Goal: Task Accomplishment & Management: Manage account settings

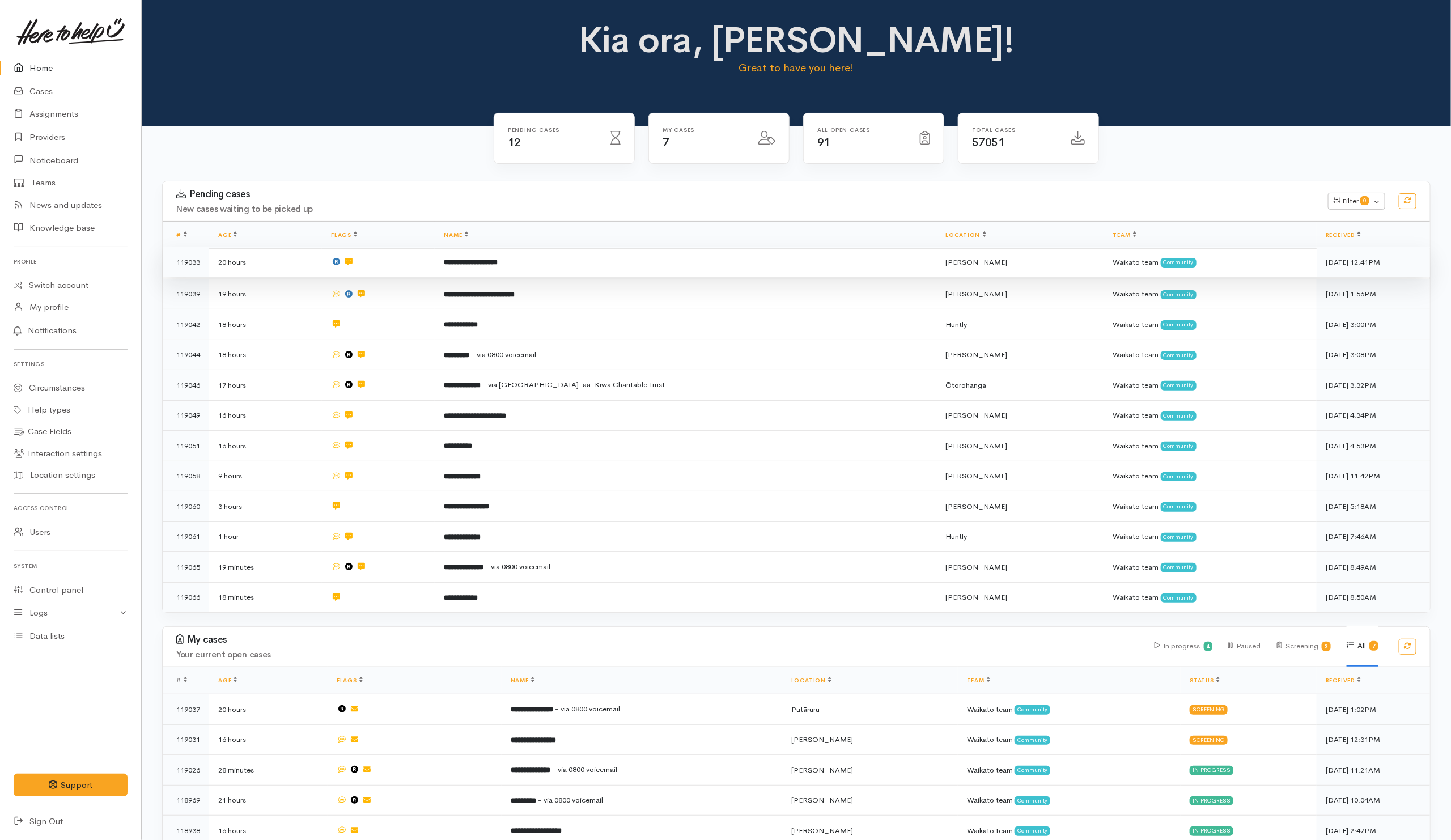
click at [630, 264] on td "**********" at bounding box center [685, 262] width 502 height 30
click at [427, 289] on td at bounding box center [379, 292] width 113 height 30
click at [421, 326] on td at bounding box center [379, 323] width 113 height 30
click at [410, 354] on td at bounding box center [379, 353] width 113 height 30
click at [404, 385] on td at bounding box center [379, 384] width 113 height 30
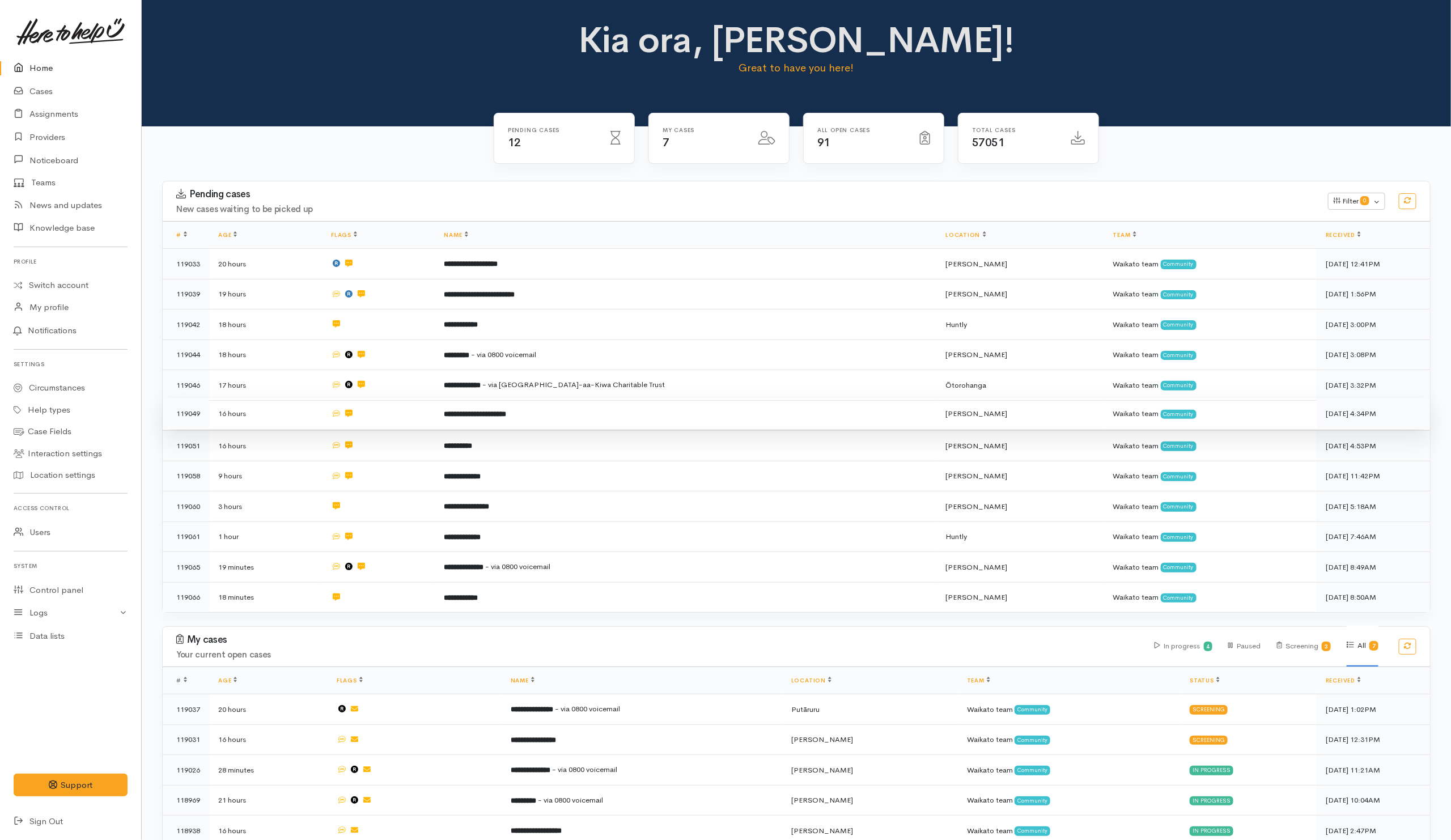
click at [410, 413] on td at bounding box center [379, 414] width 113 height 30
click at [412, 446] on td at bounding box center [379, 444] width 113 height 30
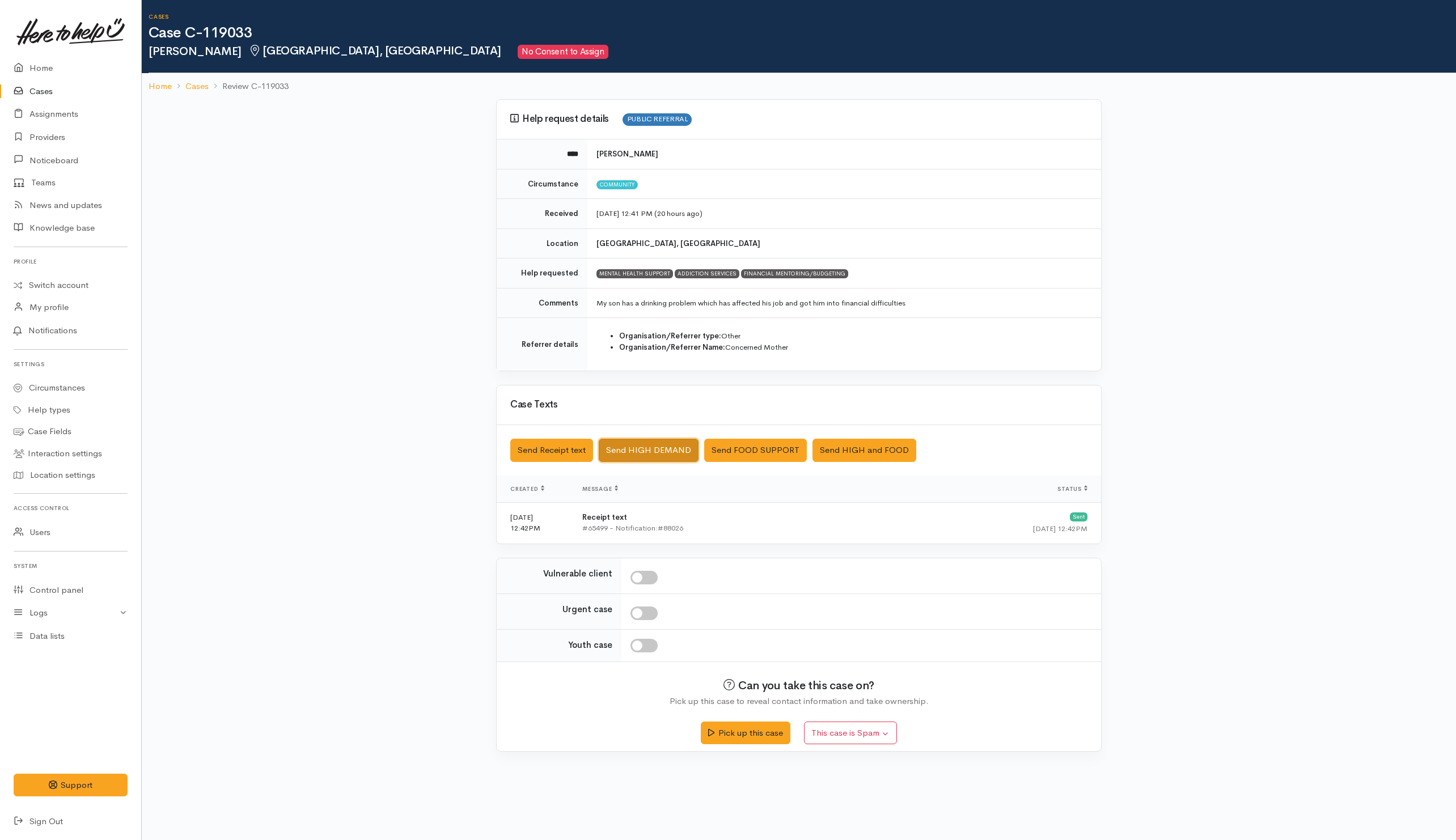
click at [650, 447] on button "Send HIGH DEMAND" at bounding box center [649, 450] width 100 height 24
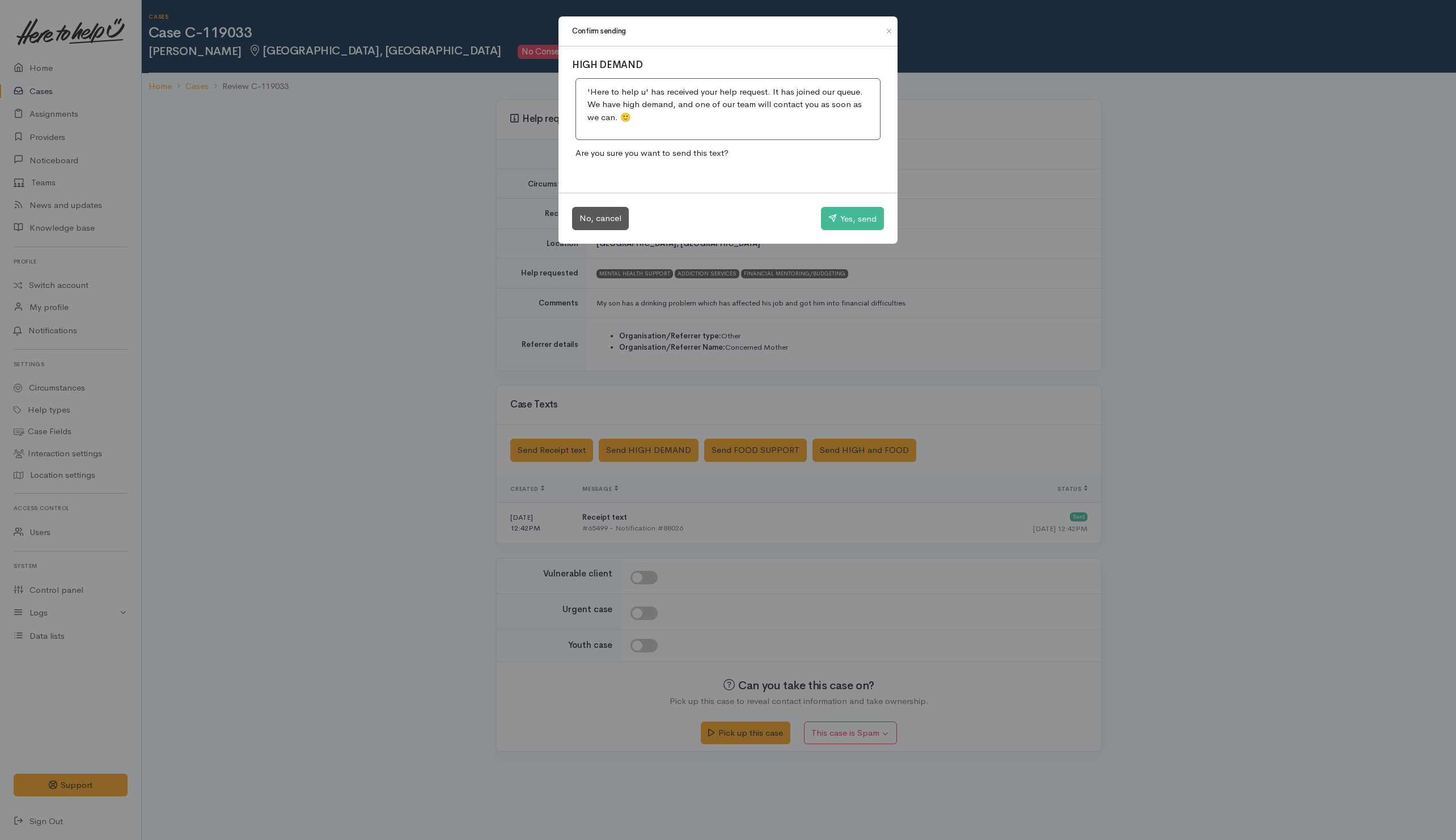
click at [812, 300] on div "Confirm sending HIGH DEMAND 'Here to help u' has received your help request. It…" at bounding box center [728, 420] width 1456 height 840
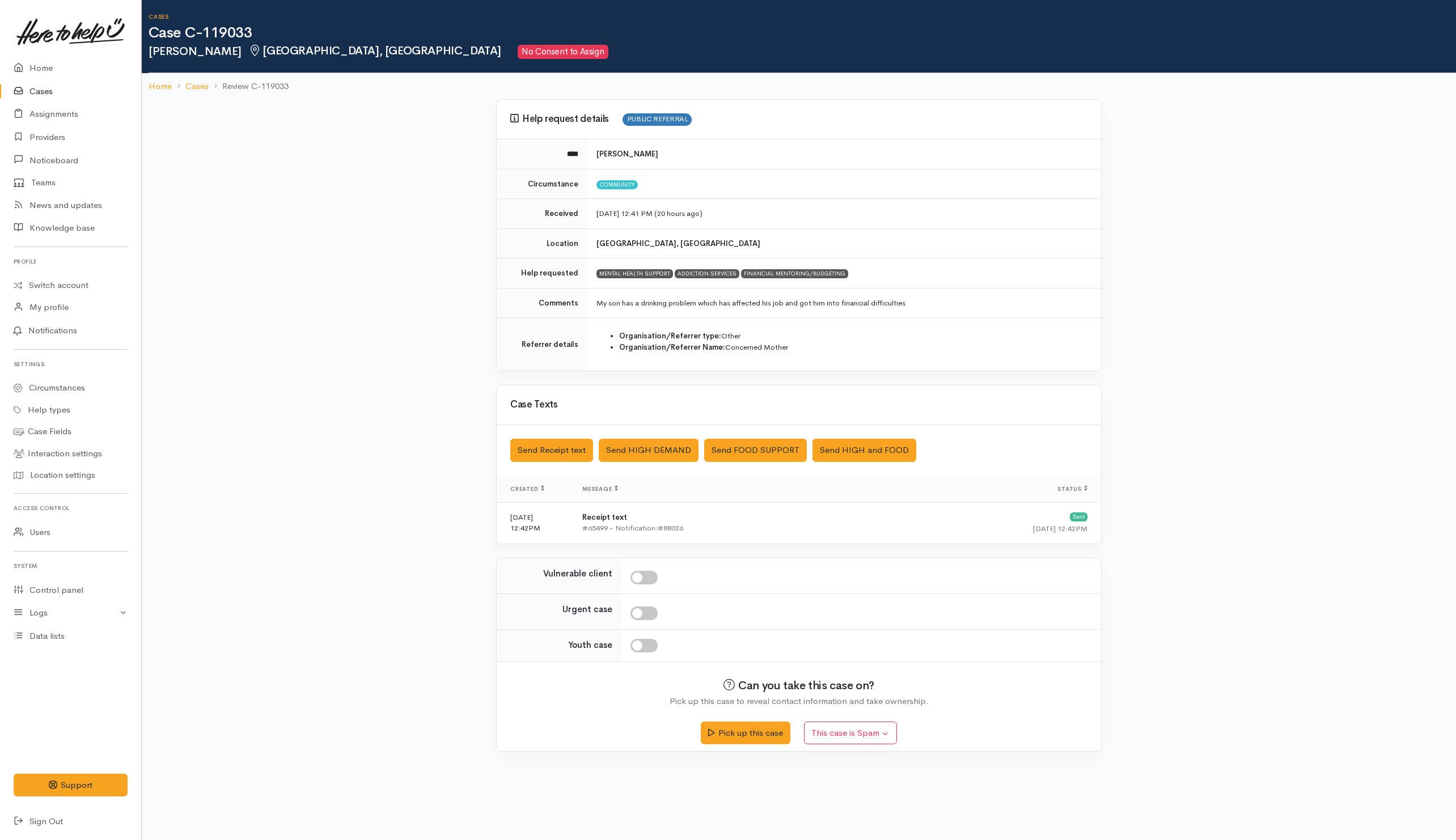
click at [647, 585] on input "checkbox" at bounding box center [644, 578] width 27 height 13
checkbox input "true"
click at [625, 447] on button "Send HIGH DEMAND" at bounding box center [649, 450] width 100 height 24
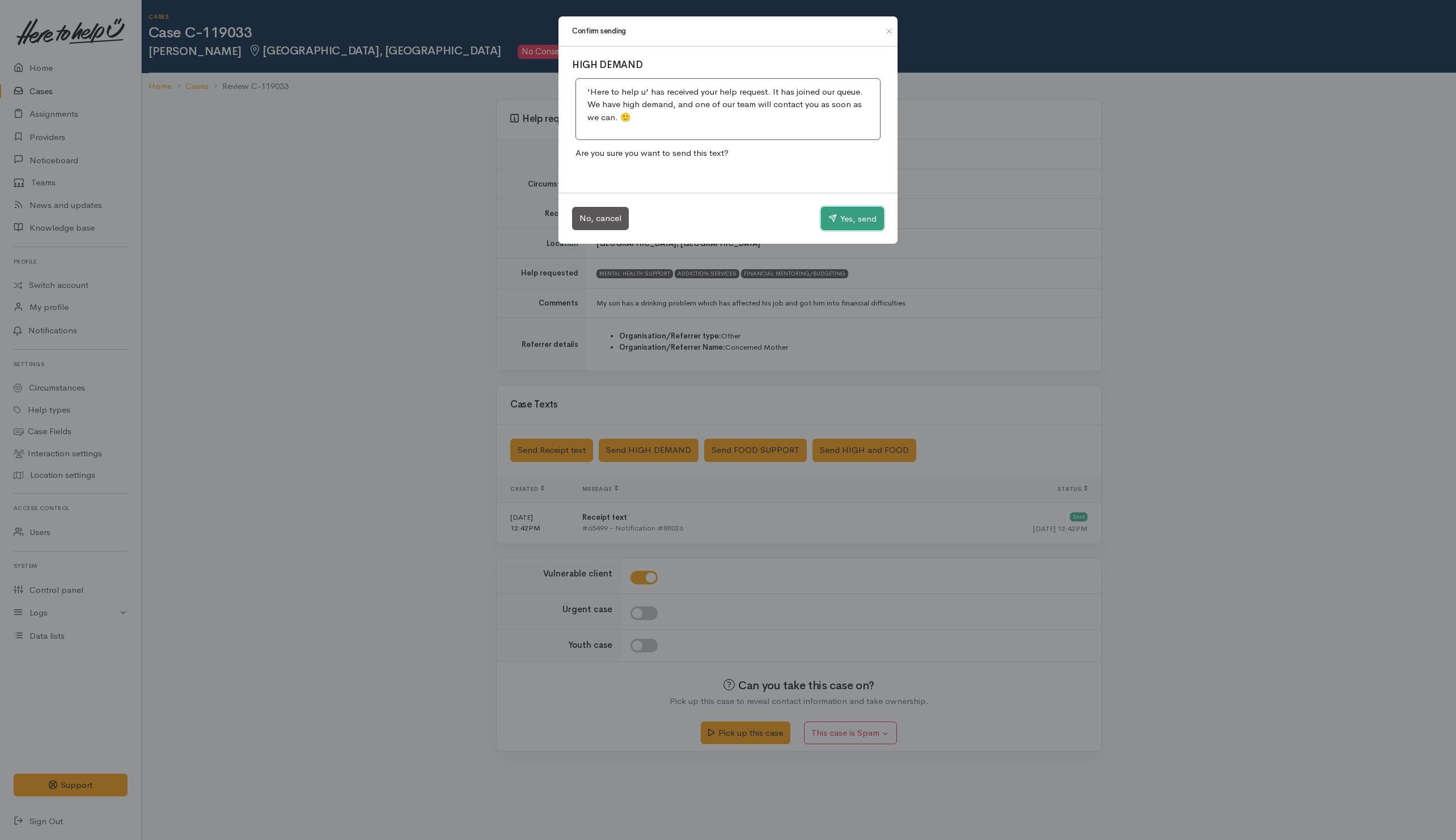
click at [842, 225] on button "Yes, send" at bounding box center [852, 218] width 63 height 24
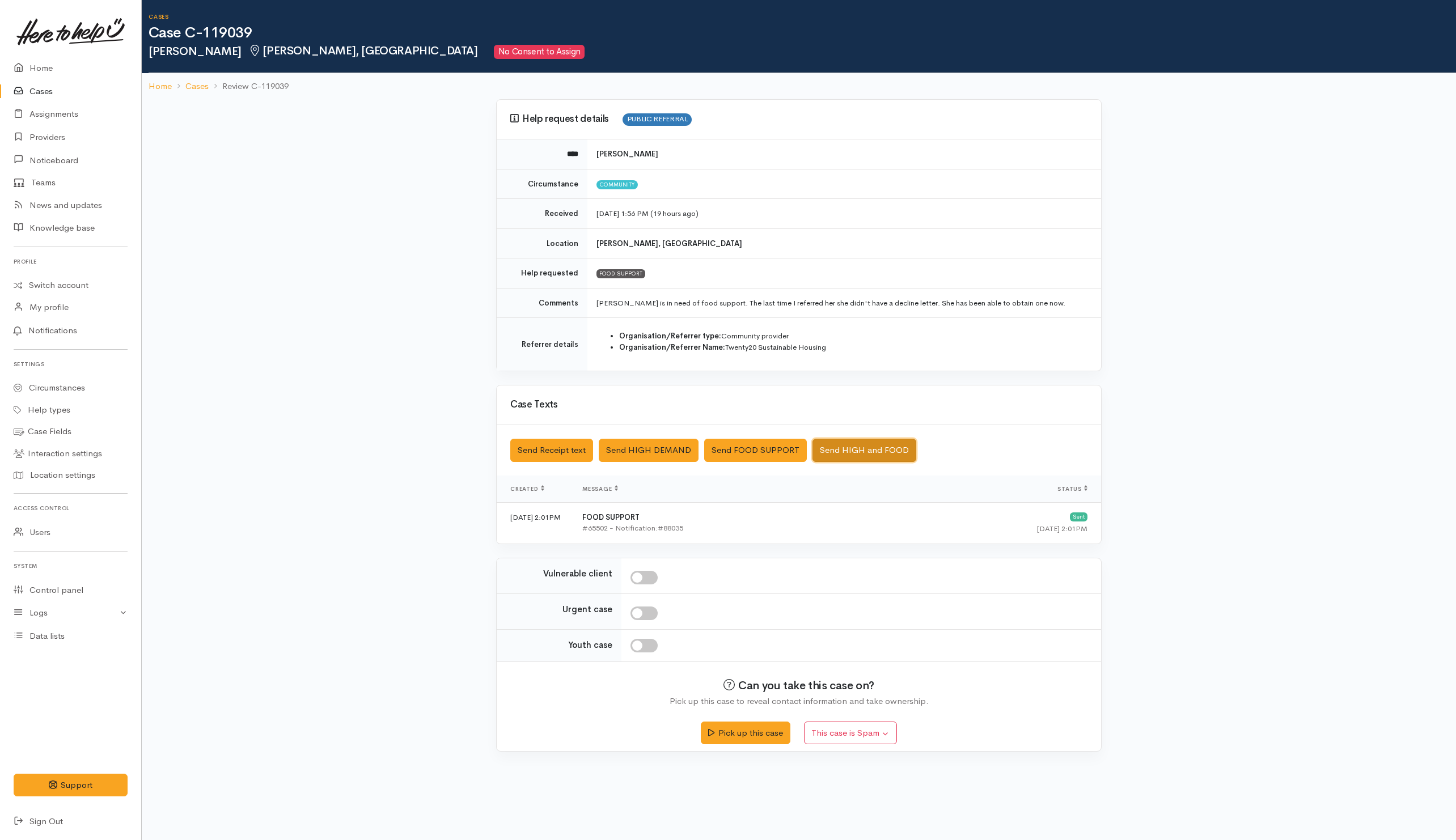
click at [880, 451] on button "Send HIGH and FOOD" at bounding box center [865, 450] width 104 height 24
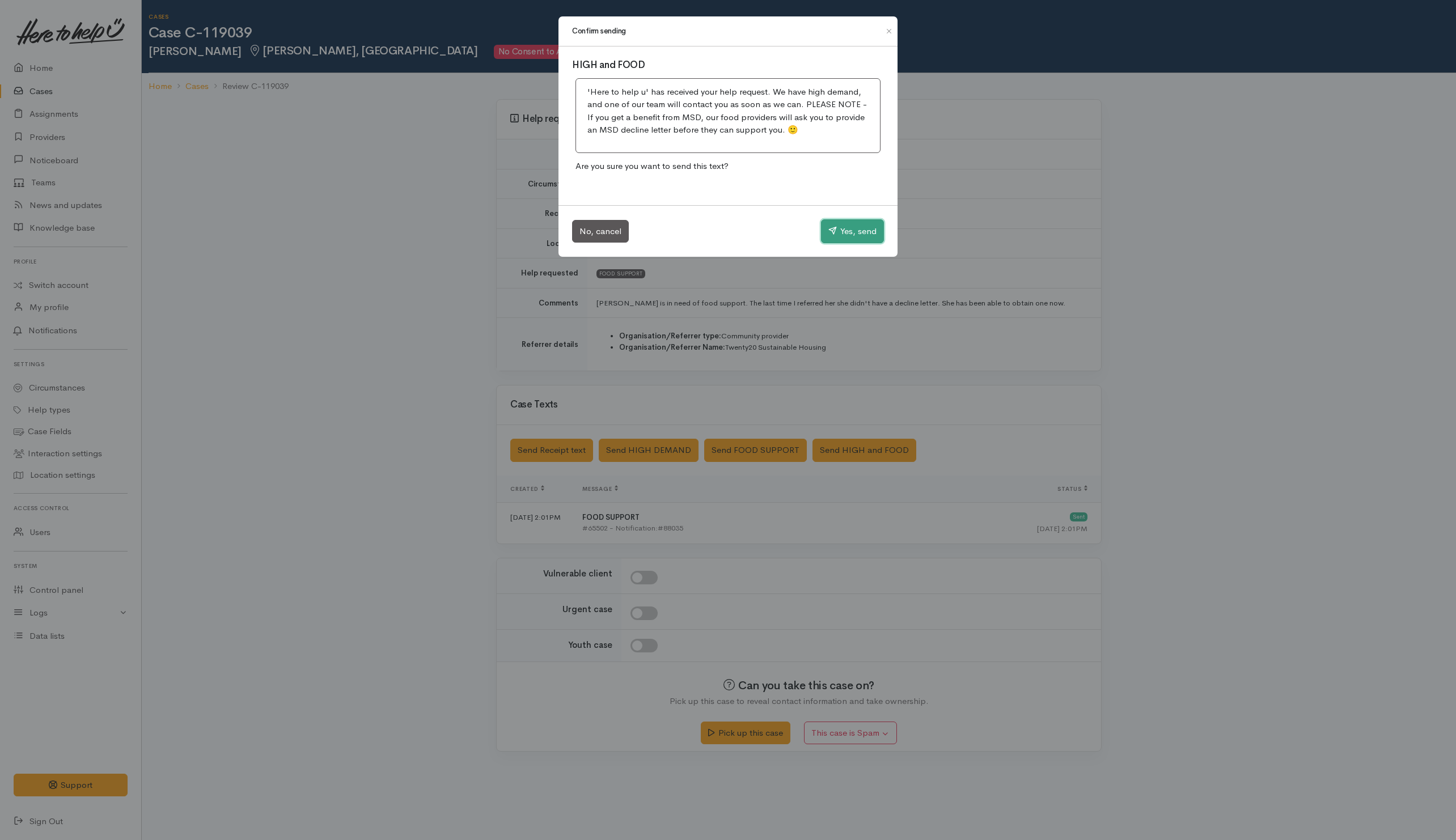
click at [872, 224] on button "Yes, send" at bounding box center [852, 231] width 63 height 24
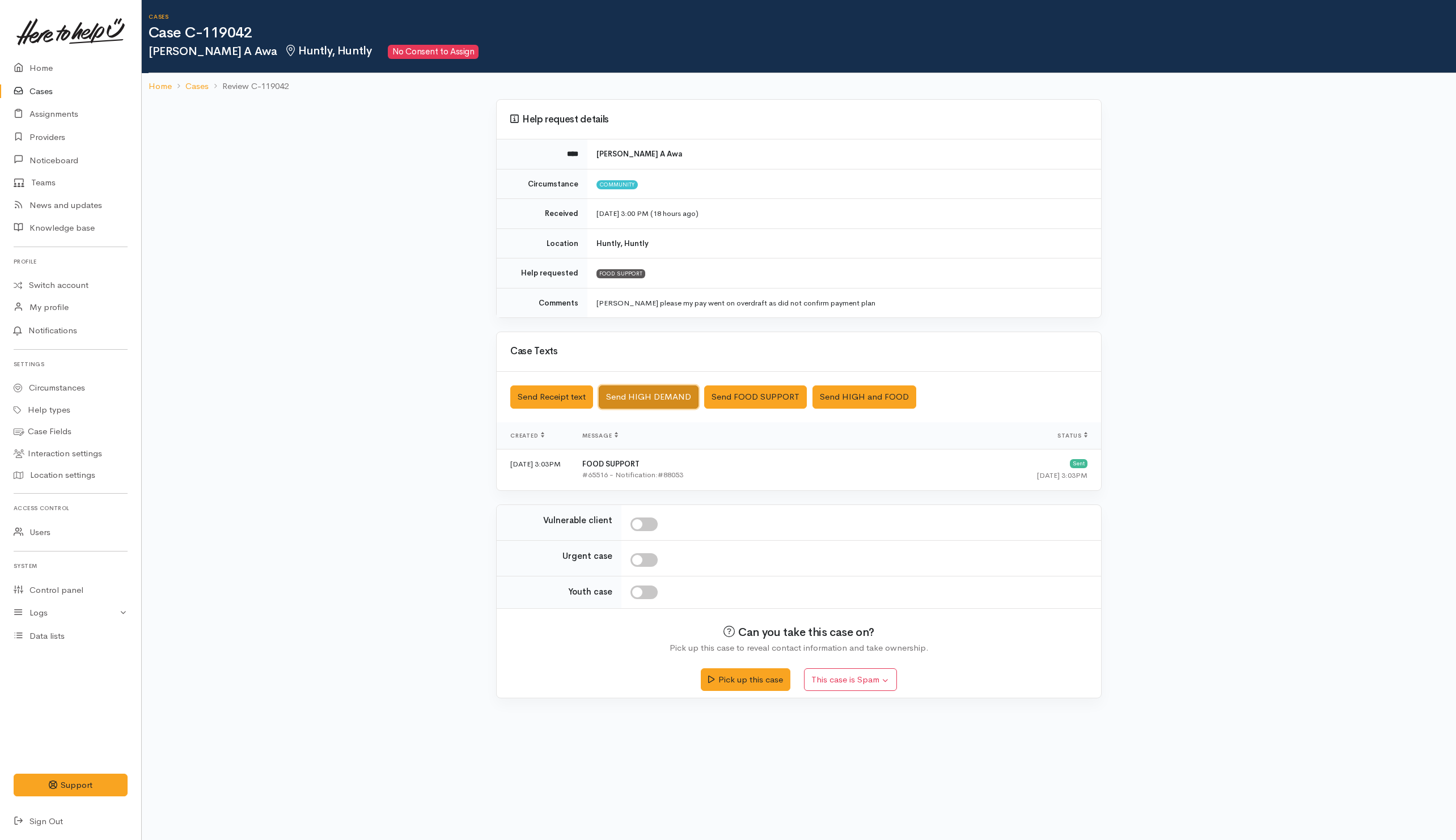
click at [623, 400] on button "Send HIGH DEMAND" at bounding box center [649, 397] width 100 height 24
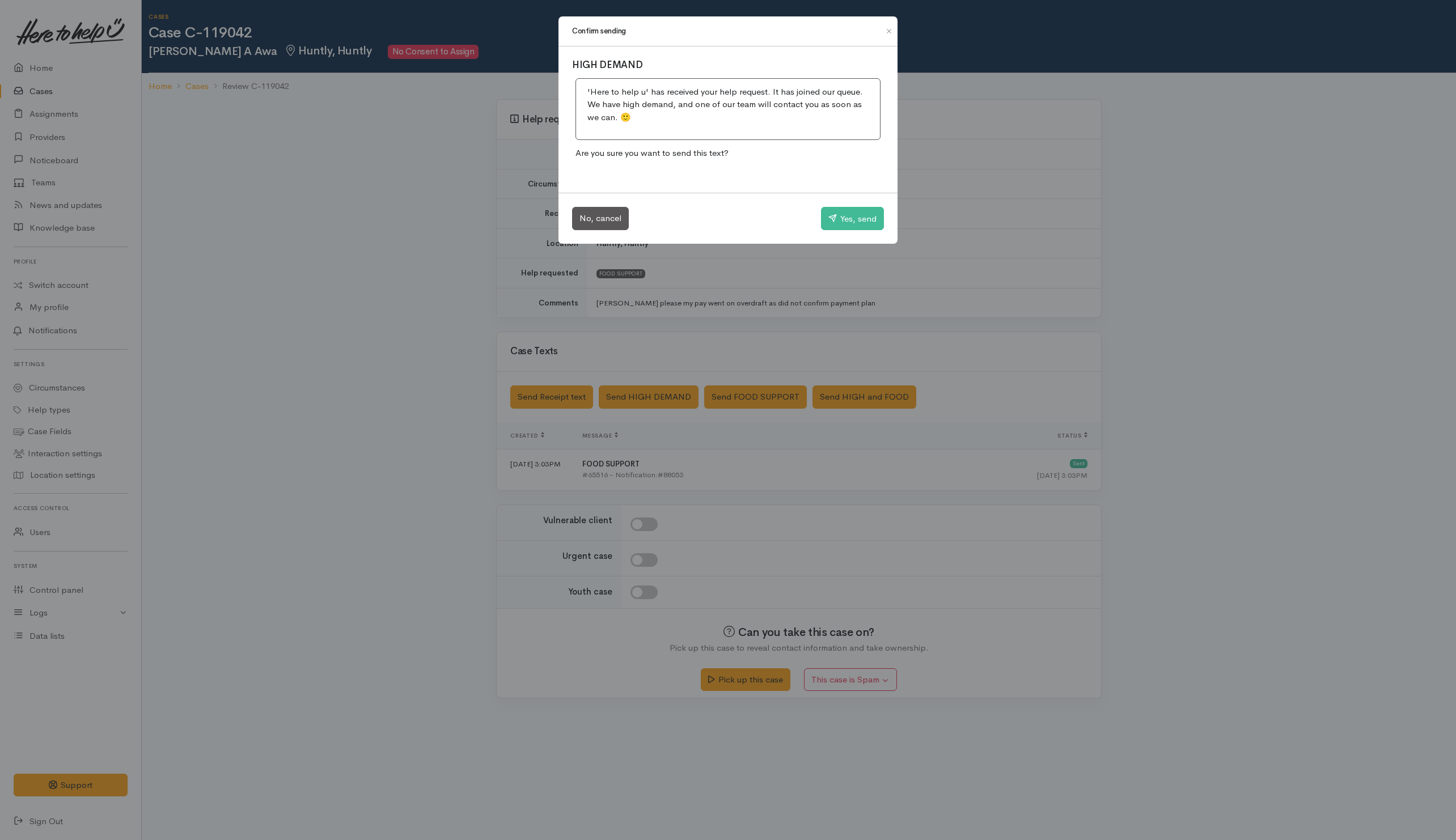
click at [818, 222] on div "No, cancel Yes, send" at bounding box center [728, 218] width 339 height 52
click at [873, 223] on button "Yes, send" at bounding box center [852, 218] width 63 height 24
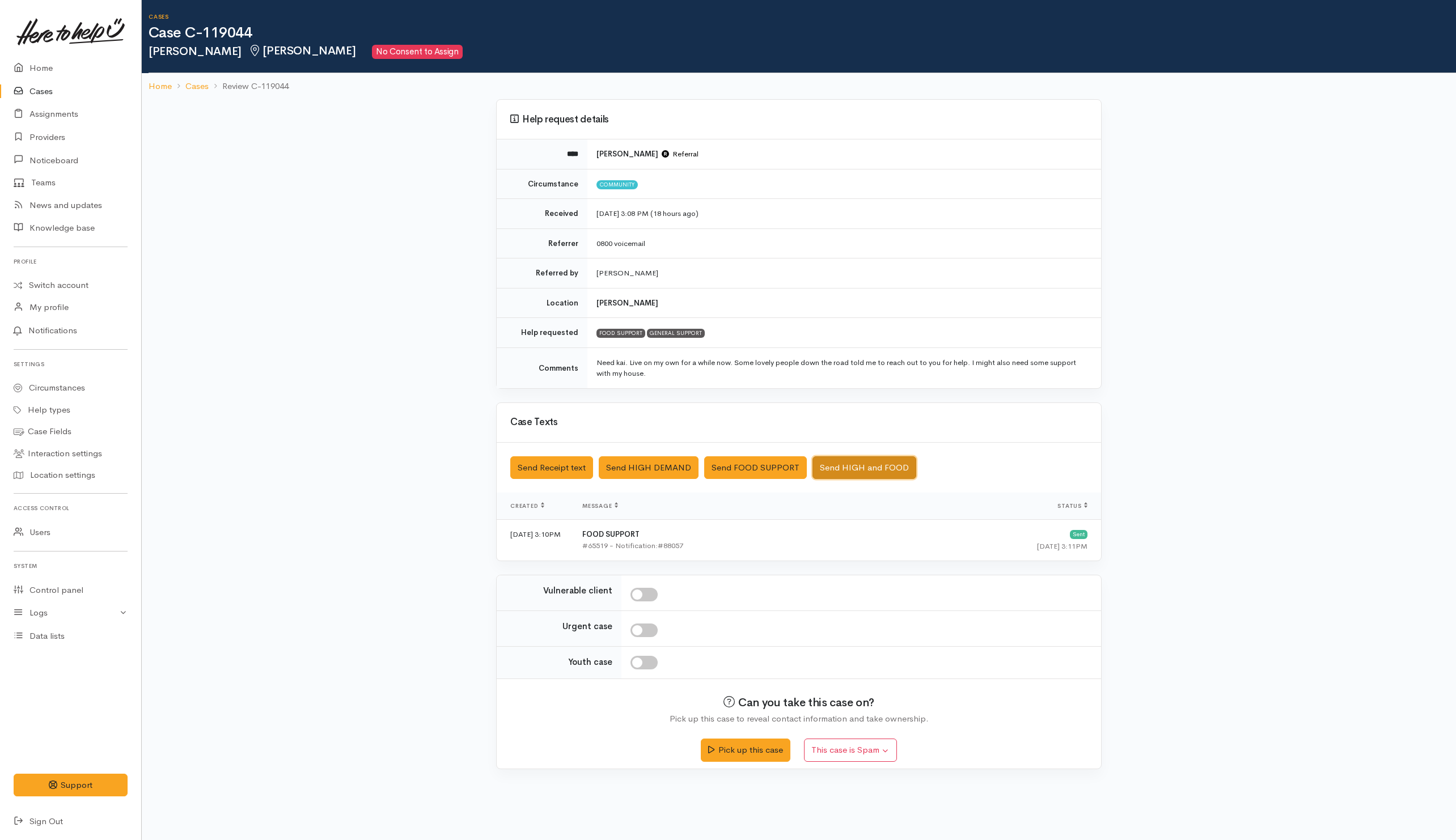
click at [869, 476] on button "Send HIGH and FOOD" at bounding box center [865, 468] width 104 height 24
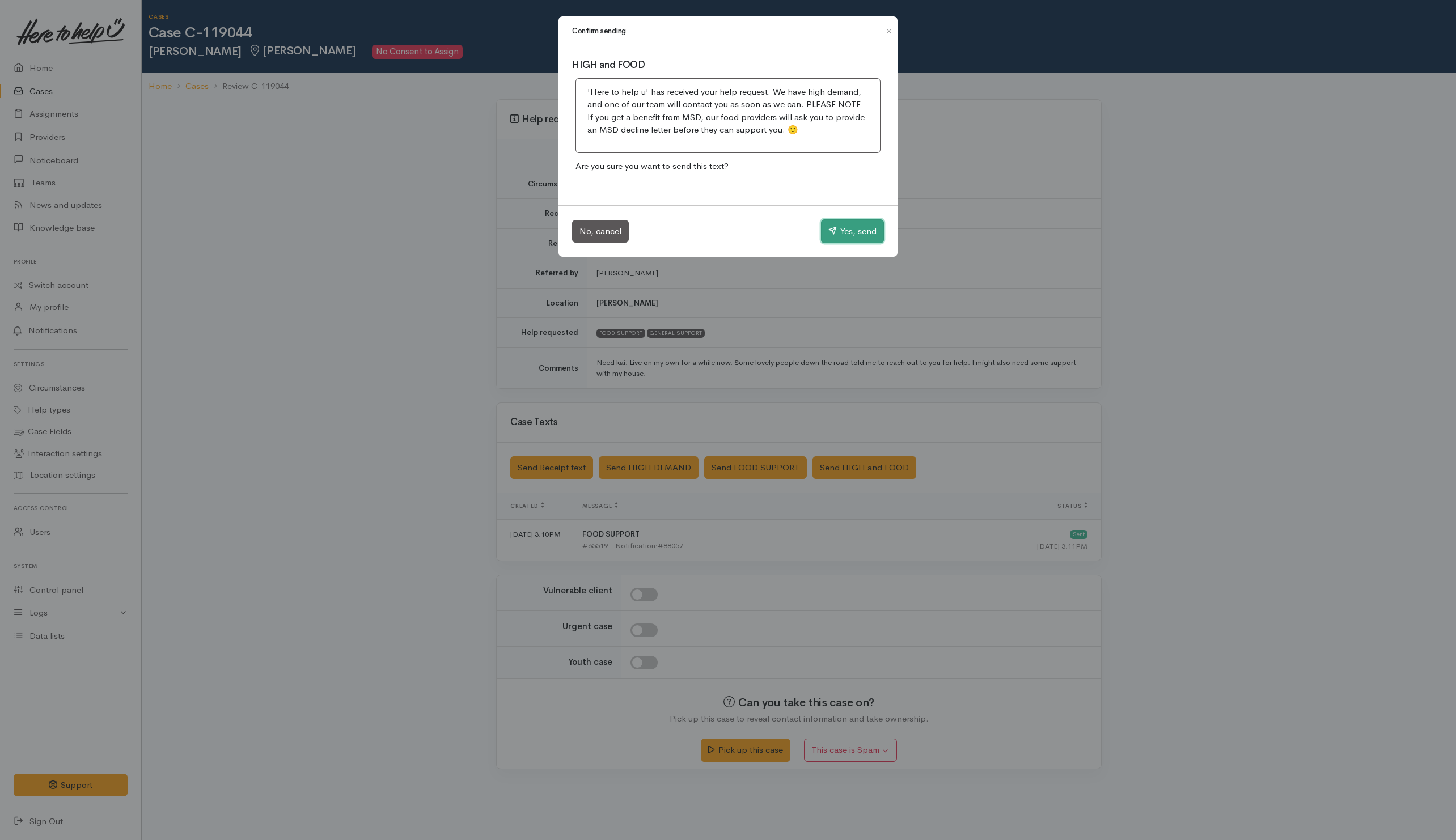
click at [863, 239] on button "Yes, send" at bounding box center [852, 231] width 63 height 24
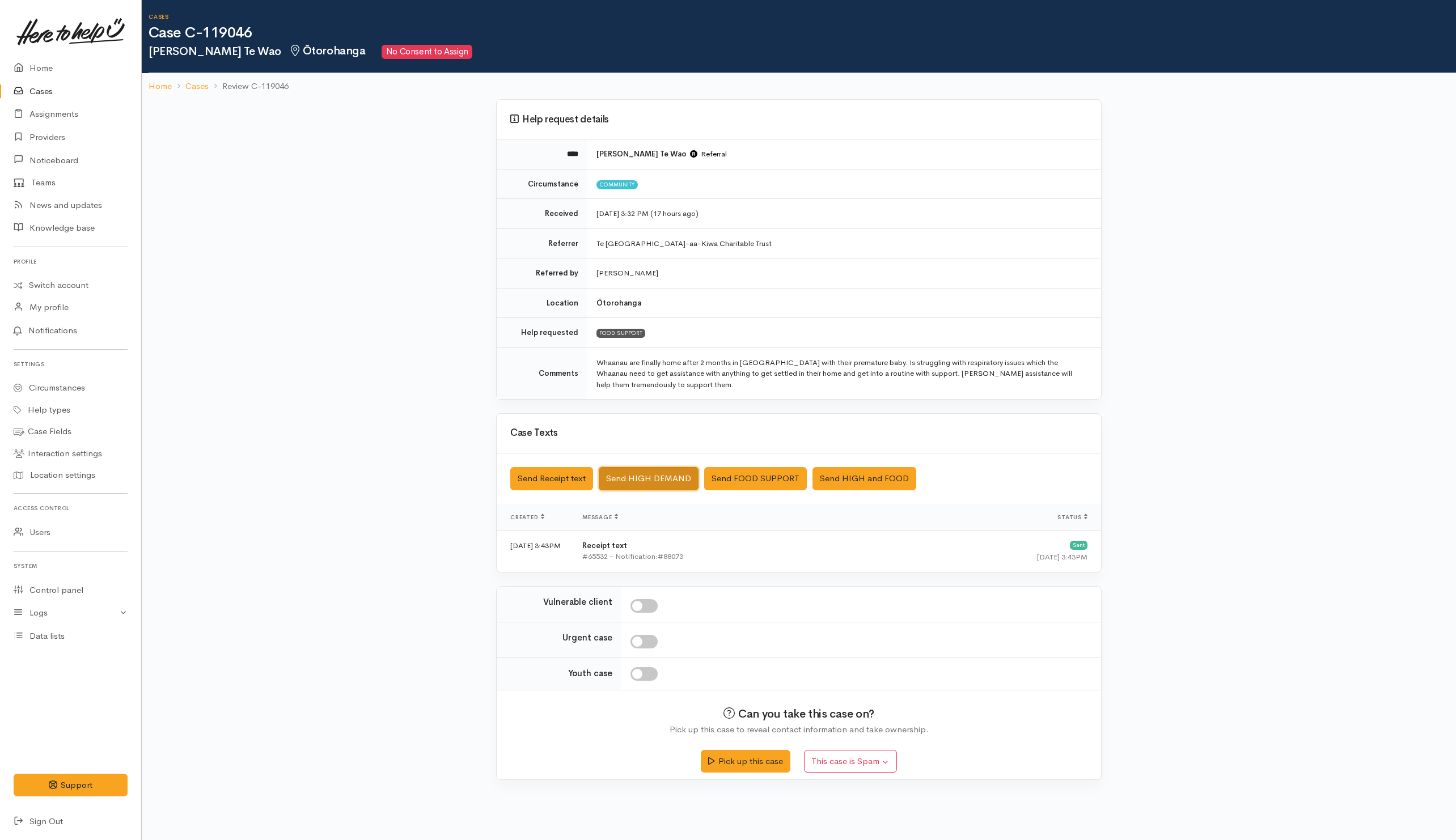
click at [642, 483] on button "Send HIGH DEMAND" at bounding box center [649, 479] width 100 height 24
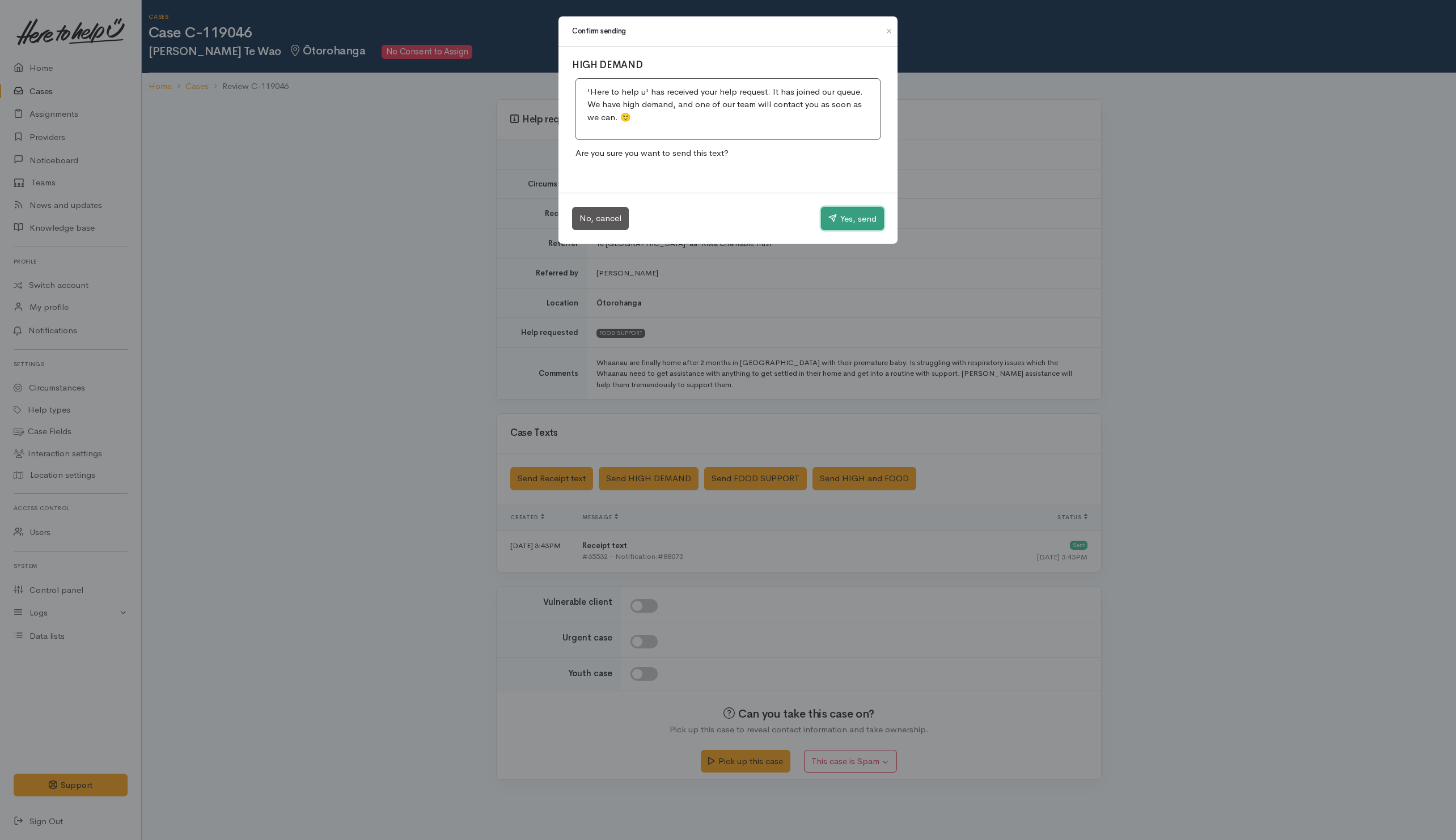
click at [869, 217] on button "Yes, send" at bounding box center [852, 218] width 63 height 24
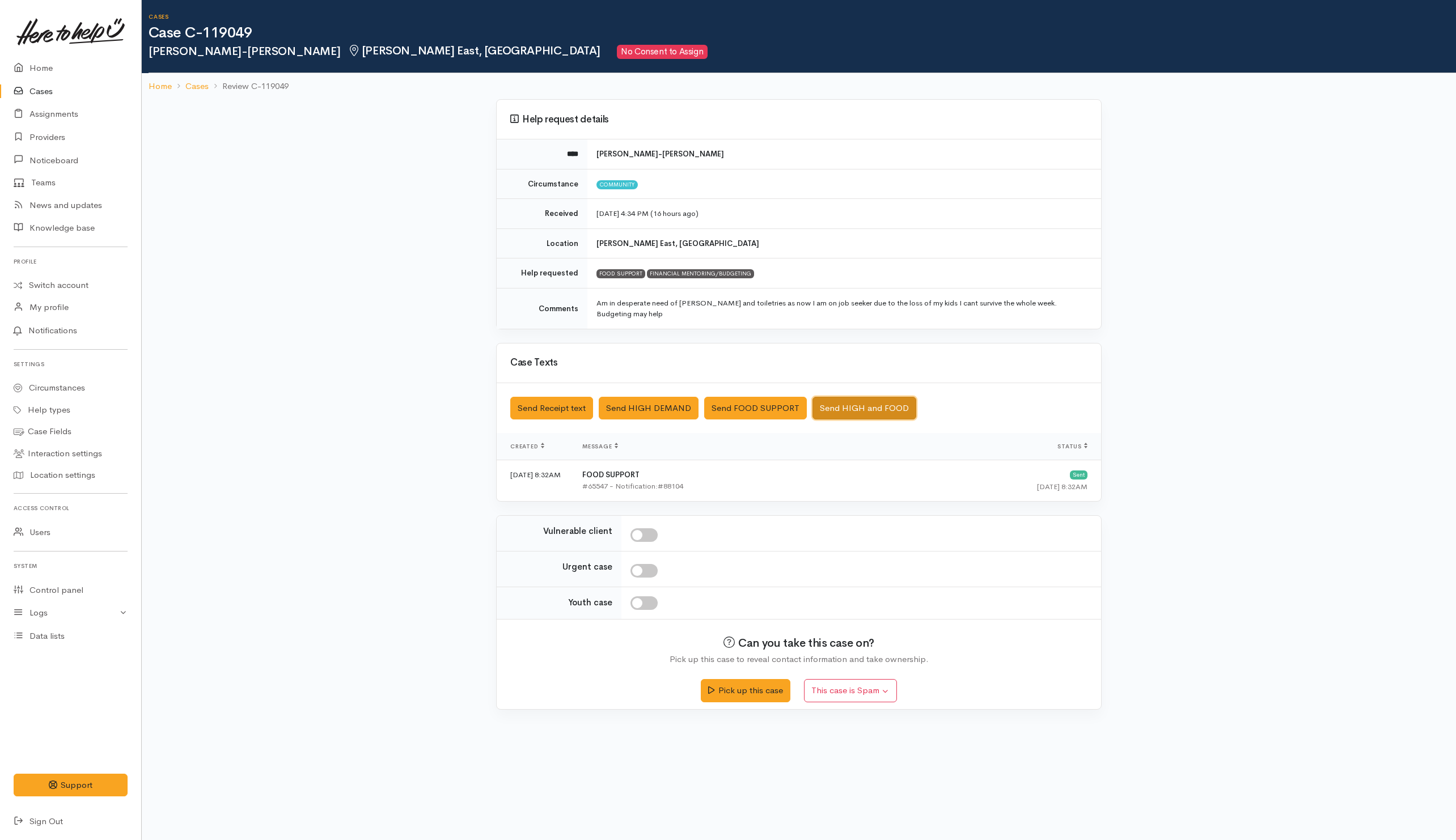
click at [871, 397] on button "Send HIGH and FOOD" at bounding box center [865, 408] width 104 height 24
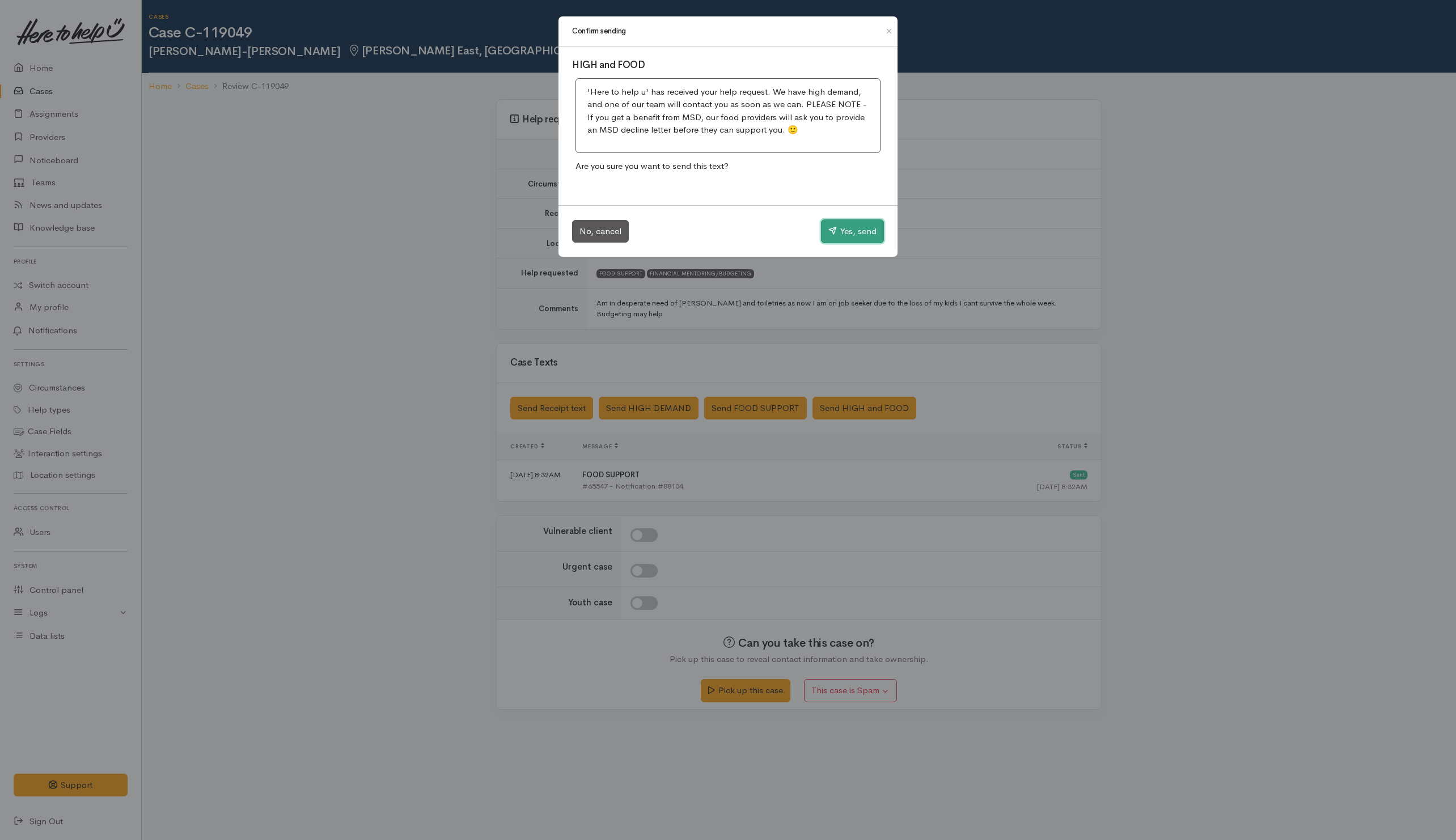
click at [866, 236] on button "Yes, send" at bounding box center [852, 231] width 63 height 24
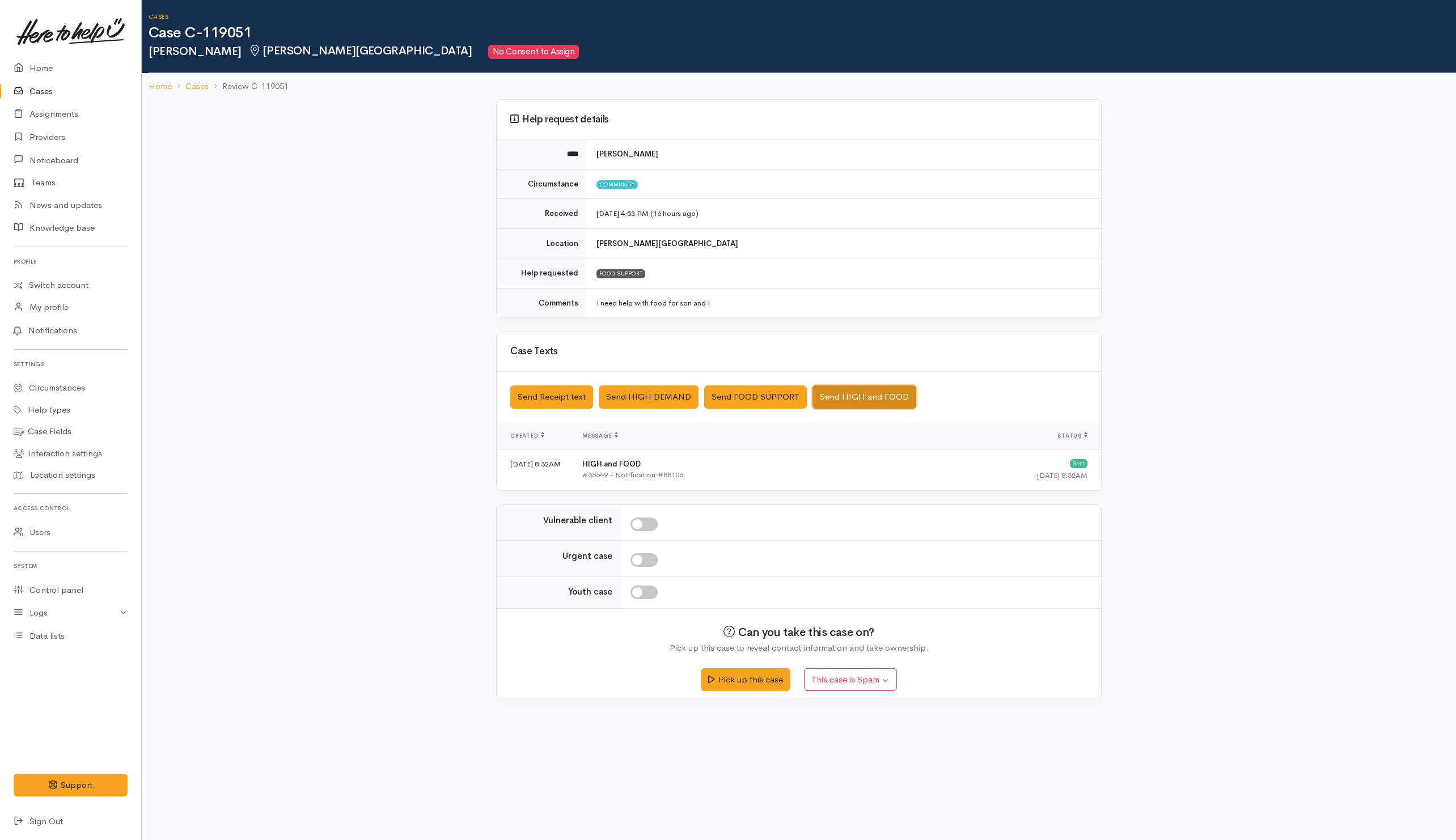
click at [888, 404] on button "Send HIGH and FOOD" at bounding box center [865, 397] width 104 height 24
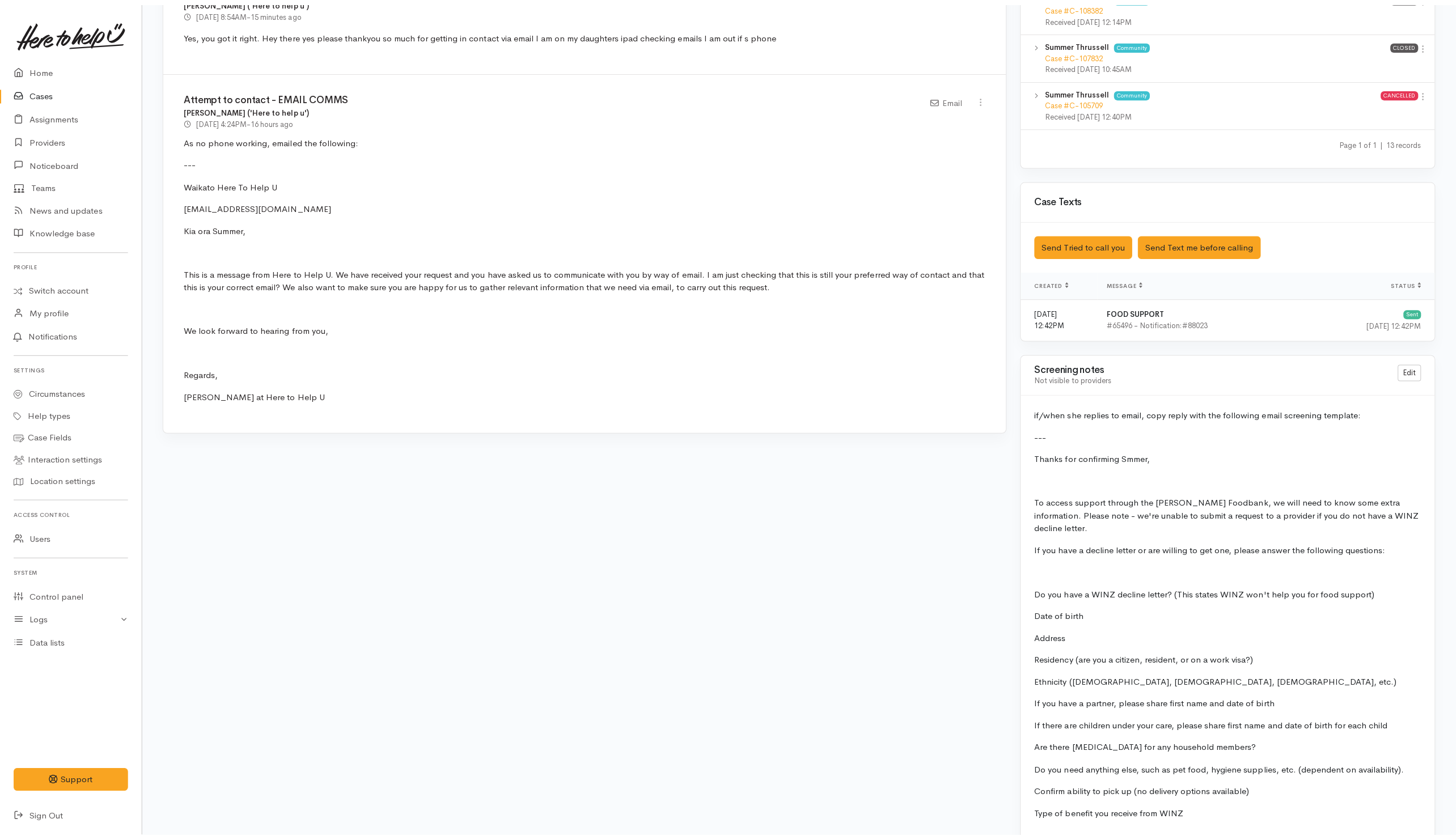
scroll to position [752, 0]
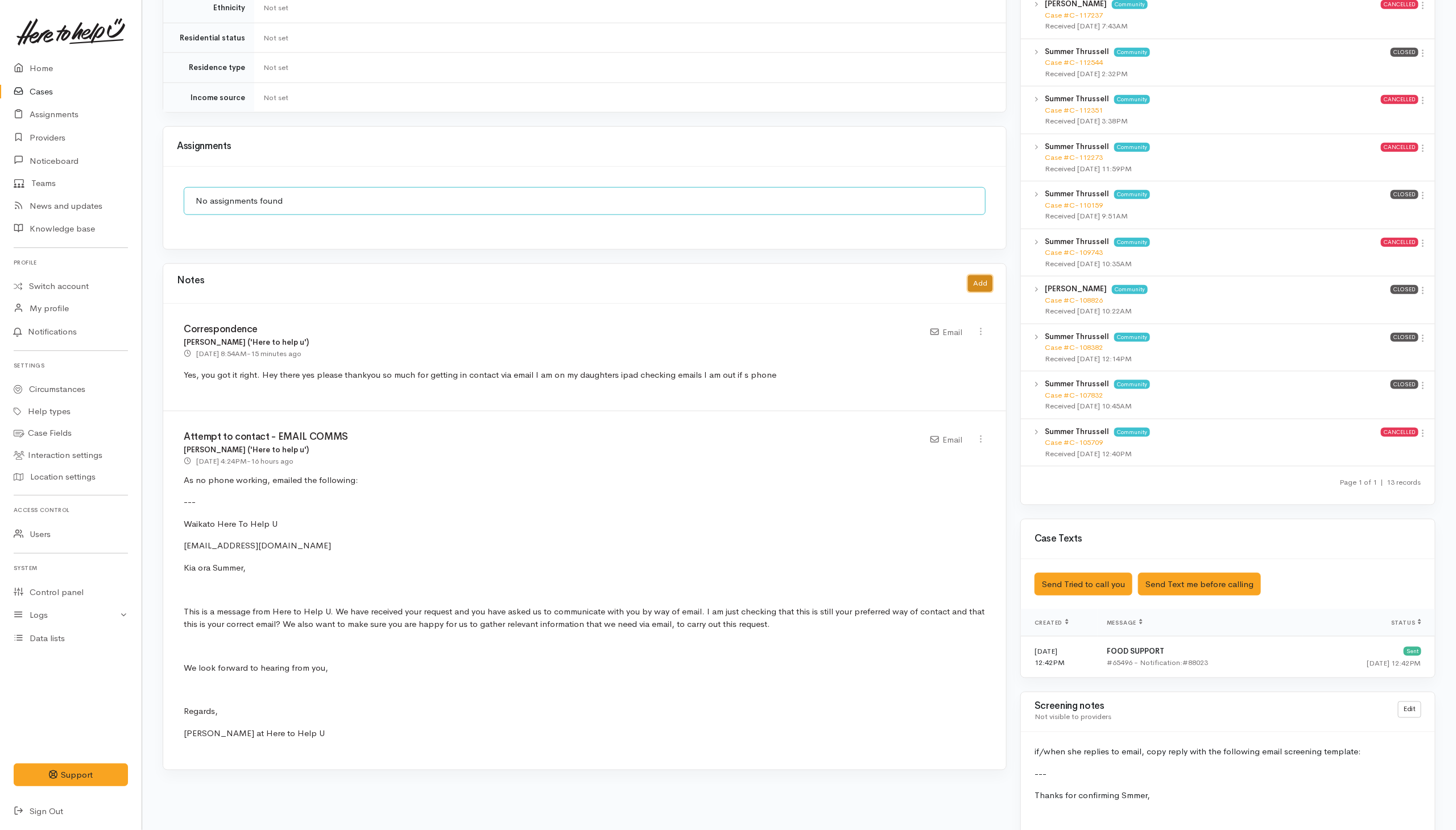
click at [977, 279] on button "Add" at bounding box center [981, 283] width 25 height 16
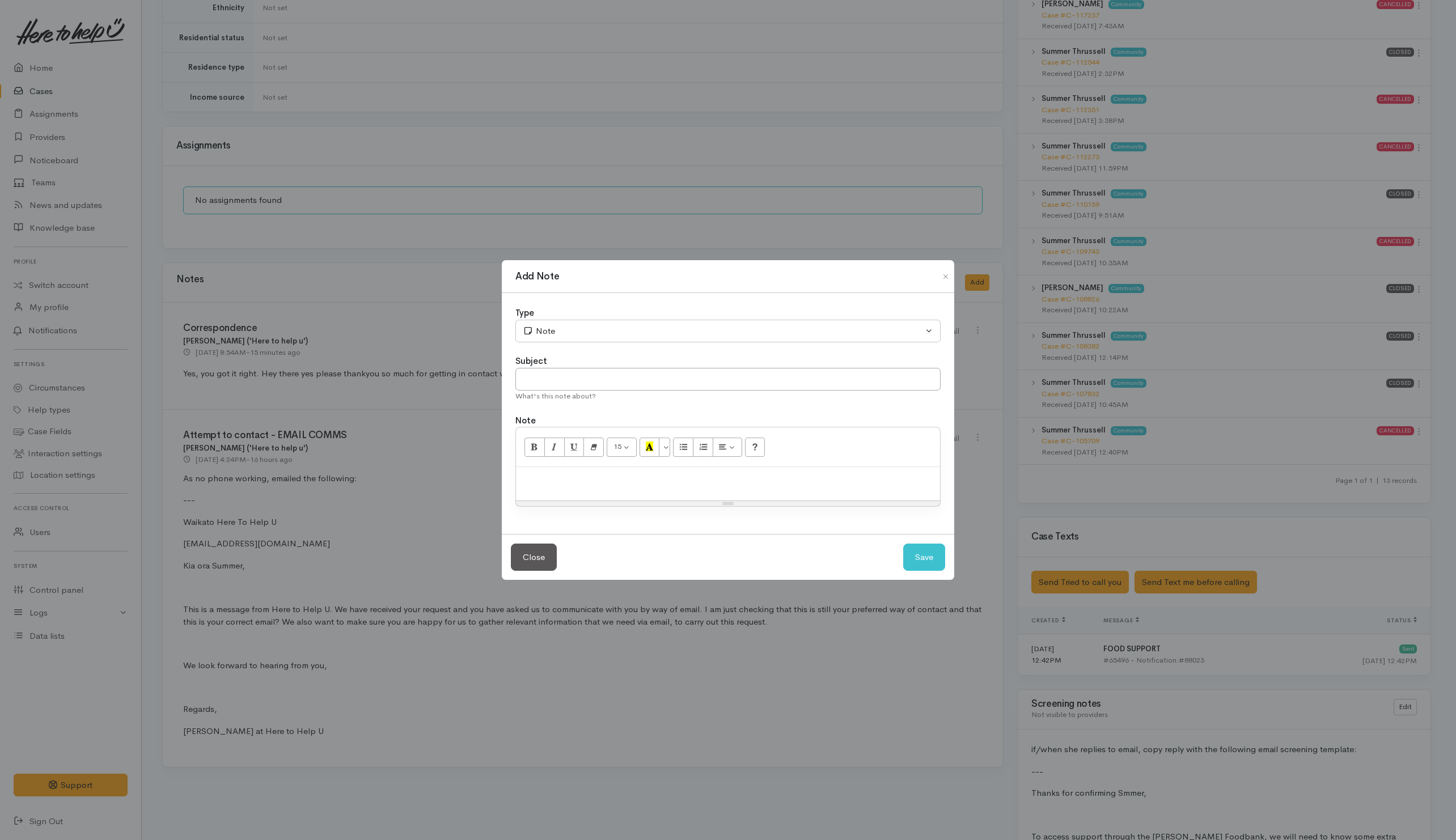
click at [592, 503] on div "Resize" at bounding box center [728, 503] width 424 height 5
click at [594, 492] on div at bounding box center [728, 484] width 424 height 33
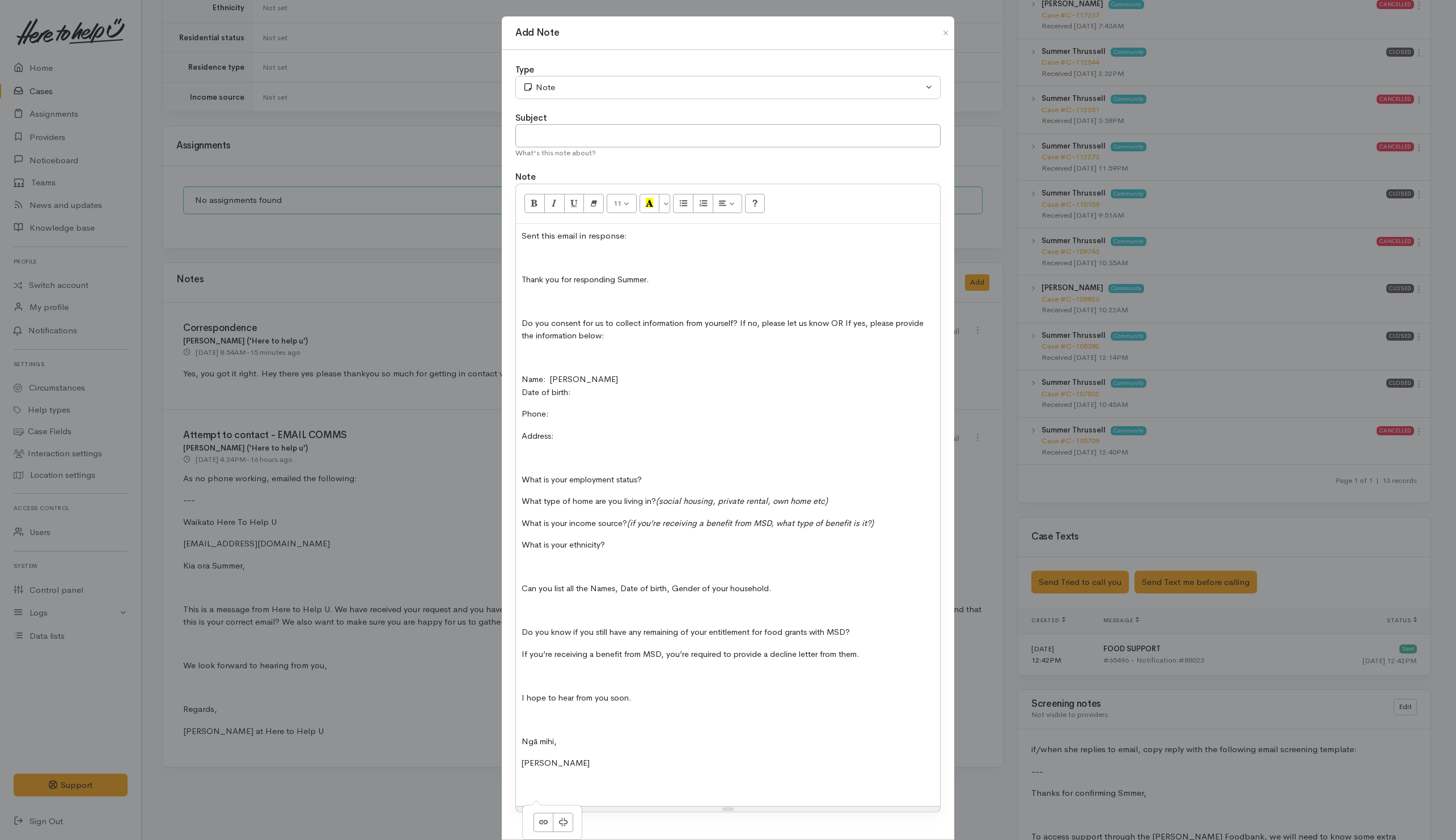
click at [543, 262] on p at bounding box center [728, 257] width 413 height 13
click at [562, 136] on input "text" at bounding box center [728, 136] width 425 height 24
type input "email"
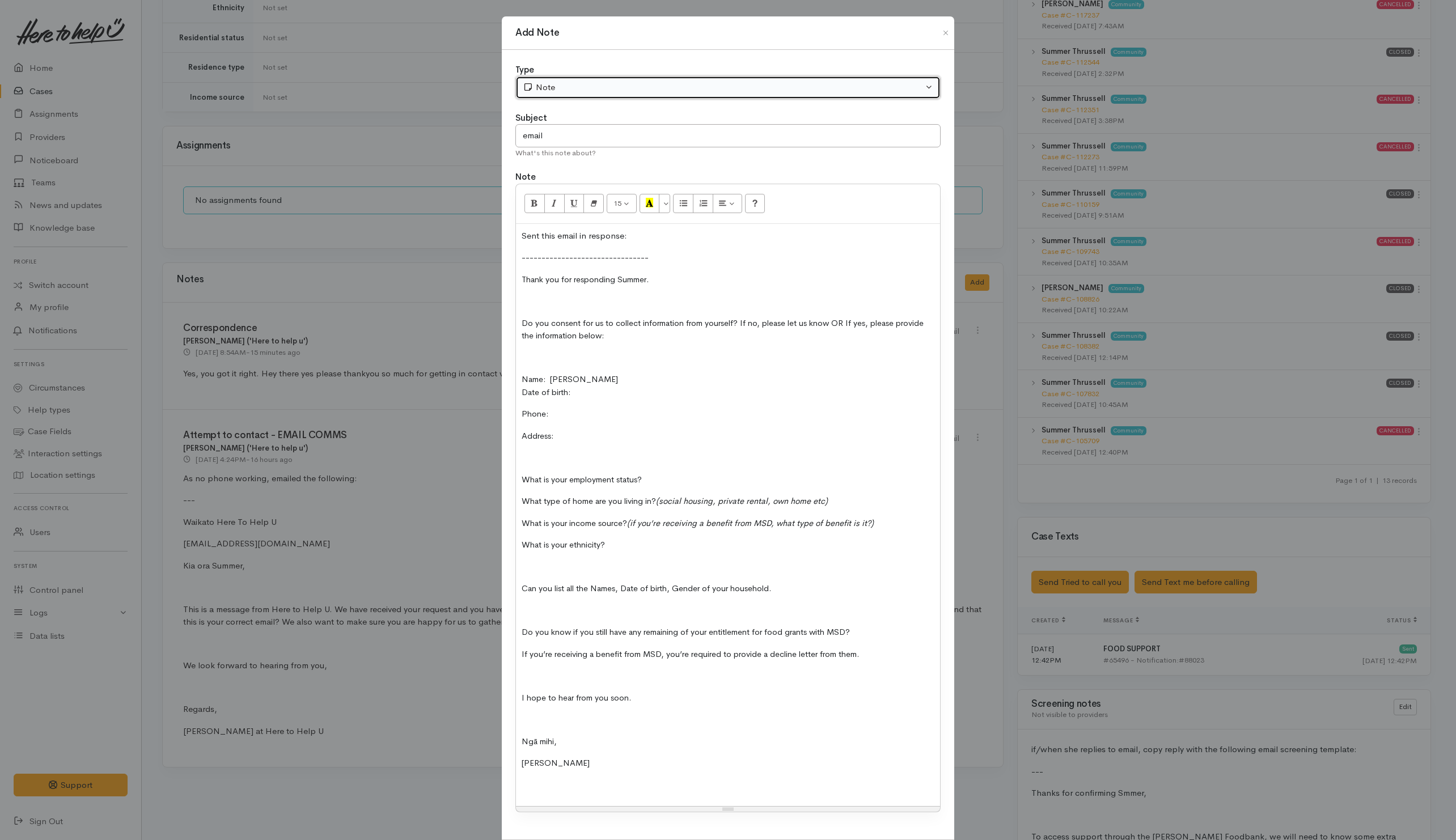
click at [592, 77] on button "Note" at bounding box center [728, 88] width 425 height 24
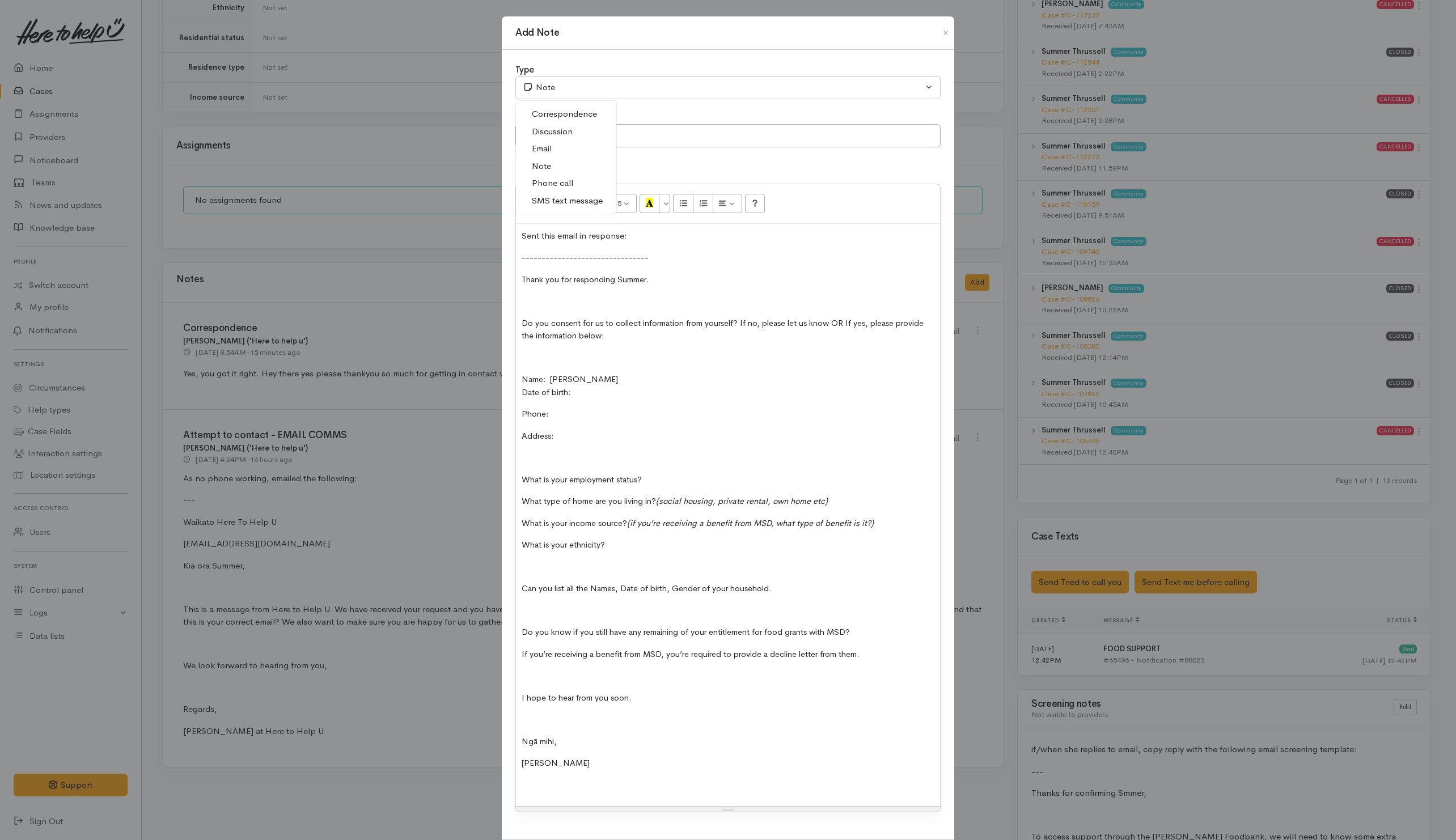
drag, startPoint x: 565, startPoint y: 114, endPoint x: 642, endPoint y: 231, distance: 140.1
click at [565, 114] on span "Correspondence" at bounding box center [564, 114] width 65 height 13
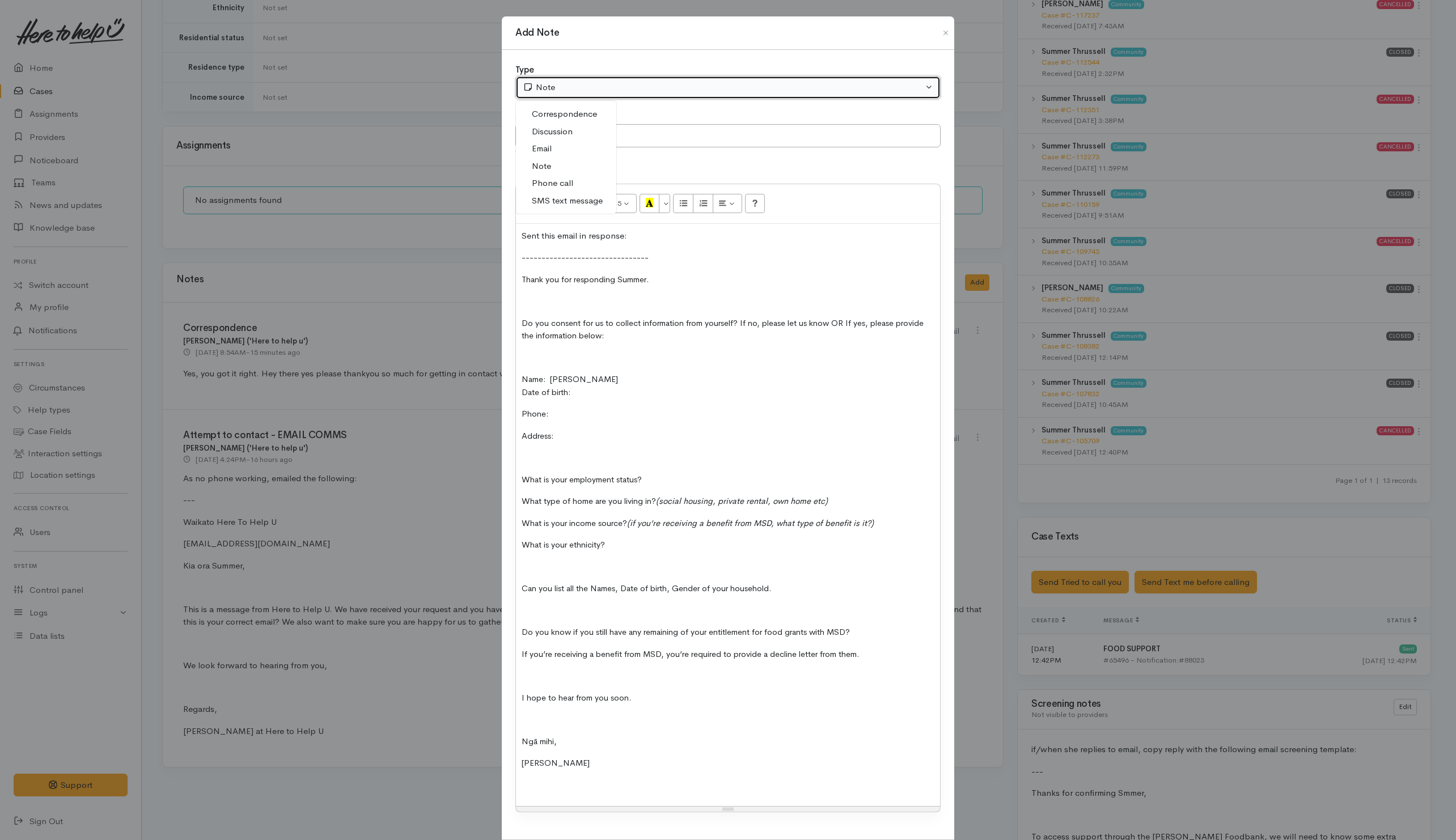
select select "6"
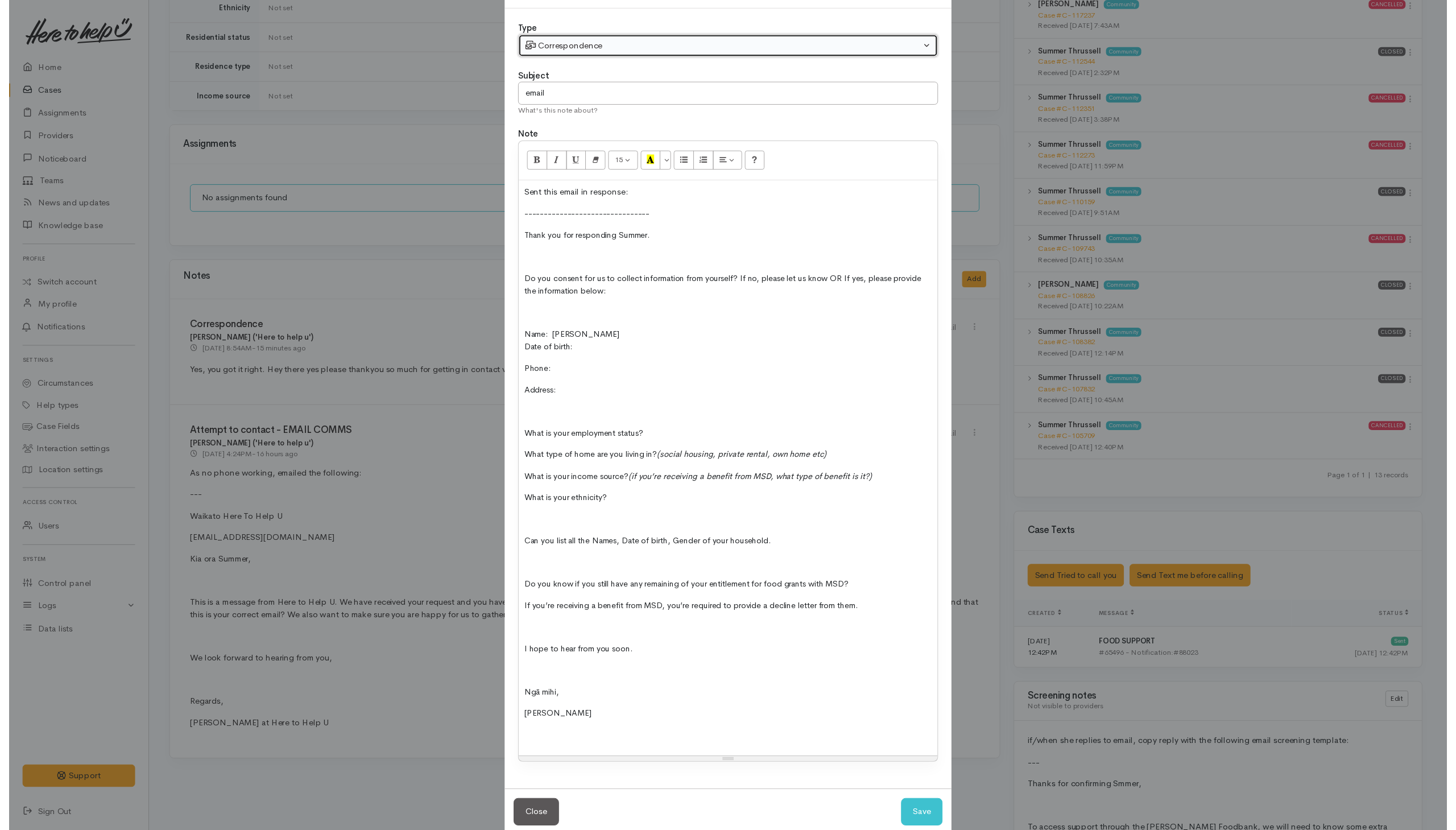
scroll to position [80, 0]
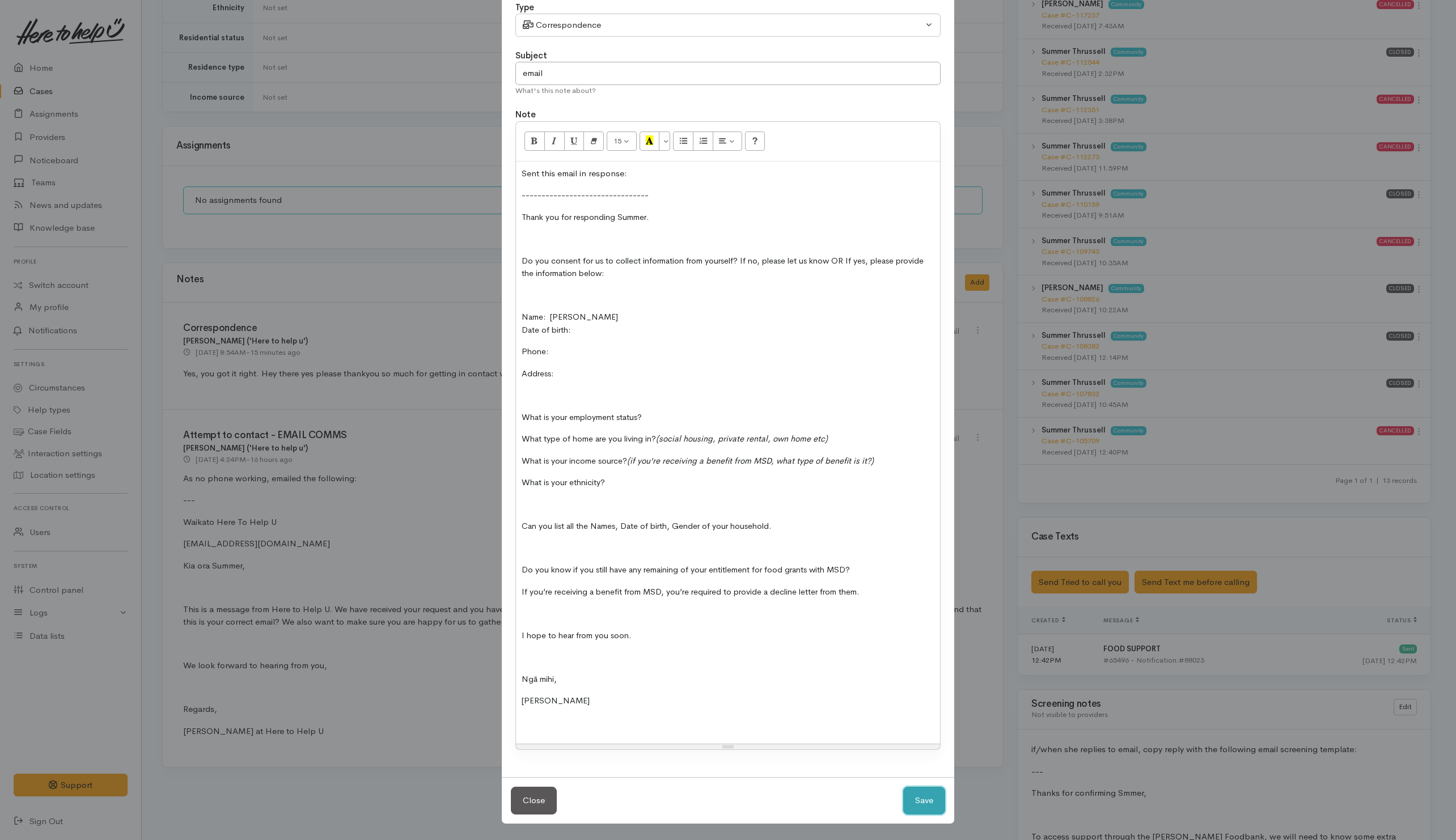
click at [933, 795] on button "Save" at bounding box center [924, 800] width 42 height 27
select select "1"
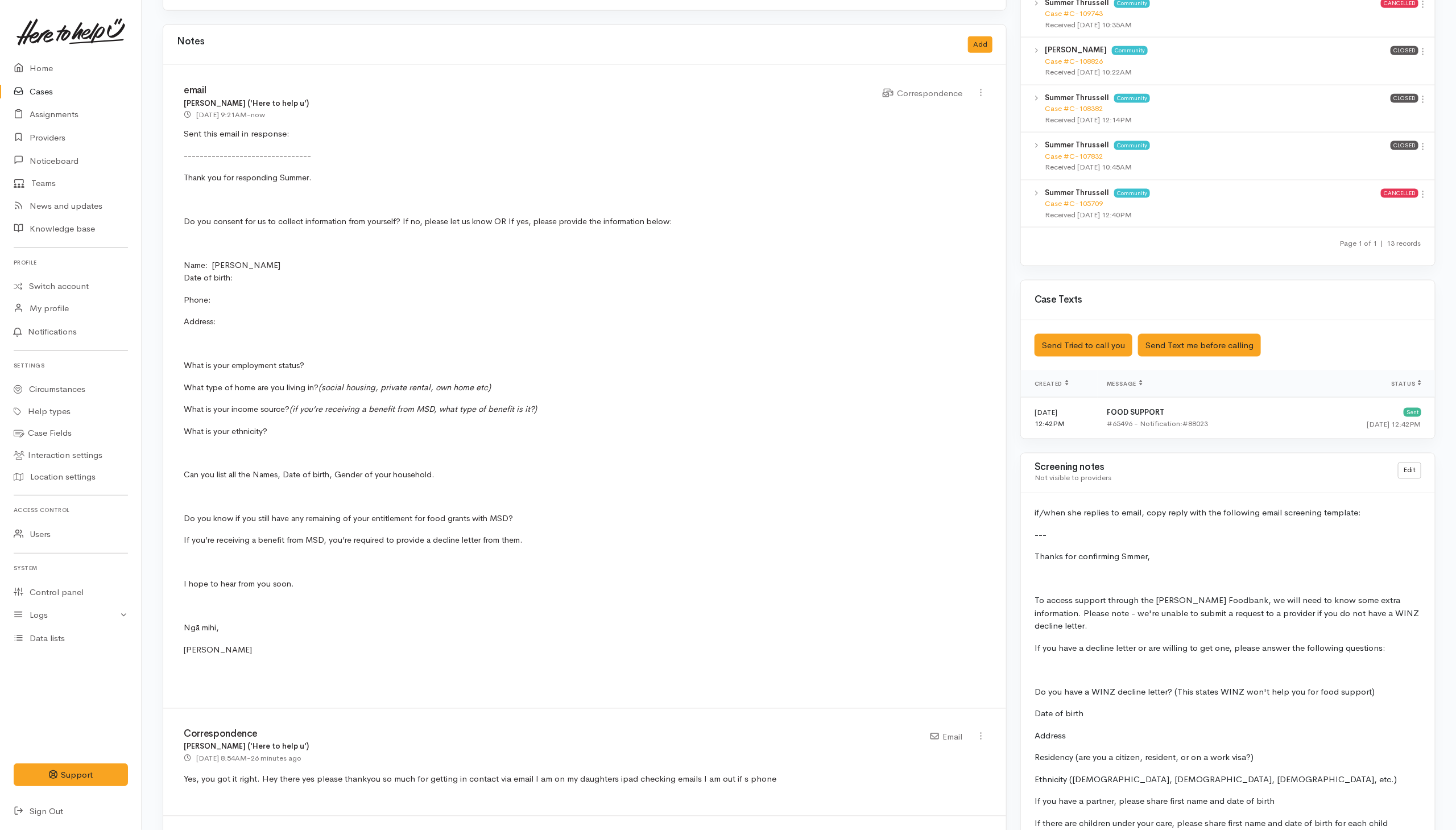
scroll to position [1110, 0]
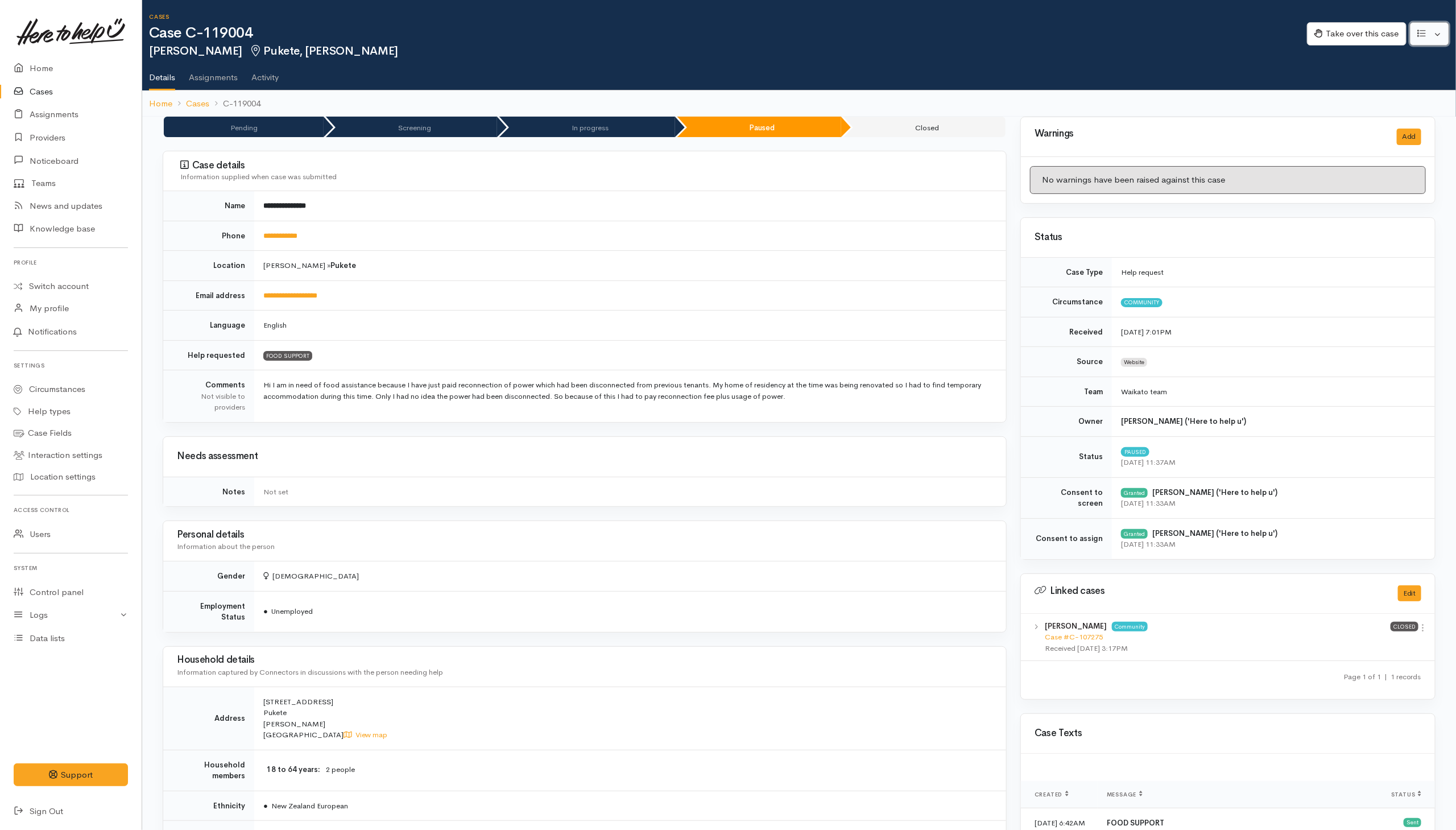
click at [1437, 31] on button "button" at bounding box center [1430, 33] width 39 height 24
click at [1360, 95] on link "Re-assign team" at bounding box center [1388, 95] width 122 height 18
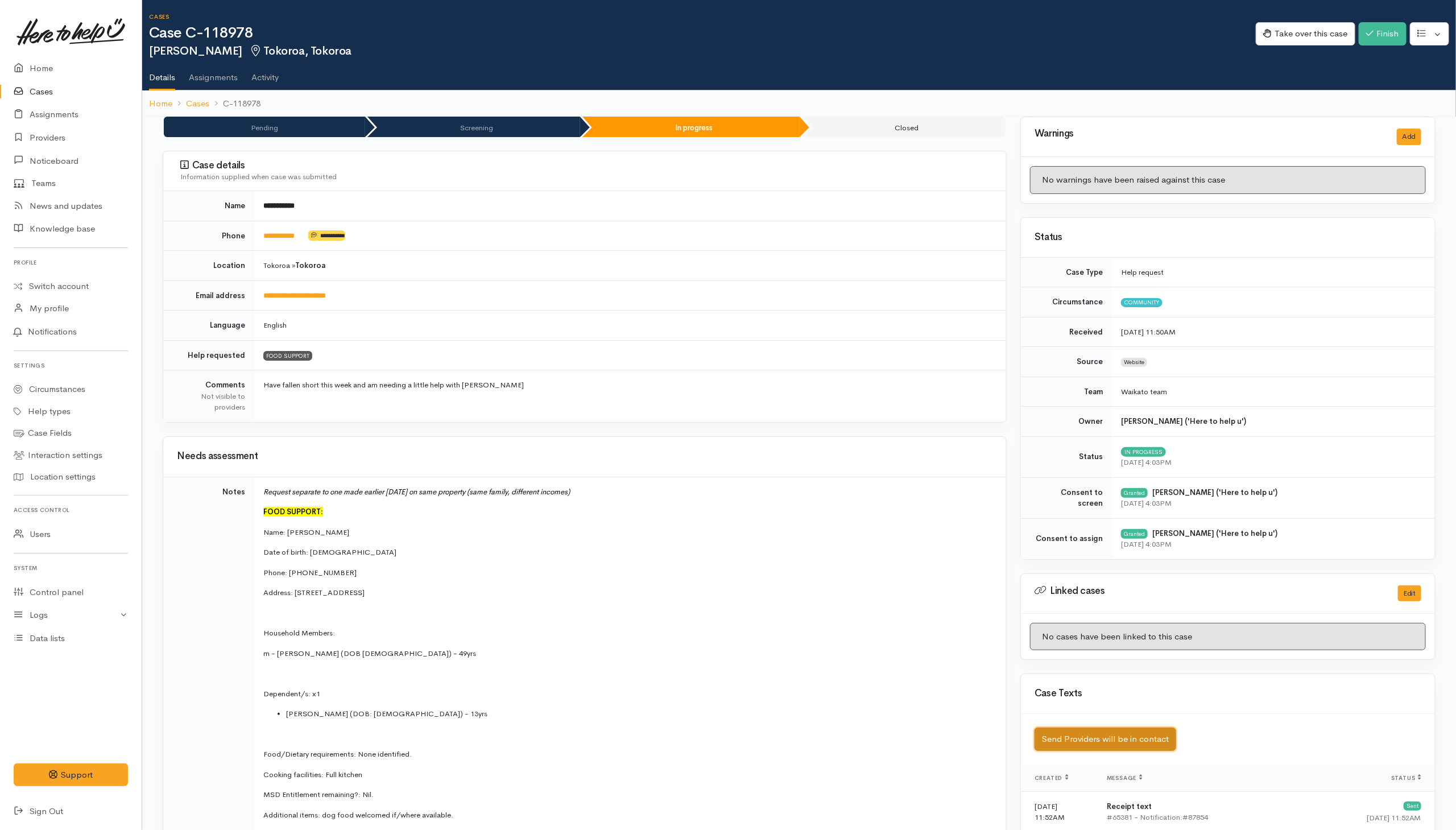
click at [1143, 742] on button "Send Providers will be in contact" at bounding box center [1106, 739] width 142 height 24
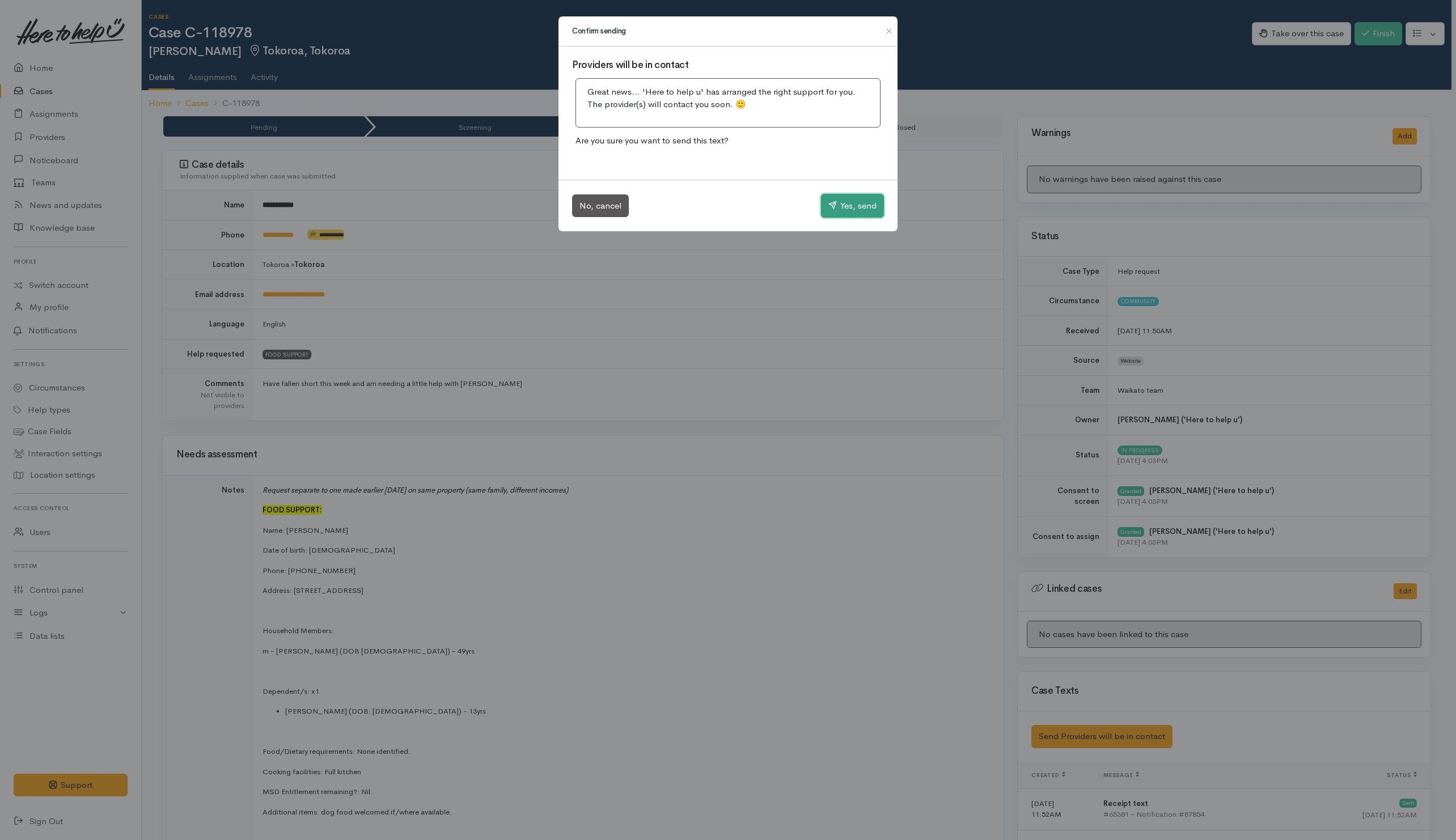
click at [848, 203] on button "Yes, send" at bounding box center [852, 206] width 63 height 24
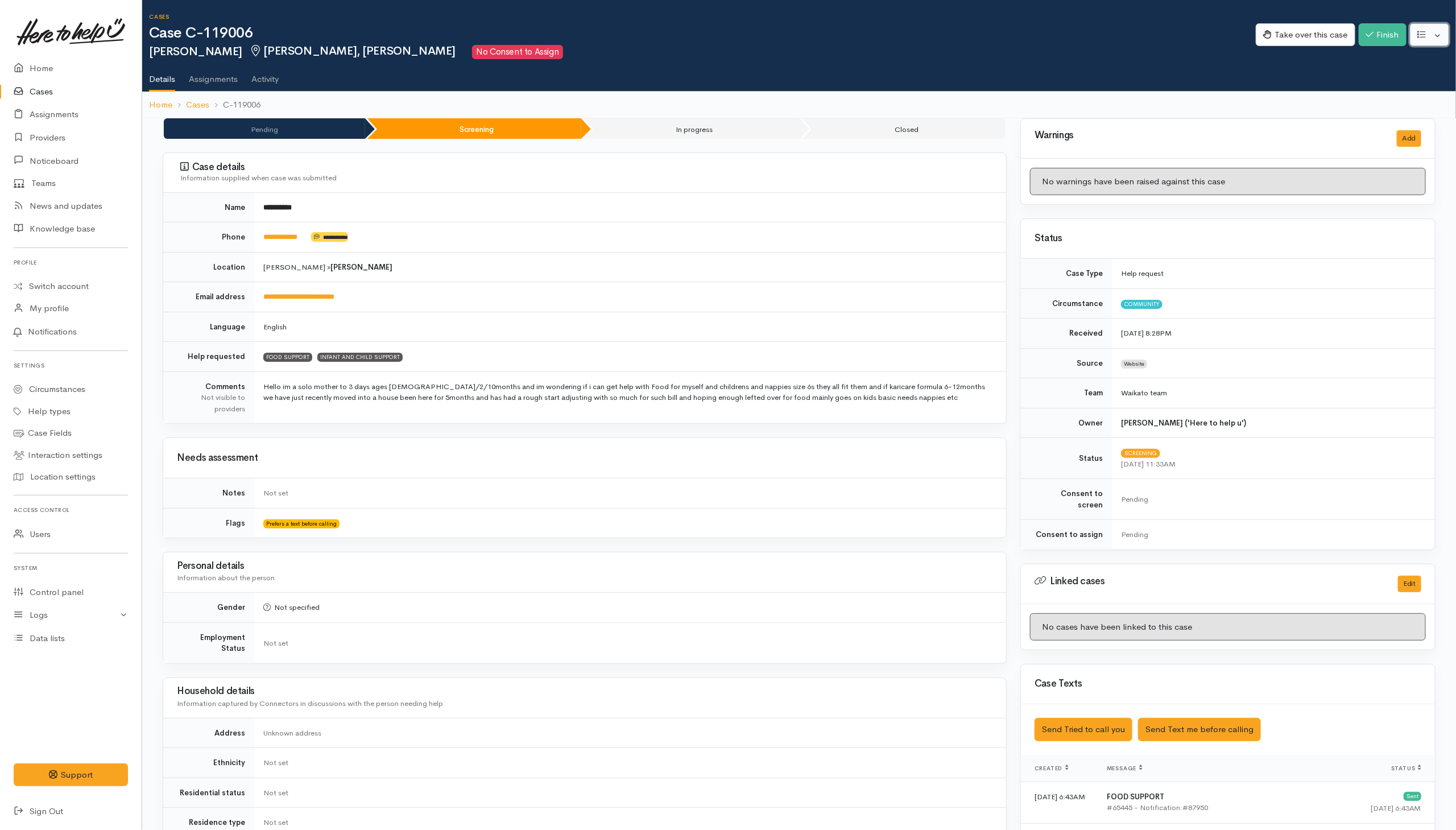
click at [1435, 35] on button "button" at bounding box center [1430, 35] width 39 height 24
click at [1352, 97] on link "Re-assign team" at bounding box center [1388, 97] width 122 height 18
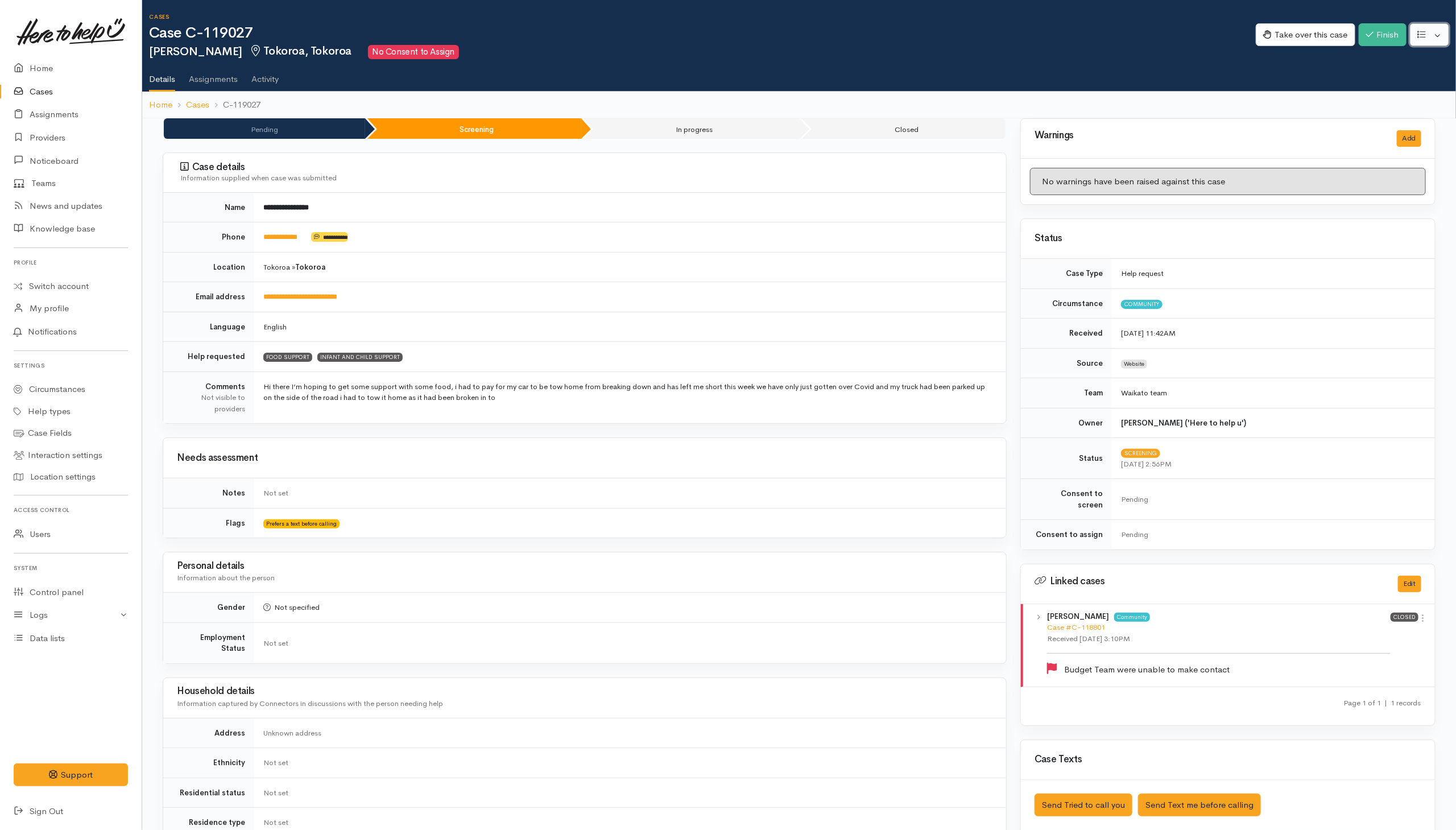
click at [1434, 33] on button "button" at bounding box center [1430, 35] width 39 height 24
click at [1372, 96] on link "Re-assign team" at bounding box center [1388, 97] width 122 height 18
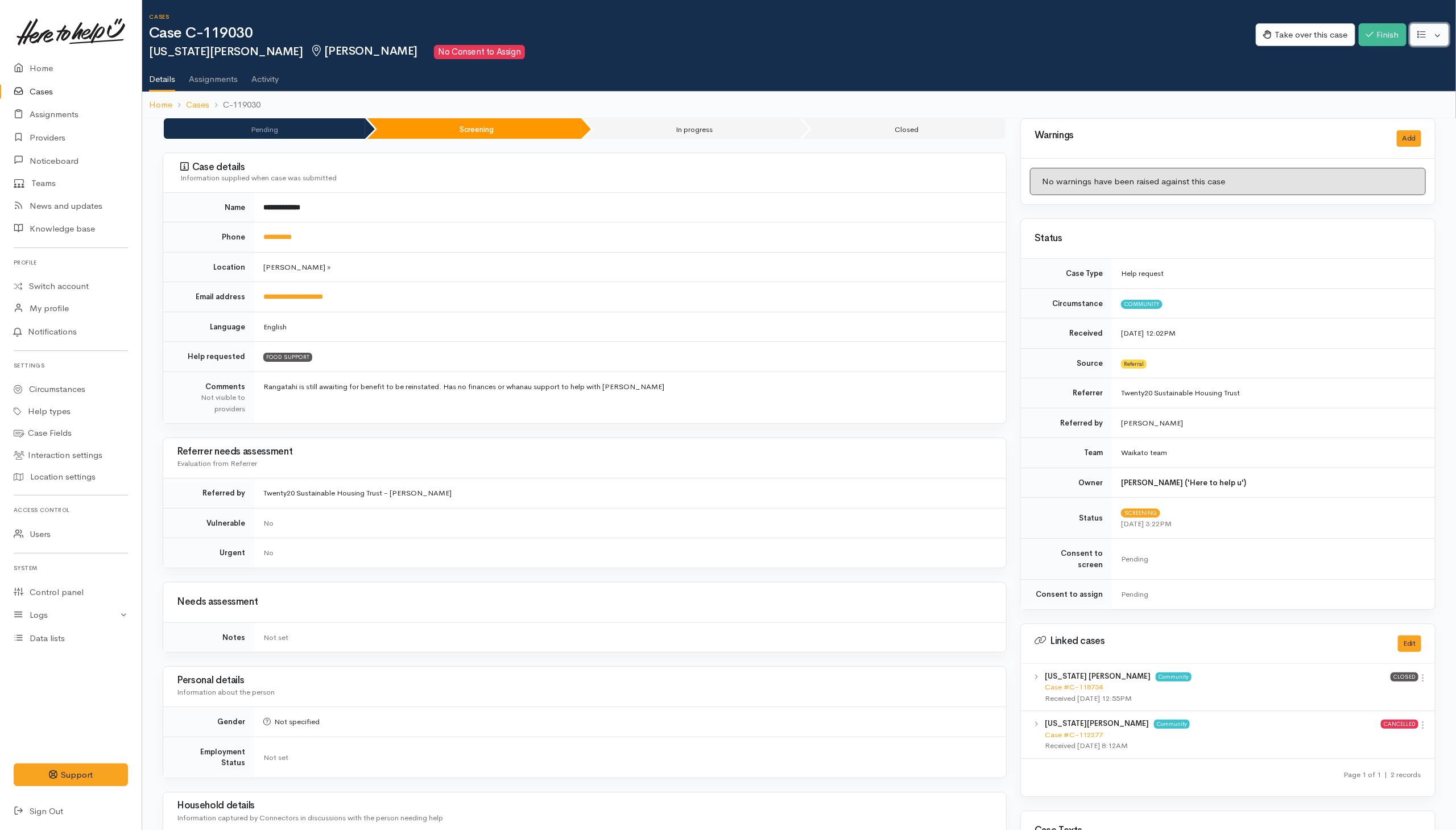
click at [1436, 38] on button "button" at bounding box center [1430, 35] width 39 height 24
drag, startPoint x: 1379, startPoint y: 96, endPoint x: 1371, endPoint y: 100, distance: 8.9
click at [1378, 96] on link "Re-assign team" at bounding box center [1388, 97] width 122 height 18
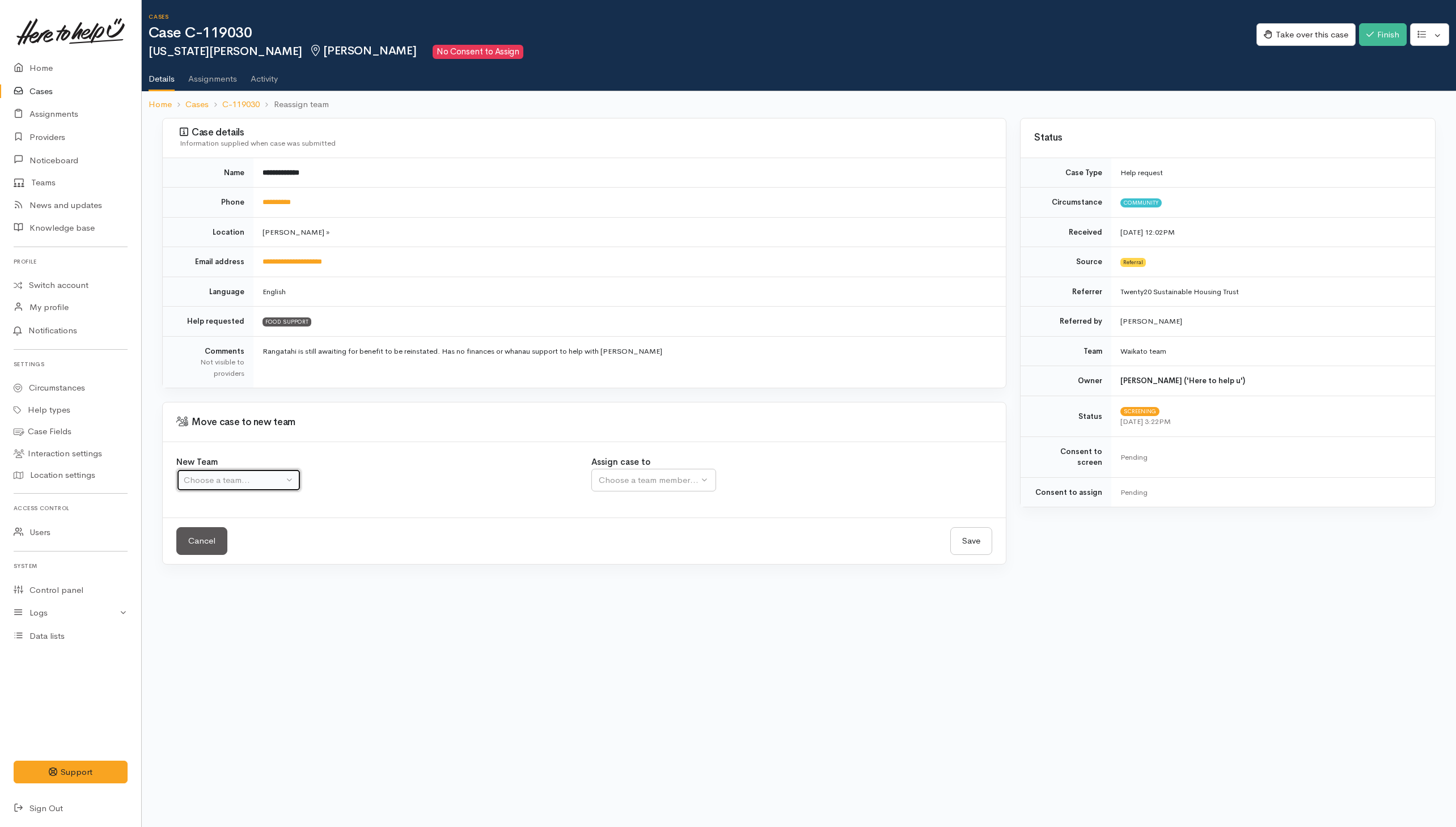
click at [253, 477] on div "Choose a team..." at bounding box center [234, 481] width 100 height 13
click at [230, 539] on span "Waikato team" at bounding box center [216, 535] width 52 height 13
select select "1"
click at [664, 492] on button "Choose a team member..." at bounding box center [690, 480] width 198 height 24
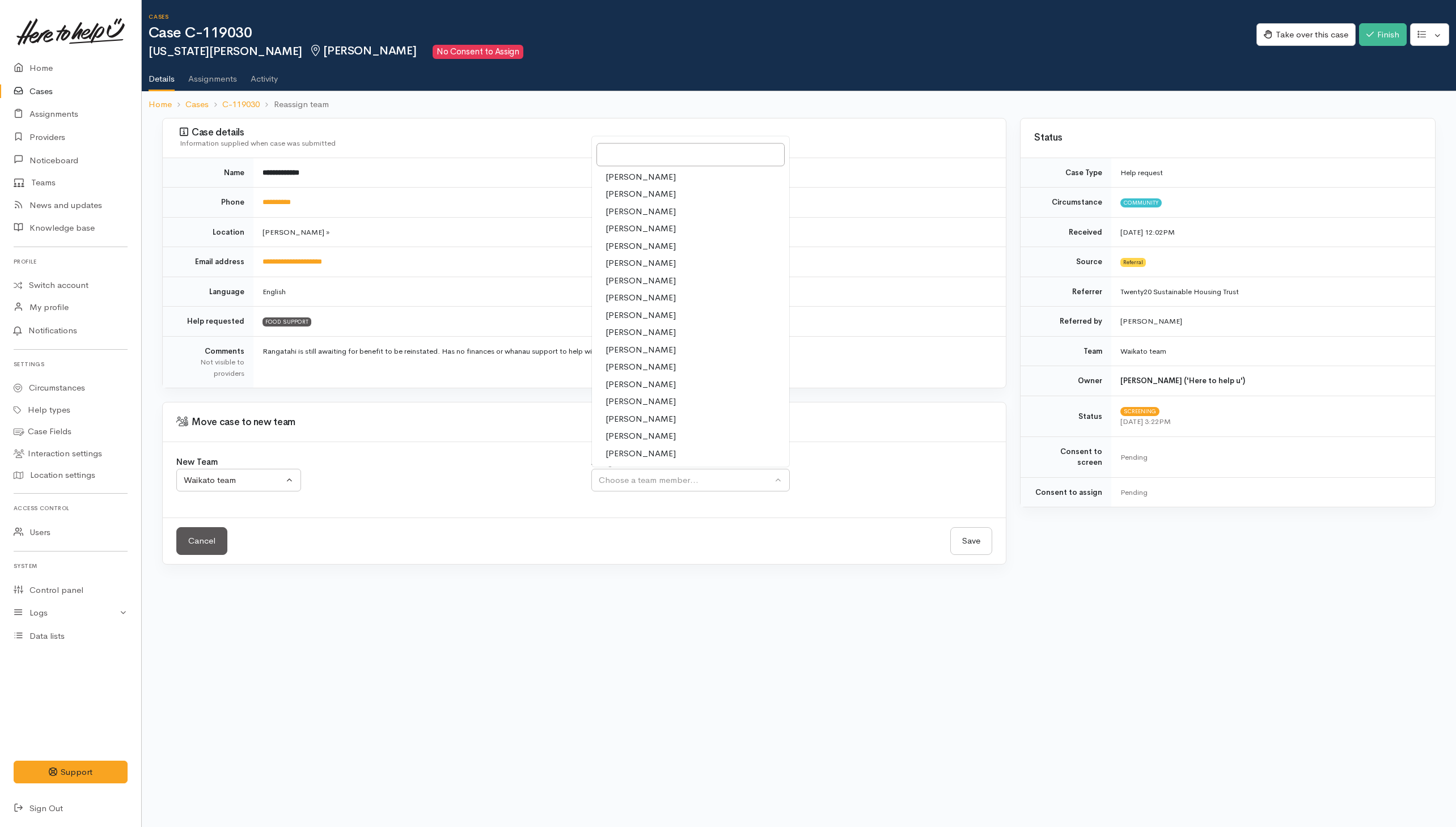
click at [620, 405] on span "[PERSON_NAME]" at bounding box center [640, 403] width 71 height 13
select select "1920"
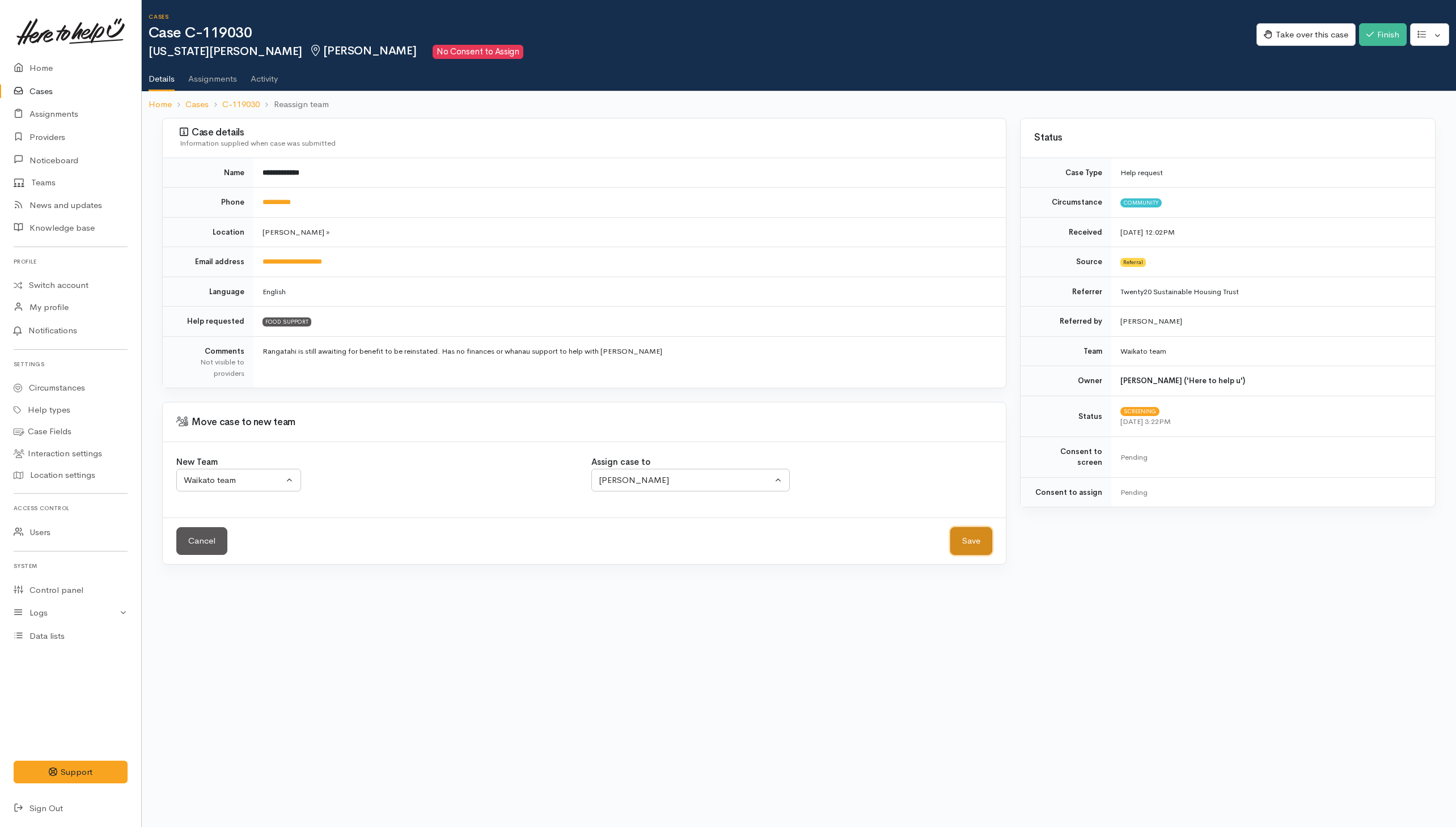
click at [970, 546] on button "Save" at bounding box center [971, 540] width 42 height 27
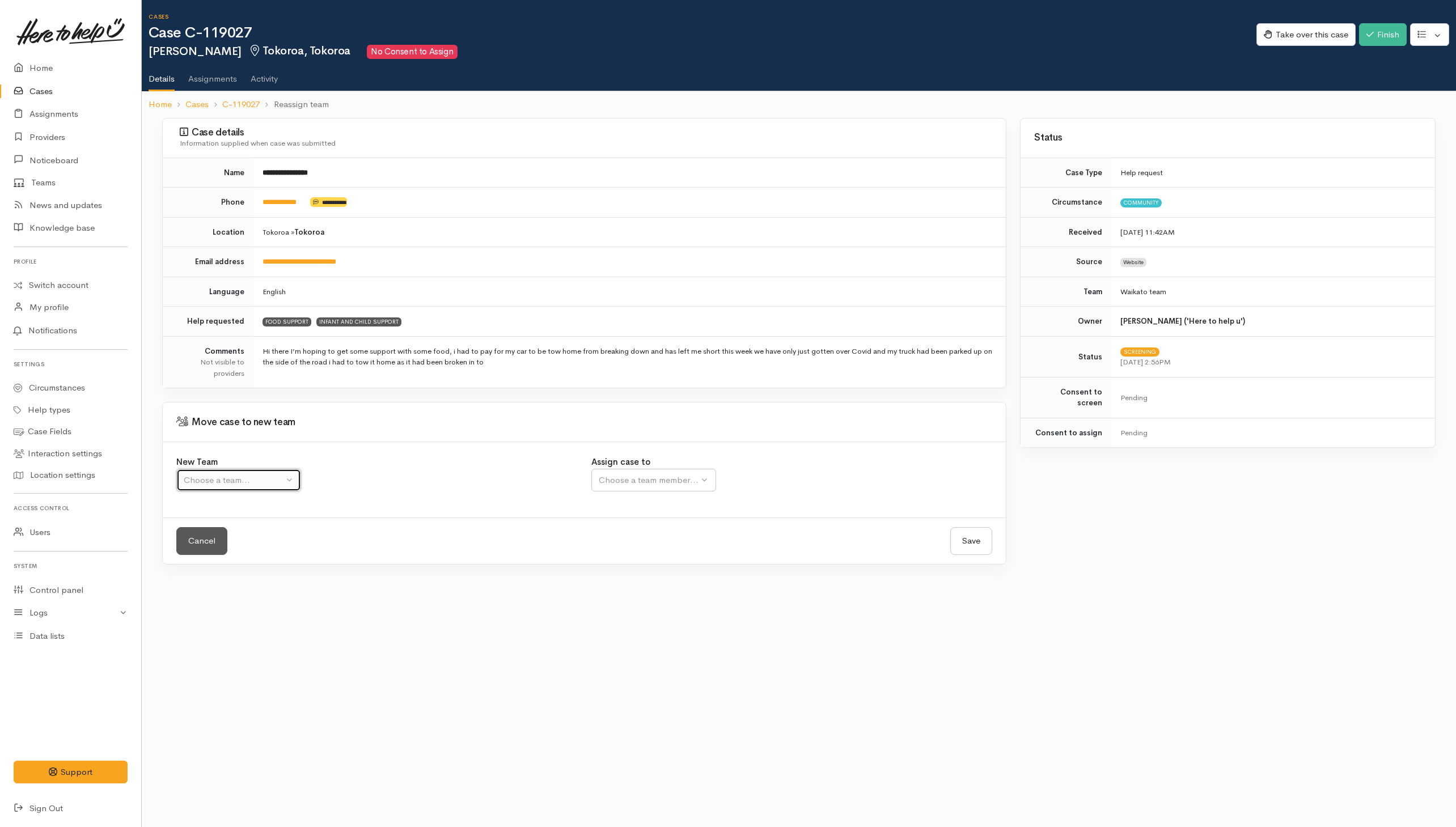
click at [273, 484] on div "Choose a team..." at bounding box center [234, 481] width 100 height 13
click at [236, 539] on span "Waikato team" at bounding box center [216, 535] width 52 height 13
select select "1"
drag, startPoint x: 606, startPoint y: 490, endPoint x: 601, endPoint y: 493, distance: 5.8
click at [605, 490] on button "Choose a team member..." at bounding box center [690, 480] width 198 height 24
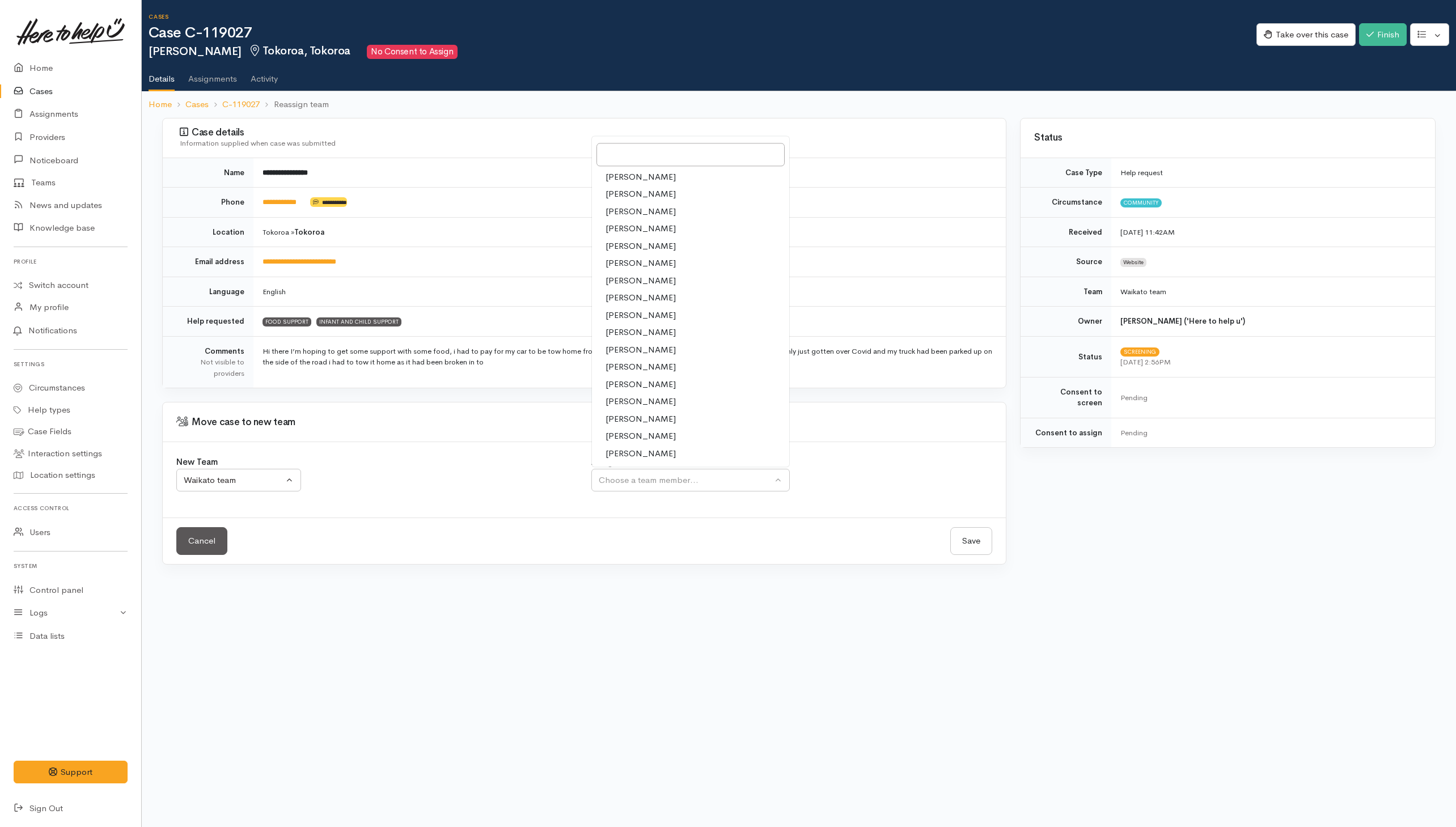
click at [616, 405] on span "Nor Hashim" at bounding box center [640, 403] width 71 height 13
select select "1920"
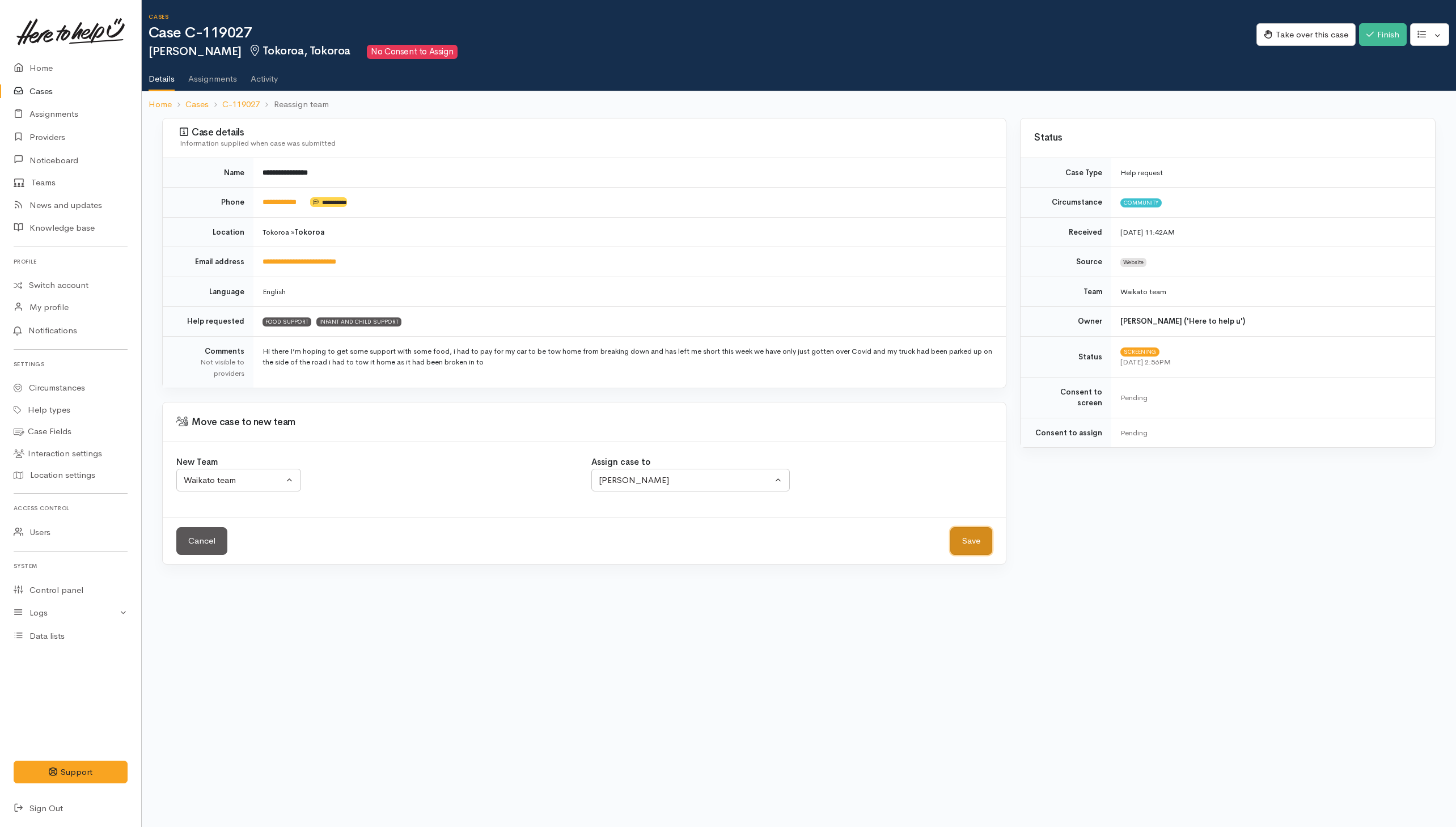
click at [985, 546] on button "Save" at bounding box center [971, 540] width 42 height 27
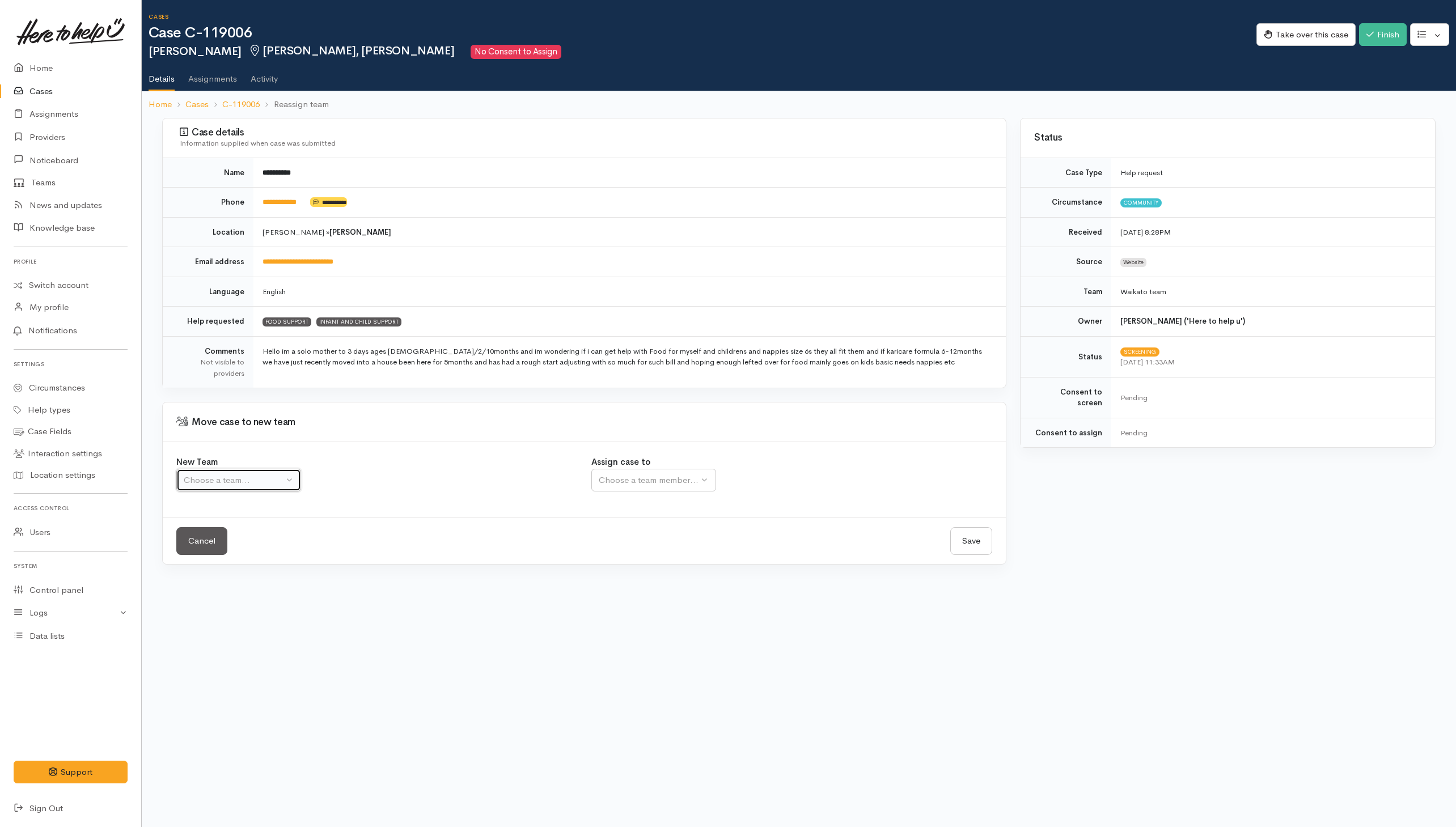
drag, startPoint x: 245, startPoint y: 475, endPoint x: 245, endPoint y: 497, distance: 22.0
click at [245, 476] on button "Choose a team..." at bounding box center [239, 480] width 124 height 24
click at [231, 539] on span "Waikato team" at bounding box center [216, 535] width 52 height 13
select select "1"
click at [658, 483] on div "Choose a team member..." at bounding box center [686, 481] width 174 height 13
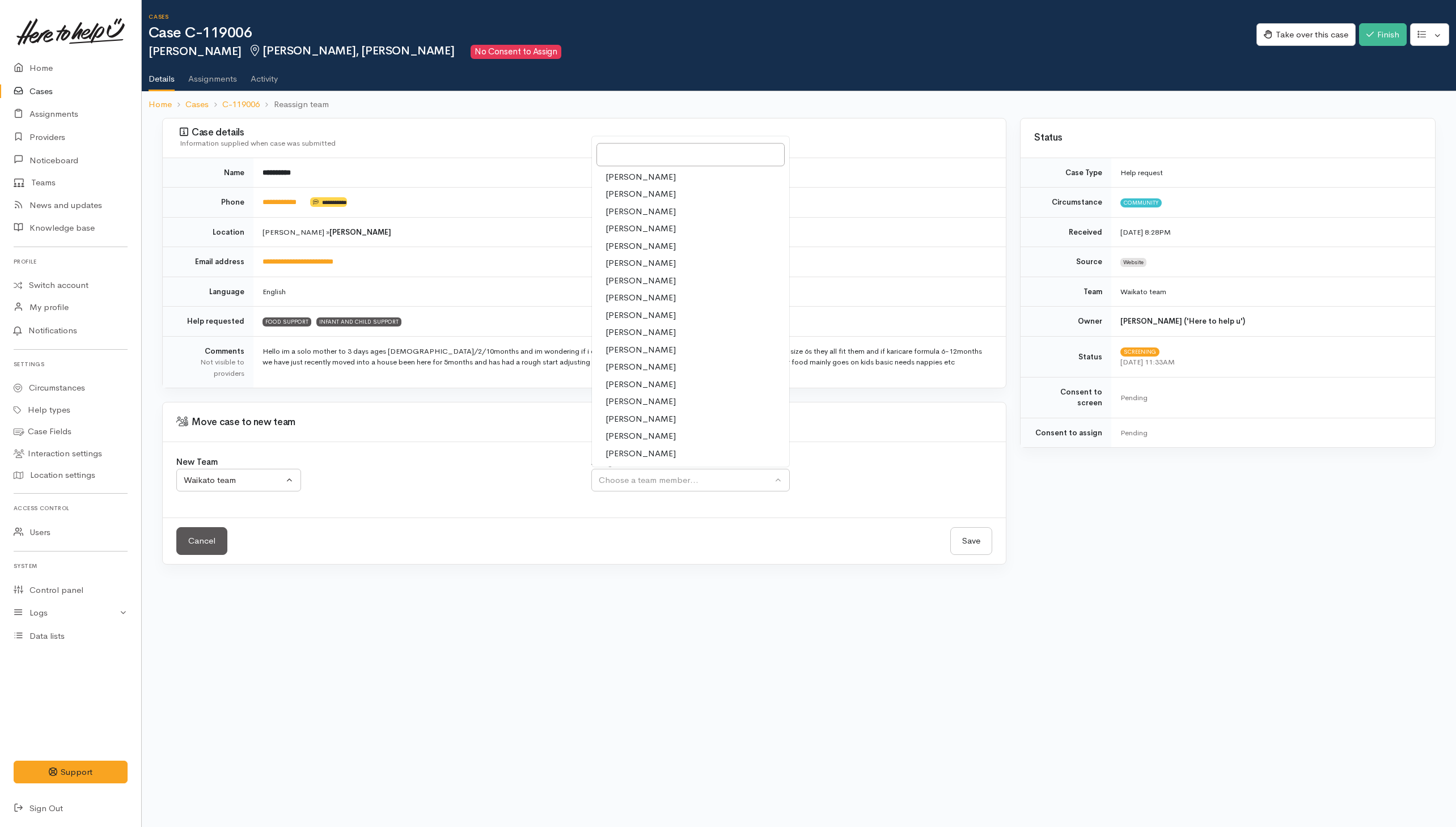
click at [622, 405] on span "[PERSON_NAME]" at bounding box center [640, 403] width 71 height 13
select select "1920"
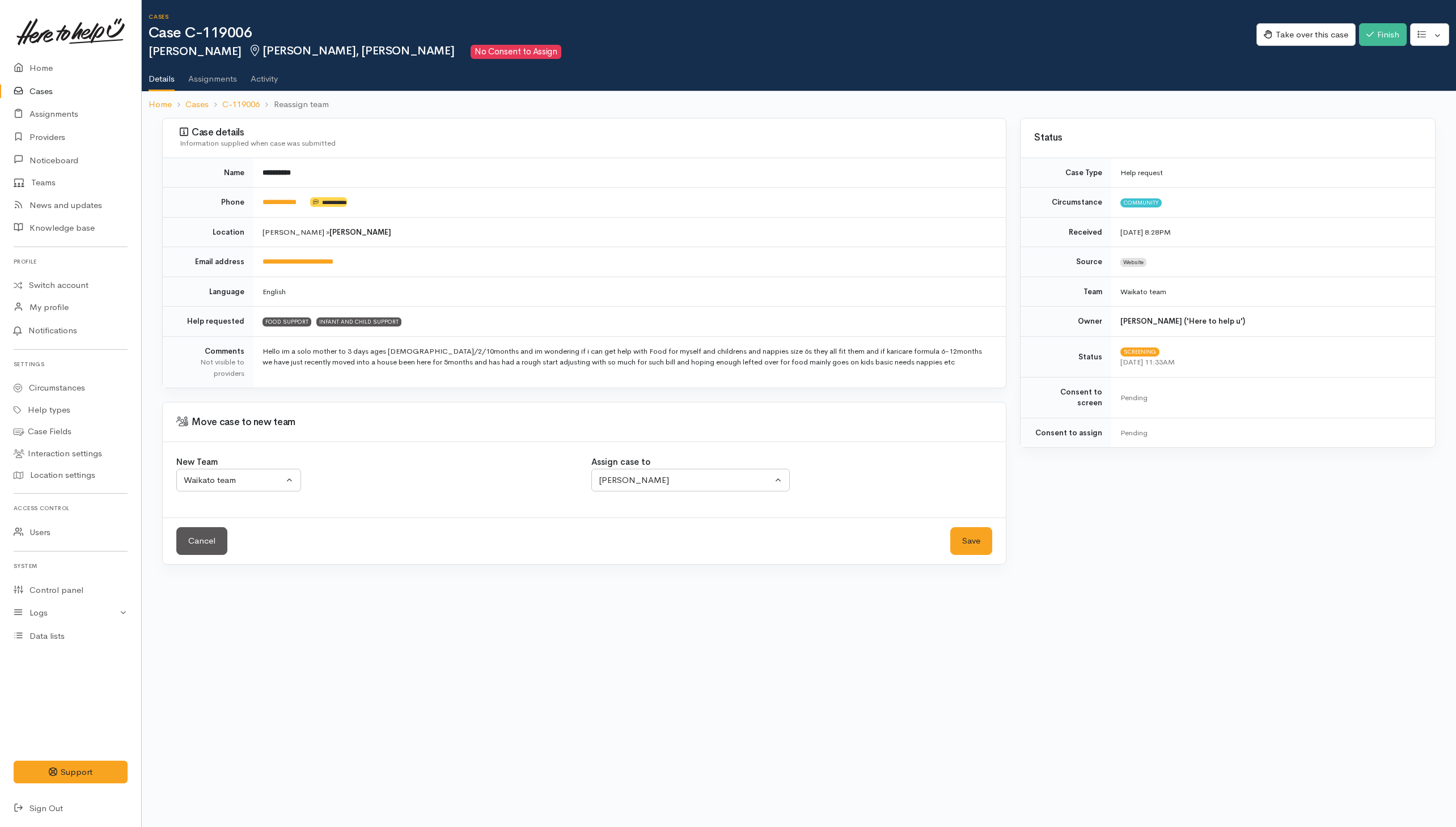
click at [992, 533] on div "Cancel Save Save" at bounding box center [585, 540] width 843 height 46
drag, startPoint x: 983, startPoint y: 543, endPoint x: 900, endPoint y: 553, distance: 83.6
click at [981, 543] on button "Save" at bounding box center [971, 540] width 42 height 27
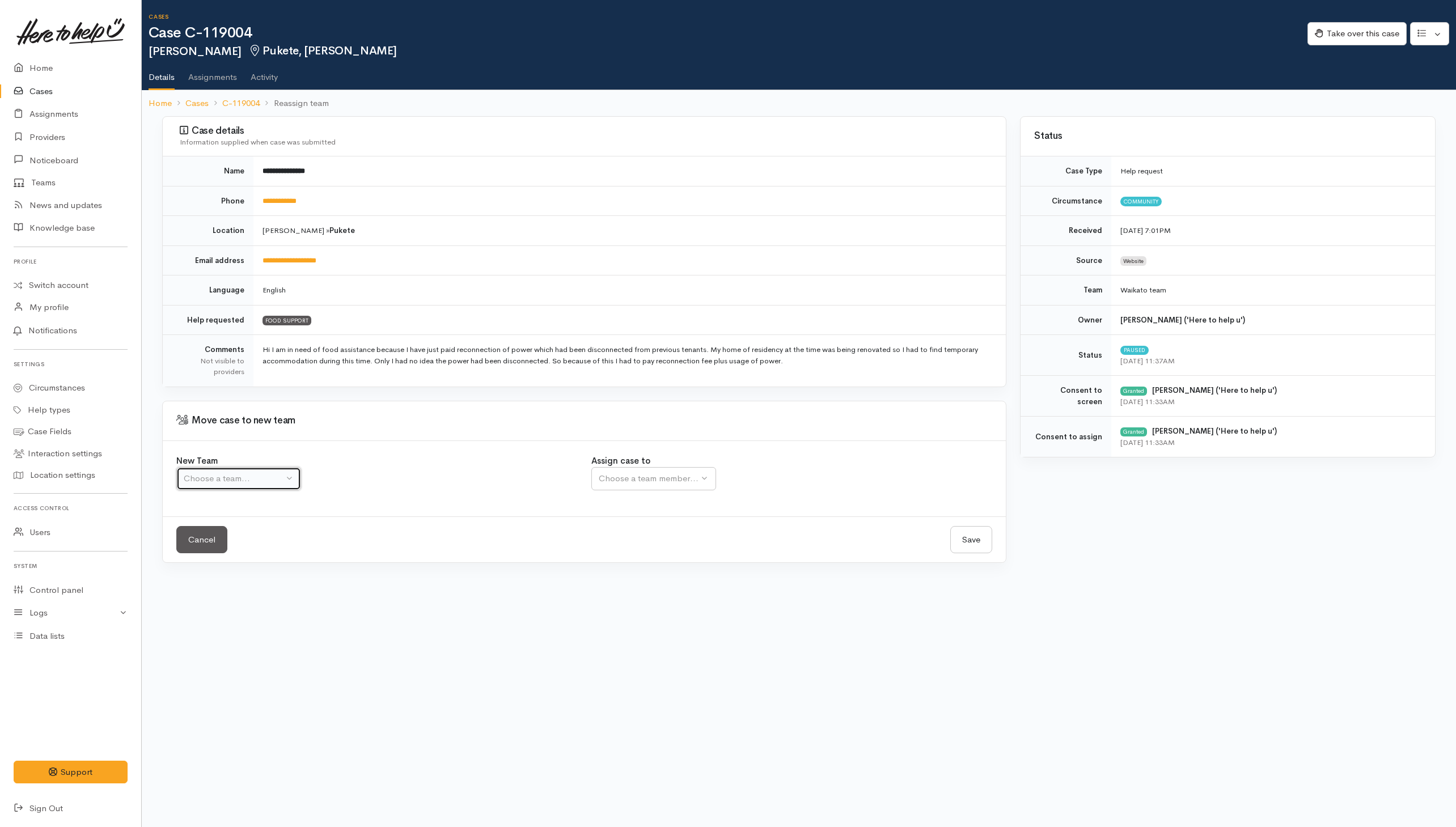
click at [254, 486] on div "Choose a team..." at bounding box center [234, 479] width 100 height 13
click at [228, 533] on span "Waikato team" at bounding box center [216, 534] width 52 height 13
select select "1"
click at [654, 475] on div "Choose a team member..." at bounding box center [686, 479] width 174 height 13
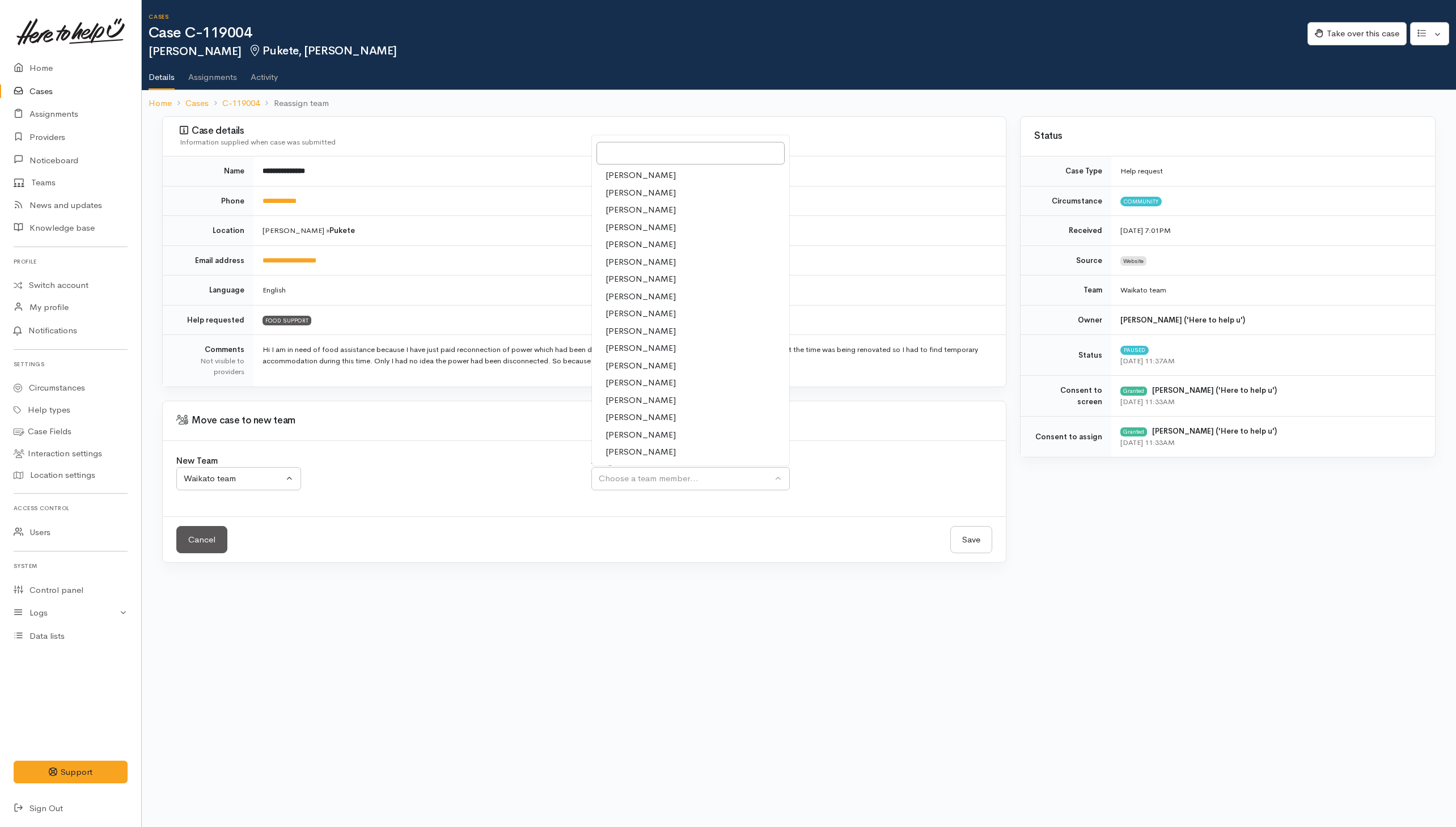
drag, startPoint x: 622, startPoint y: 401, endPoint x: 825, endPoint y: 502, distance: 226.7
click at [623, 401] on span "[PERSON_NAME]" at bounding box center [640, 401] width 71 height 13
select select "1920"
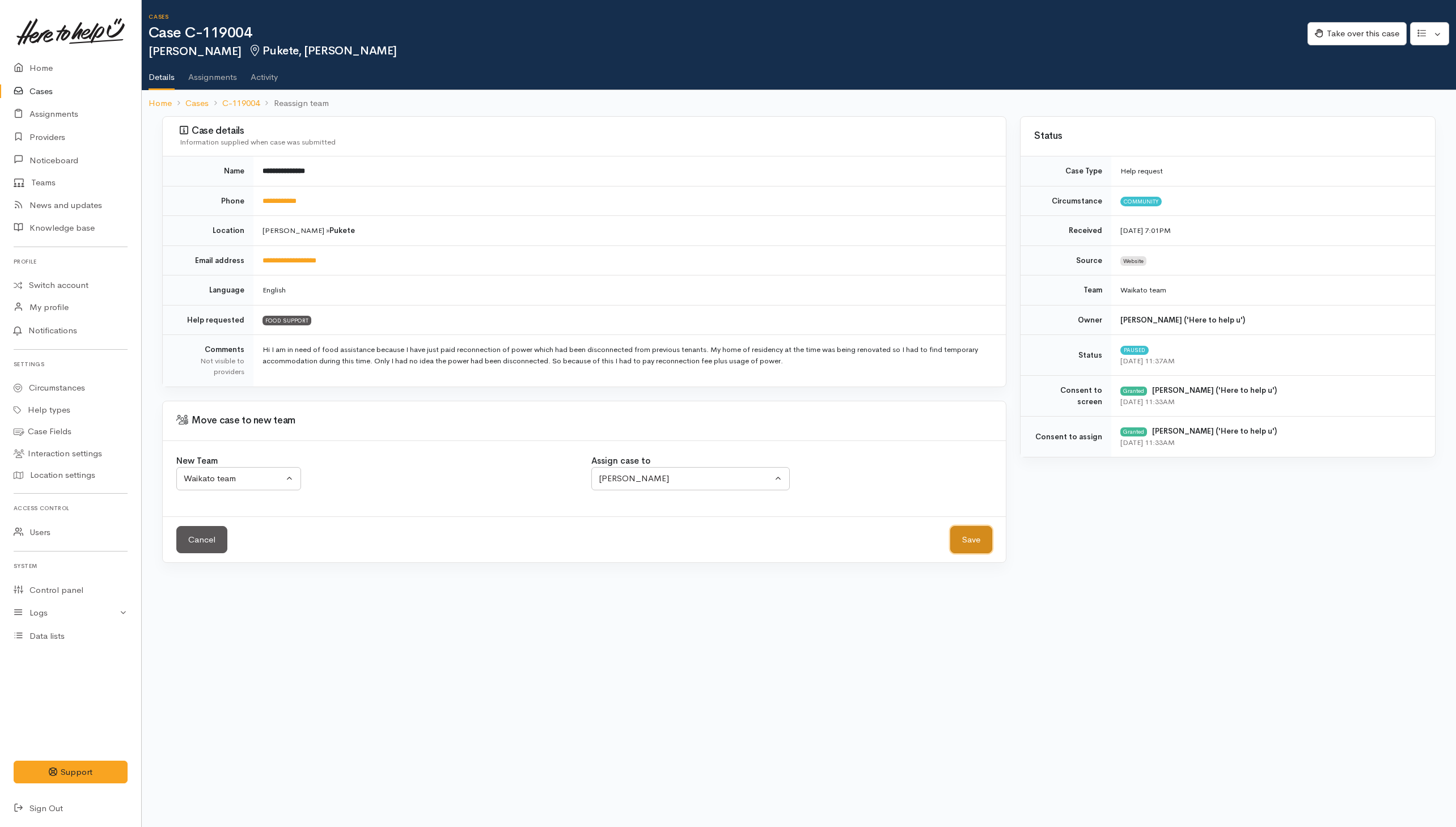
click at [988, 541] on button "Save" at bounding box center [971, 539] width 42 height 27
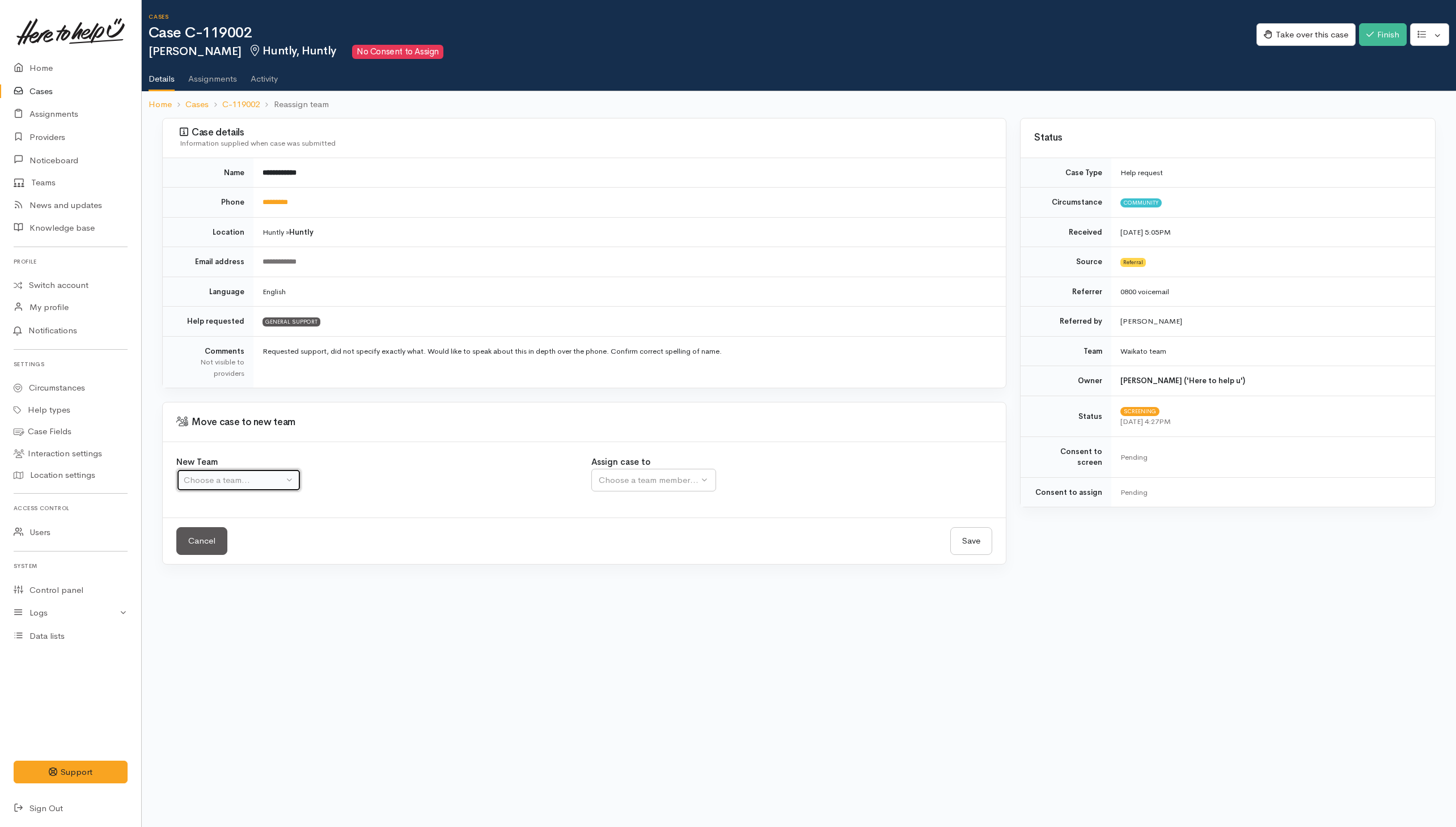
drag, startPoint x: 277, startPoint y: 488, endPoint x: 254, endPoint y: 490, distance: 23.1
click at [276, 488] on div "Choose a team..." at bounding box center [234, 481] width 100 height 13
click at [219, 539] on span "Waikato team" at bounding box center [216, 535] width 52 height 13
select select "1"
click at [715, 492] on button "Choose a team member..." at bounding box center [690, 480] width 198 height 24
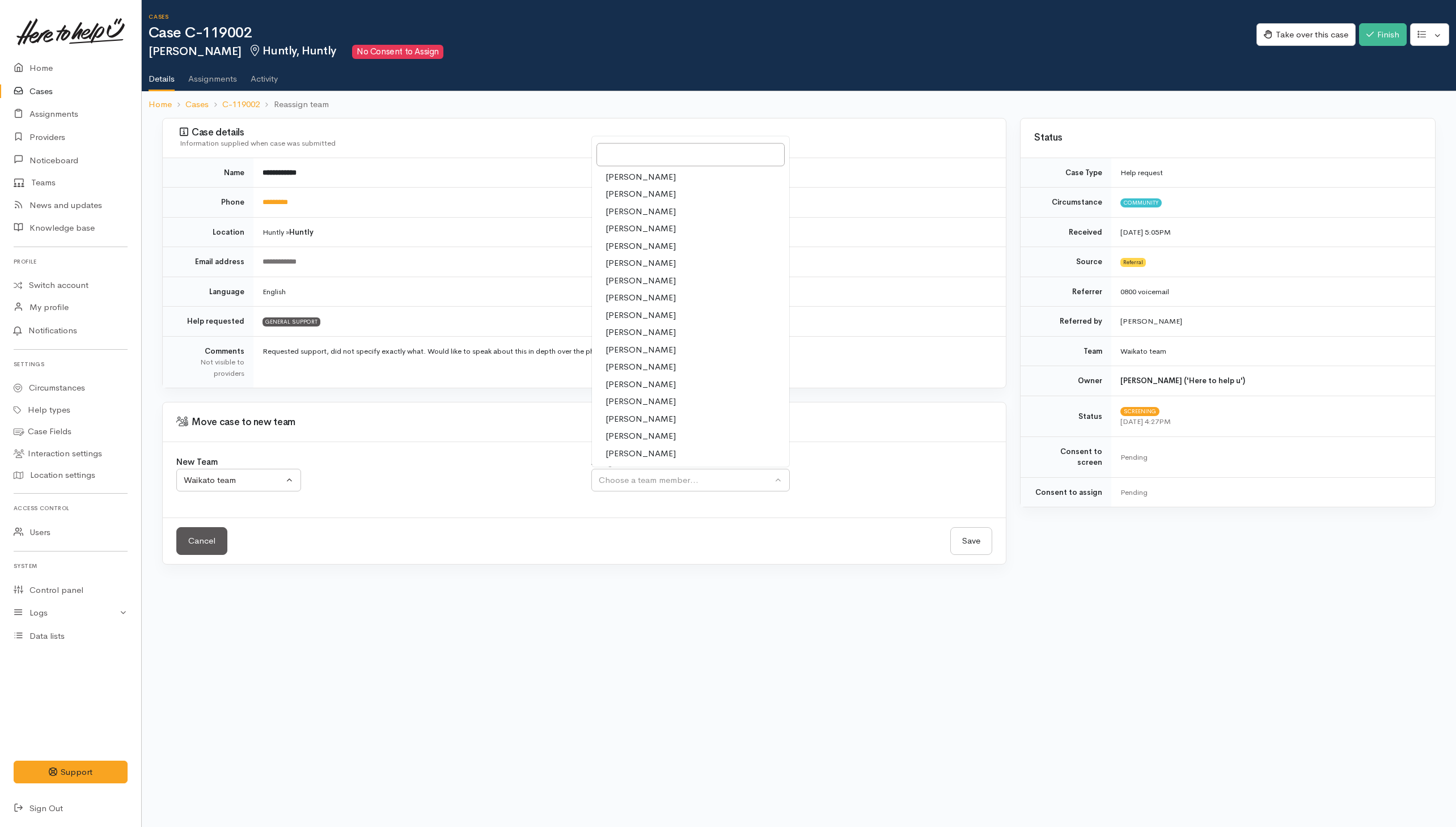
click at [609, 399] on span "[PERSON_NAME]" at bounding box center [640, 403] width 71 height 13
select select "1920"
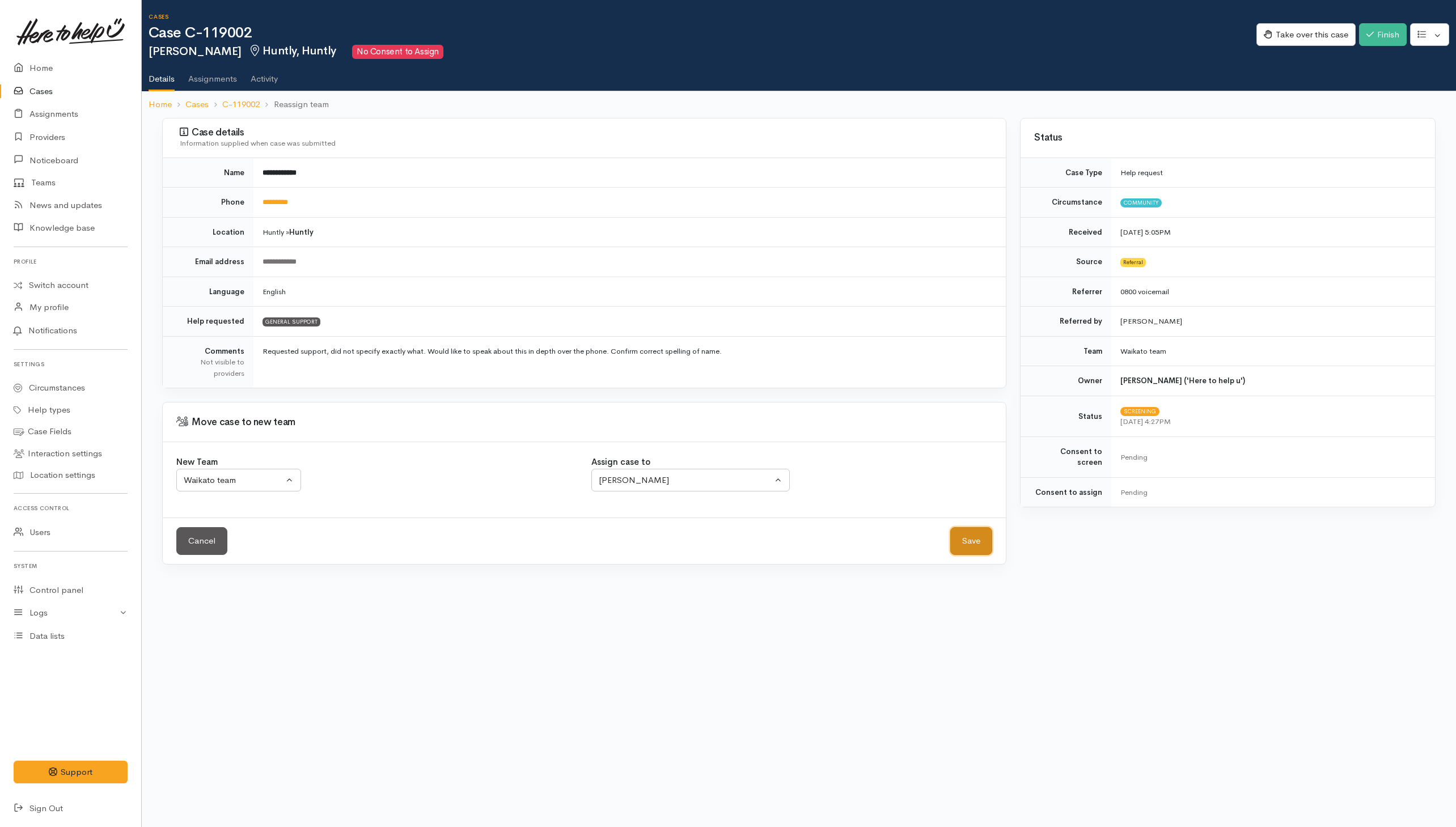
click at [990, 543] on button "Save" at bounding box center [971, 540] width 42 height 27
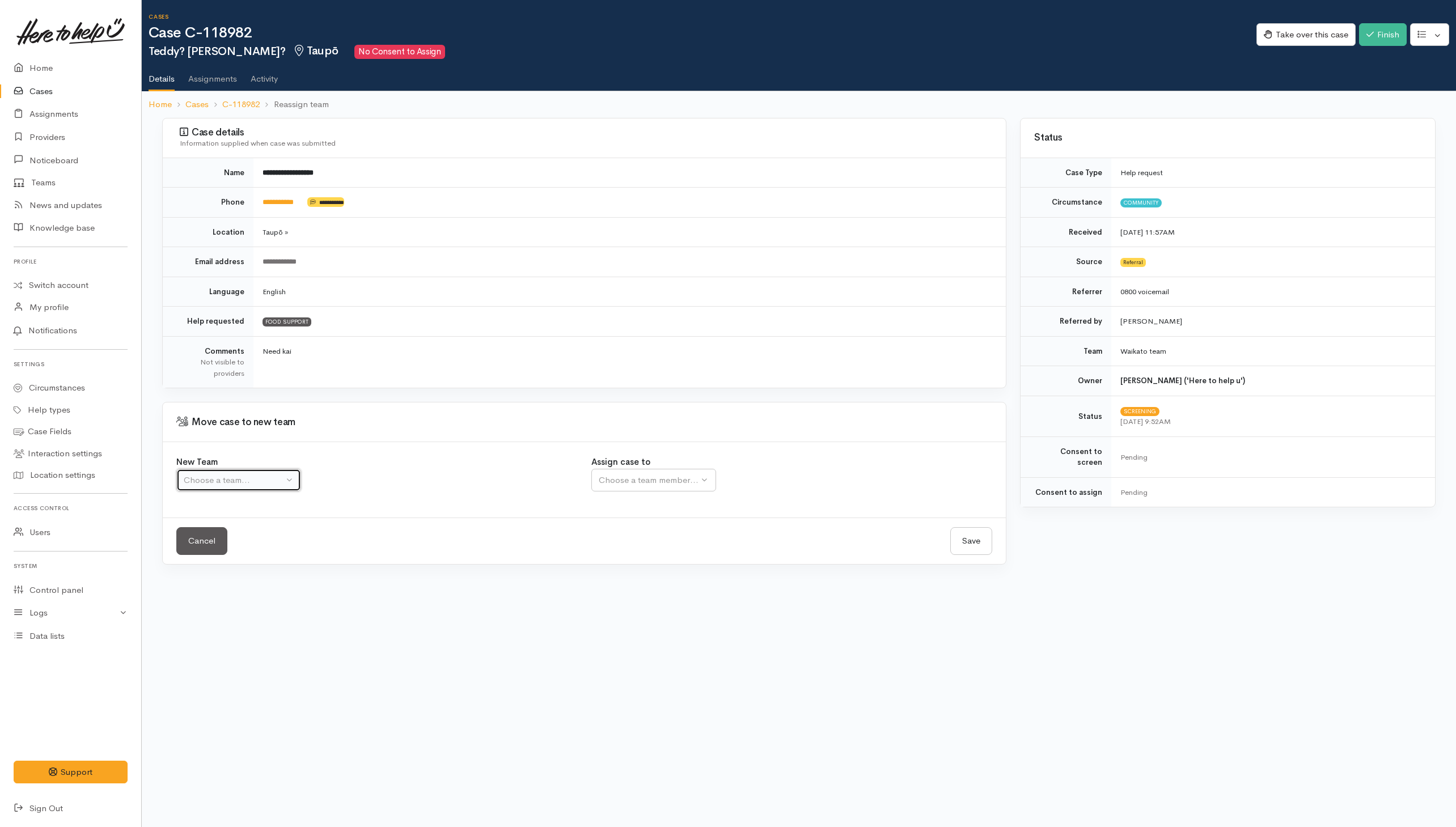
click at [224, 480] on div "Choose a team..." at bounding box center [234, 481] width 100 height 13
click at [207, 539] on span "Waikato team" at bounding box center [216, 535] width 52 height 13
select select "1"
click at [645, 488] on div "Choose a team member..." at bounding box center [686, 481] width 174 height 13
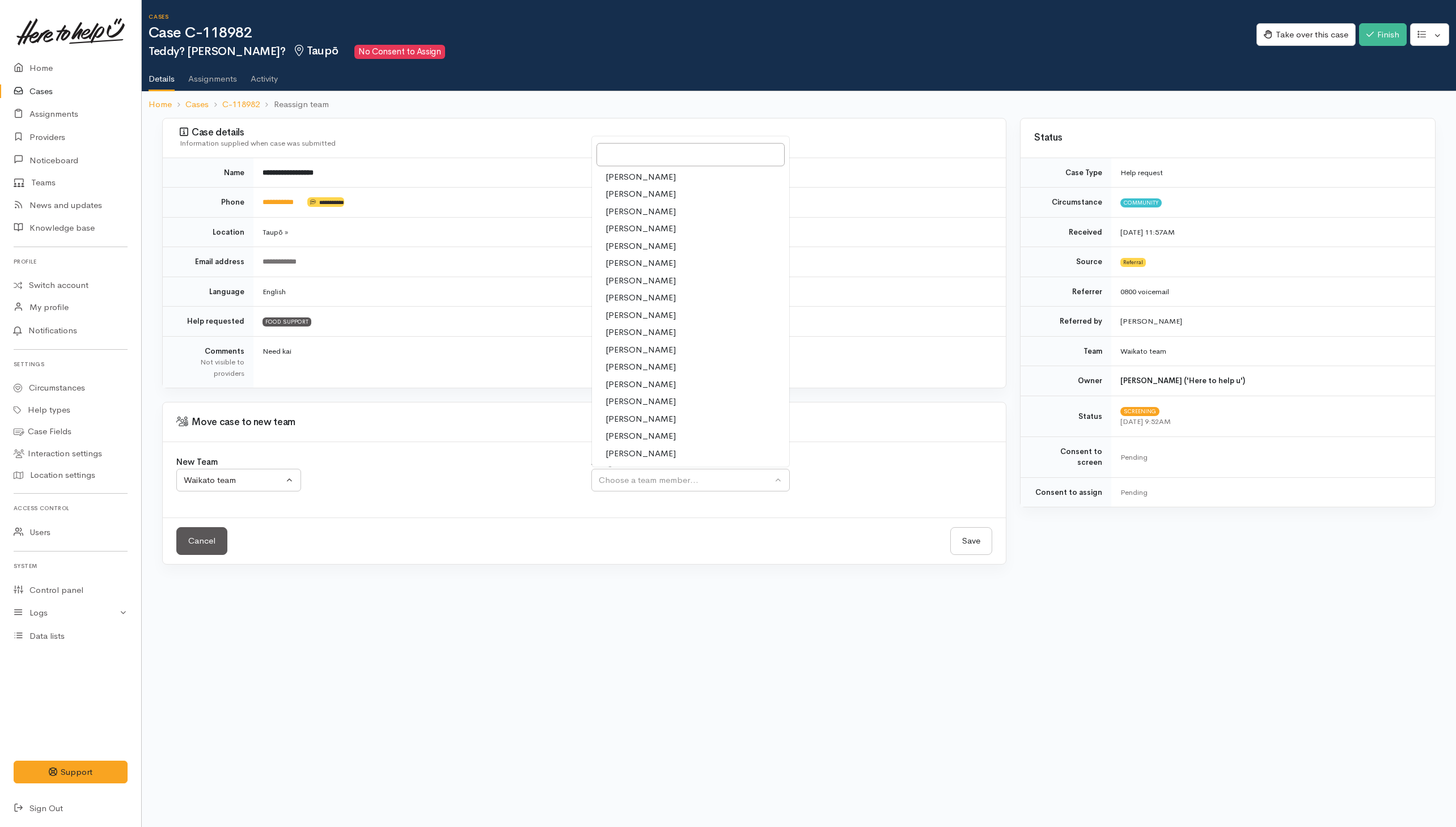
click at [620, 321] on span "Katarina Daly" at bounding box center [640, 316] width 71 height 13
select select "1252"
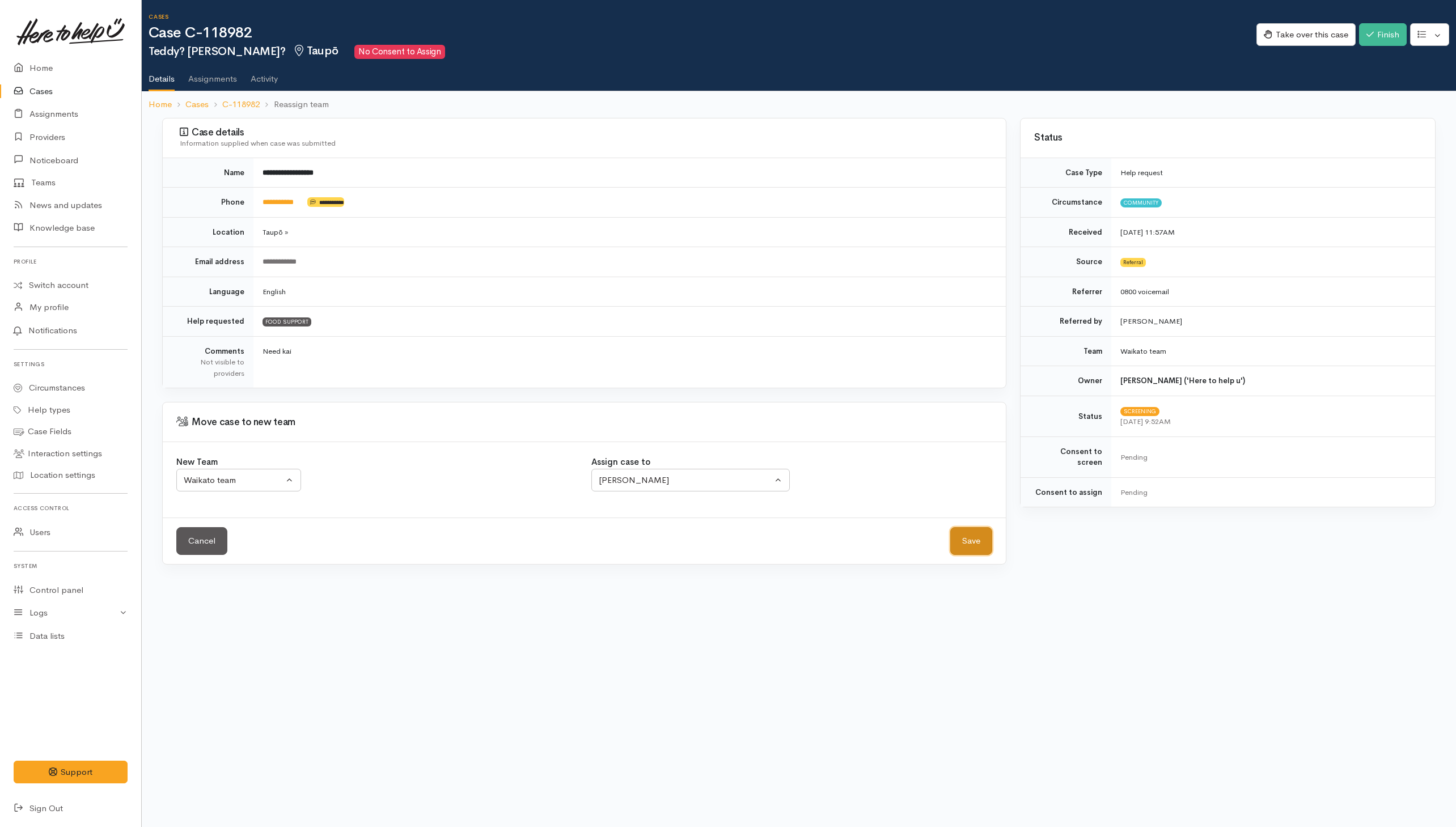
click at [964, 548] on button "Save" at bounding box center [971, 540] width 42 height 27
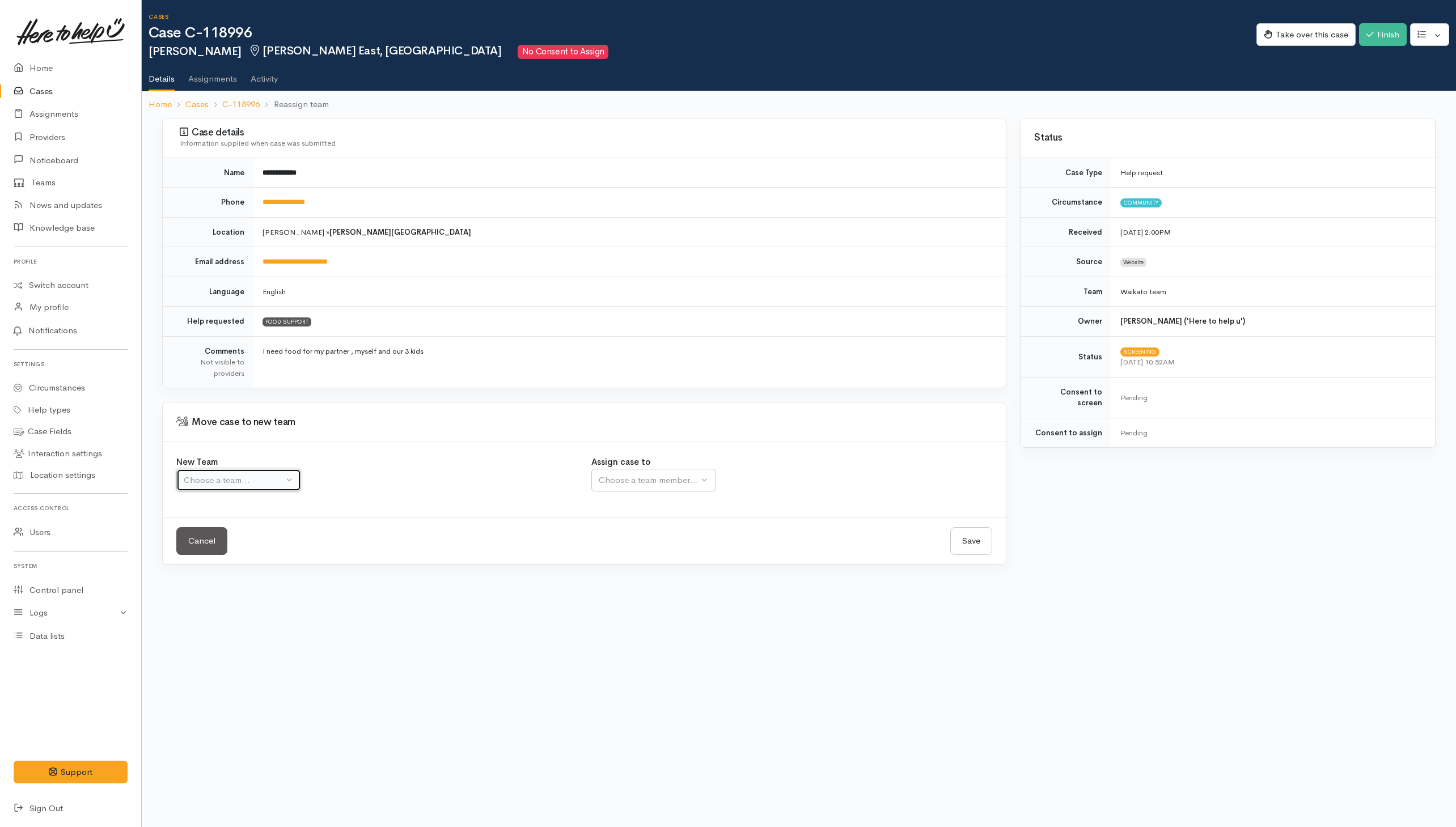
click at [276, 488] on div "Choose a team..." at bounding box center [234, 481] width 100 height 13
click at [226, 537] on span "Waikato team" at bounding box center [216, 535] width 52 height 13
select select "1"
click at [637, 482] on div "Choose a team member..." at bounding box center [686, 481] width 174 height 13
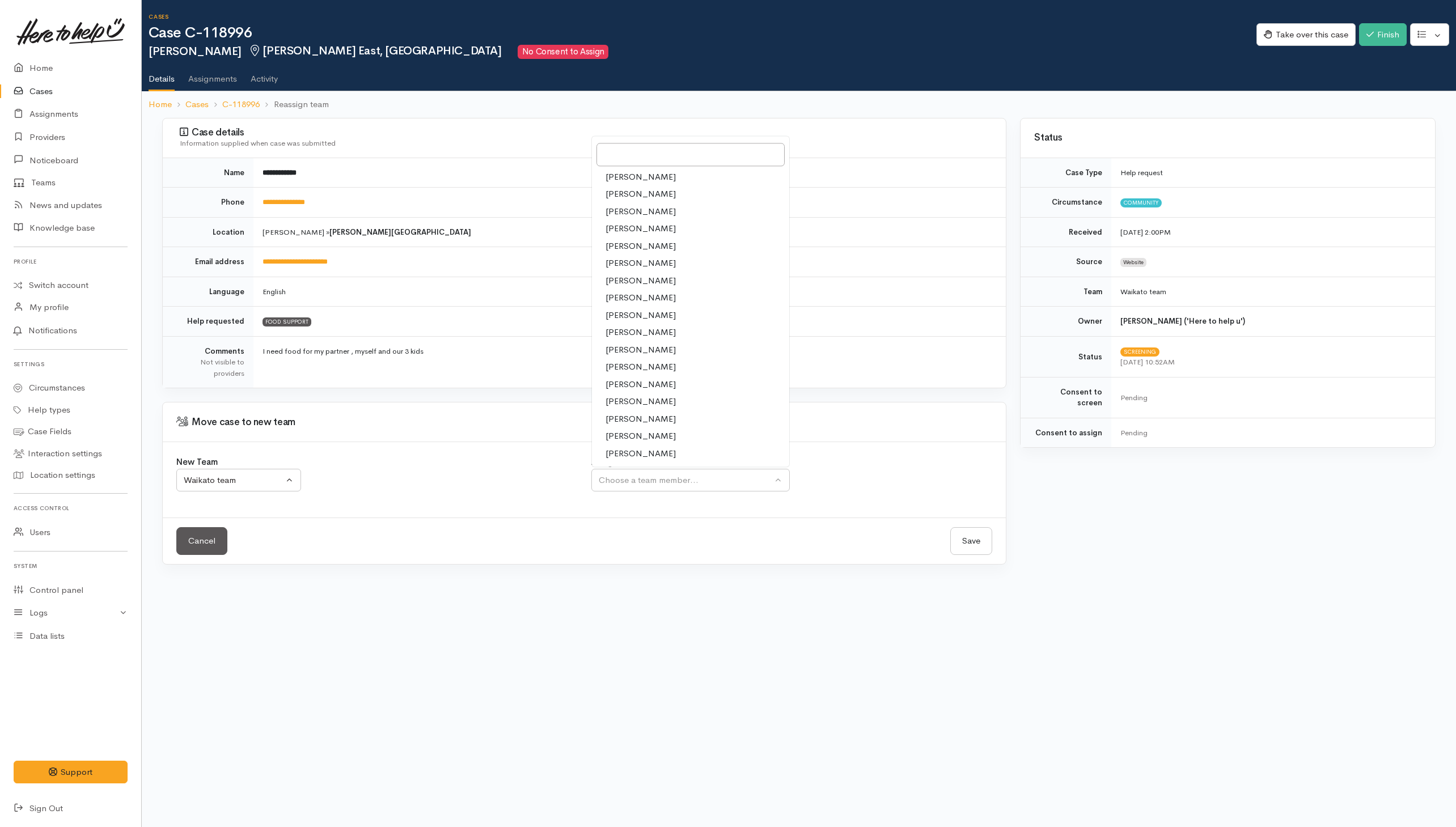
click at [616, 404] on span "[PERSON_NAME]" at bounding box center [640, 403] width 71 height 13
select select "1920"
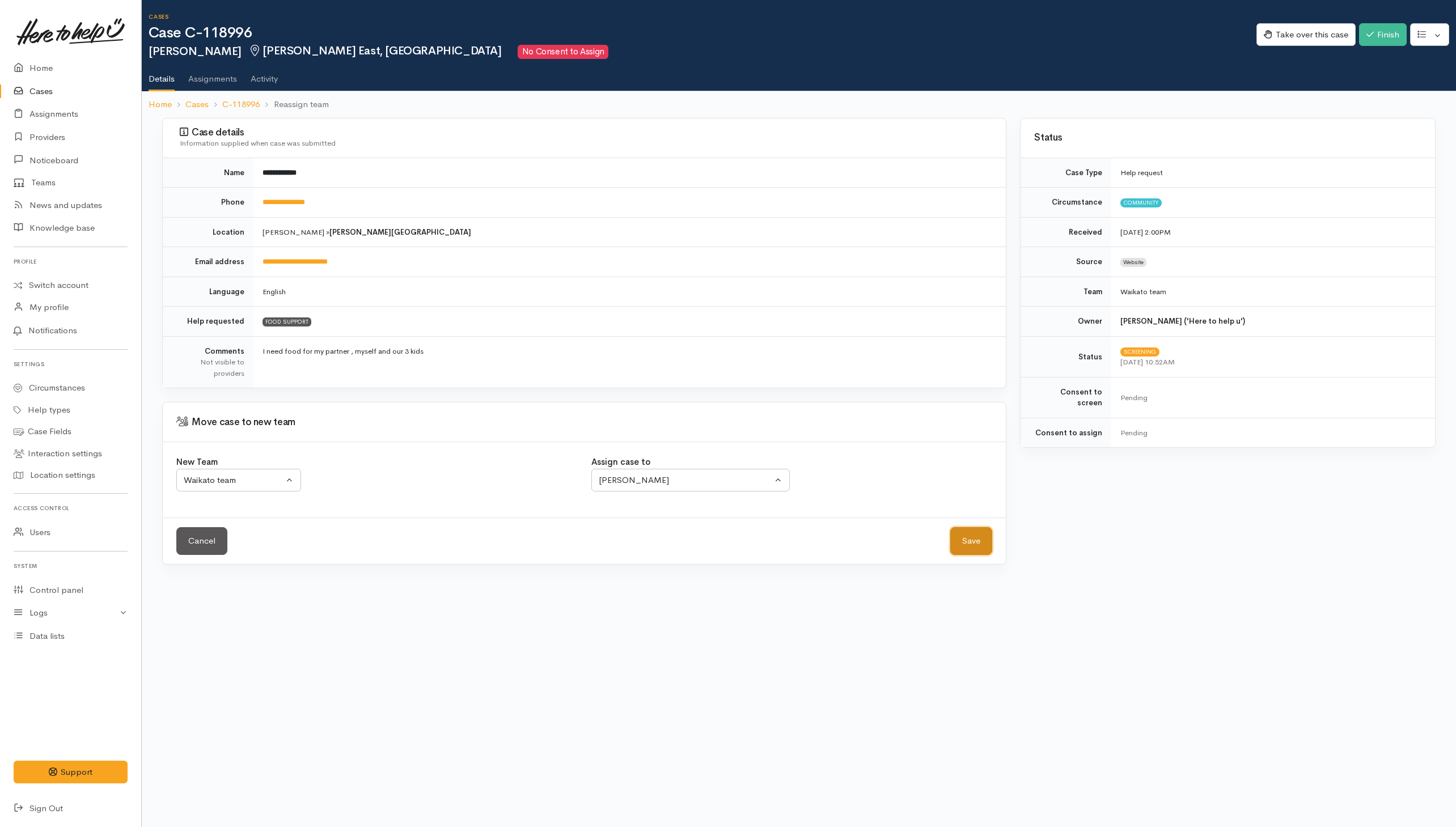
click at [967, 550] on button "Save" at bounding box center [971, 540] width 42 height 27
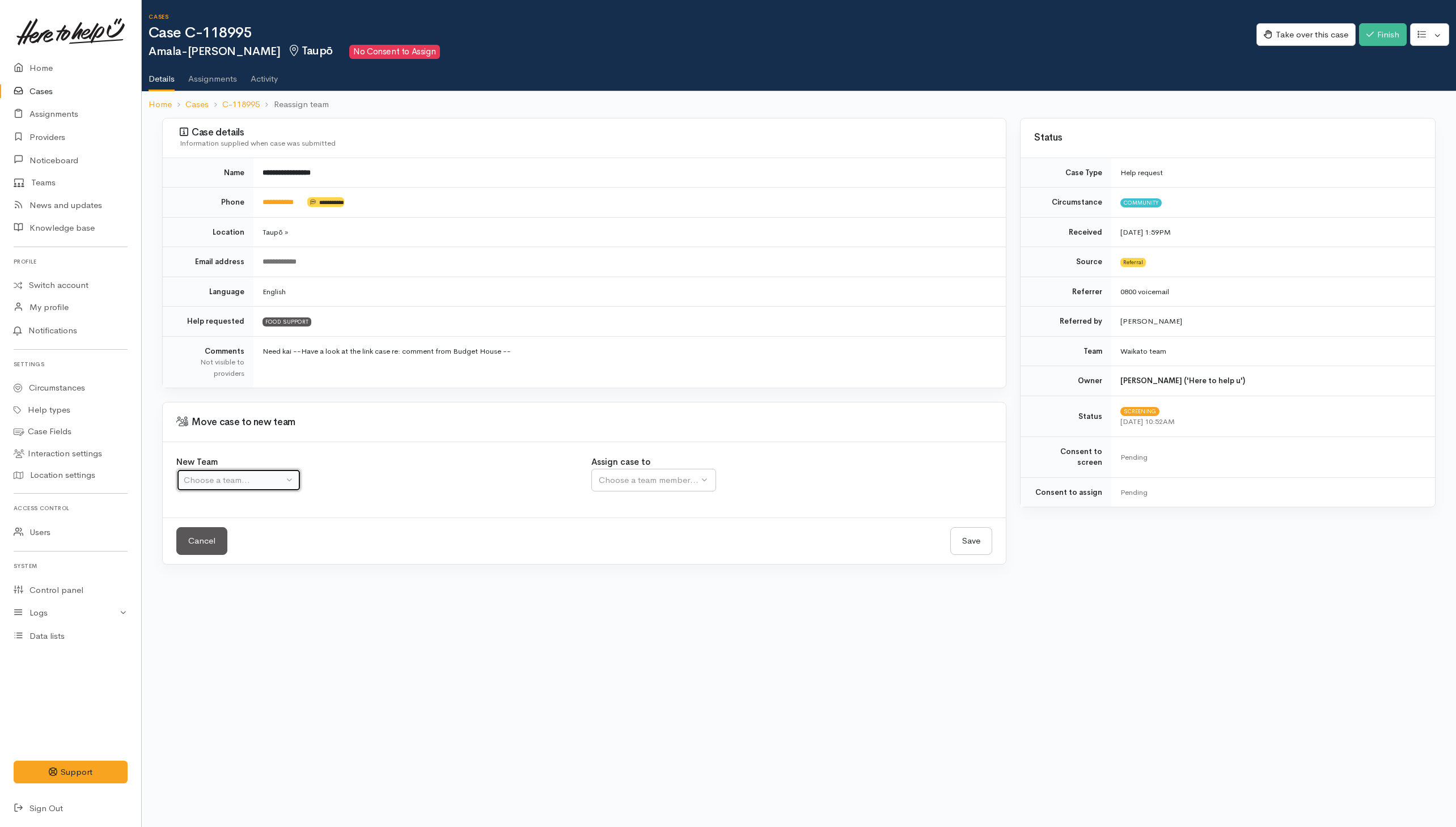
click at [276, 482] on div "Choose a team..." at bounding box center [234, 481] width 100 height 13
click at [233, 537] on span "Waikato team" at bounding box center [216, 535] width 52 height 13
select select "1"
click at [643, 471] on button "Choose a team member..." at bounding box center [690, 480] width 198 height 24
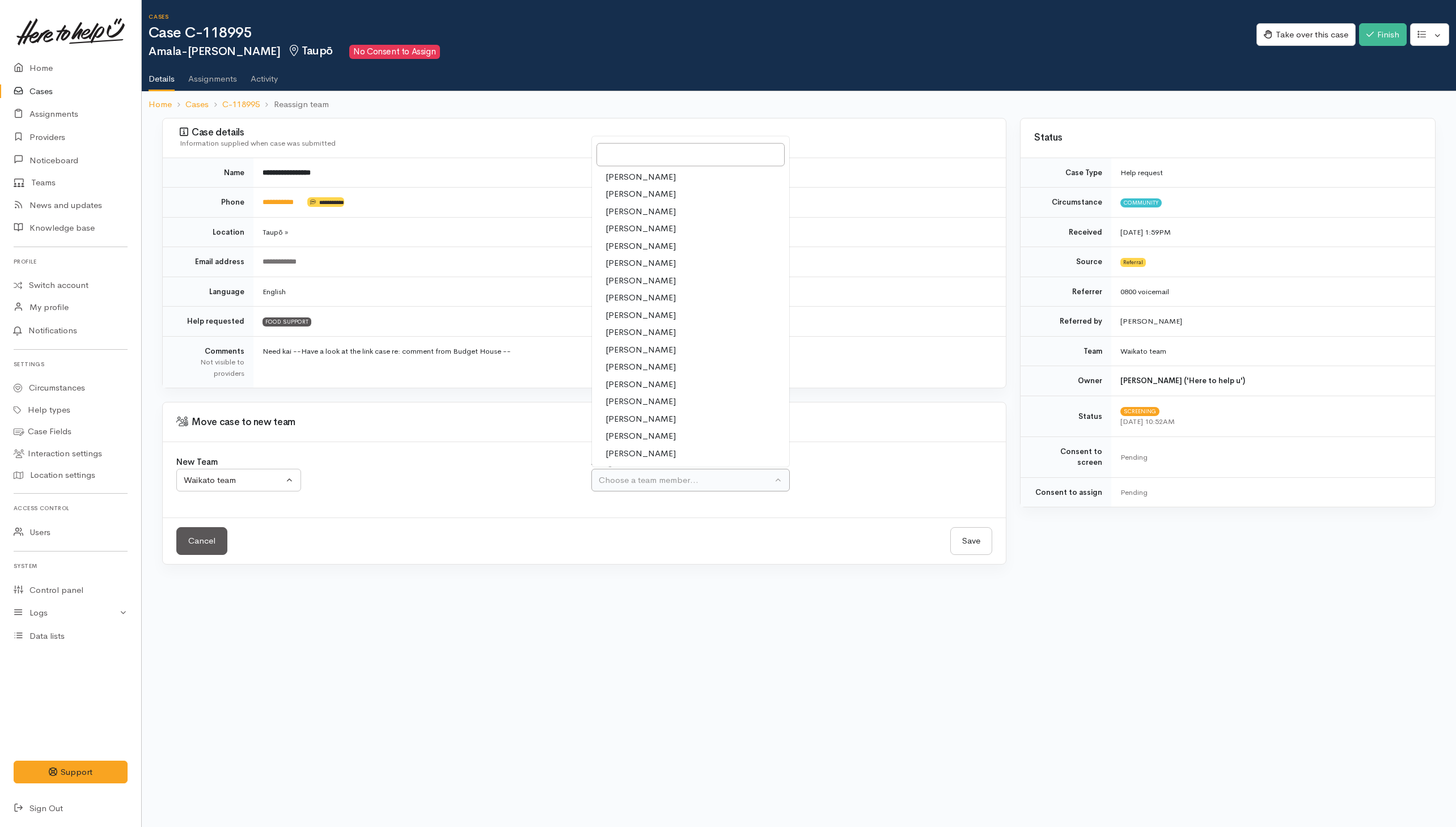
drag, startPoint x: 617, startPoint y: 405, endPoint x: 732, endPoint y: 473, distance: 133.6
click at [618, 405] on span "[PERSON_NAME]" at bounding box center [640, 403] width 71 height 13
select select "1920"
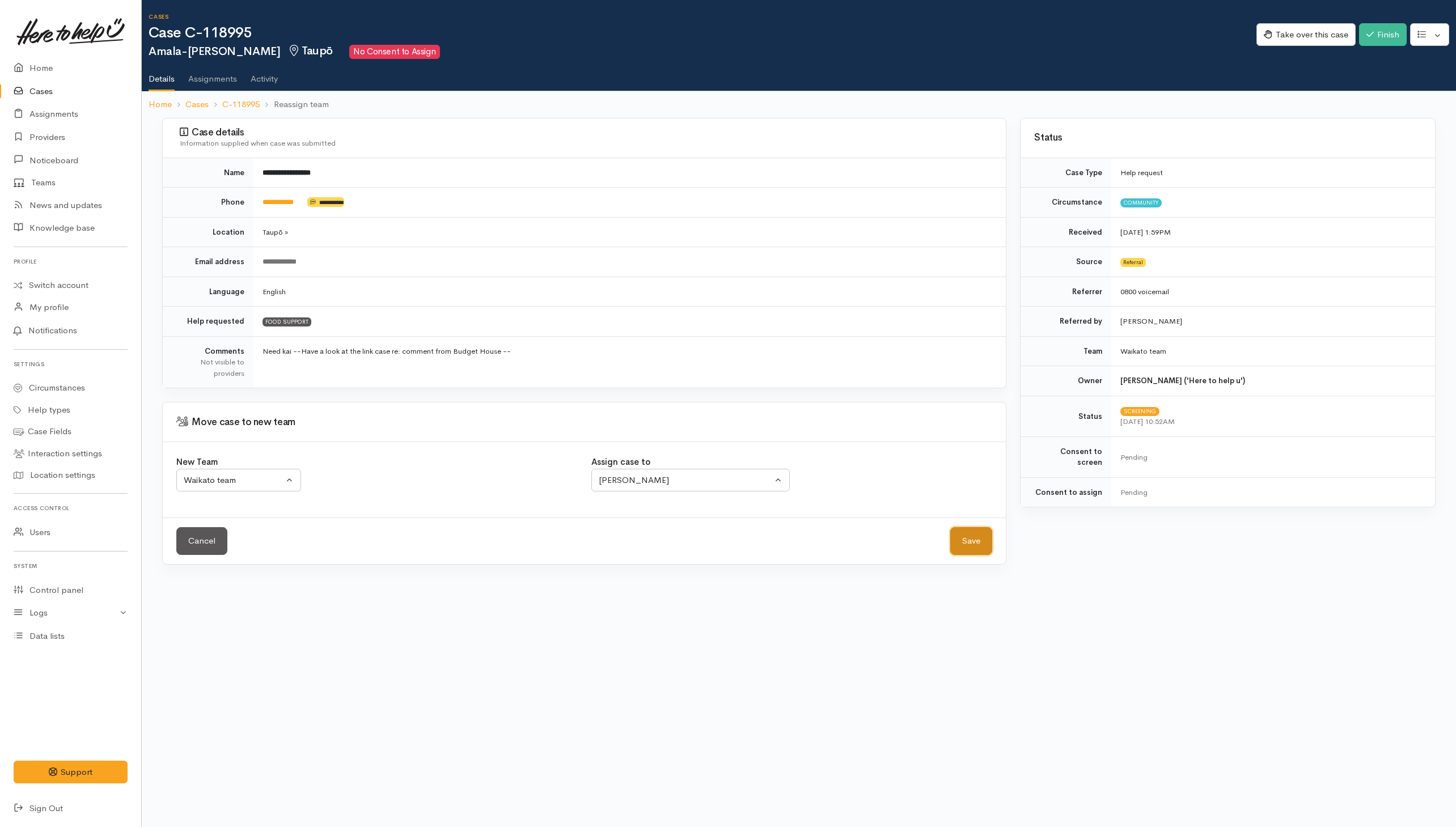
click at [968, 541] on button "Save" at bounding box center [971, 540] width 42 height 27
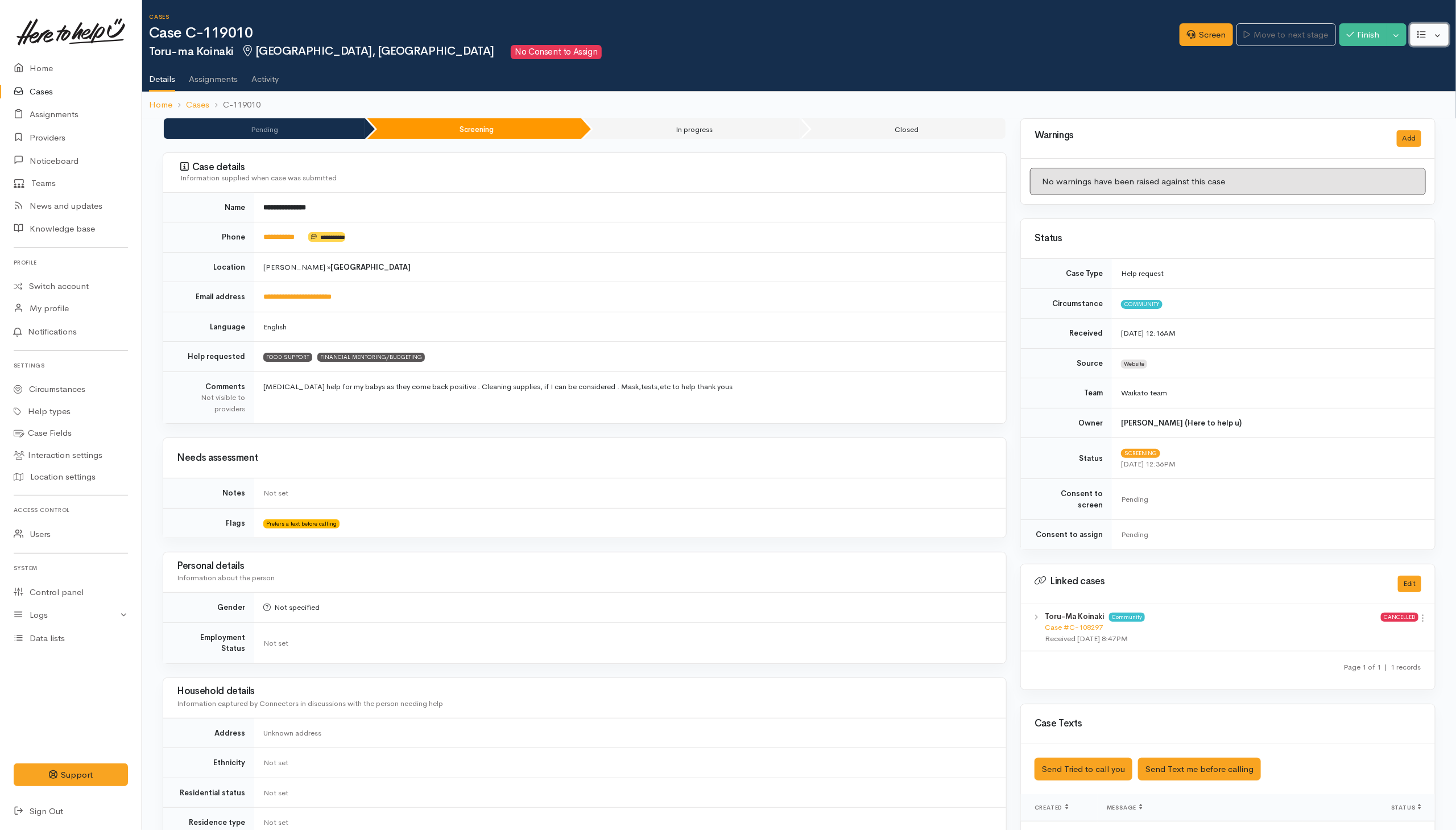
click at [1438, 35] on button "button" at bounding box center [1430, 35] width 39 height 24
click at [1400, 39] on button "Toggle Dropdown" at bounding box center [1396, 35] width 20 height 24
drag, startPoint x: 1354, startPoint y: 79, endPoint x: 1354, endPoint y: 87, distance: 8.0
click at [1355, 79] on link "Cancel" at bounding box center [1361, 79] width 90 height 18
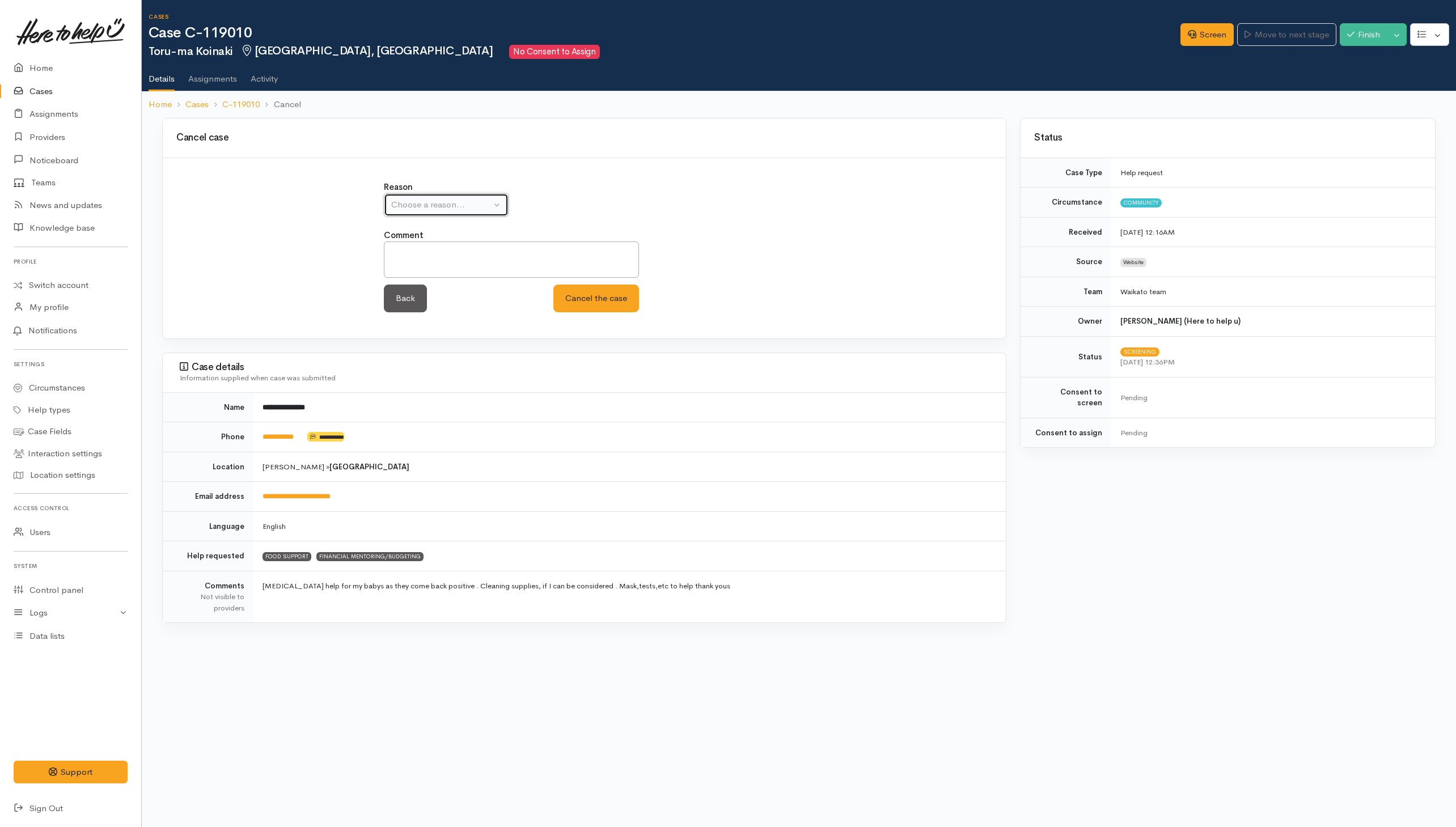
click at [475, 211] on div "Choose a reason..." at bounding box center [441, 205] width 100 height 13
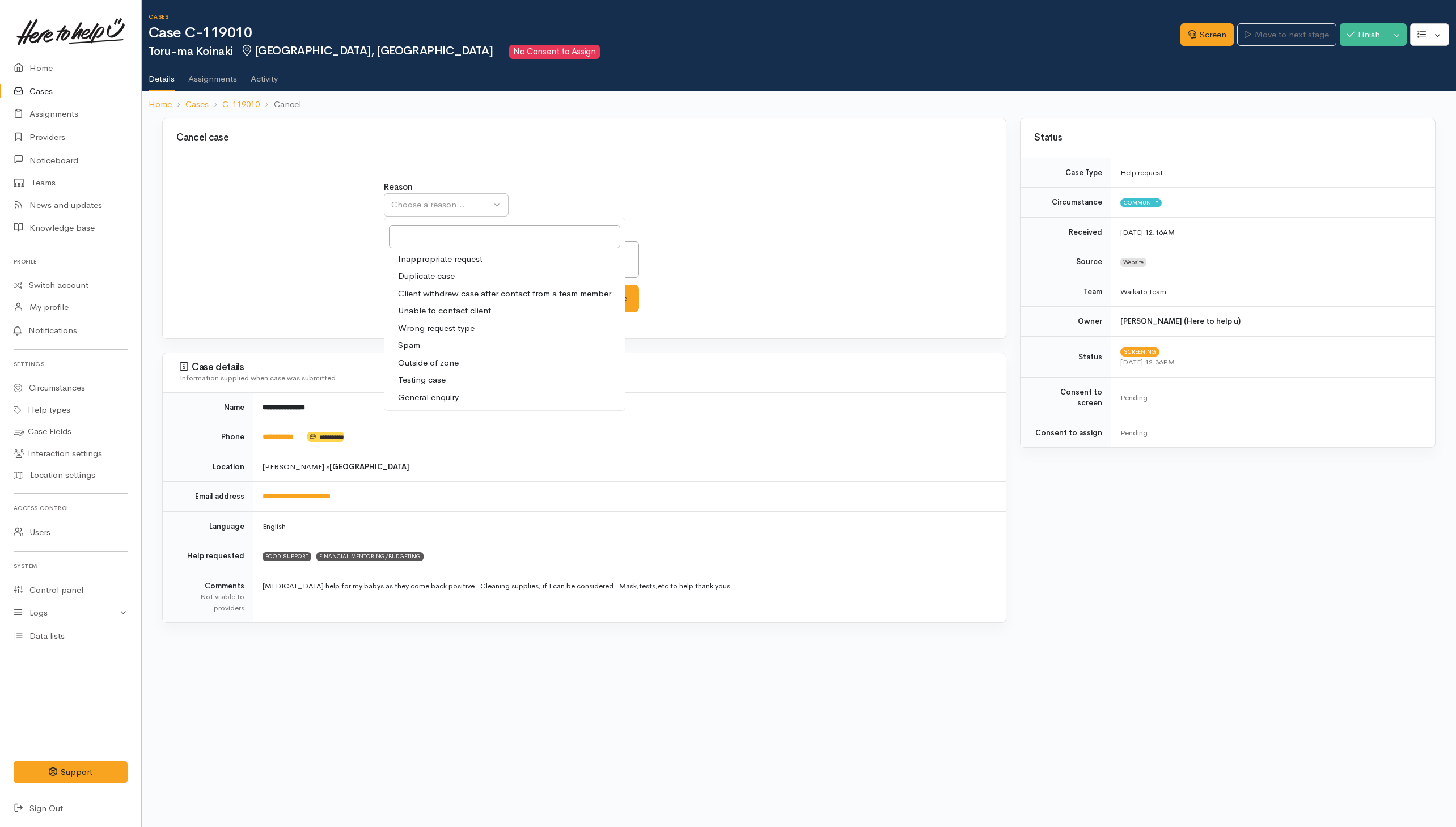
click at [418, 315] on span "Unable to contact client" at bounding box center [444, 311] width 93 height 13
select select "4"
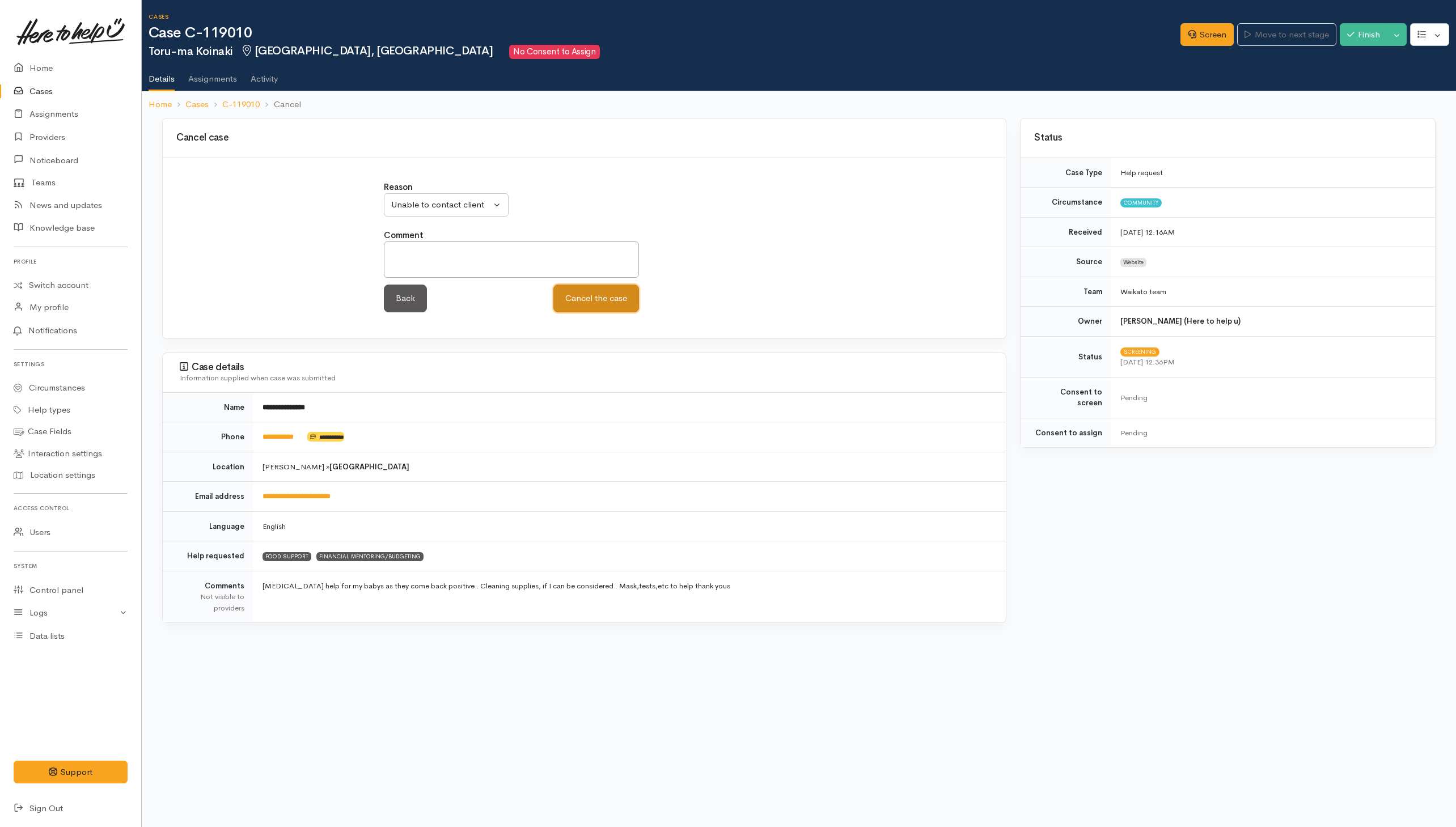
click at [596, 291] on button "Cancel the case" at bounding box center [596, 298] width 86 height 27
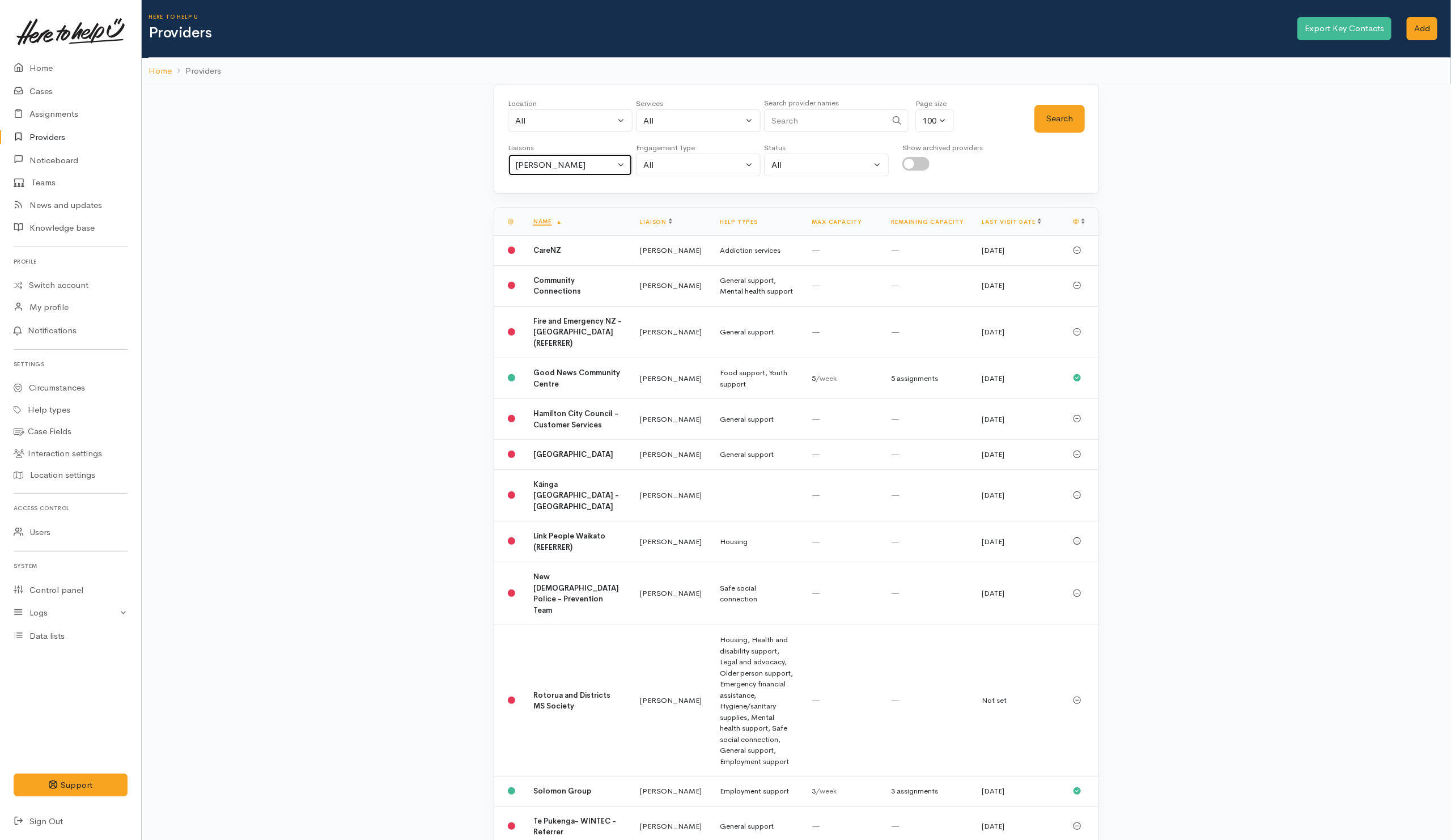
click at [587, 167] on div "[PERSON_NAME]" at bounding box center [566, 165] width 100 height 13
click at [531, 225] on span "All" at bounding box center [527, 220] width 10 height 13
select select "null"
click at [812, 121] on input "Search" at bounding box center [826, 121] width 123 height 24
type input "Te Whāna"
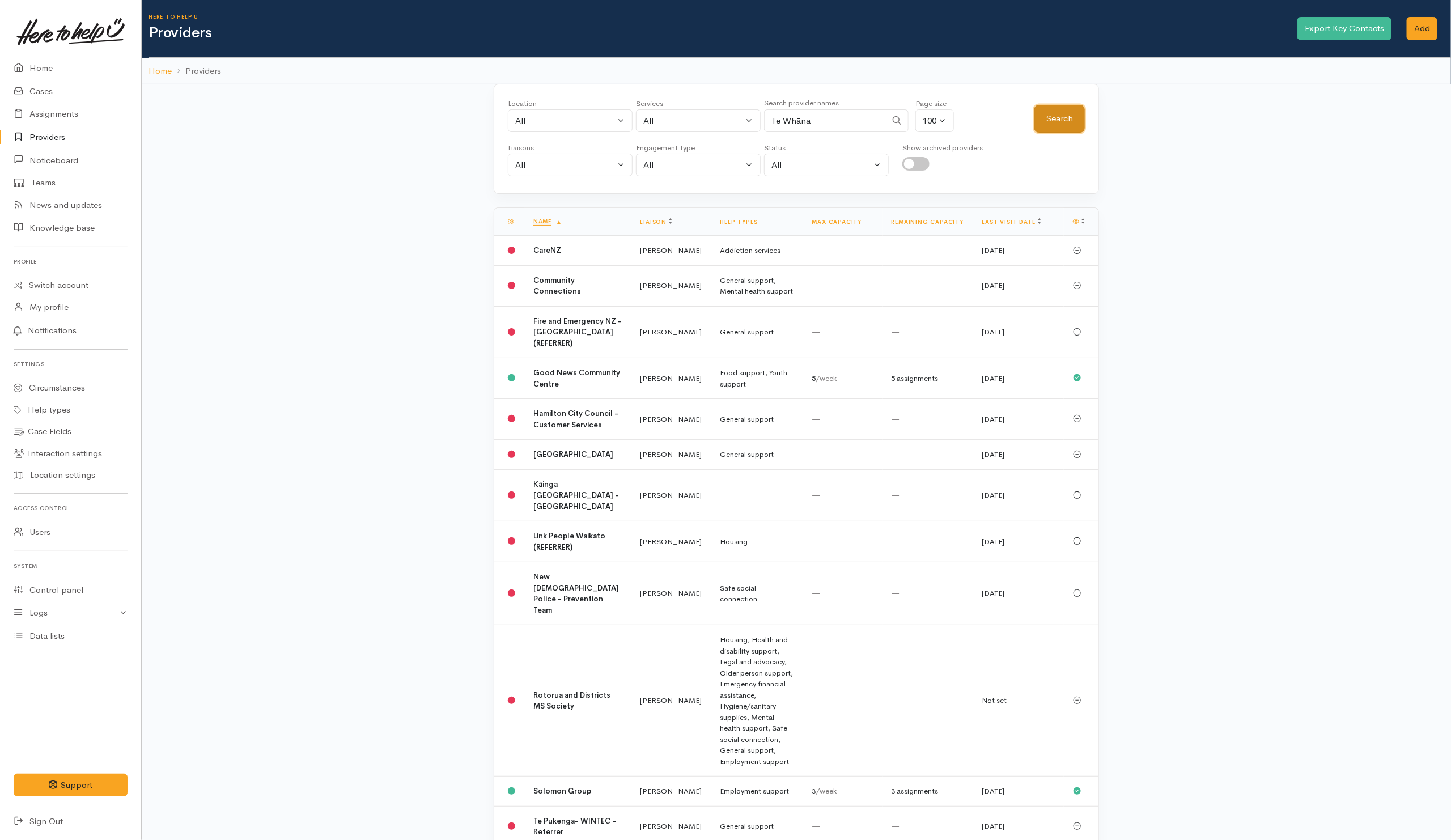
click at [1068, 108] on button "Search" at bounding box center [1060, 118] width 51 height 27
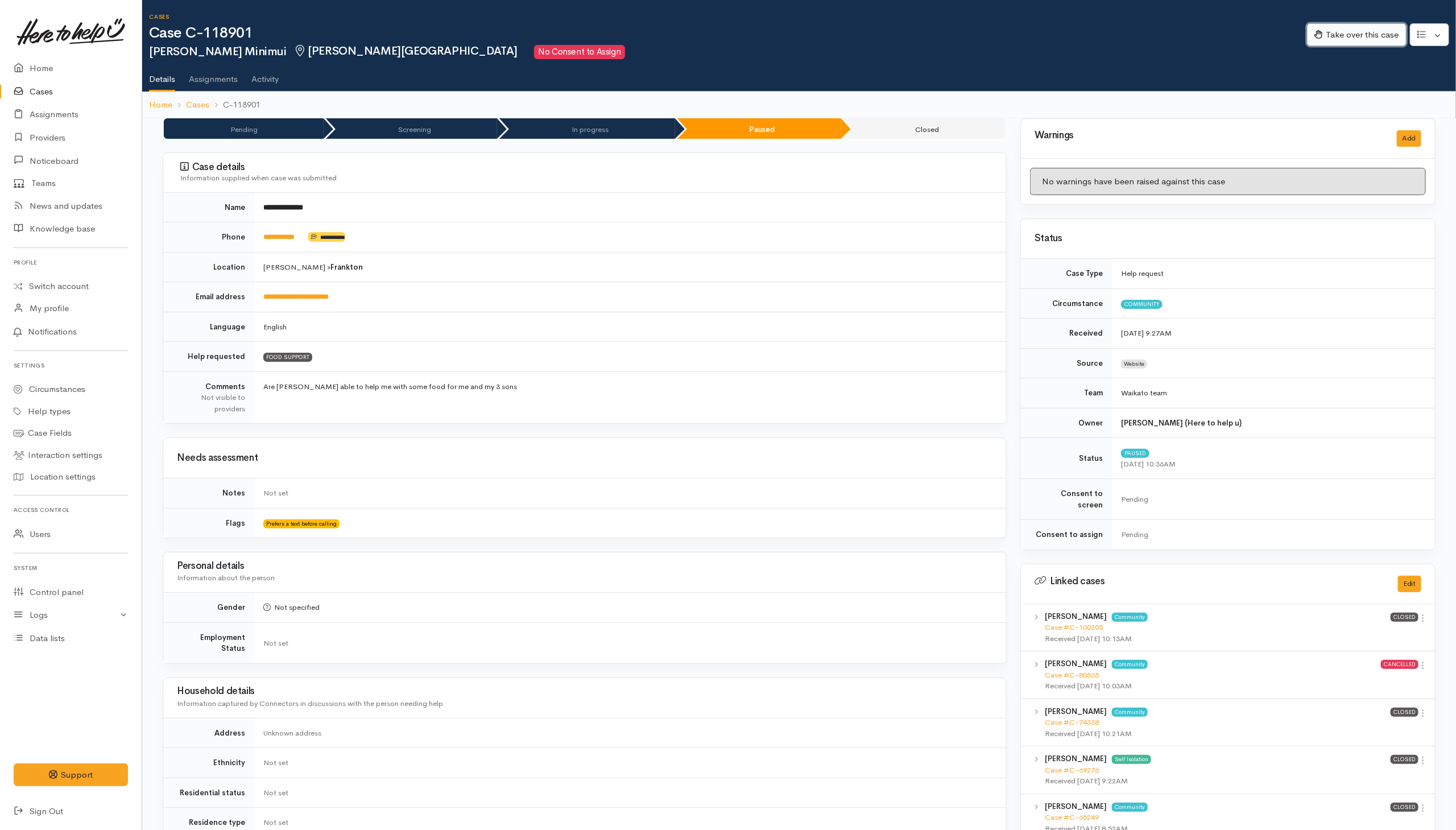
click at [1357, 33] on button "Take over this case" at bounding box center [1357, 35] width 99 height 24
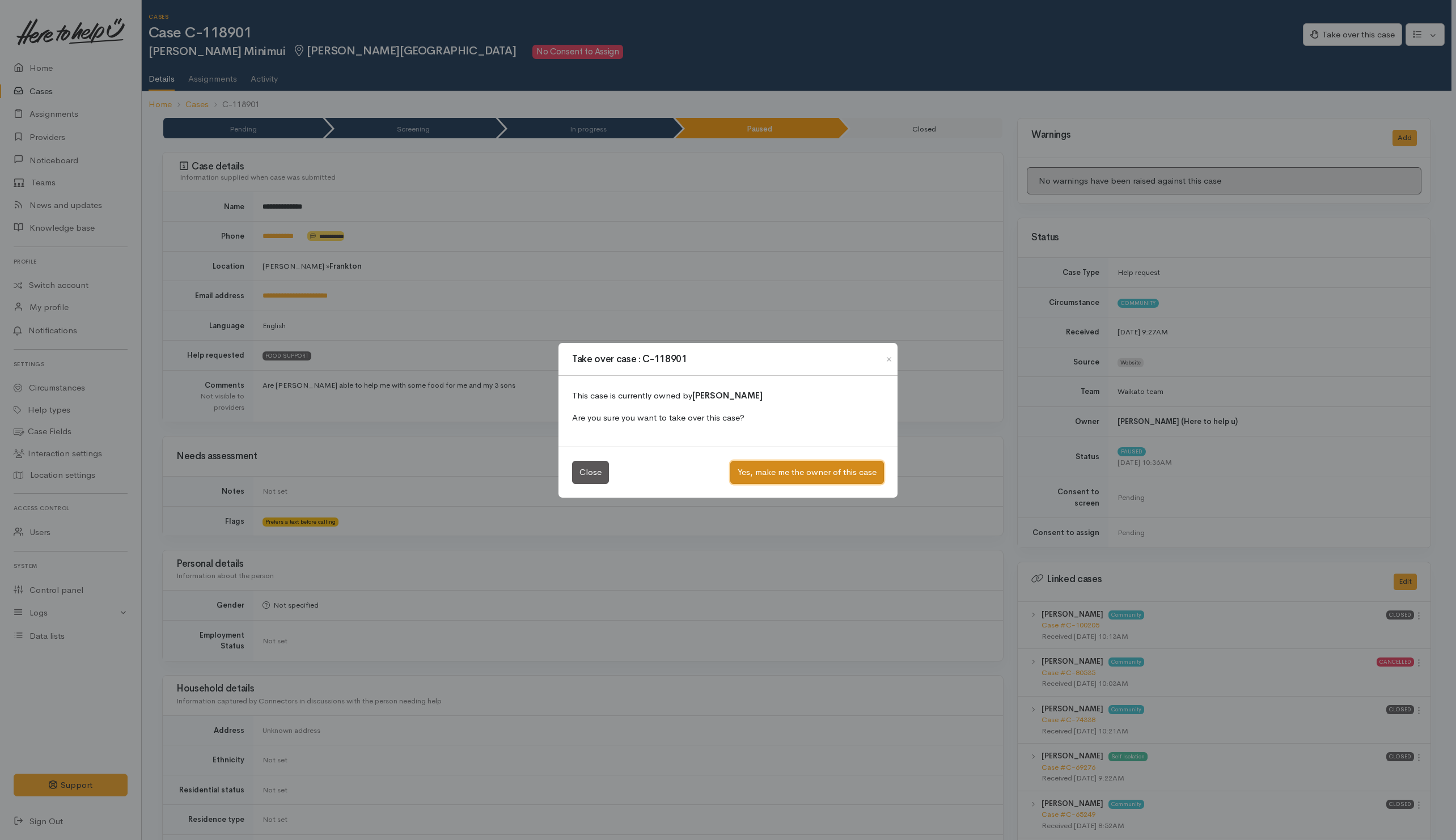
click at [752, 476] on button "Yes, make me the owner of this case" at bounding box center [807, 472] width 154 height 24
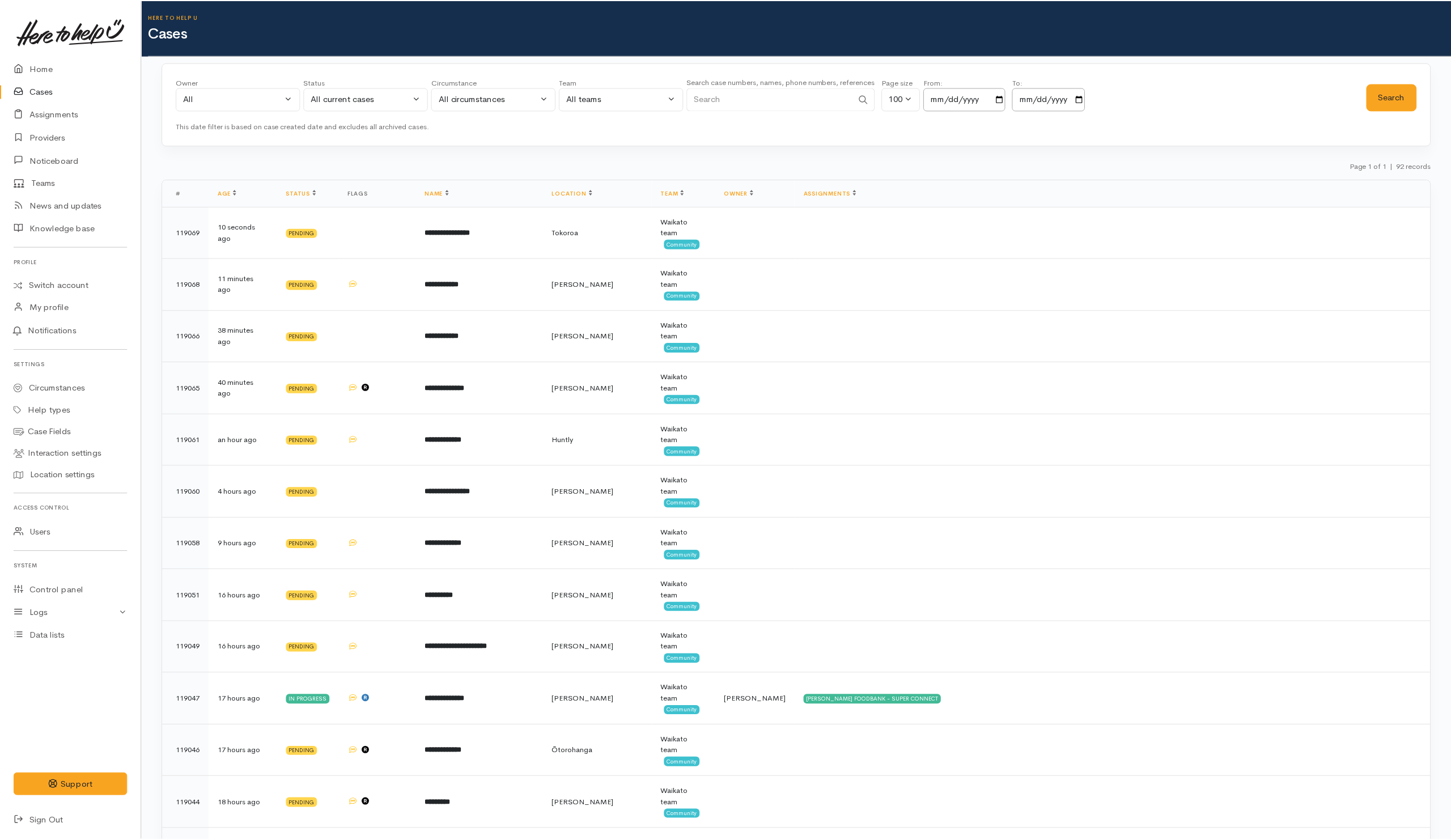
scroll to position [979, 0]
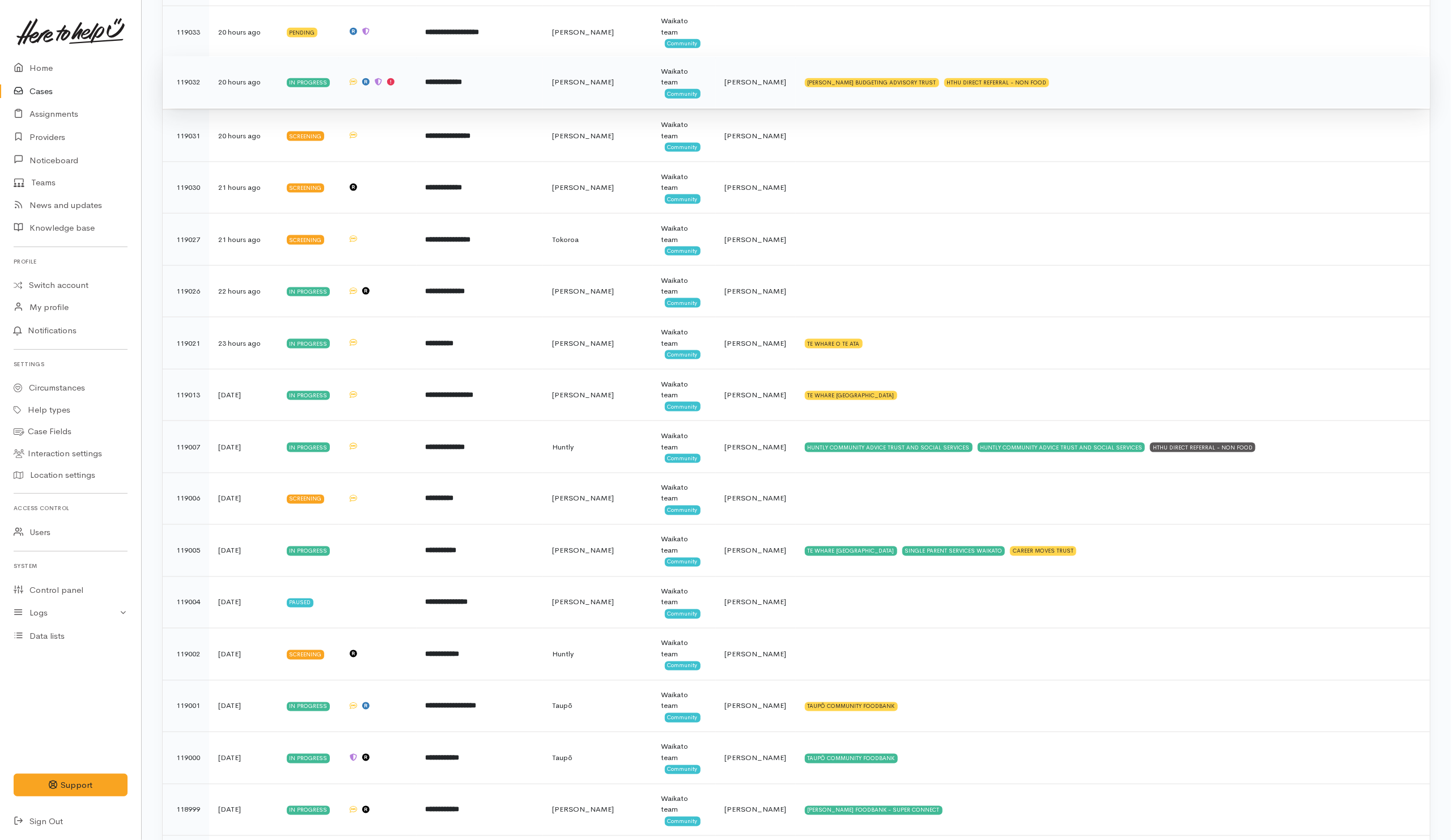
click at [292, 103] on td "In progress" at bounding box center [309, 82] width 62 height 52
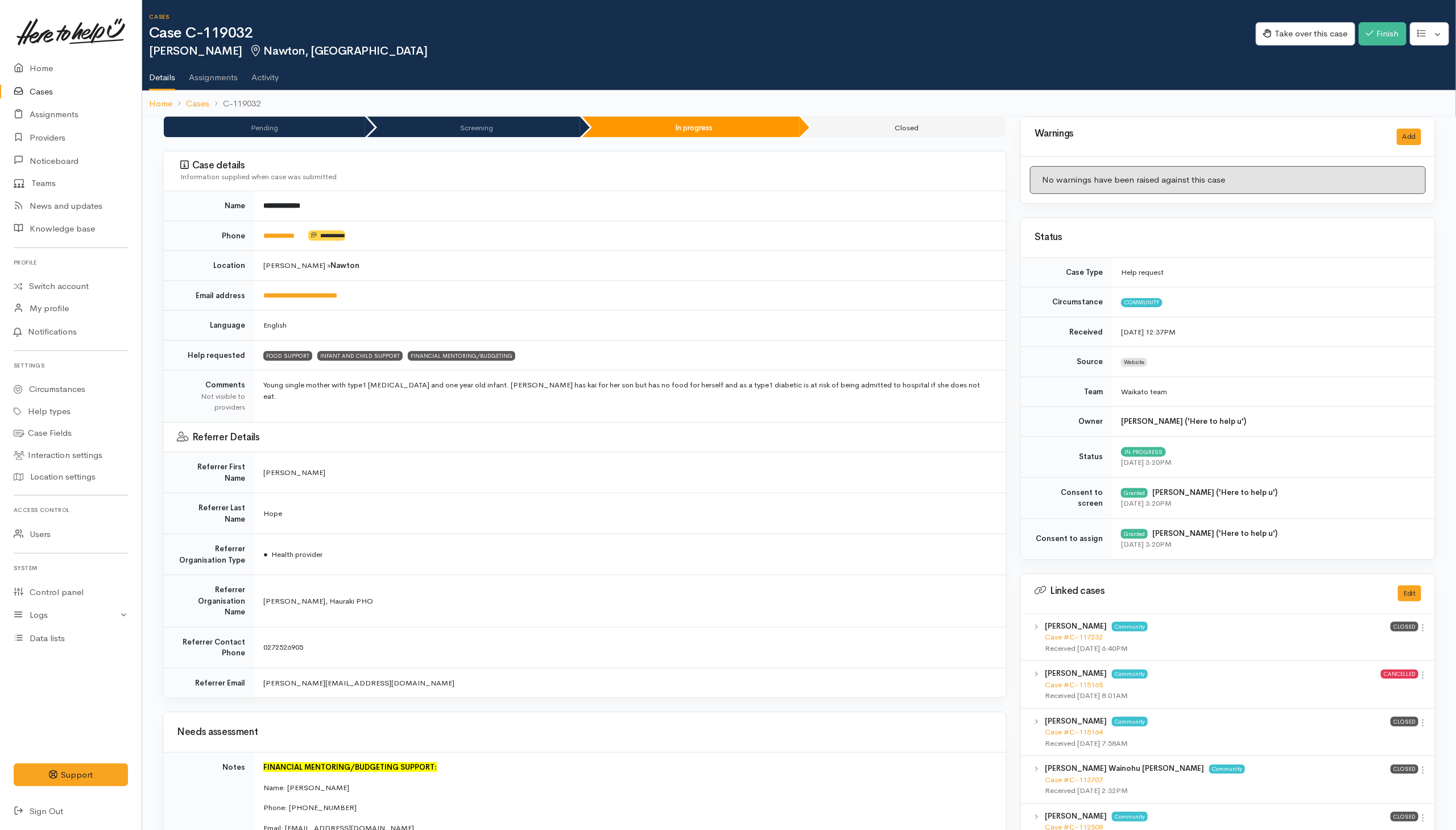
click at [55, 82] on link "Cases" at bounding box center [71, 92] width 142 height 24
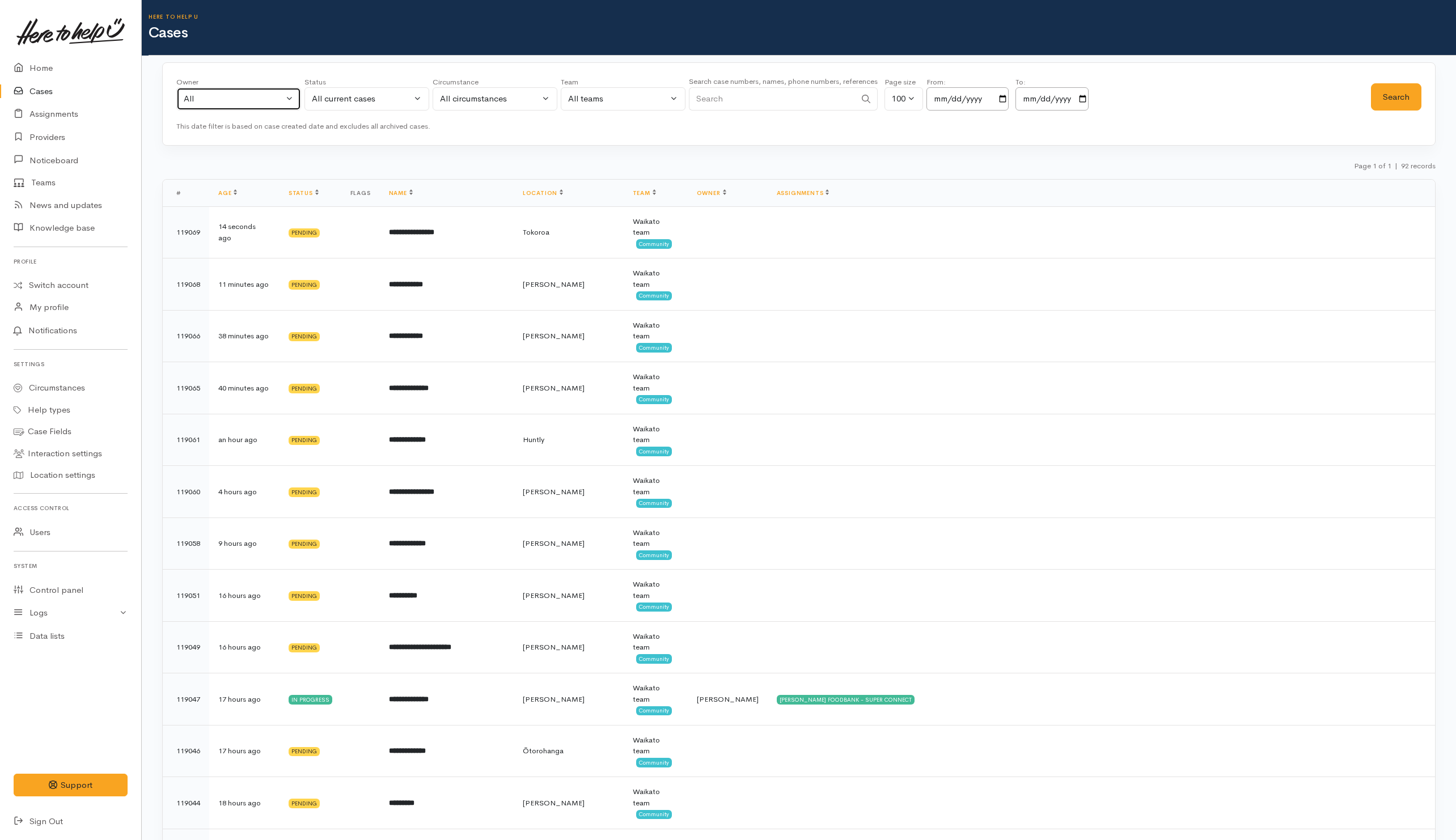
click at [219, 97] on div "All" at bounding box center [234, 99] width 100 height 13
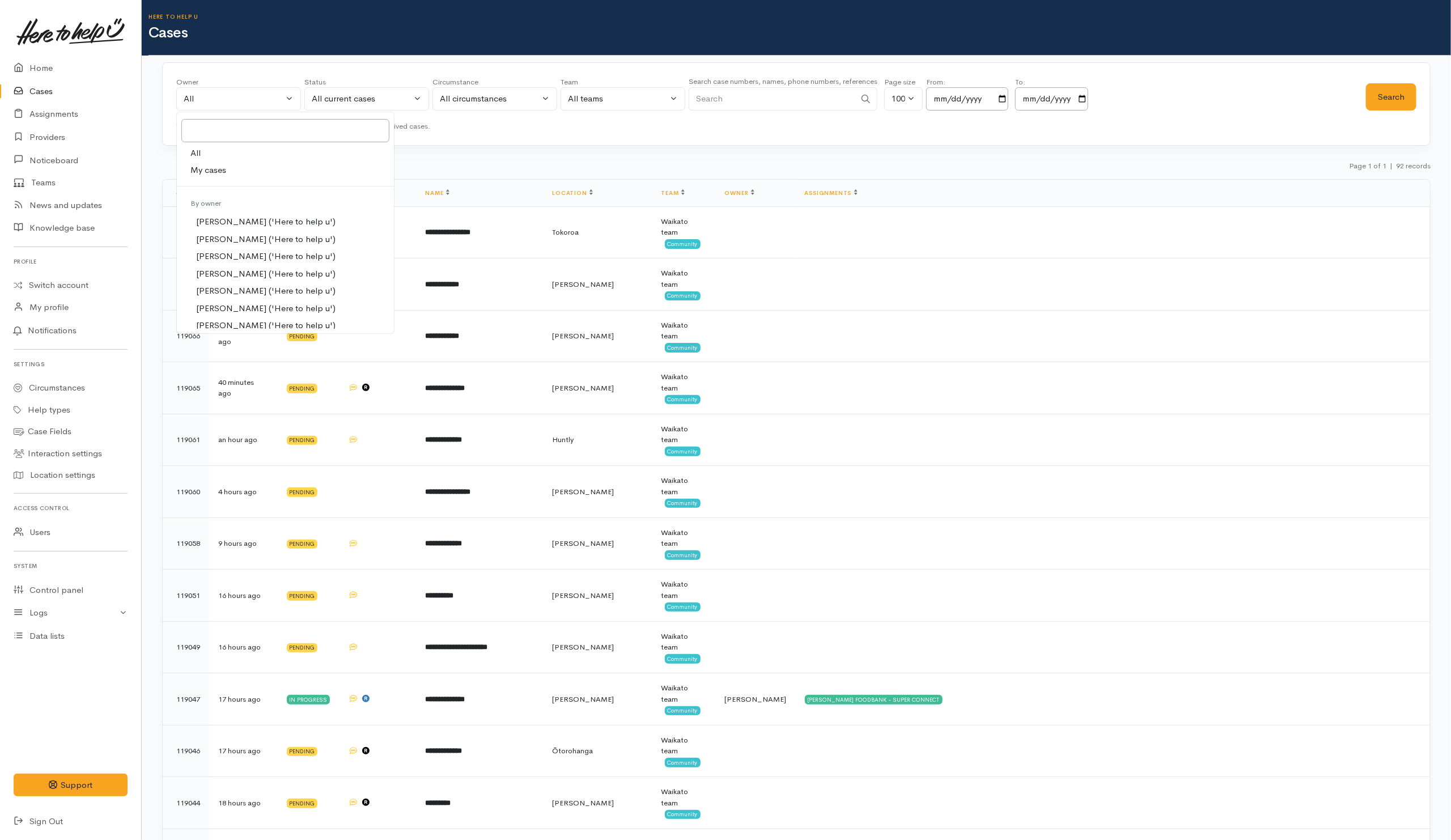
drag, startPoint x: 217, startPoint y: 170, endPoint x: 227, endPoint y: 170, distance: 10.0
click at [216, 170] on span "My cases" at bounding box center [208, 171] width 36 height 13
select select "202"
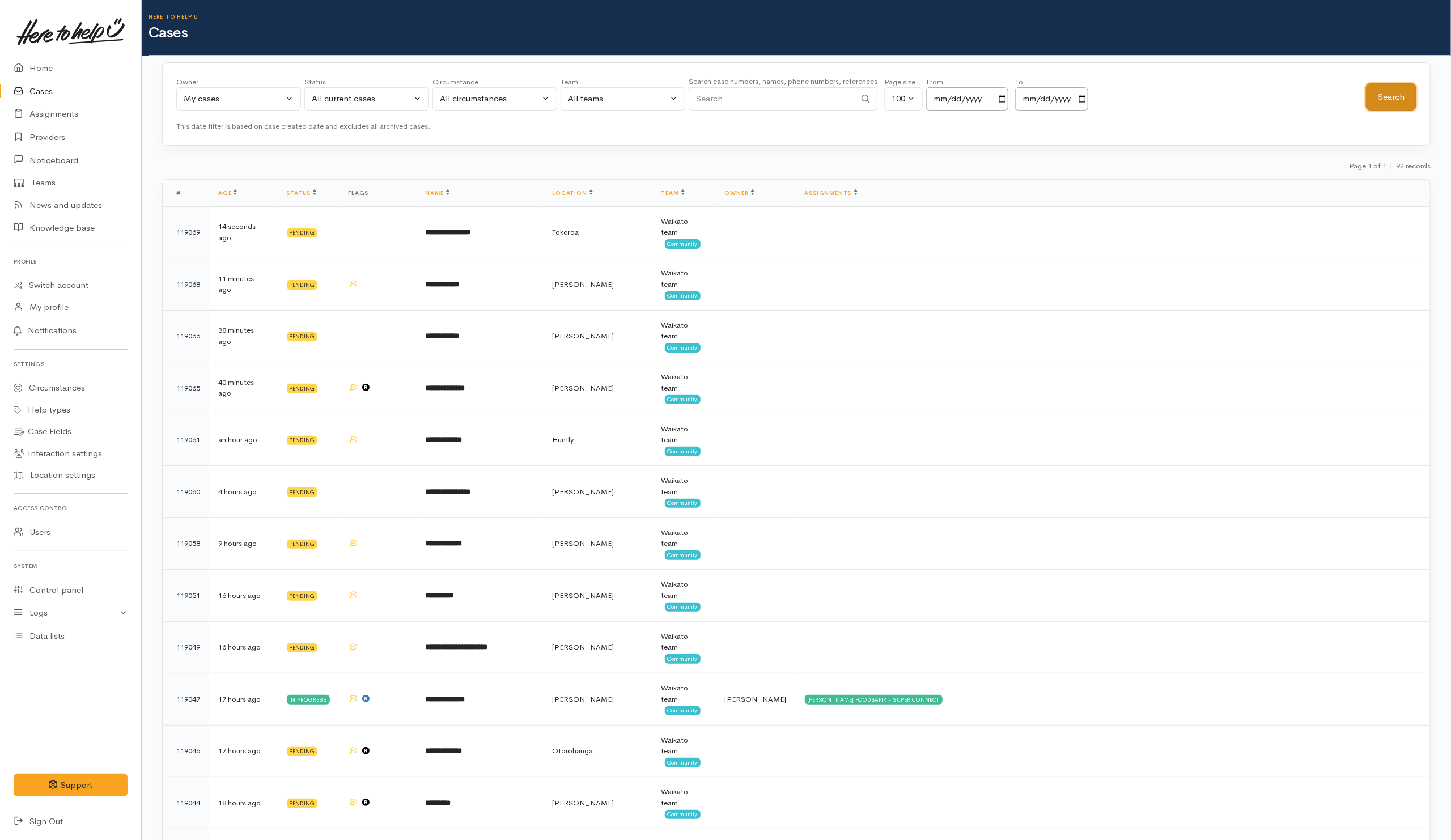
click at [1373, 108] on button "Search" at bounding box center [1392, 96] width 51 height 27
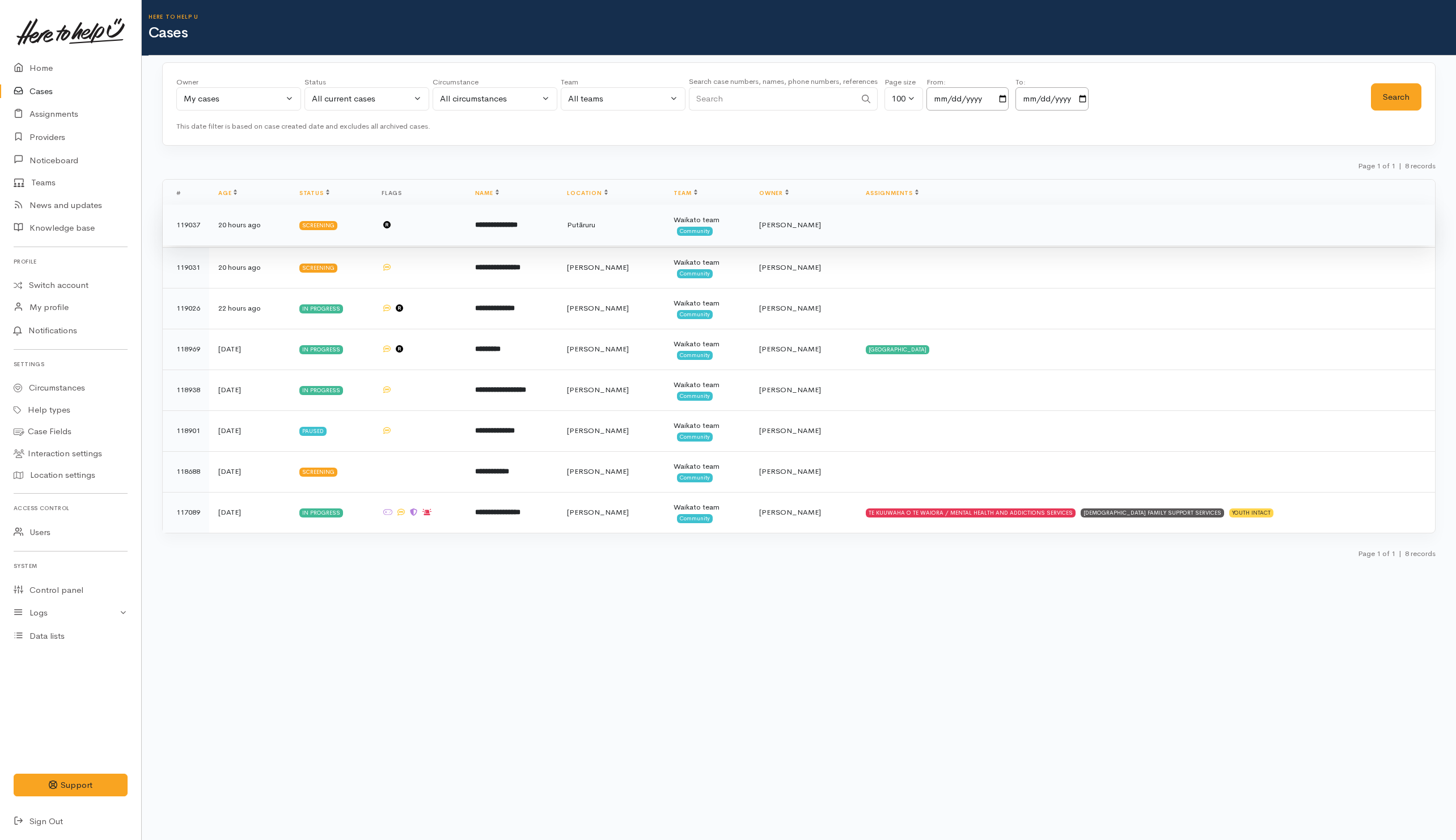
click at [909, 231] on td at bounding box center [1146, 224] width 578 height 41
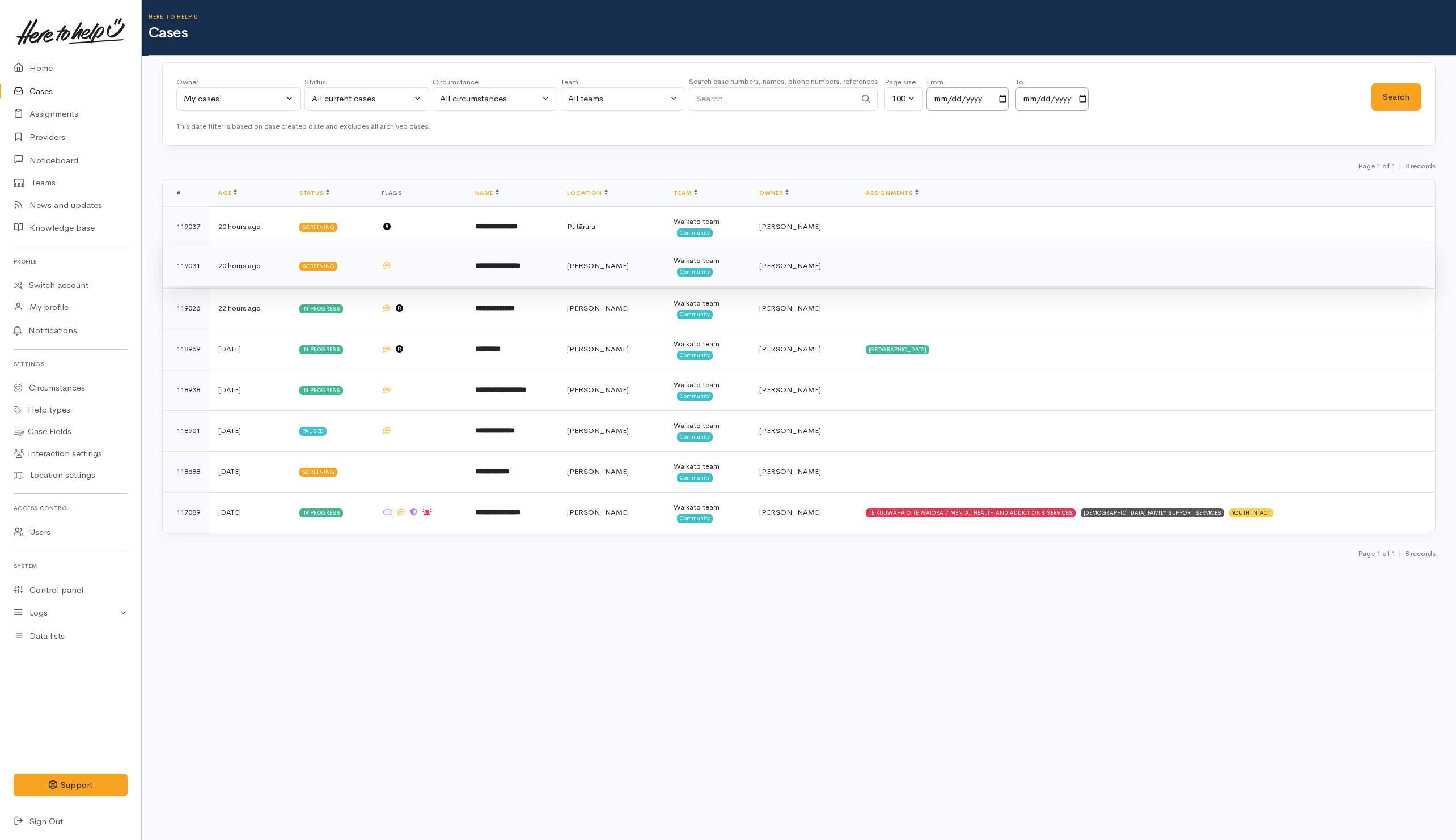
click at [901, 264] on td at bounding box center [1146, 265] width 578 height 41
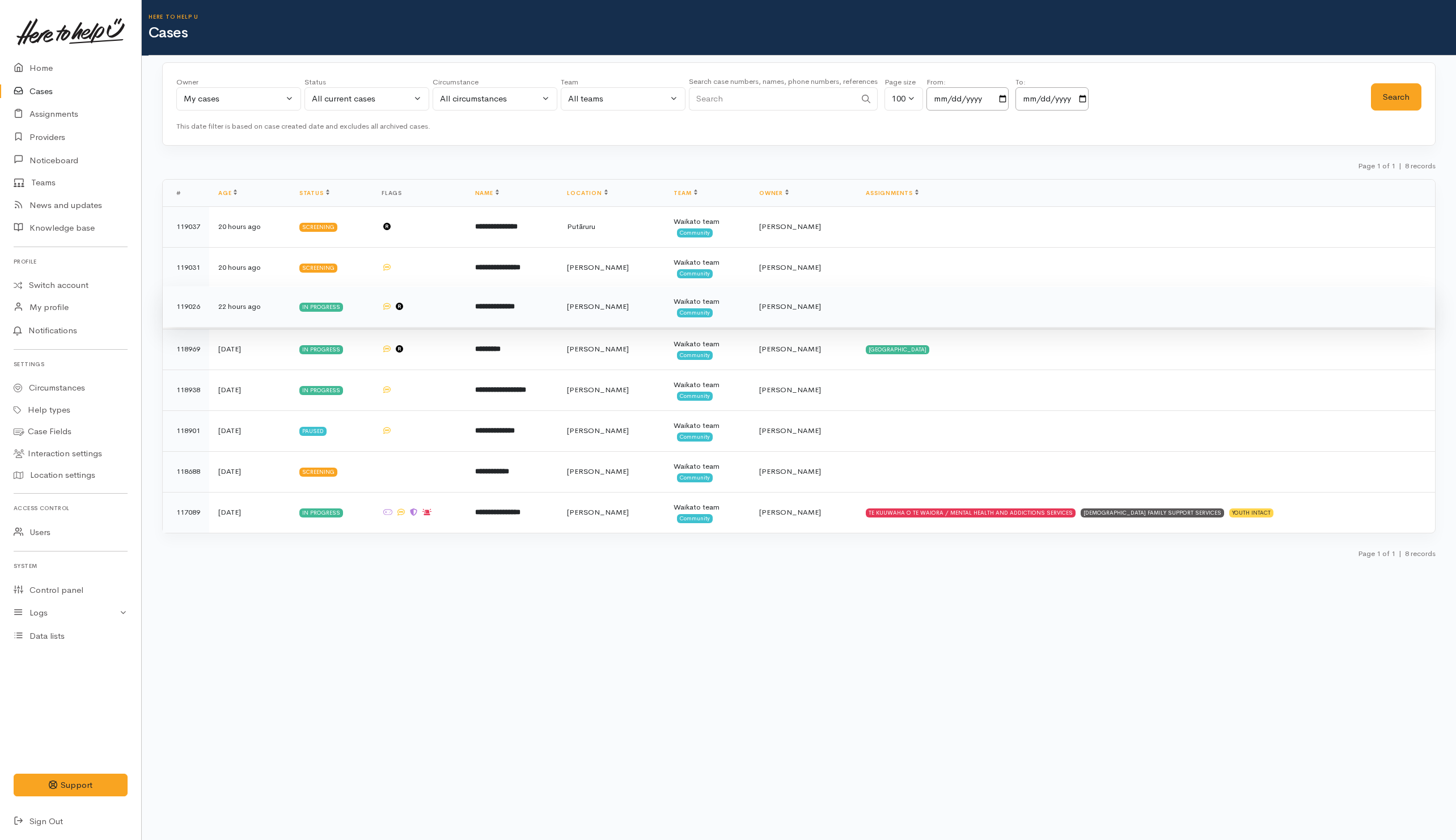
click at [909, 306] on td at bounding box center [1146, 306] width 578 height 41
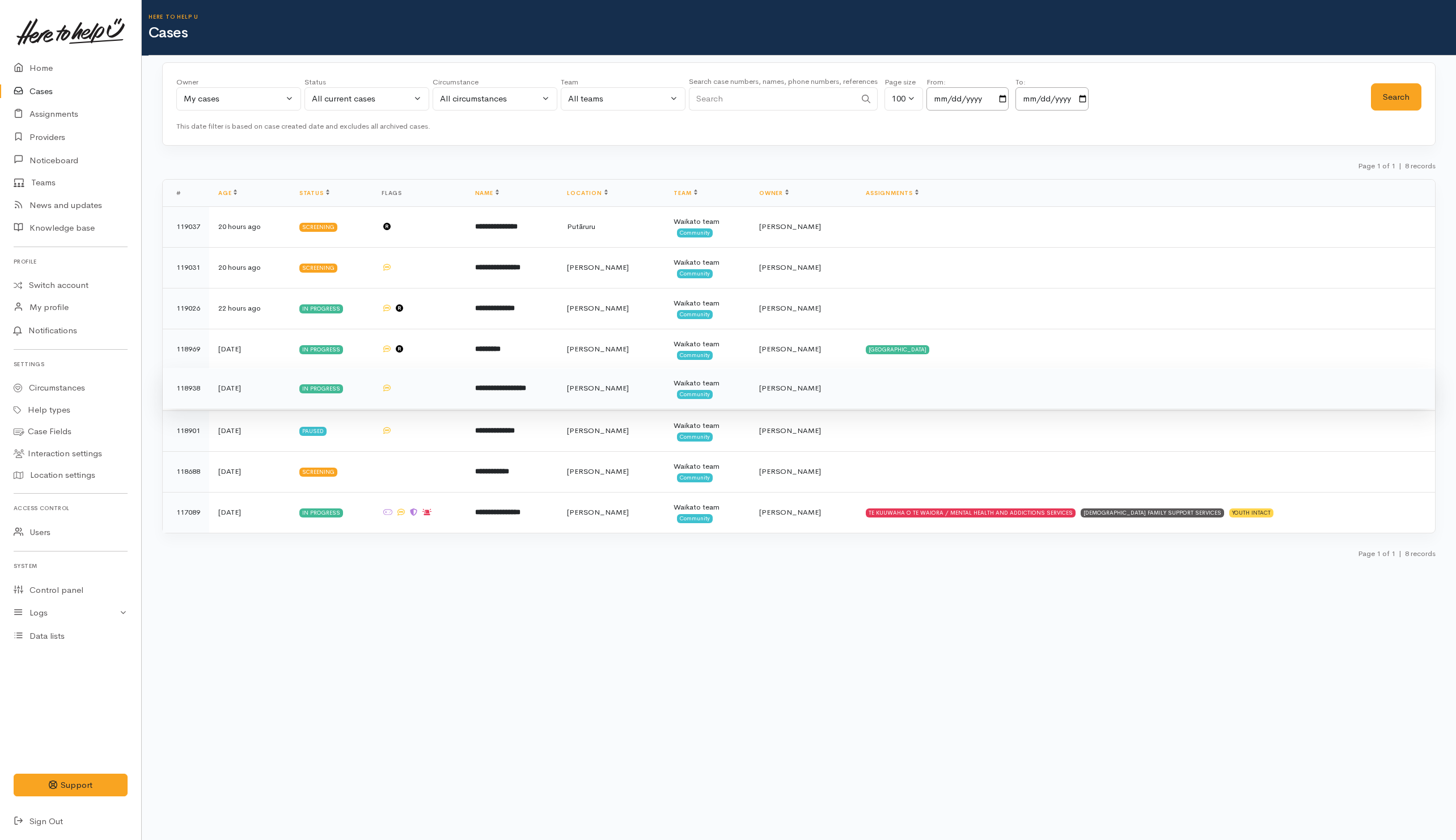
click at [922, 396] on td at bounding box center [1146, 387] width 578 height 41
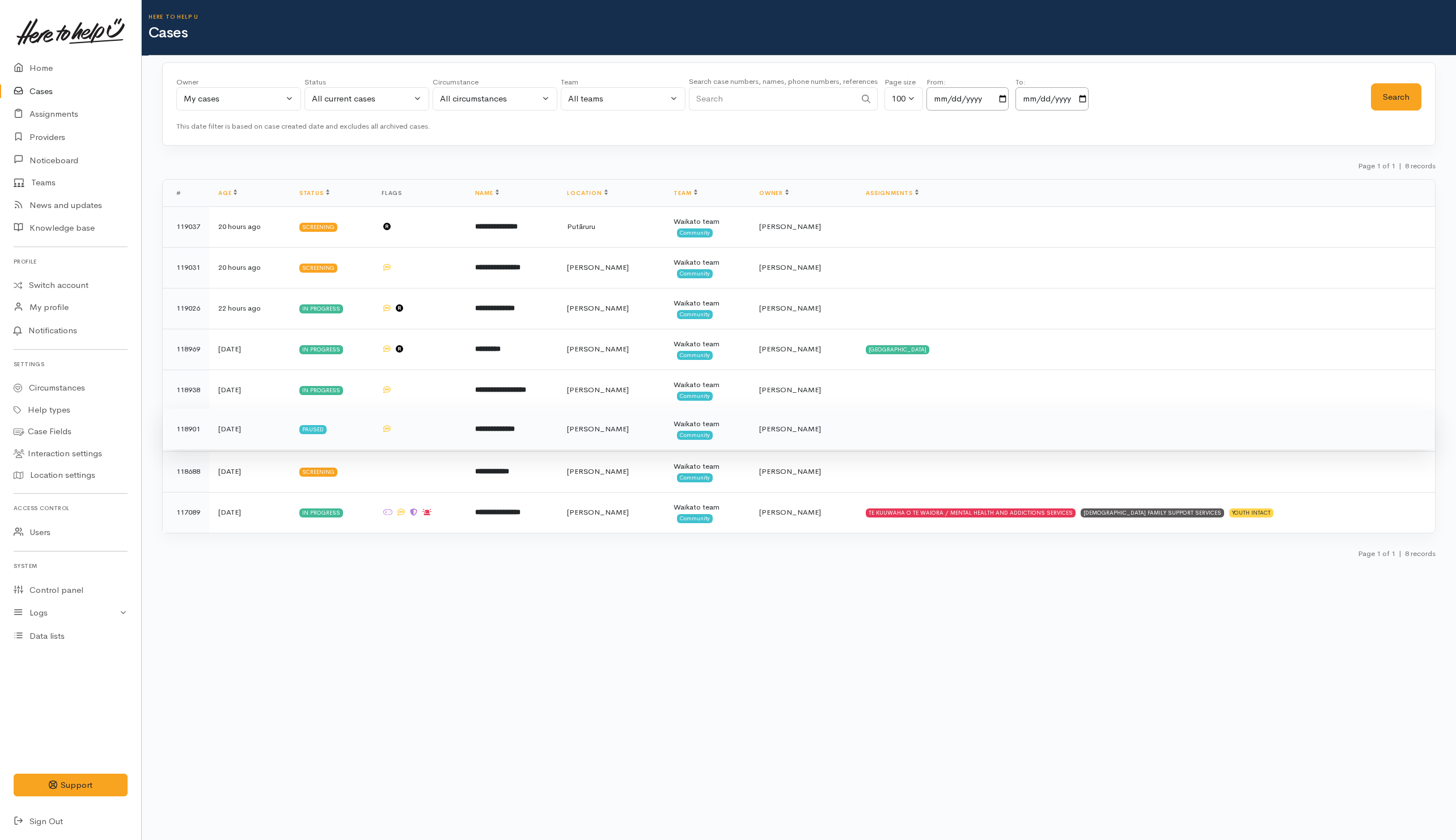
click at [924, 441] on td at bounding box center [1146, 429] width 578 height 41
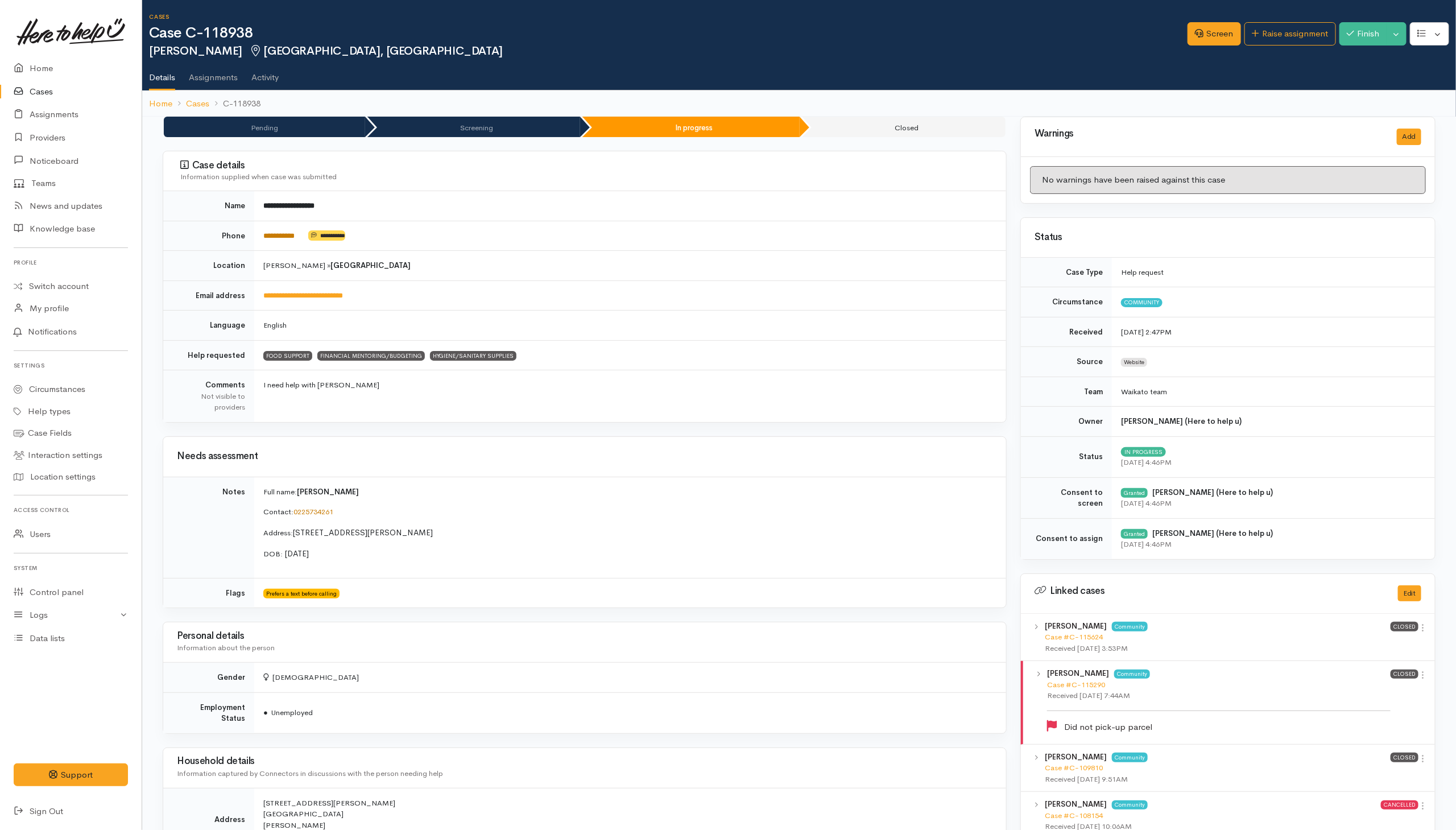
click at [271, 237] on link "**********" at bounding box center [278, 236] width 31 height 8
click at [800, 554] on div "Household details Information captured by Connectors in discussions with the pe…" at bounding box center [585, 768] width 816 height 30
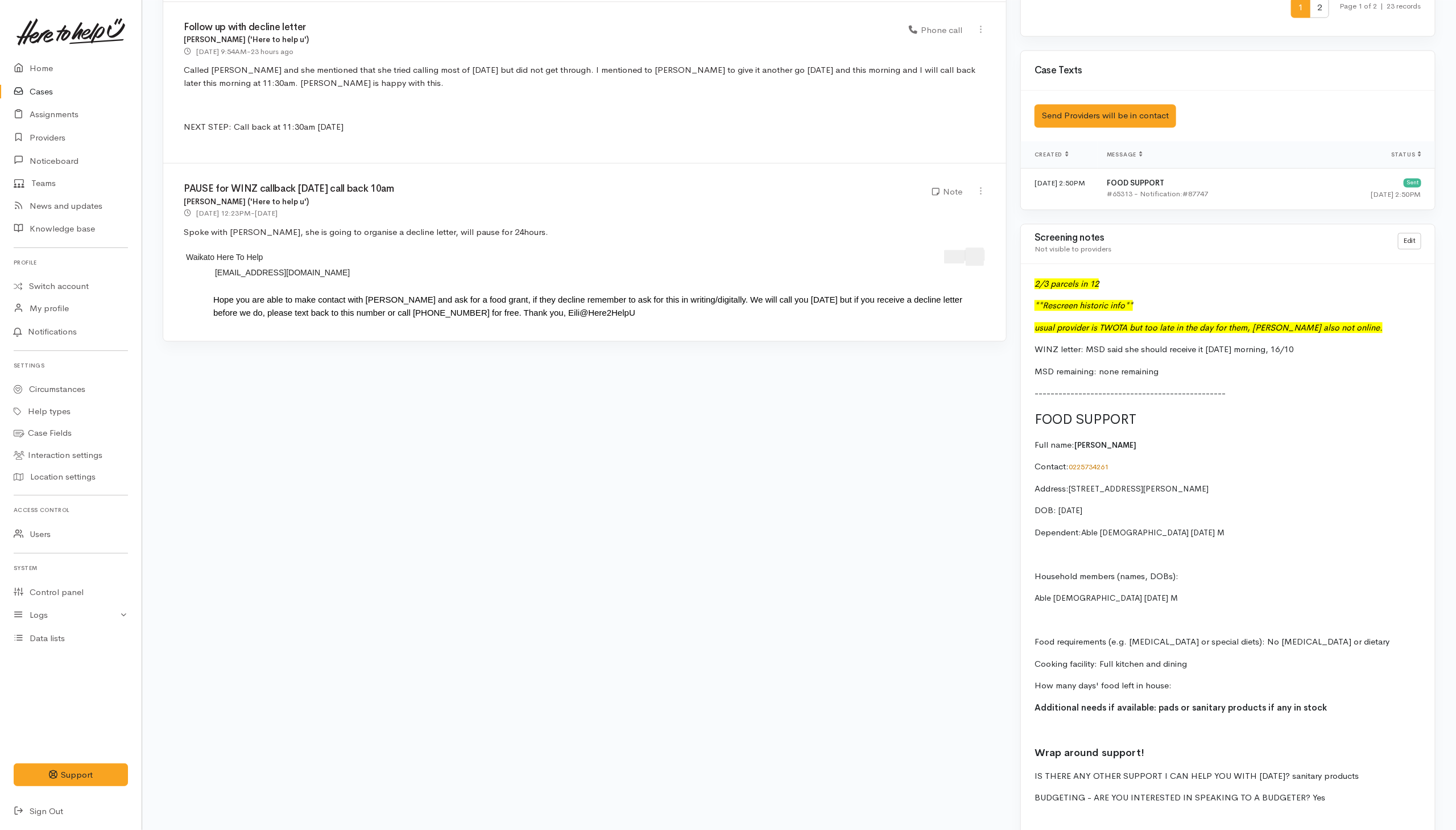
scroll to position [1724, 0]
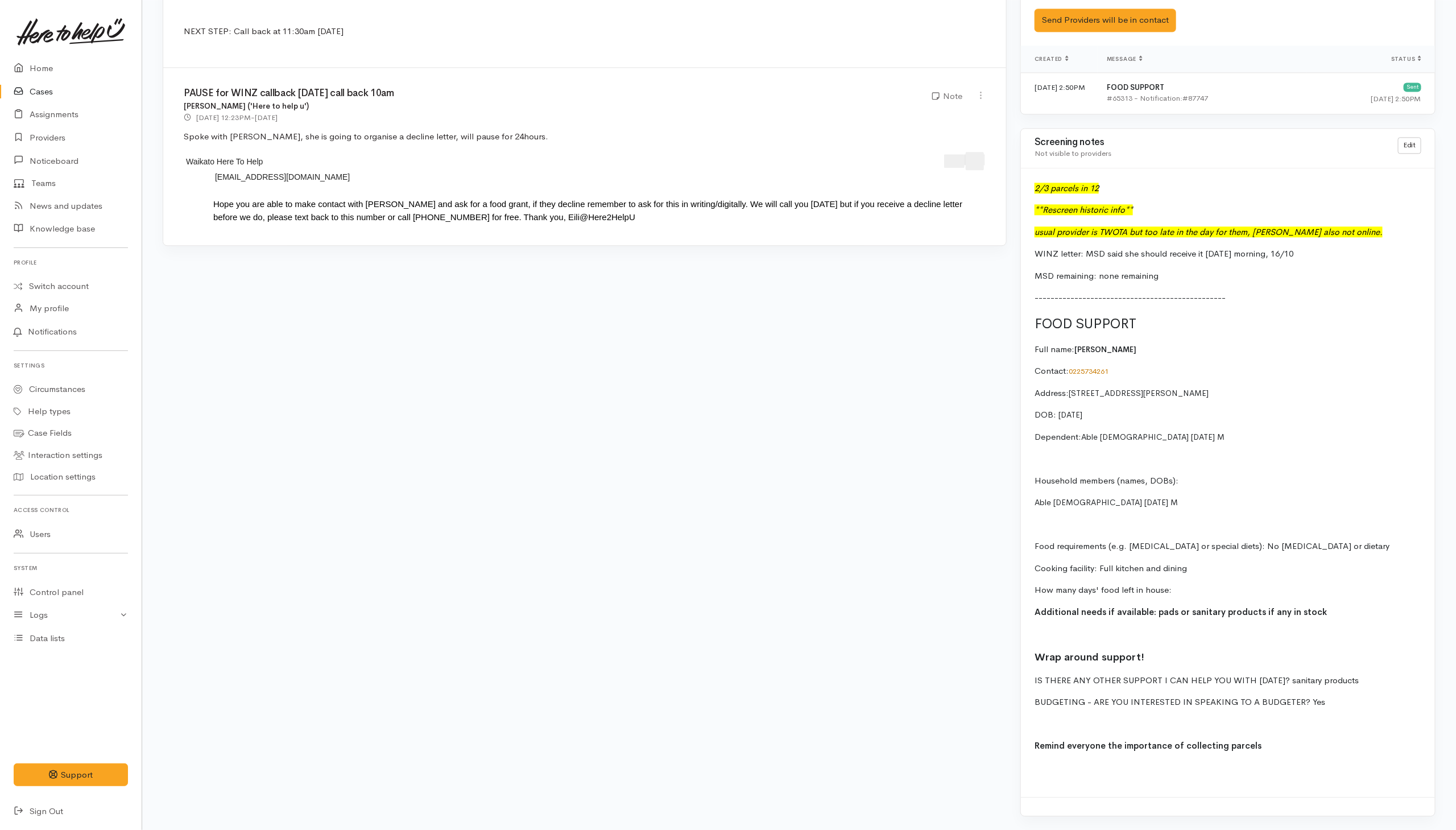
click at [974, 424] on div "2/3 parcels in 12 **Rescreen historic info** usual provider is TWOTA but too la…" at bounding box center [1228, 483] width 414 height 629
click at [974, 345] on div "2/3 parcels in 12 **Rescreen historic info** usual provider is TWOTA but too la…" at bounding box center [1228, 483] width 414 height 629
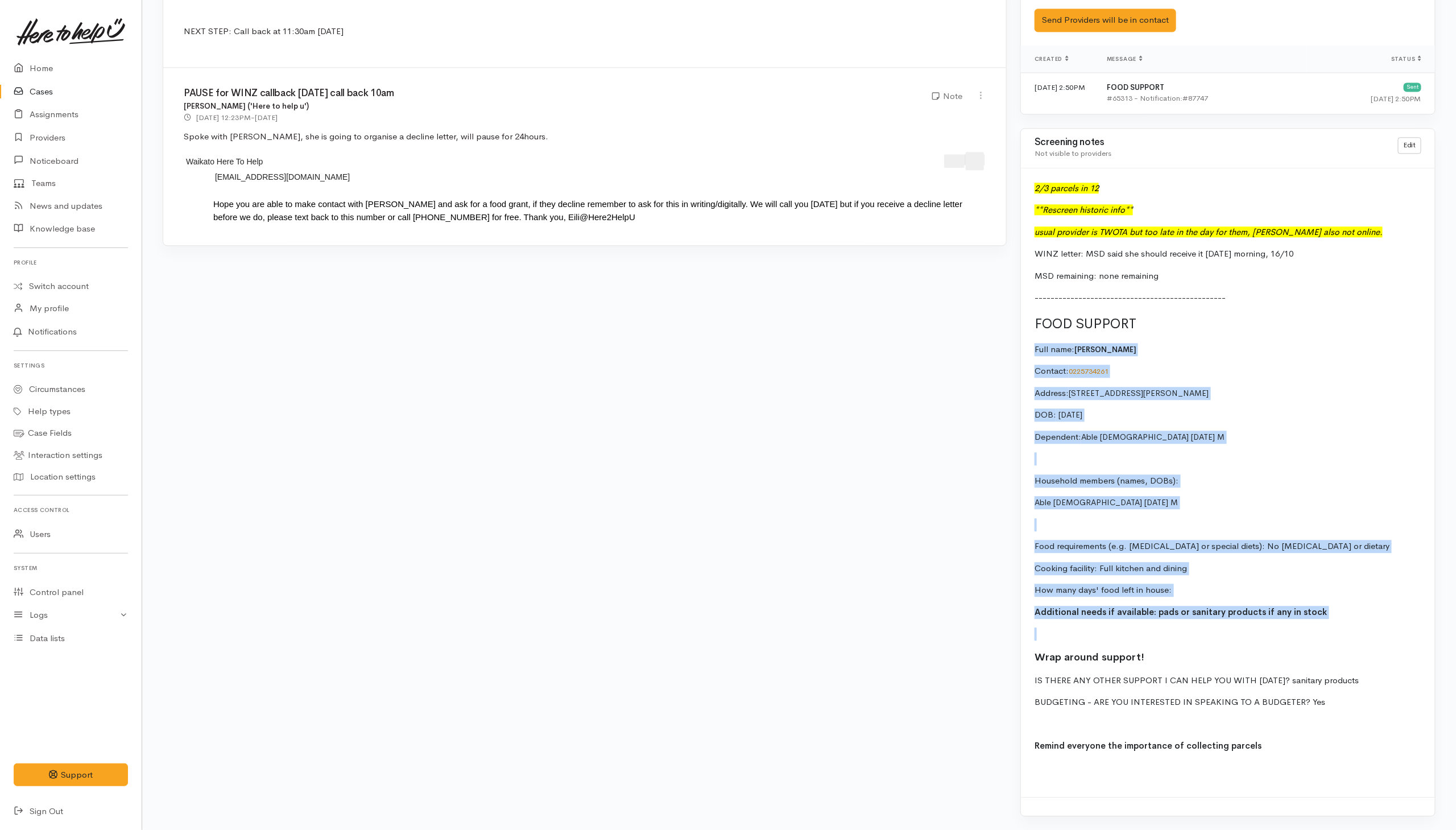
drag, startPoint x: 1036, startPoint y: 341, endPoint x: 1351, endPoint y: 620, distance: 420.8
click at [974, 554] on div "2/3 parcels in 12 **Rescreen historic info** usual provider is TWOTA but too la…" at bounding box center [1228, 483] width 414 height 629
copy div "Full name: Tracey Ann Herbert Contact: 0225734261 Address: 1/53 Marshall Street…"
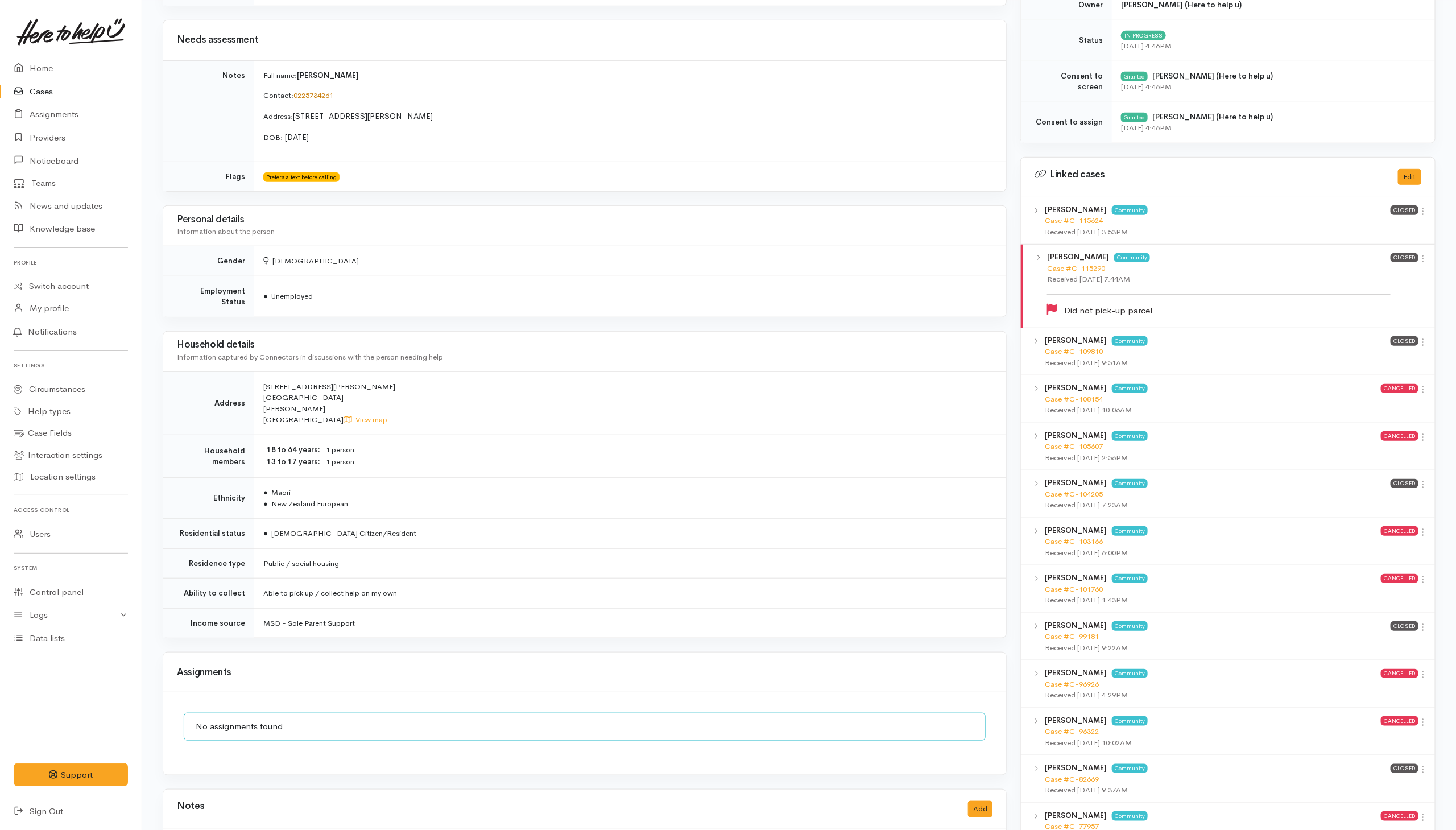
scroll to position [512, 0]
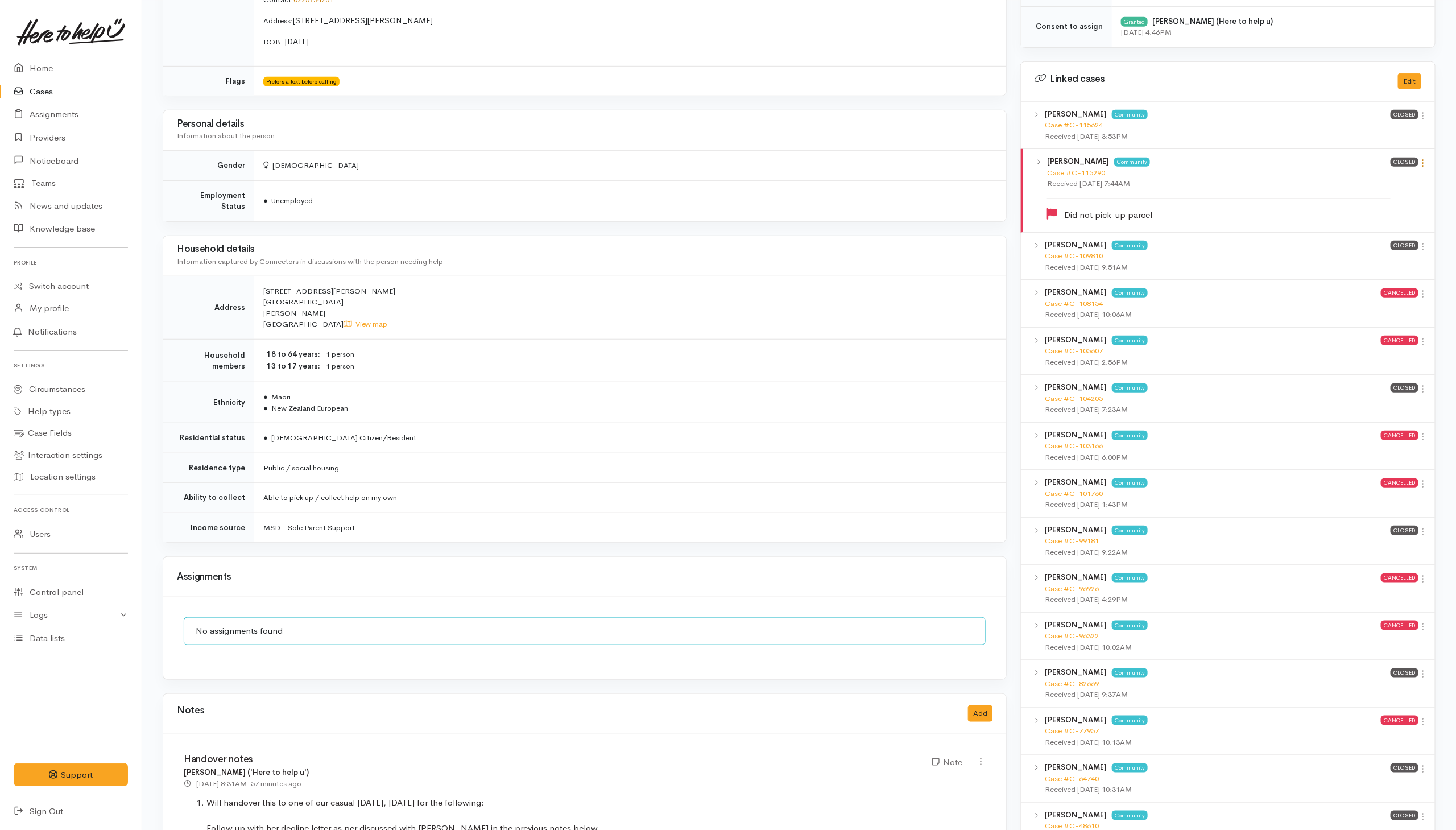
click at [974, 168] on icon at bounding box center [1424, 163] width 9 height 9
click at [974, 184] on link "View case" at bounding box center [1383, 184] width 90 height 18
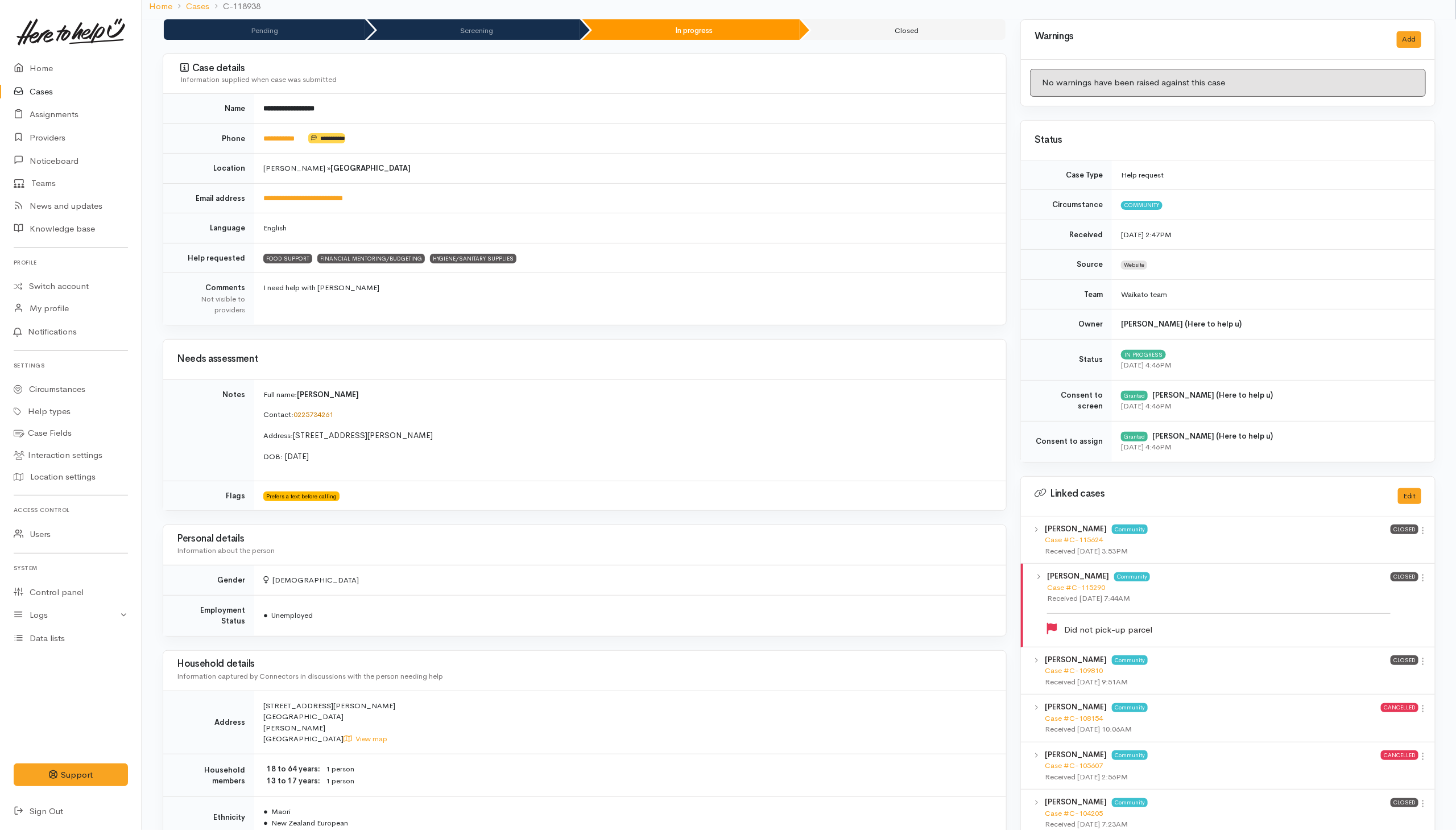
scroll to position [0, 0]
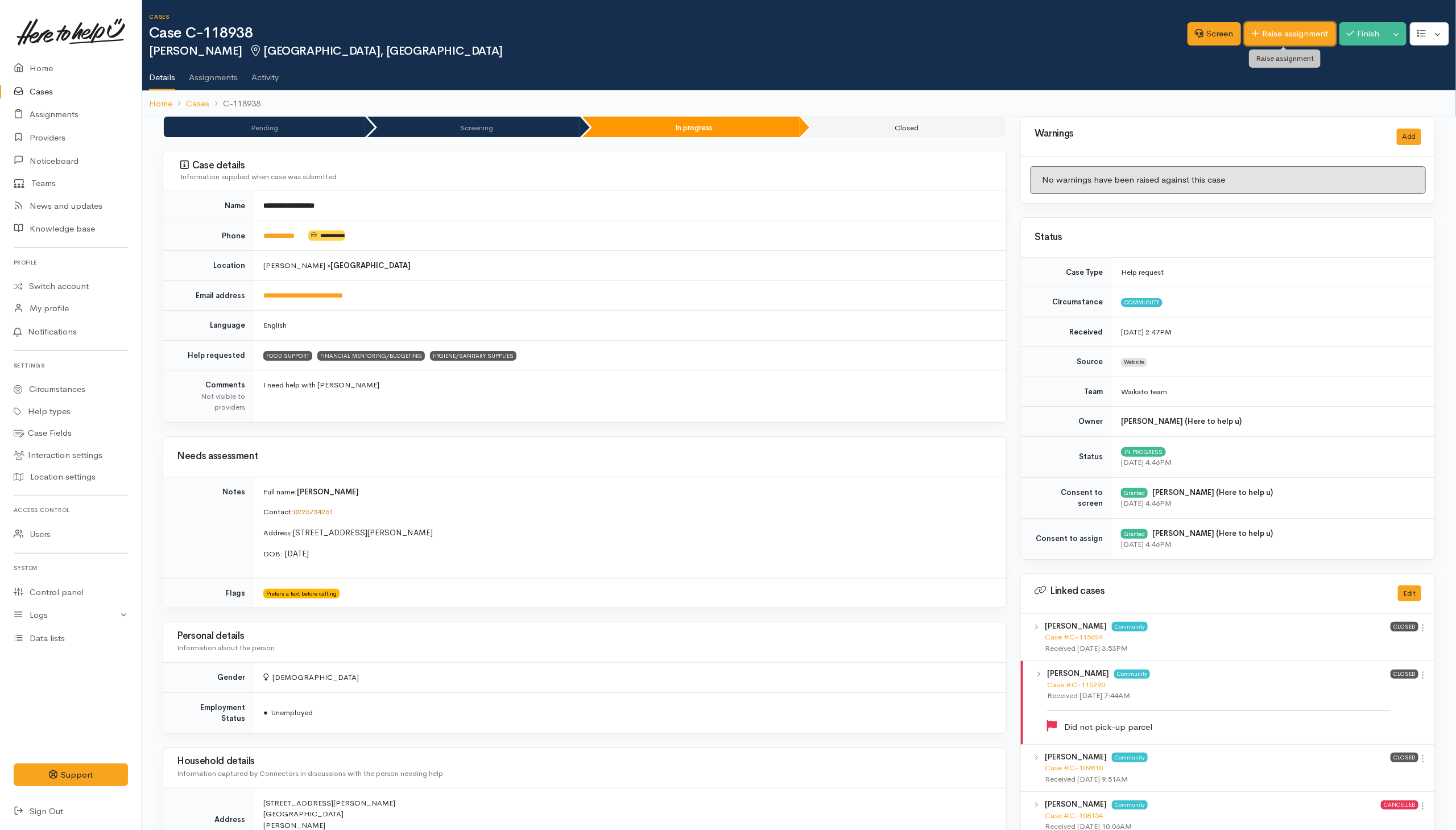
click at [974, 23] on link "Raise assignment" at bounding box center [1290, 33] width 92 height 24
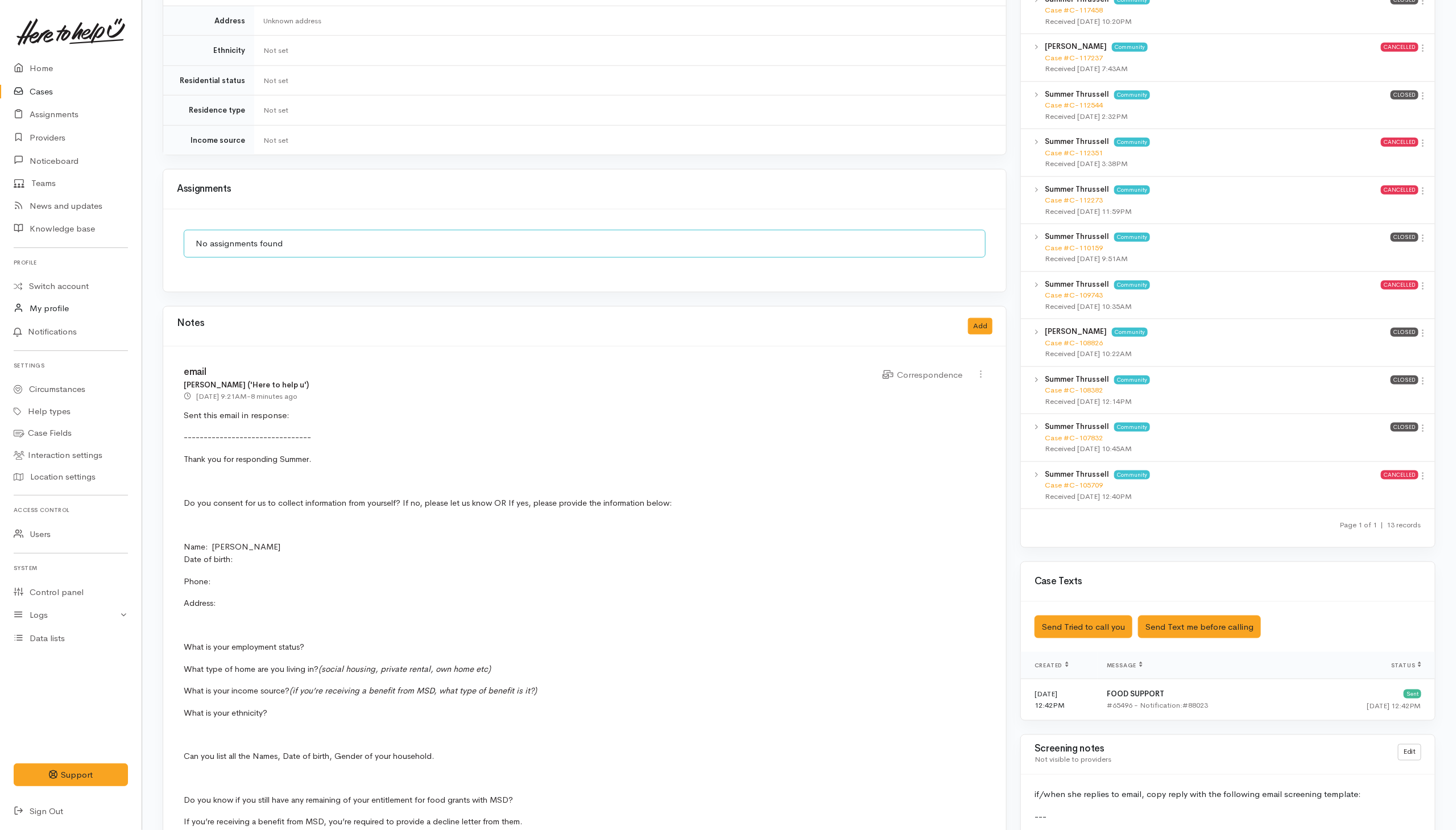
scroll to position [683, 0]
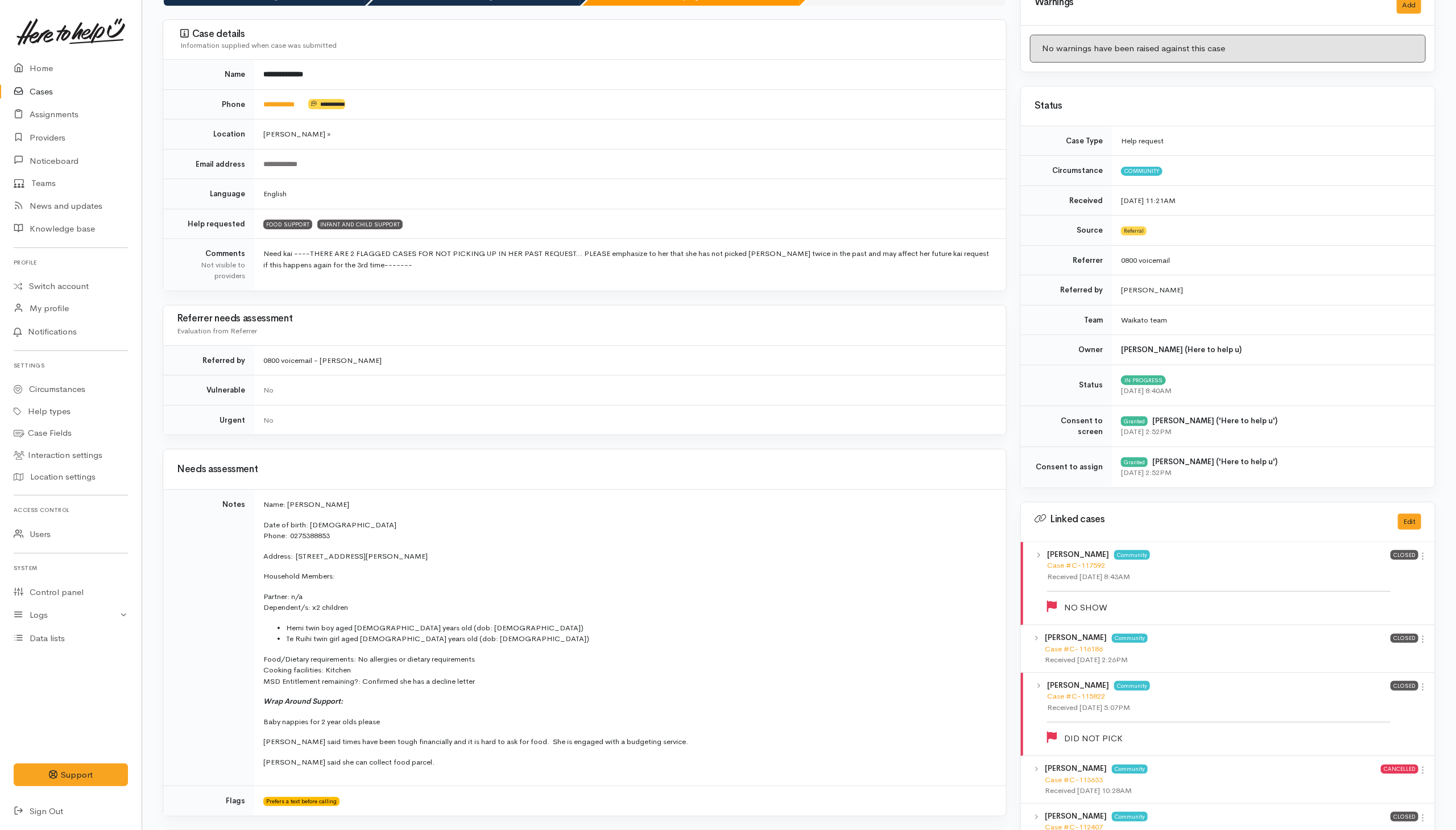
scroll to position [256, 0]
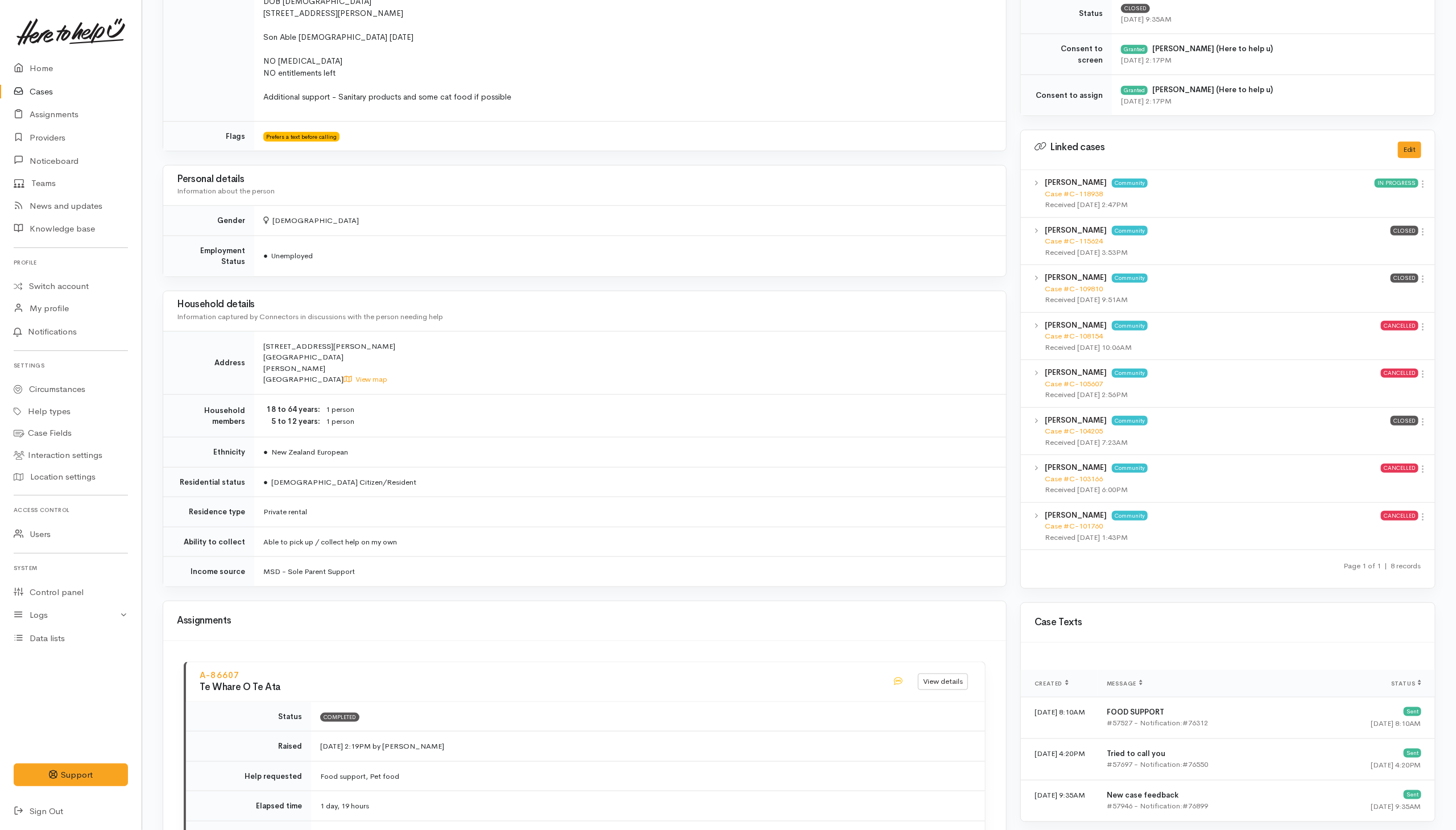
scroll to position [1024, 0]
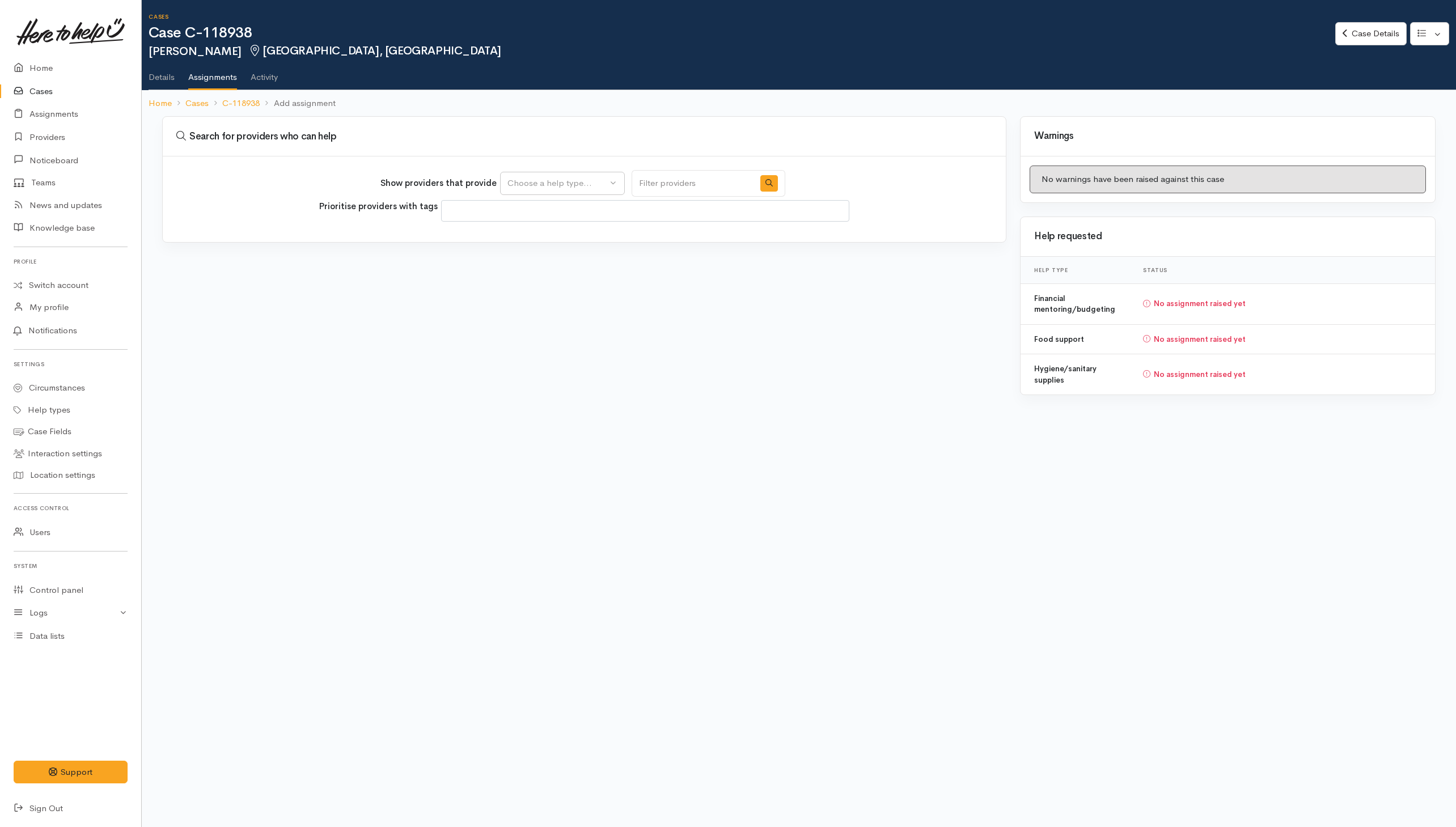
select select
click at [567, 191] on button "Choose a help type..." at bounding box center [562, 183] width 124 height 24
click at [560, 234] on span "Food support" at bounding box center [540, 238] width 53 height 13
select select "3"
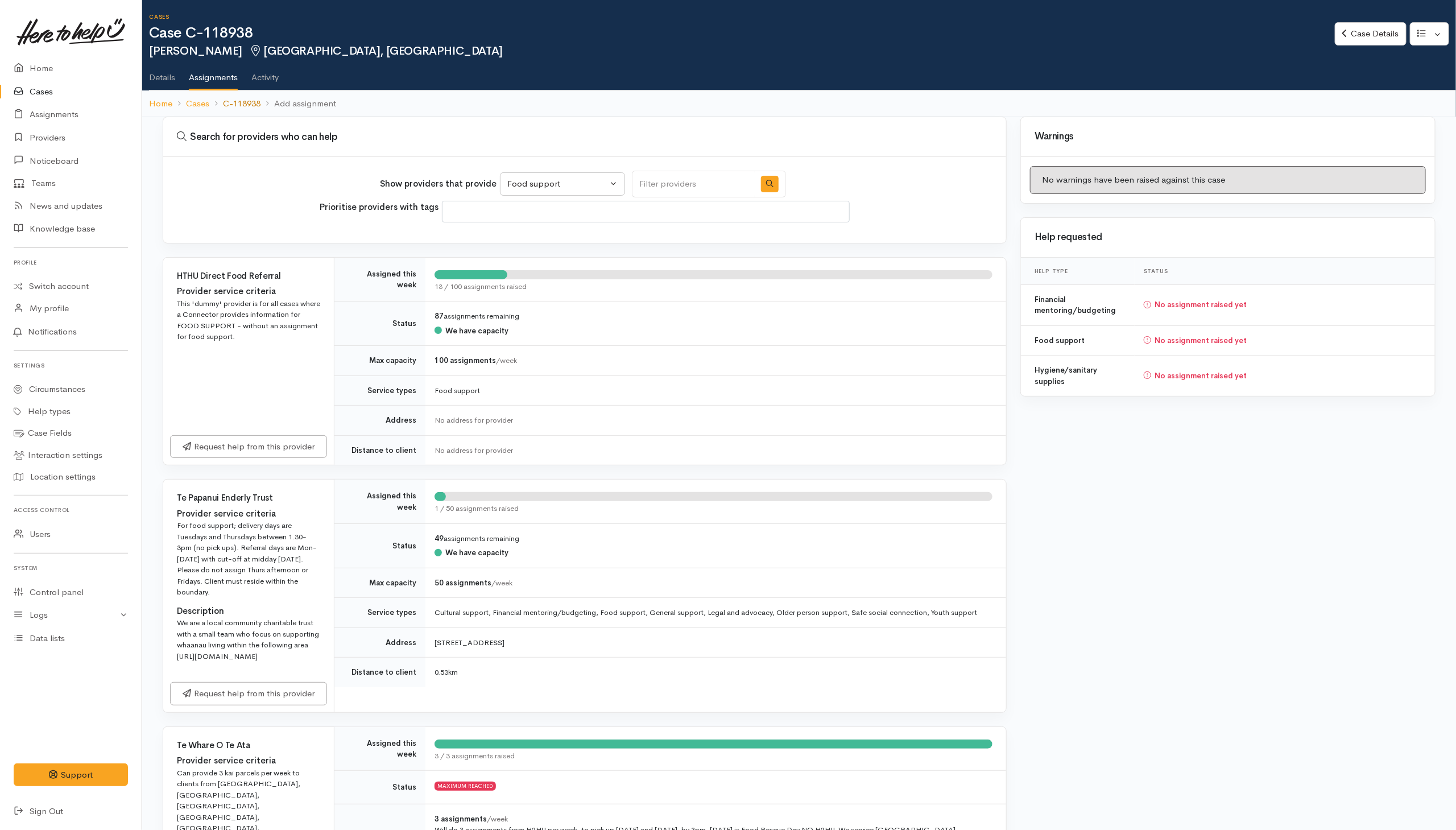
click at [246, 106] on link "C-118938" at bounding box center [242, 104] width 38 height 13
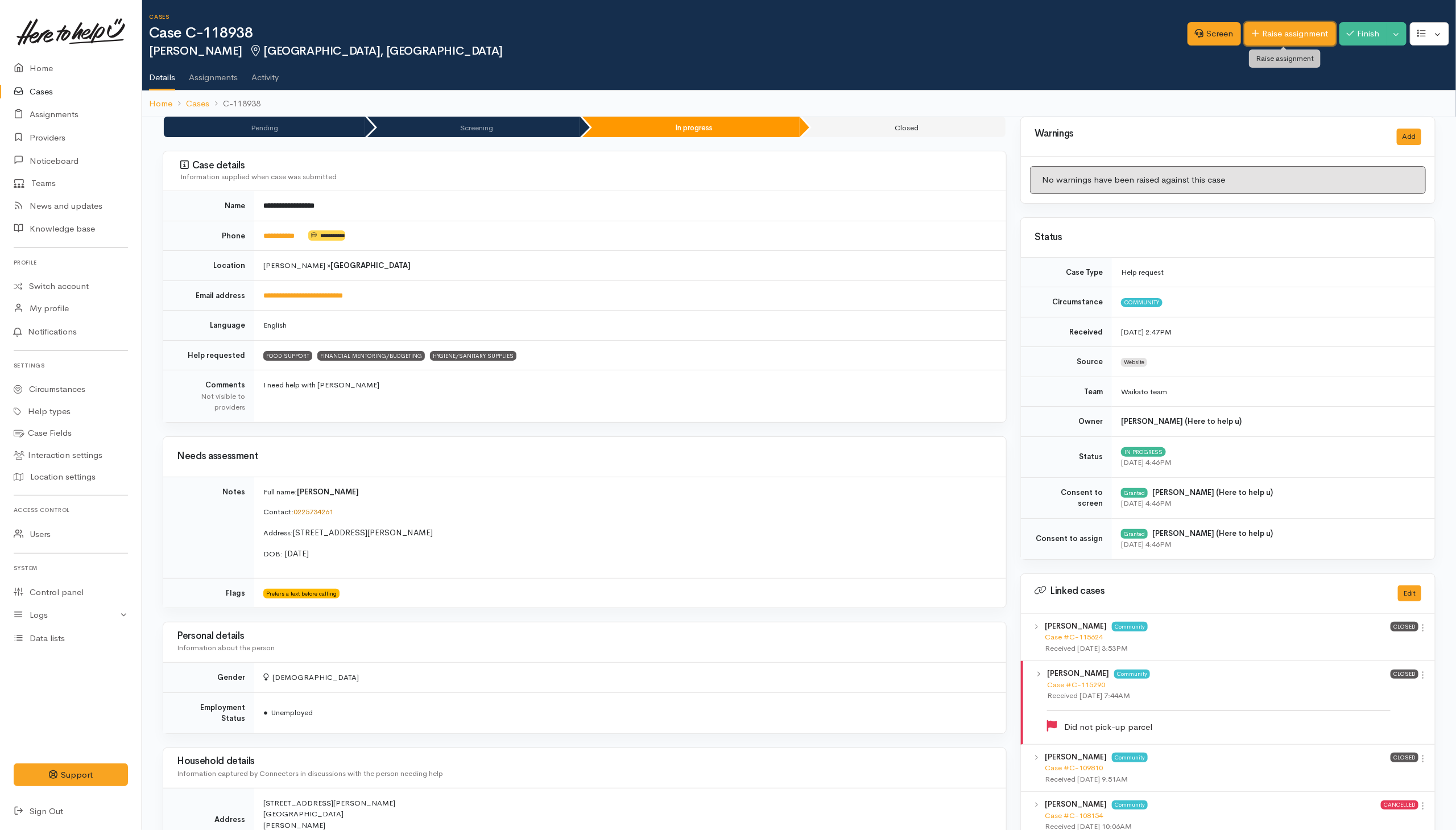
click at [1288, 36] on link "Raise assignment" at bounding box center [1290, 33] width 92 height 24
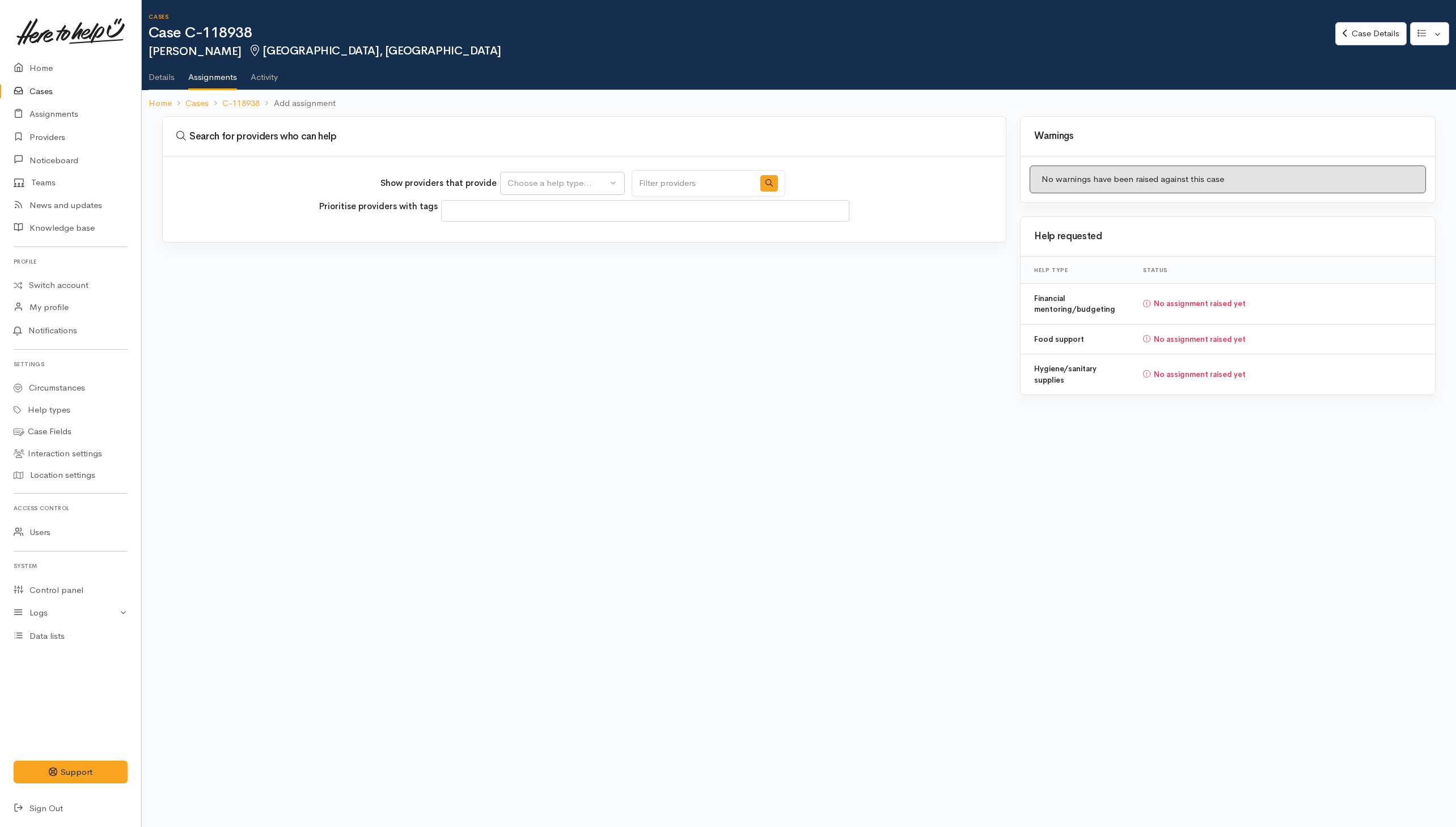
select select
click at [590, 184] on div "Choose a help type..." at bounding box center [557, 184] width 100 height 13
click at [558, 244] on span "Food support" at bounding box center [540, 238] width 53 height 13
select select "3"
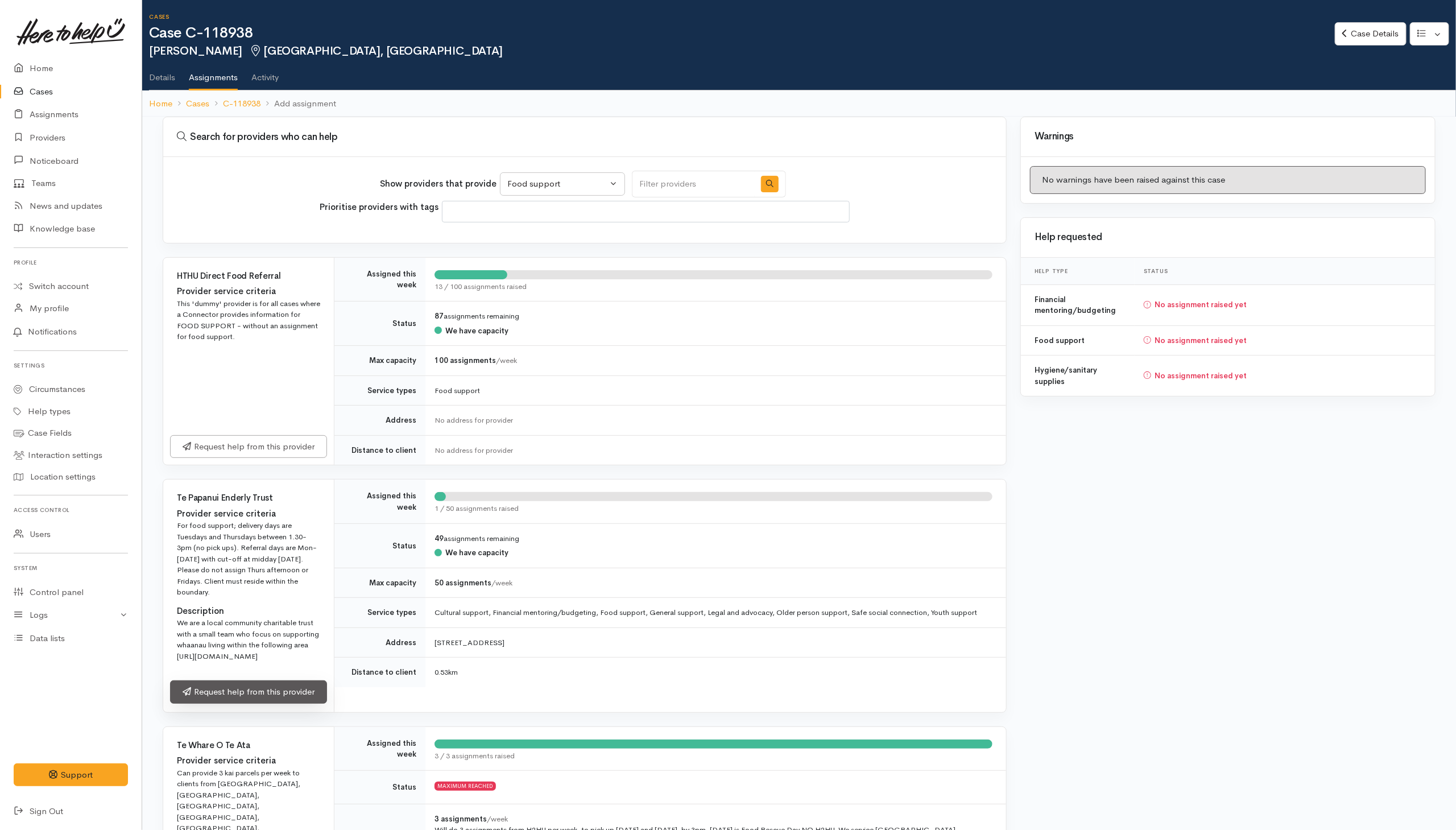
click at [228, 704] on link "Request help from this provider" at bounding box center [249, 692] width 157 height 24
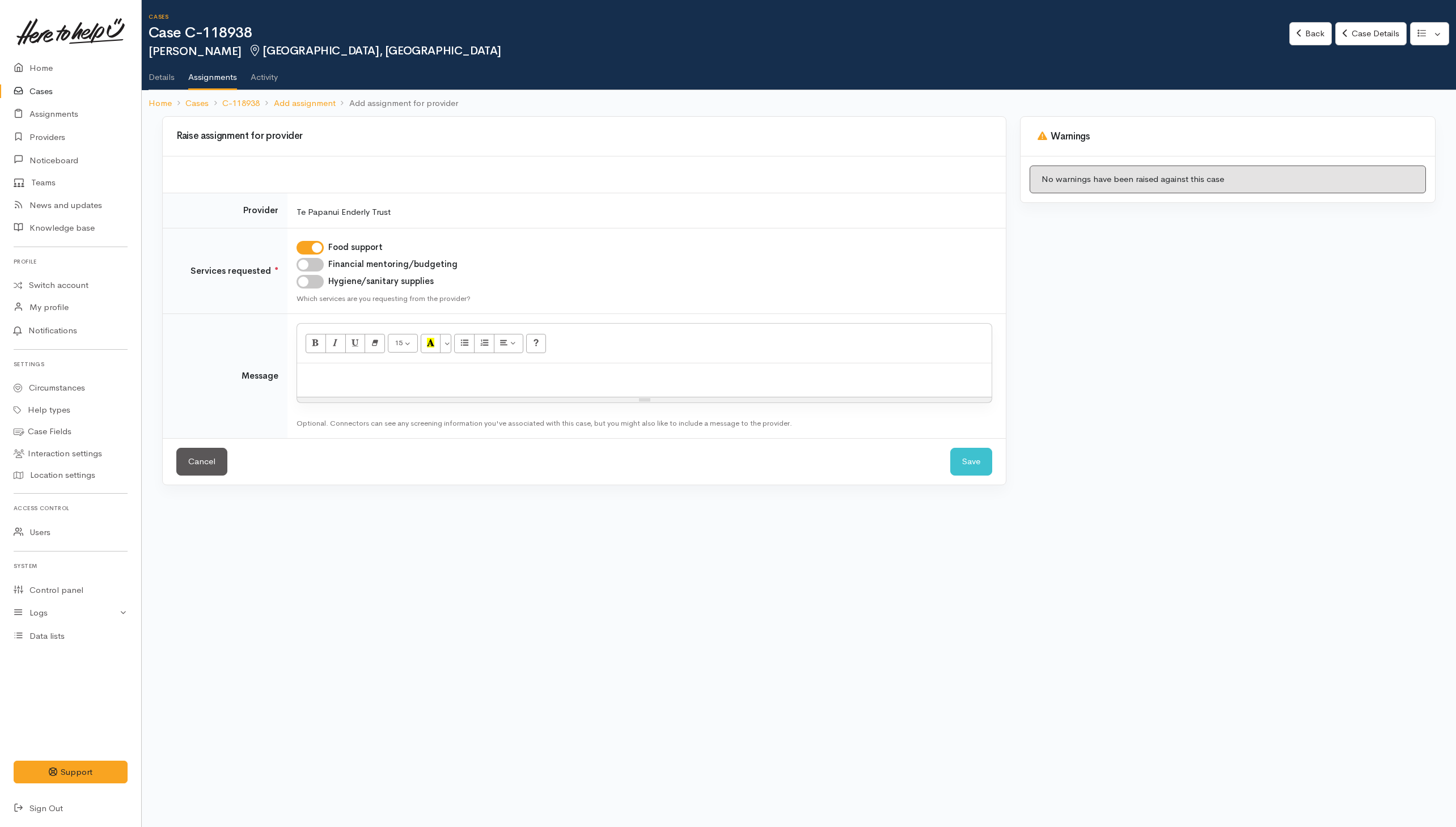
click at [513, 365] on div at bounding box center [644, 379] width 695 height 33
click at [207, 463] on link "Cancel" at bounding box center [202, 461] width 51 height 27
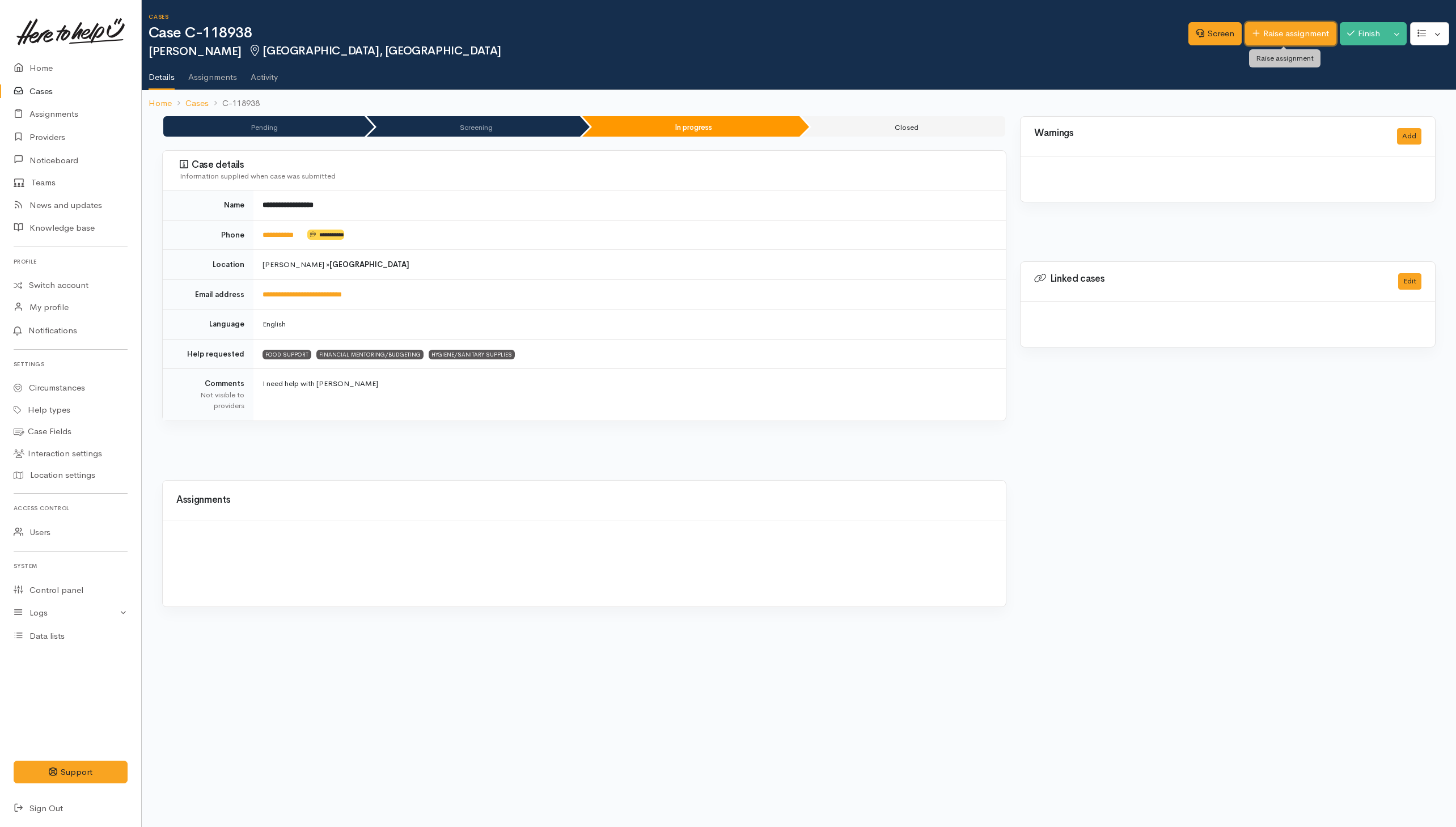
click at [1264, 30] on link "Raise assignment" at bounding box center [1291, 33] width 91 height 24
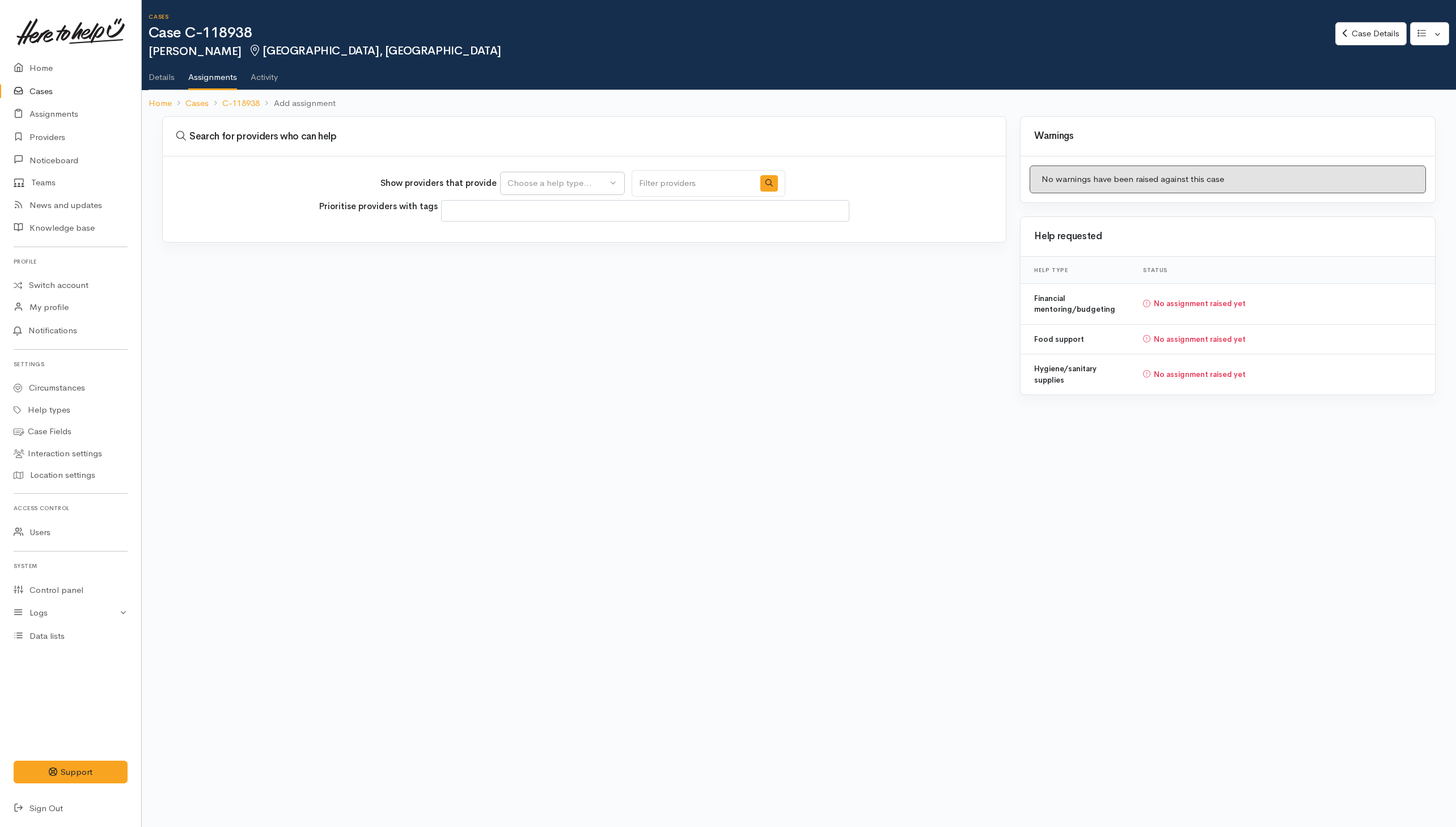
select select
click at [534, 192] on button "Choose a help type..." at bounding box center [562, 183] width 124 height 24
click at [528, 240] on span "Food support" at bounding box center [540, 238] width 53 height 13
select select "3"
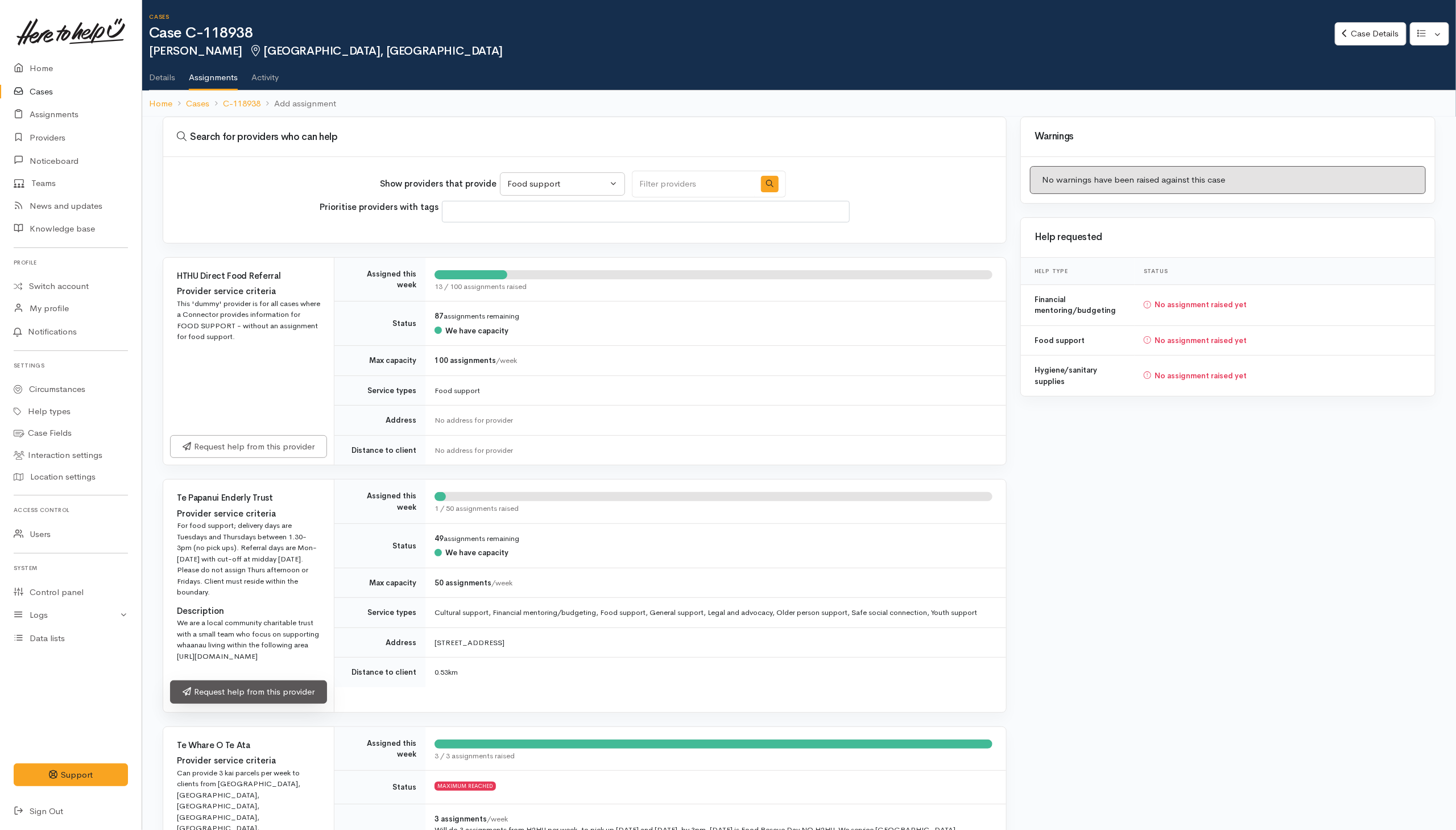
click at [266, 704] on link "Request help from this provider" at bounding box center [249, 692] width 157 height 24
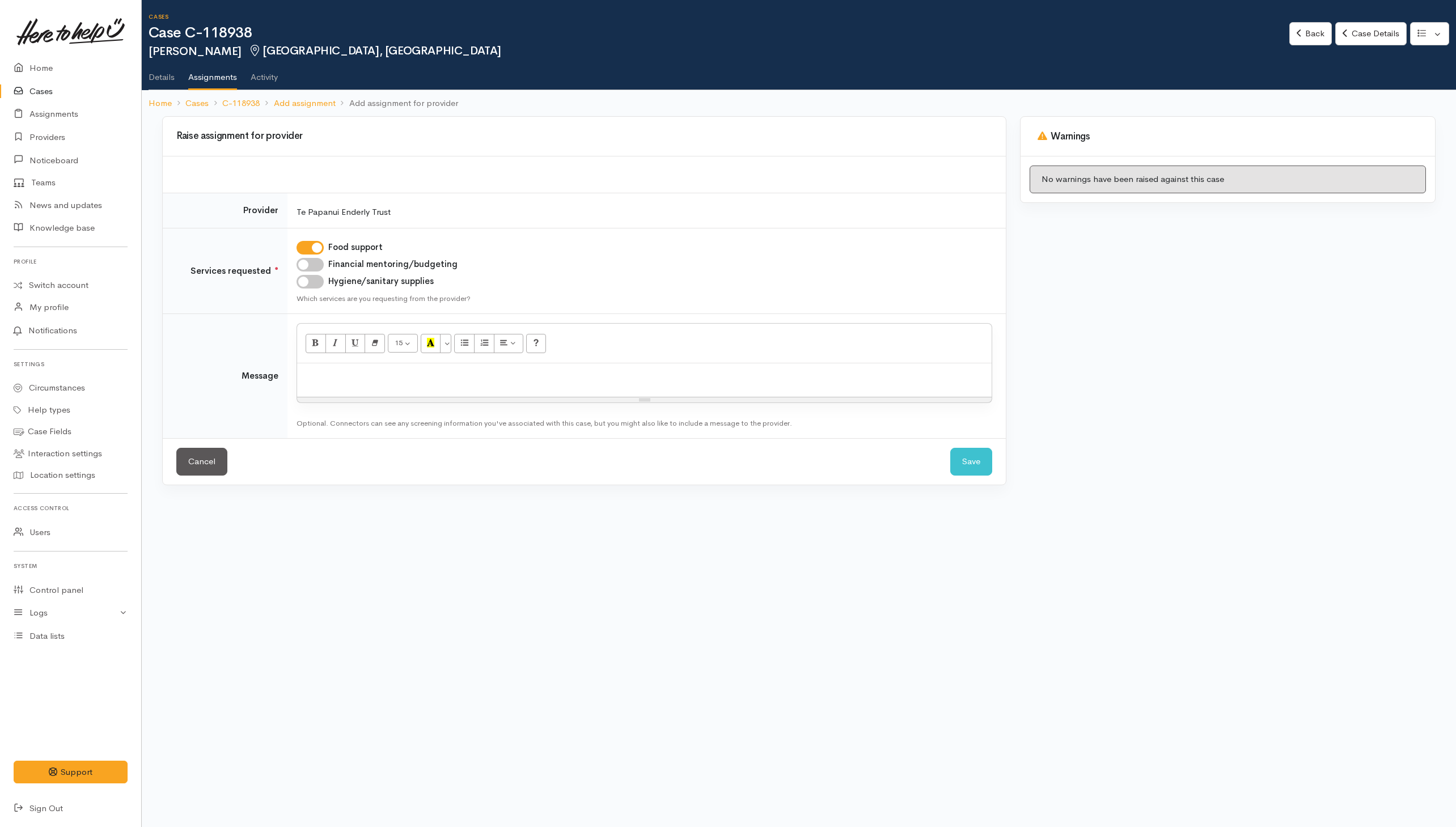
click at [313, 268] on input "Financial mentoring/budgeting" at bounding box center [310, 265] width 27 height 13
checkbox input "true"
click at [308, 286] on input "Hygiene/sanitary supplies" at bounding box center [310, 282] width 27 height 13
checkbox input "true"
click at [443, 380] on p at bounding box center [644, 375] width 684 height 13
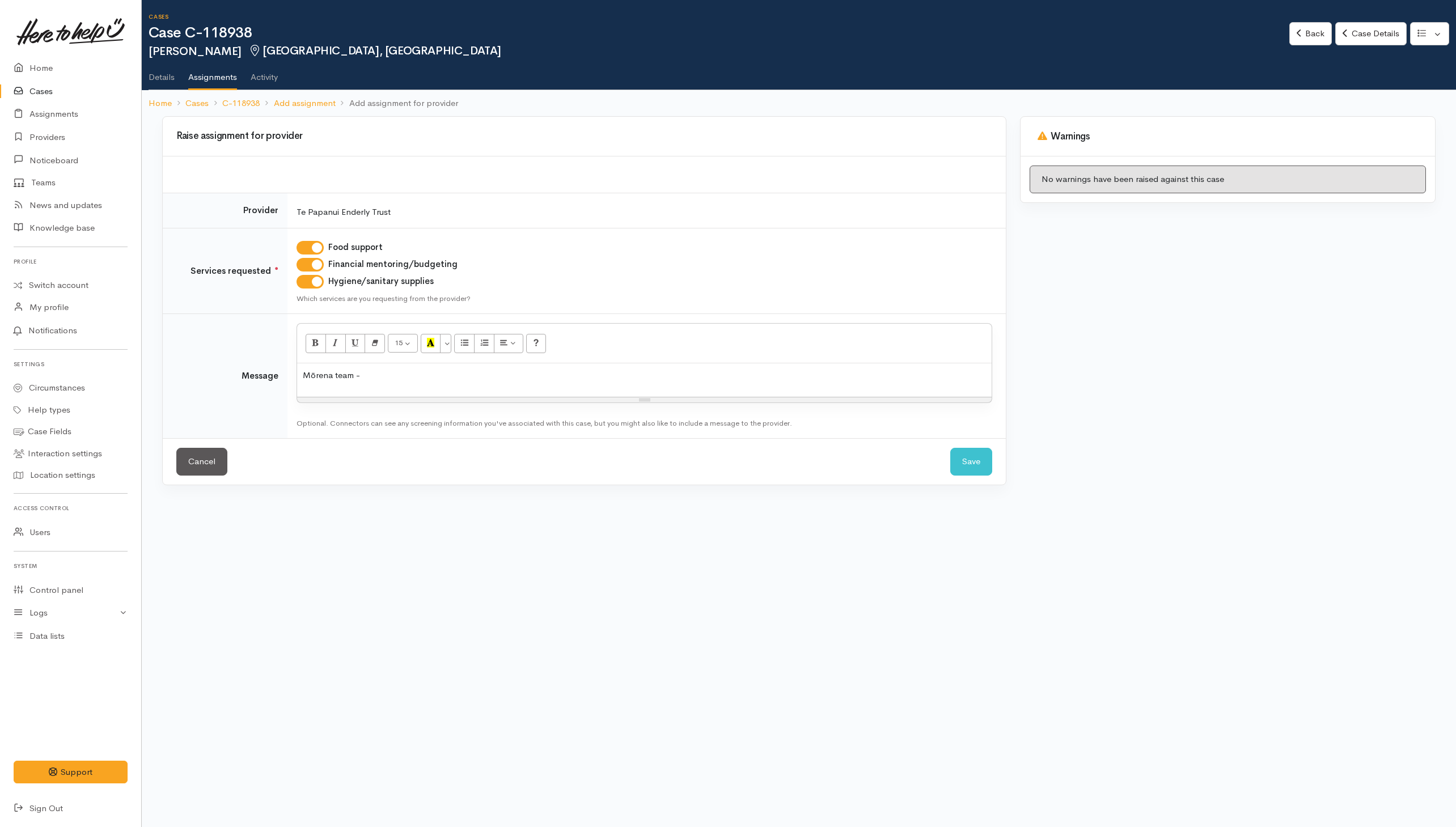
click at [434, 387] on div "Mōrena team -" at bounding box center [644, 379] width 695 height 33
click at [612, 382] on p "Mōrena team - can I please request for some kai support for Tracey and her" at bounding box center [644, 375] width 684 height 13
click at [311, 265] on input "Financial mentoring/budgeting" at bounding box center [310, 265] width 27 height 13
checkbox input "false"
click at [899, 379] on p "Mōrena team - can I please request for some kai support for Tracey and her whān…" at bounding box center [644, 375] width 684 height 13
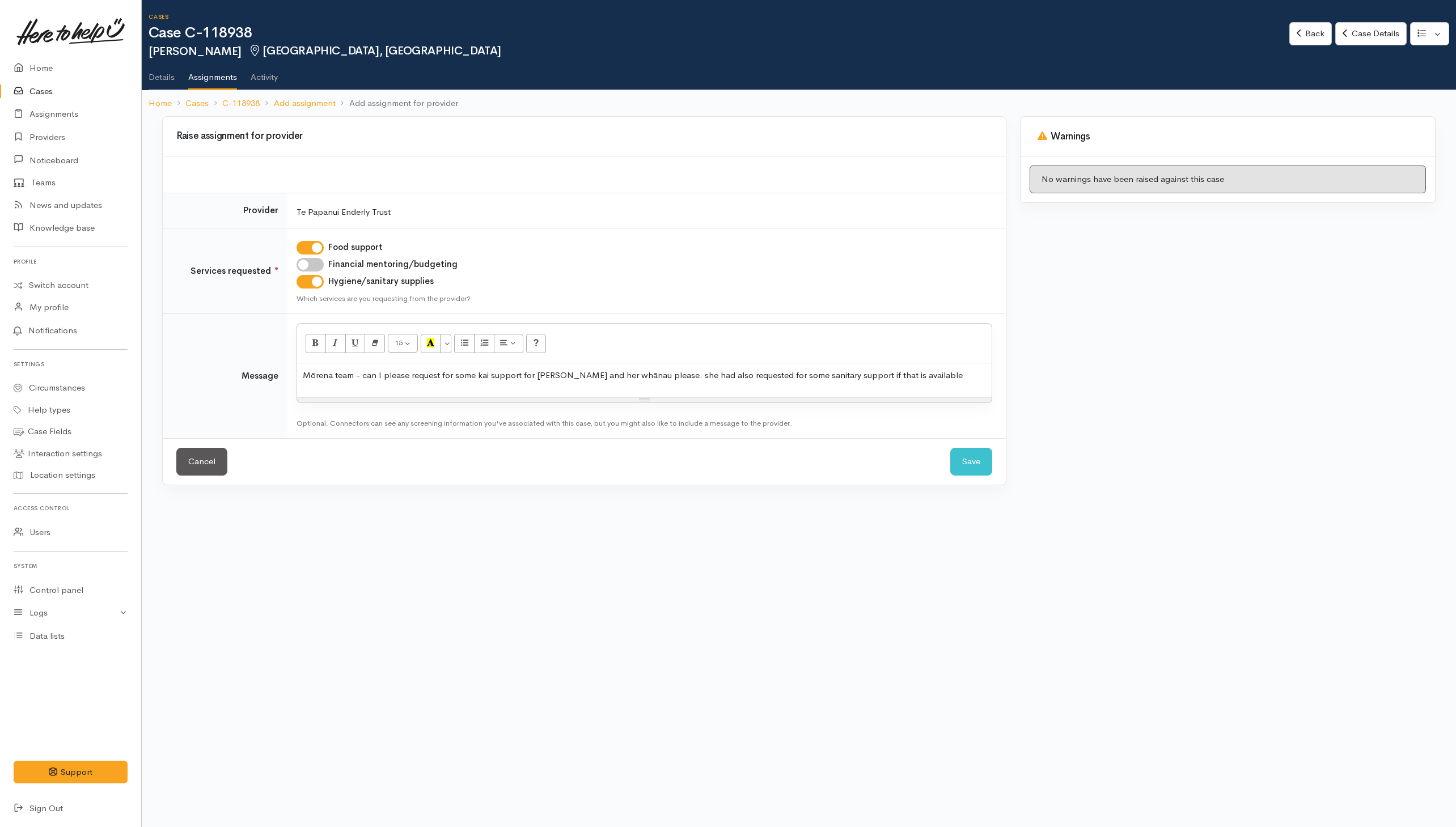
click at [808, 375] on p "Mōrena team - can I please request for some kai support for Tracey and her whān…" at bounding box center [644, 375] width 684 height 13
click at [840, 374] on p "Mōrena team - can I please request for some kai support for Tracey and her whān…" at bounding box center [644, 375] width 684 height 13
click at [927, 378] on p "Mōrena team - can I please request for some kai support for Tracey and her whān…" at bounding box center [644, 375] width 684 height 13
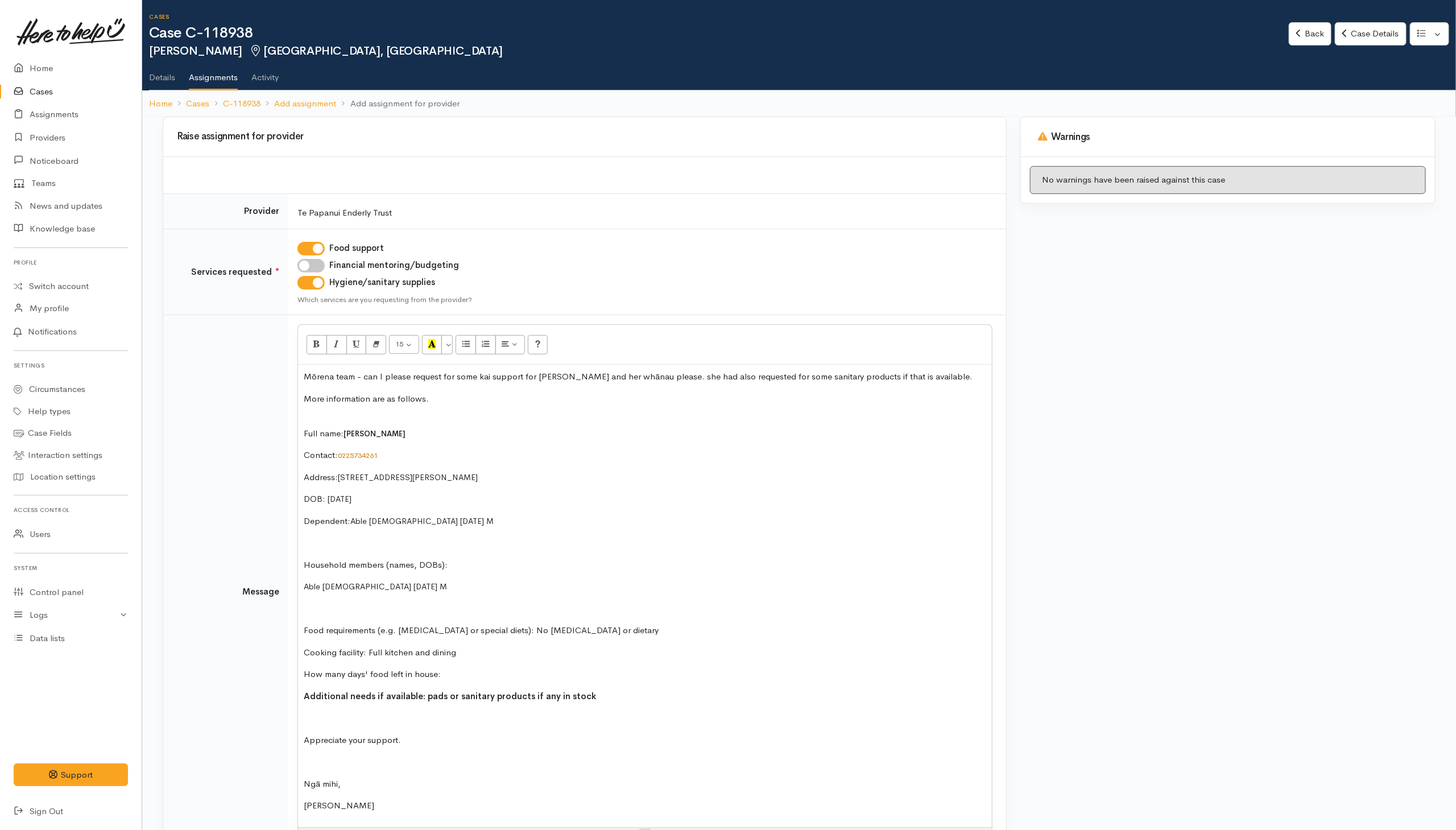
click at [307, 422] on div "Mōrena team - can I please request for some kai support for Tracey and her whān…" at bounding box center [645, 595] width 694 height 463
click at [315, 406] on p "More information are as follows." at bounding box center [645, 405] width 683 height 26
click at [307, 416] on p "More information are as follows." at bounding box center [645, 405] width 683 height 26
click at [430, 560] on div "Mōrena team - can I please request for some kai support for Tracey and her whān…" at bounding box center [645, 595] width 694 height 463
click at [500, 569] on p "Household members (names, DOBs):" at bounding box center [645, 566] width 683 height 13
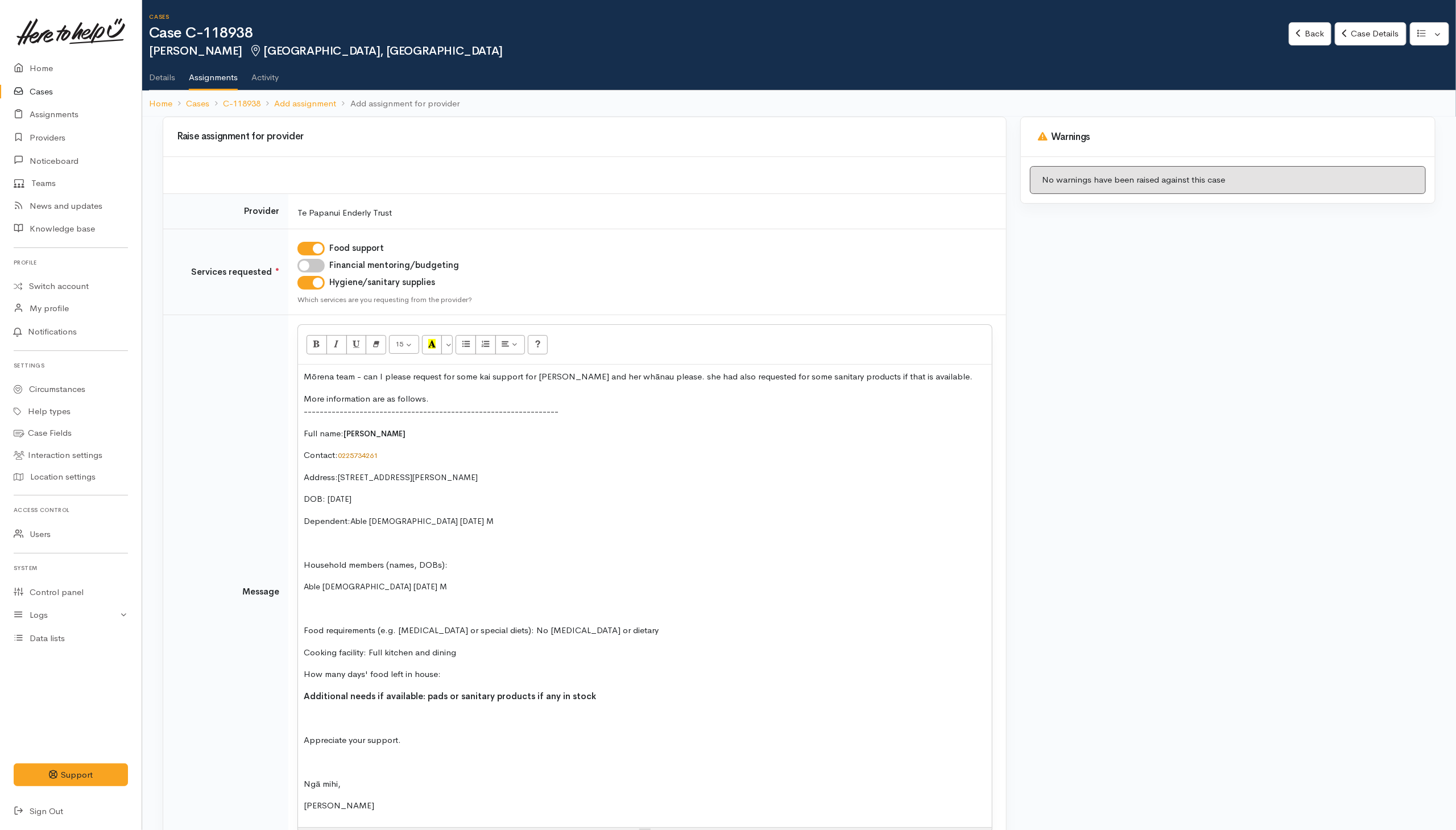
scroll to position [85, 0]
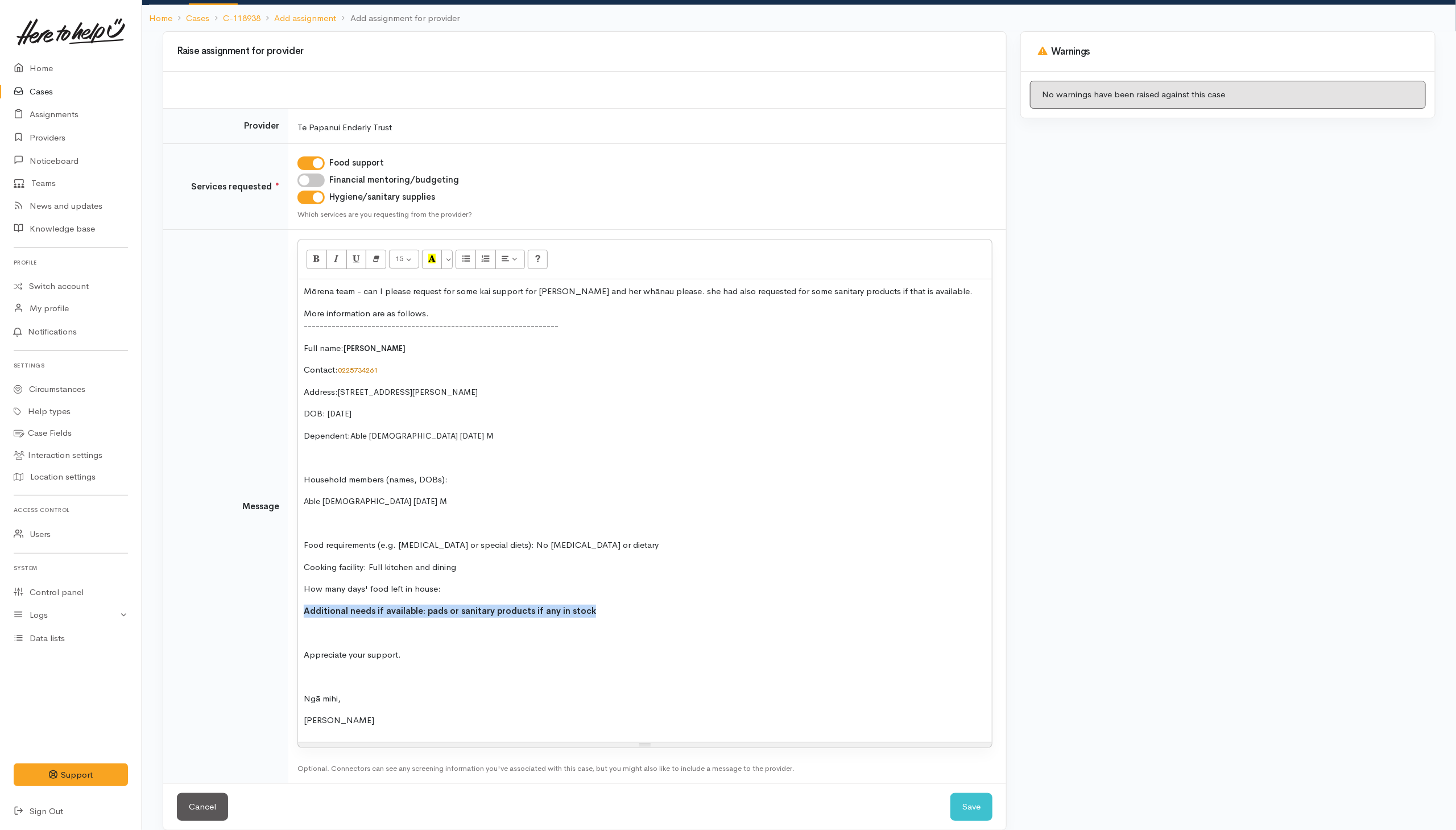
drag, startPoint x: 620, startPoint y: 615, endPoint x: 299, endPoint y: 619, distance: 321.0
click at [299, 619] on div "Mōrena team - can I please request for some kai support for Tracey and her whān…" at bounding box center [645, 510] width 694 height 463
click at [436, 256] on icon "Recent Color" at bounding box center [432, 258] width 8 height 9
click at [350, 574] on p "Cooking facility: Full kitchen and dining" at bounding box center [645, 568] width 683 height 13
drag, startPoint x: 305, startPoint y: 596, endPoint x: 481, endPoint y: 590, distance: 176.1
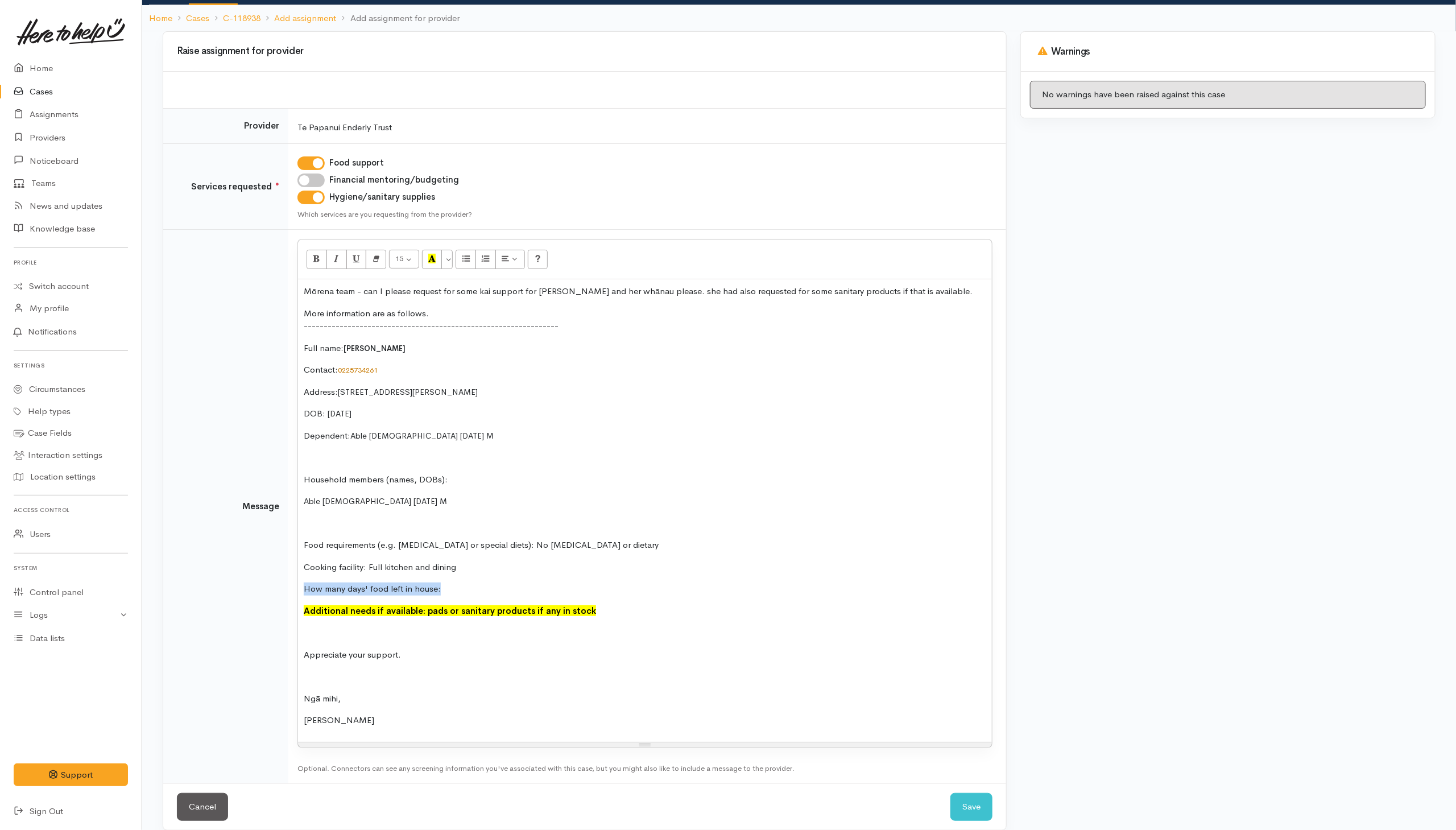
click at [481, 590] on p "How many days' food left in house:" at bounding box center [645, 590] width 683 height 13
click at [325, 585] on div "Mōrena team - can I please request for some kai support for Tracey and her whān…" at bounding box center [645, 510] width 694 height 463
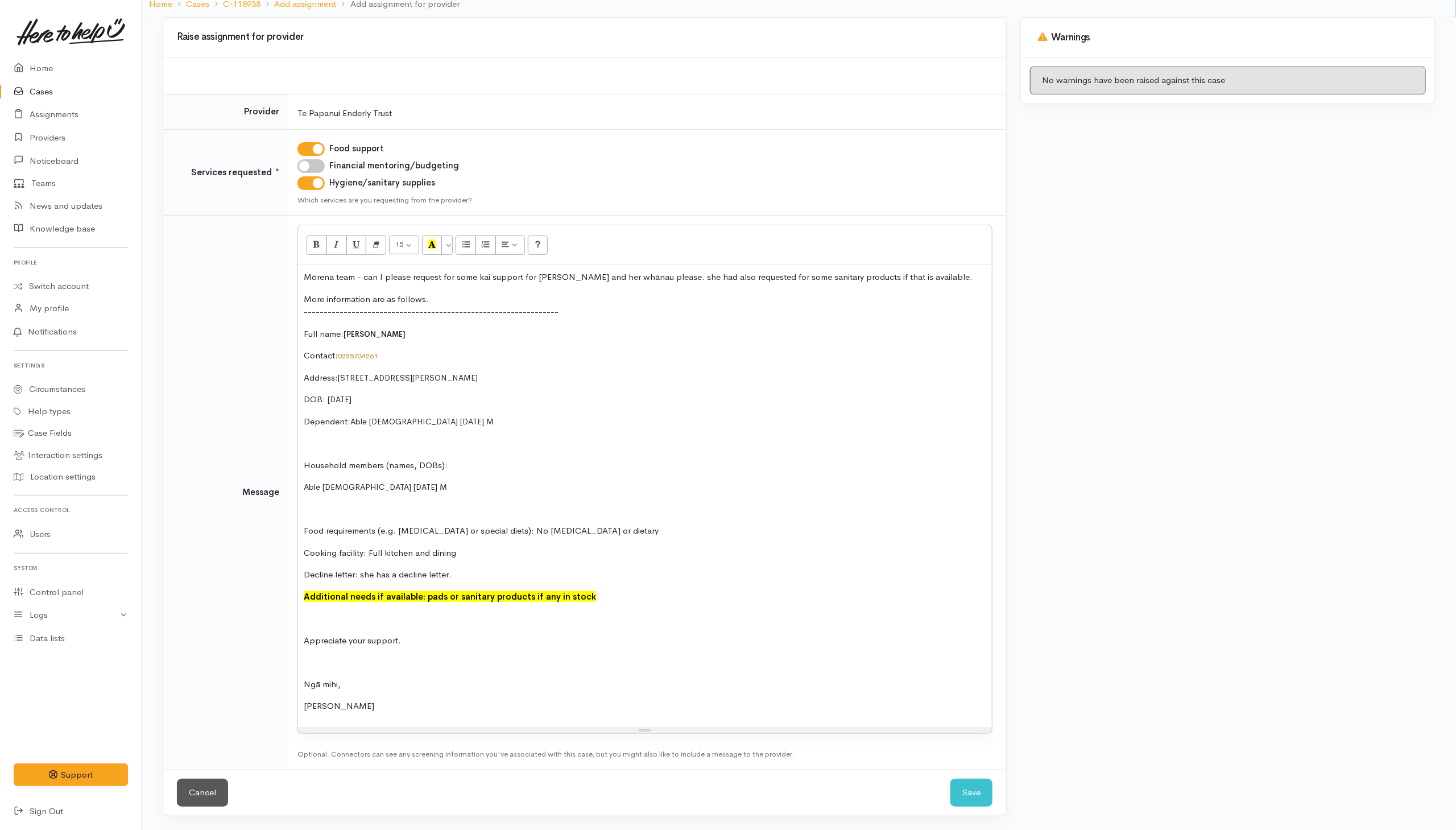
scroll to position [106, 0]
click at [967, 798] on button "Save" at bounding box center [972, 792] width 43 height 27
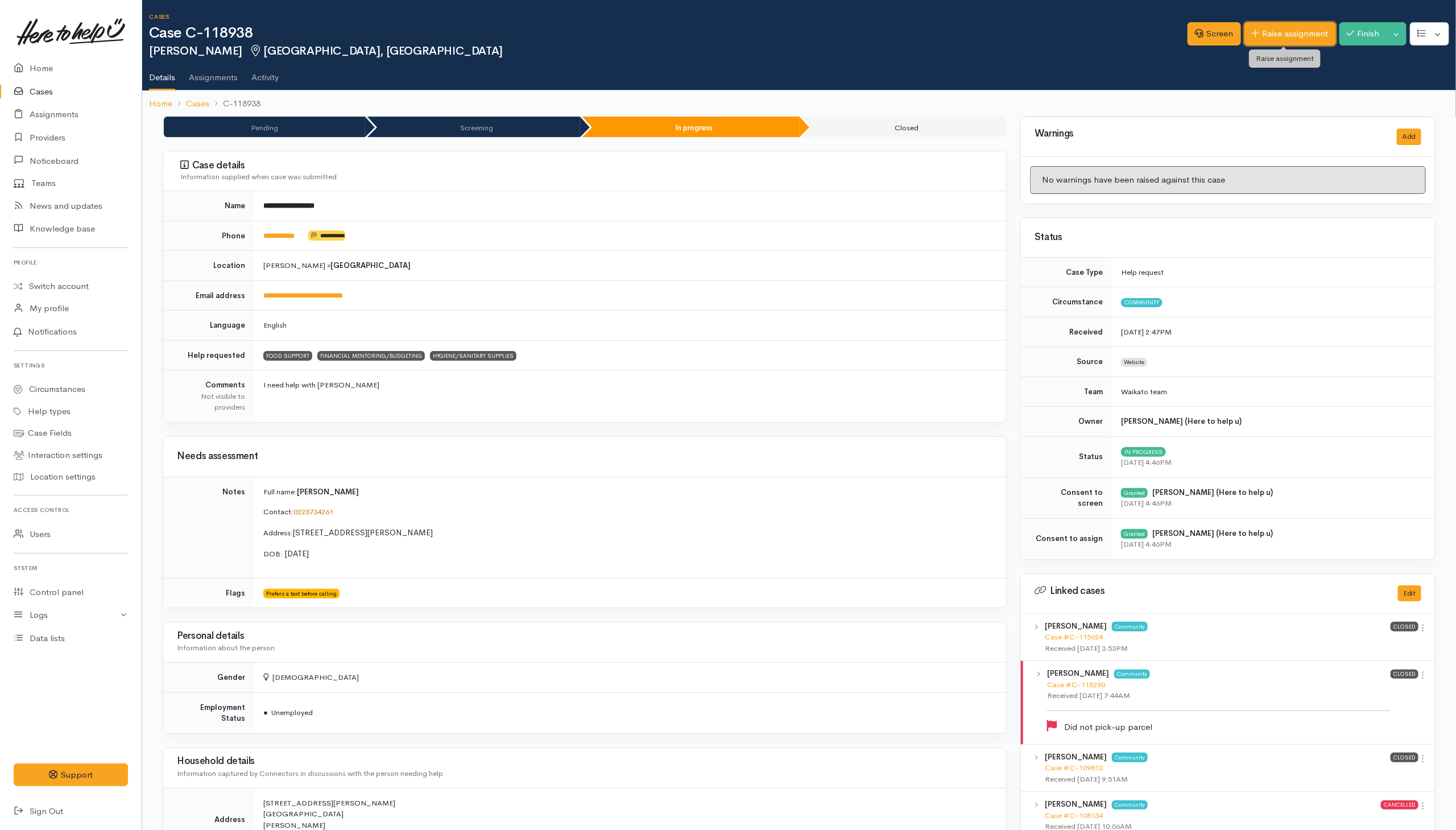
click at [1282, 34] on link "Raise assignment" at bounding box center [1290, 33] width 92 height 24
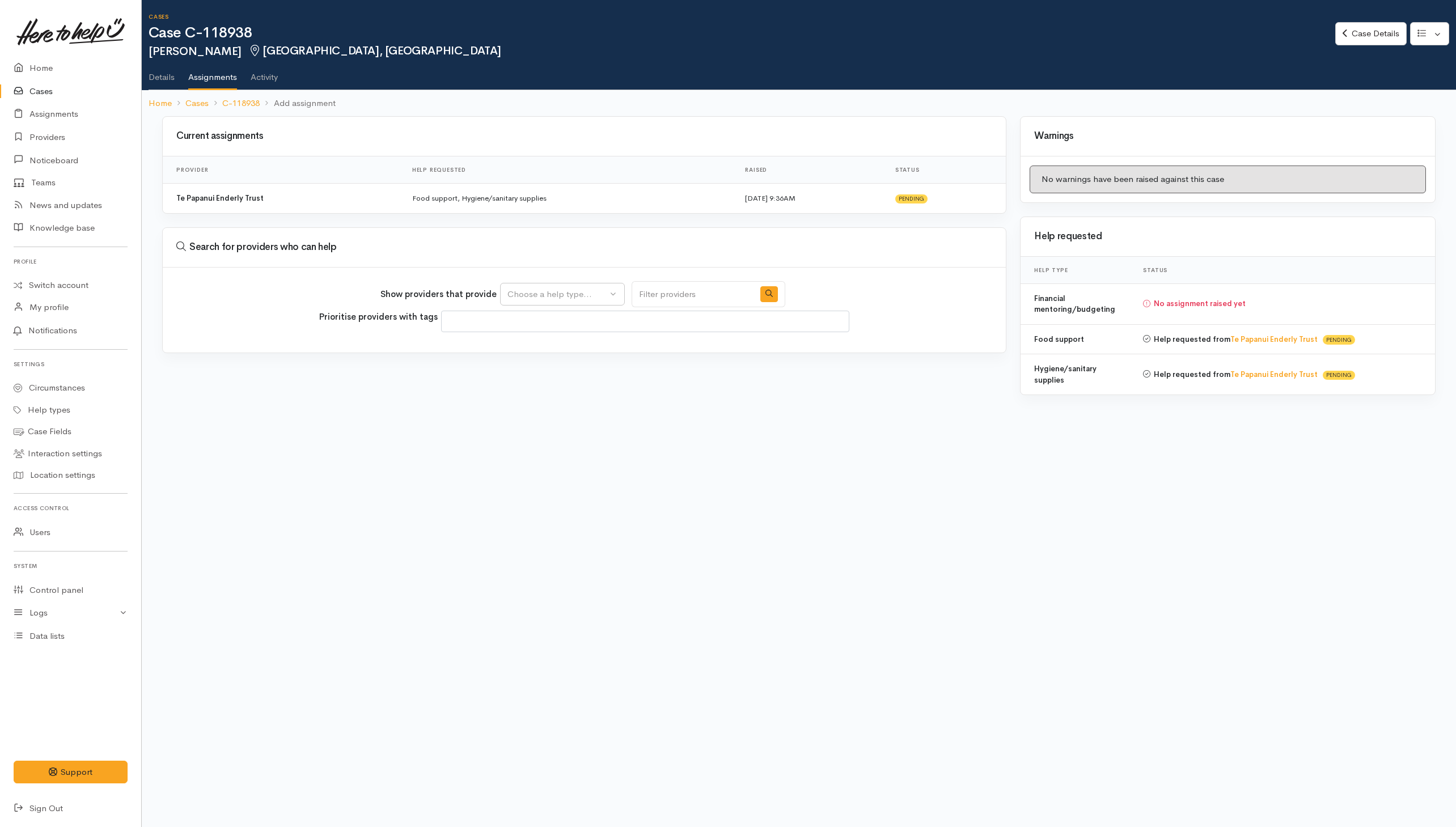
select select
click at [584, 301] on div "Choose a help type..." at bounding box center [557, 294] width 100 height 13
click at [560, 366] on span "Financial mentoring/budgeting" at bounding box center [573, 366] width 120 height 13
select select "9"
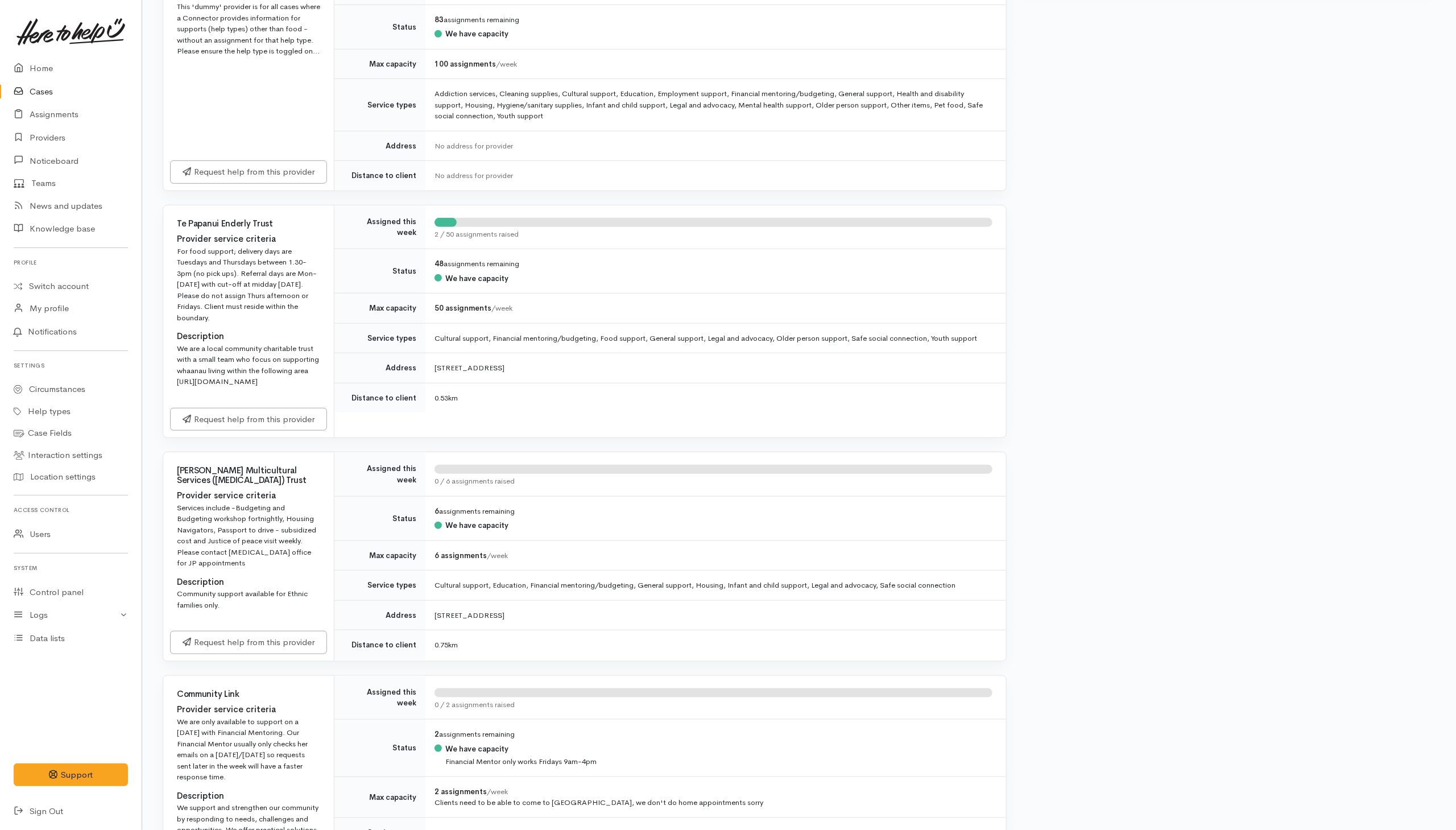
scroll to position [512, 0]
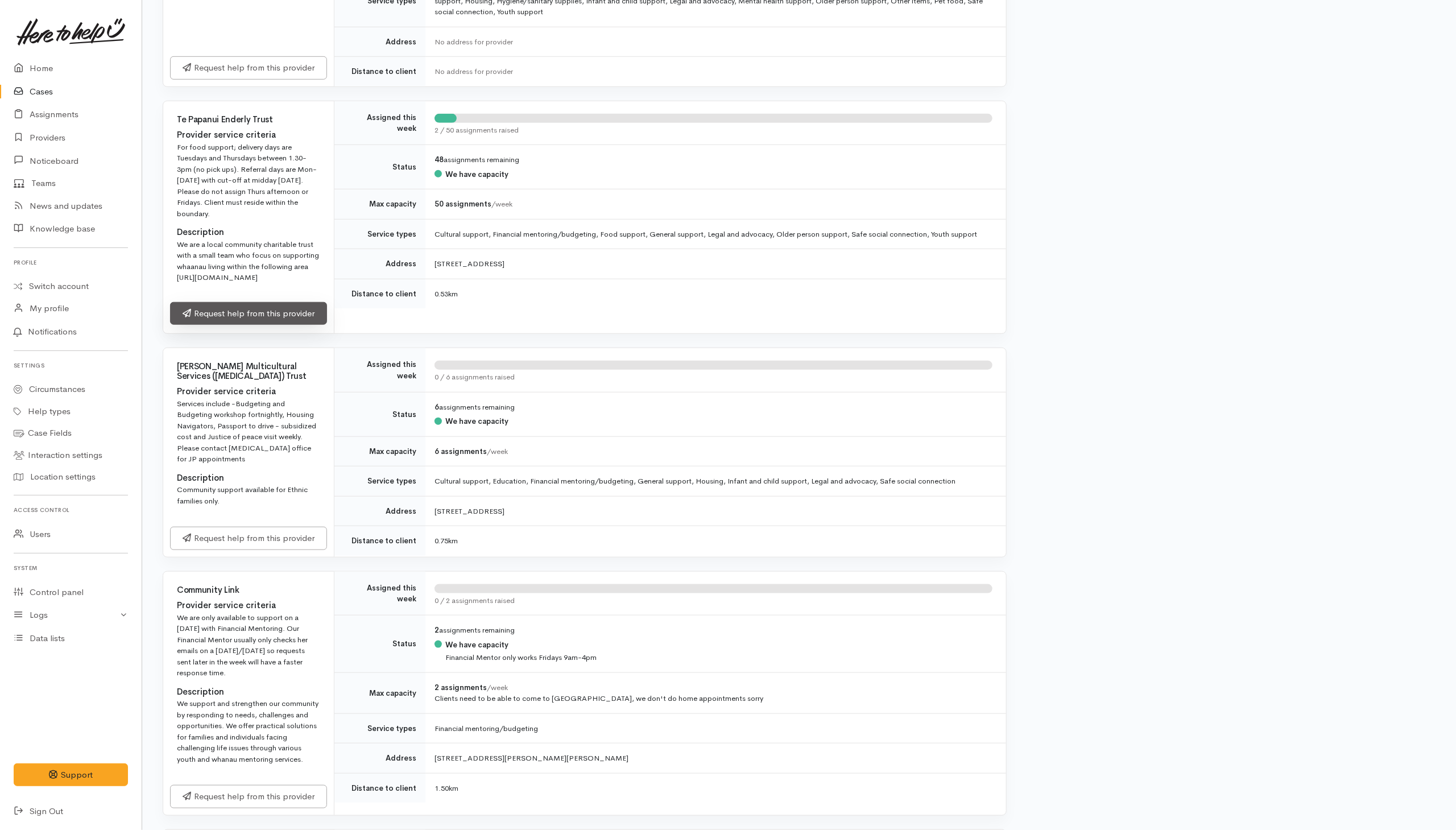
drag, startPoint x: 263, startPoint y: 364, endPoint x: 314, endPoint y: 364, distance: 51.0
click at [263, 326] on link "Request help from this provider" at bounding box center [249, 313] width 157 height 24
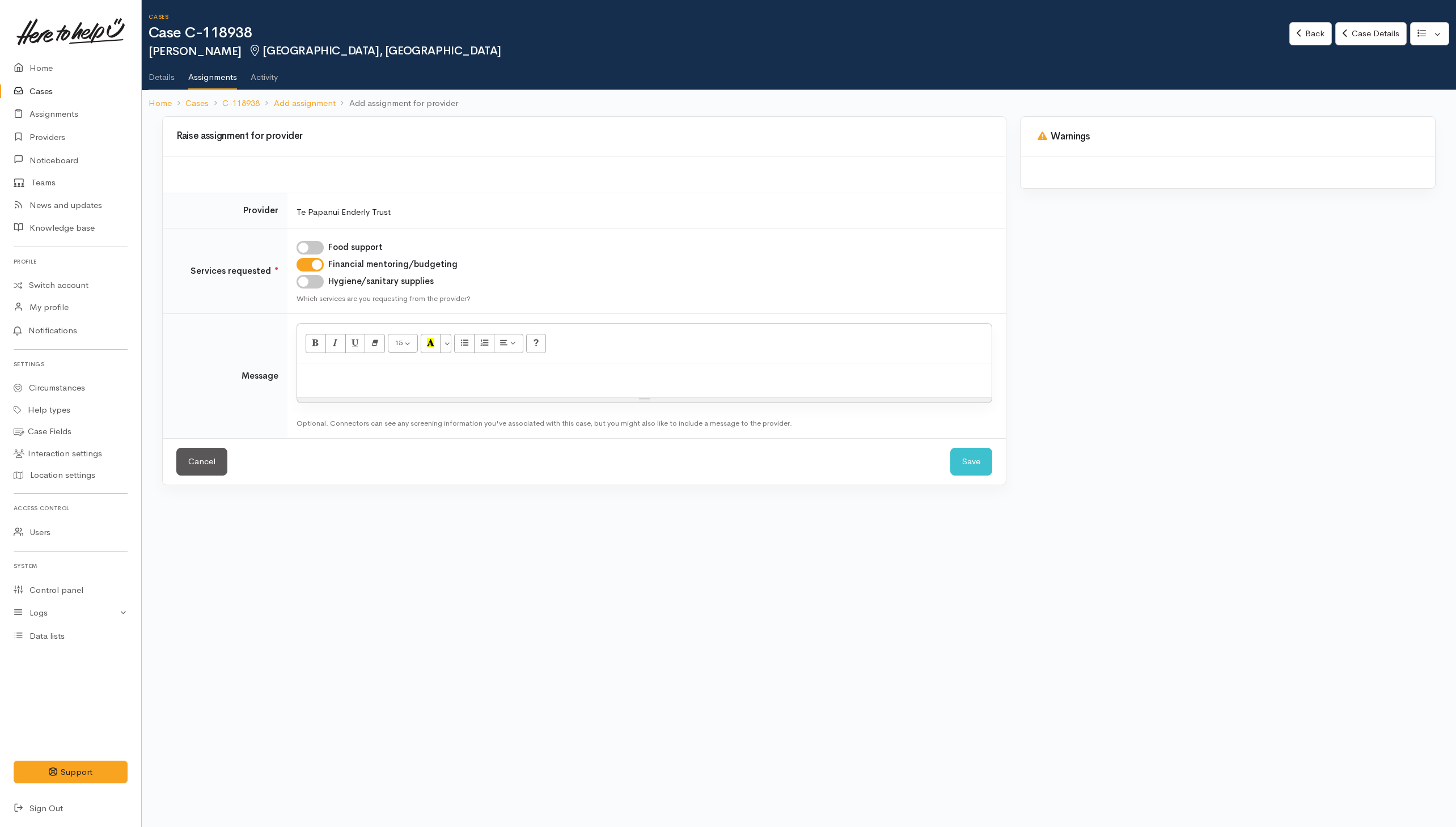
drag, startPoint x: 706, startPoint y: 390, endPoint x: 720, endPoint y: 385, distance: 14.9
click at [711, 388] on div at bounding box center [644, 379] width 695 height 33
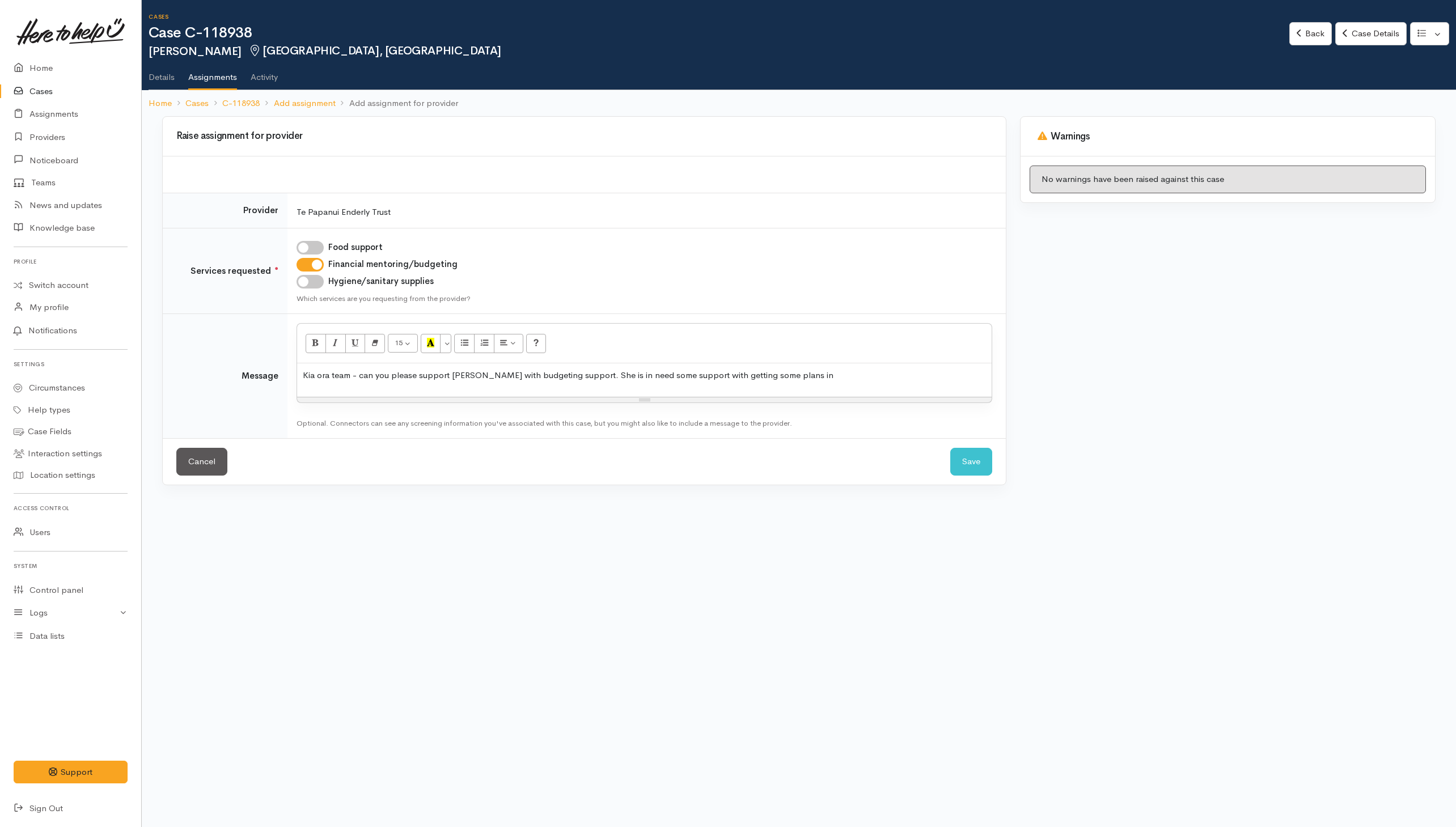
click at [628, 381] on p "Kia ora team - can you please support [PERSON_NAME] with budgeting support. She…" at bounding box center [644, 375] width 684 height 13
click at [821, 382] on p "Kia ora team - can you please support [PERSON_NAME] with budgeting support. She…" at bounding box center [644, 375] width 684 height 13
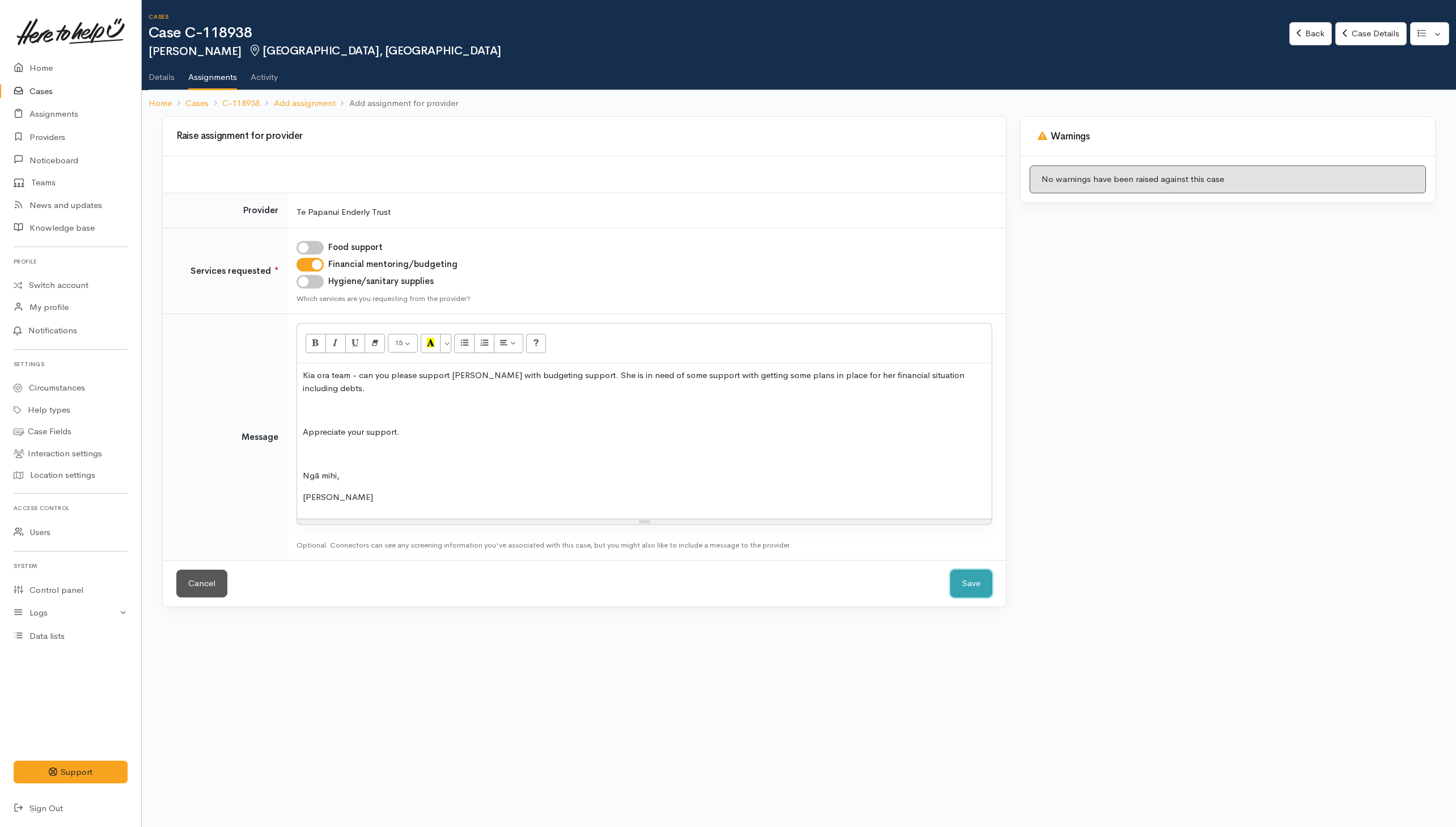
click at [981, 580] on button "Save" at bounding box center [971, 583] width 42 height 27
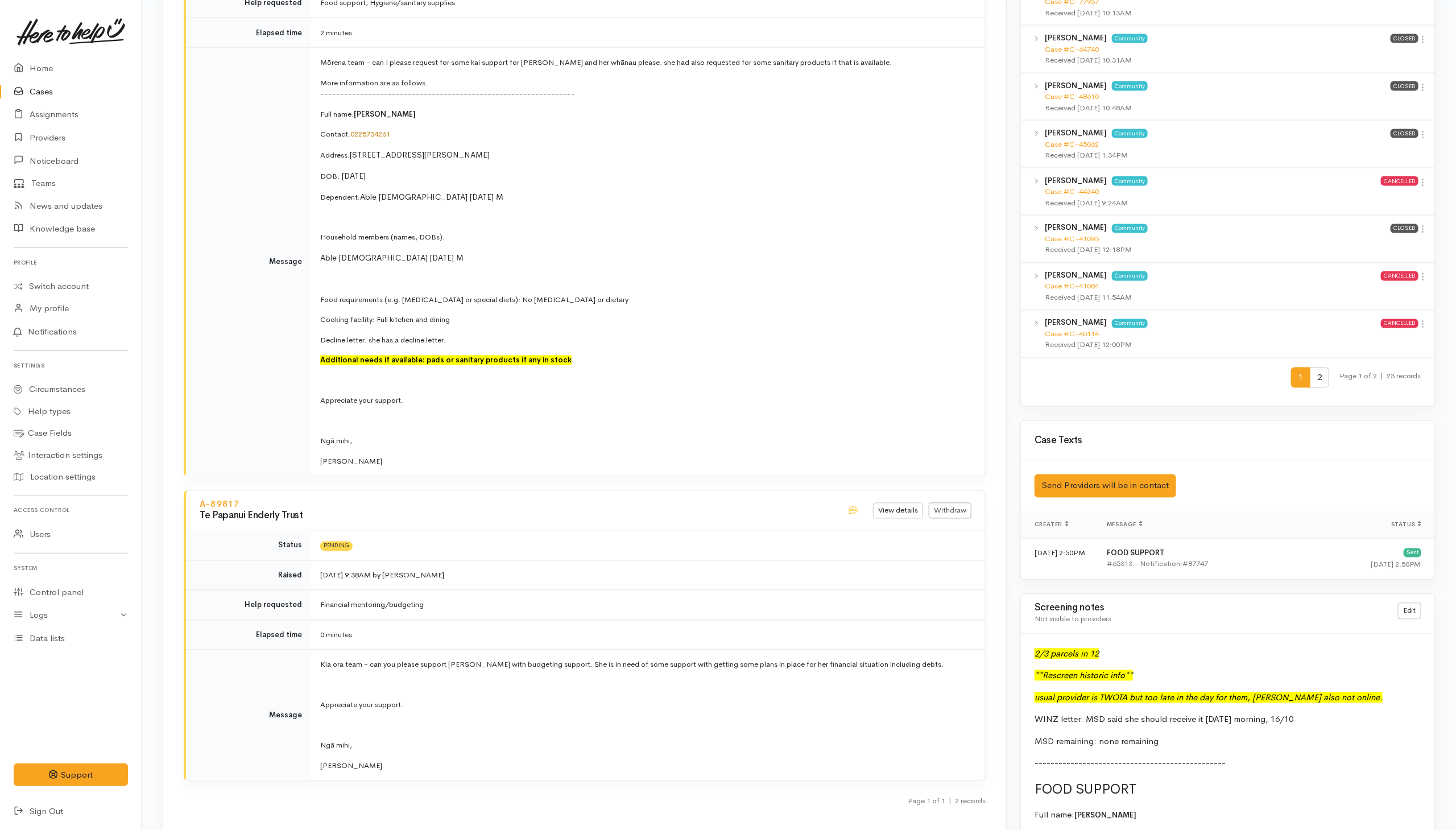
scroll to position [1451, 0]
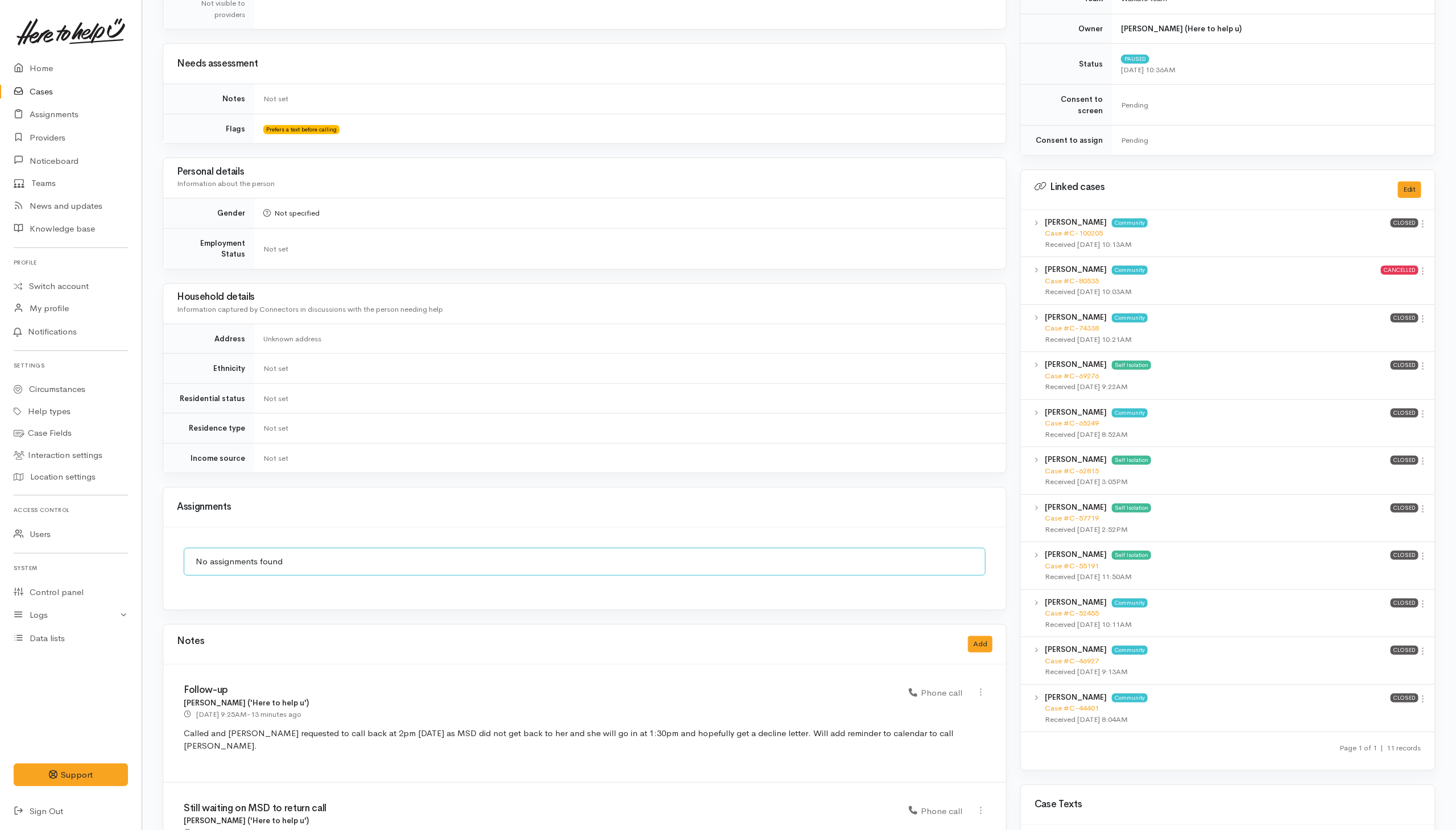
scroll to position [512, 0]
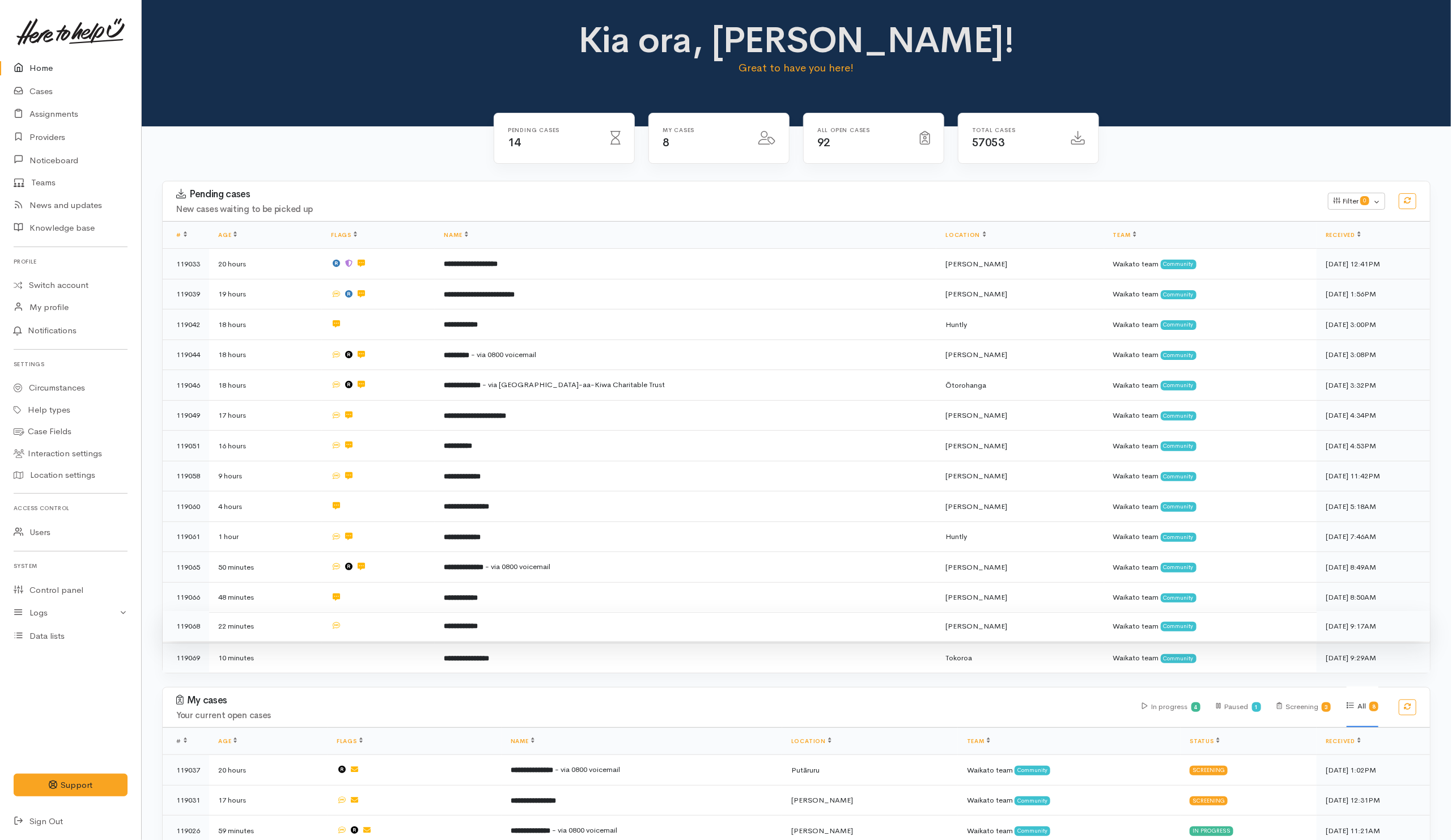
click at [435, 627] on td at bounding box center [379, 626] width 113 height 30
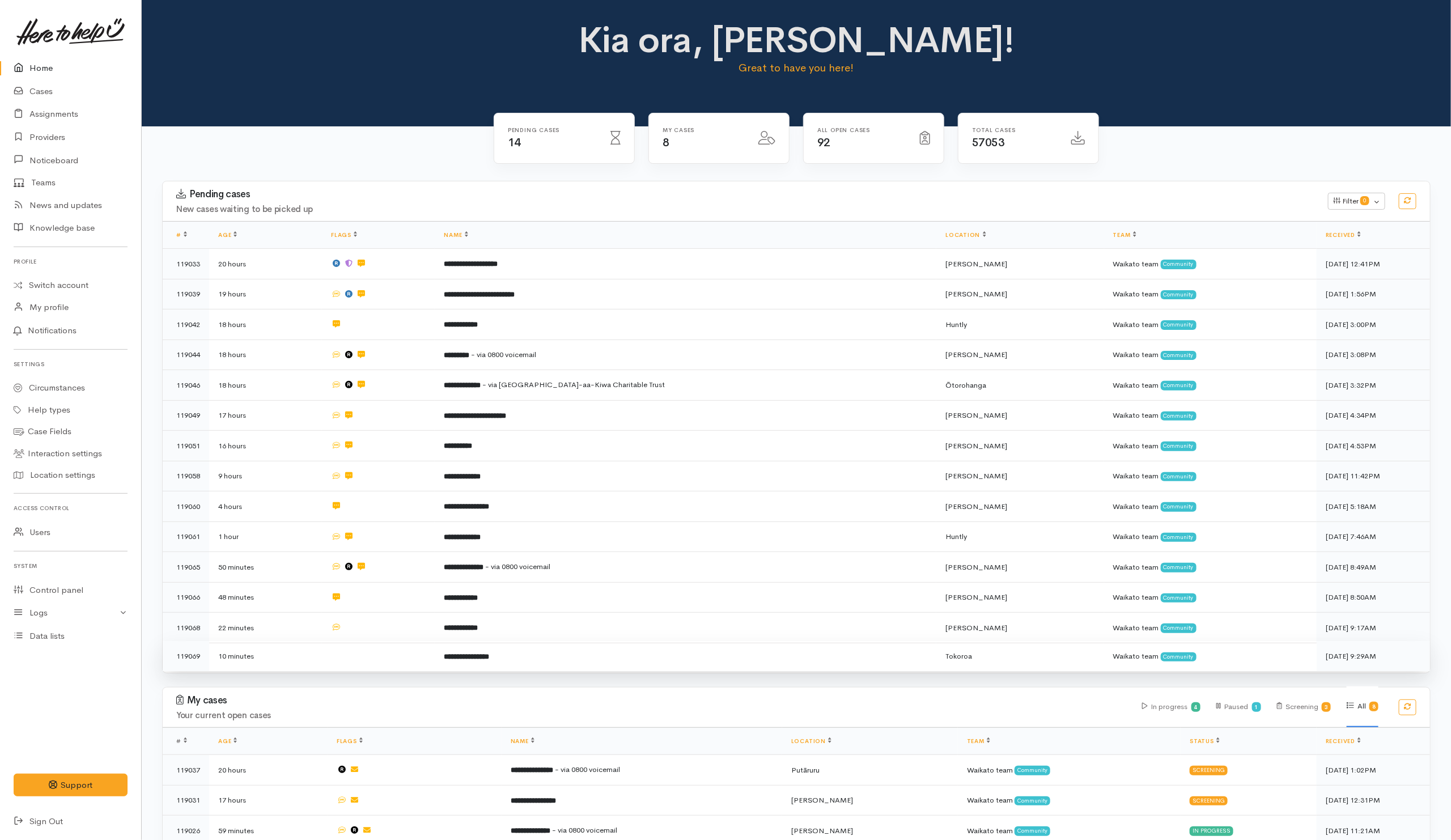
click at [419, 665] on td at bounding box center [379, 656] width 113 height 30
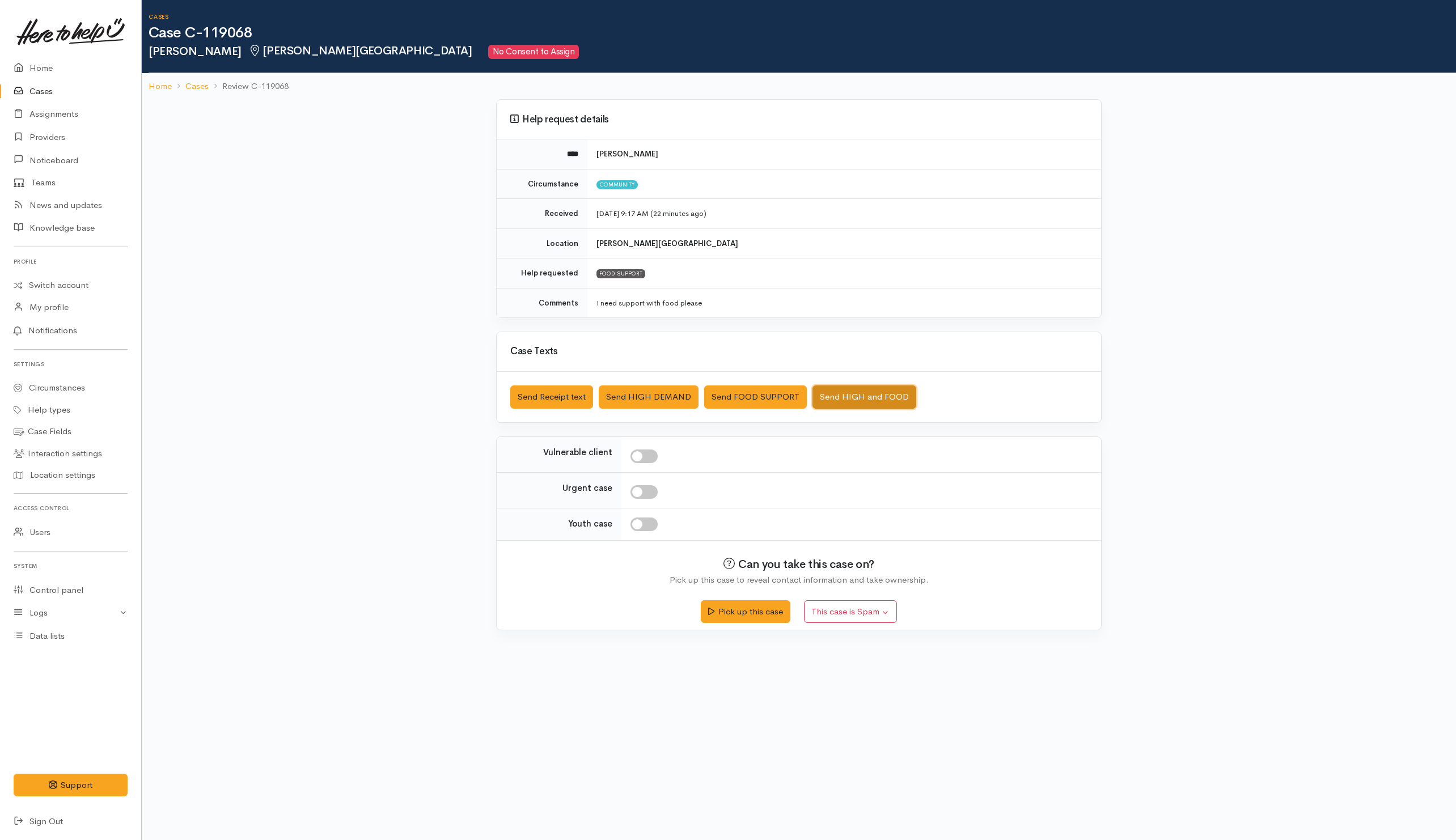
click at [871, 404] on button "Send HIGH and FOOD" at bounding box center [865, 397] width 104 height 24
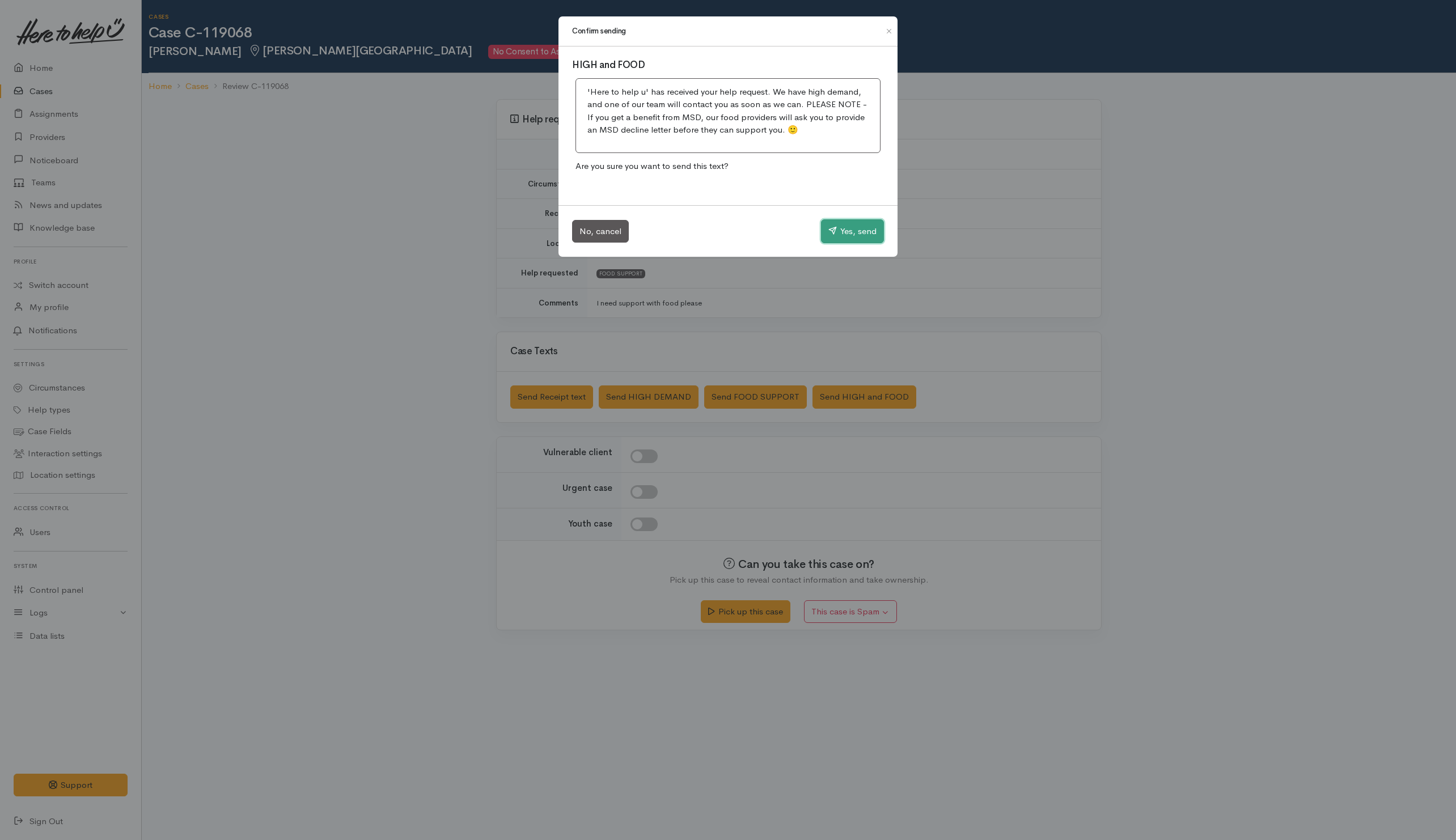
click at [854, 224] on button "Yes, send" at bounding box center [852, 231] width 63 height 24
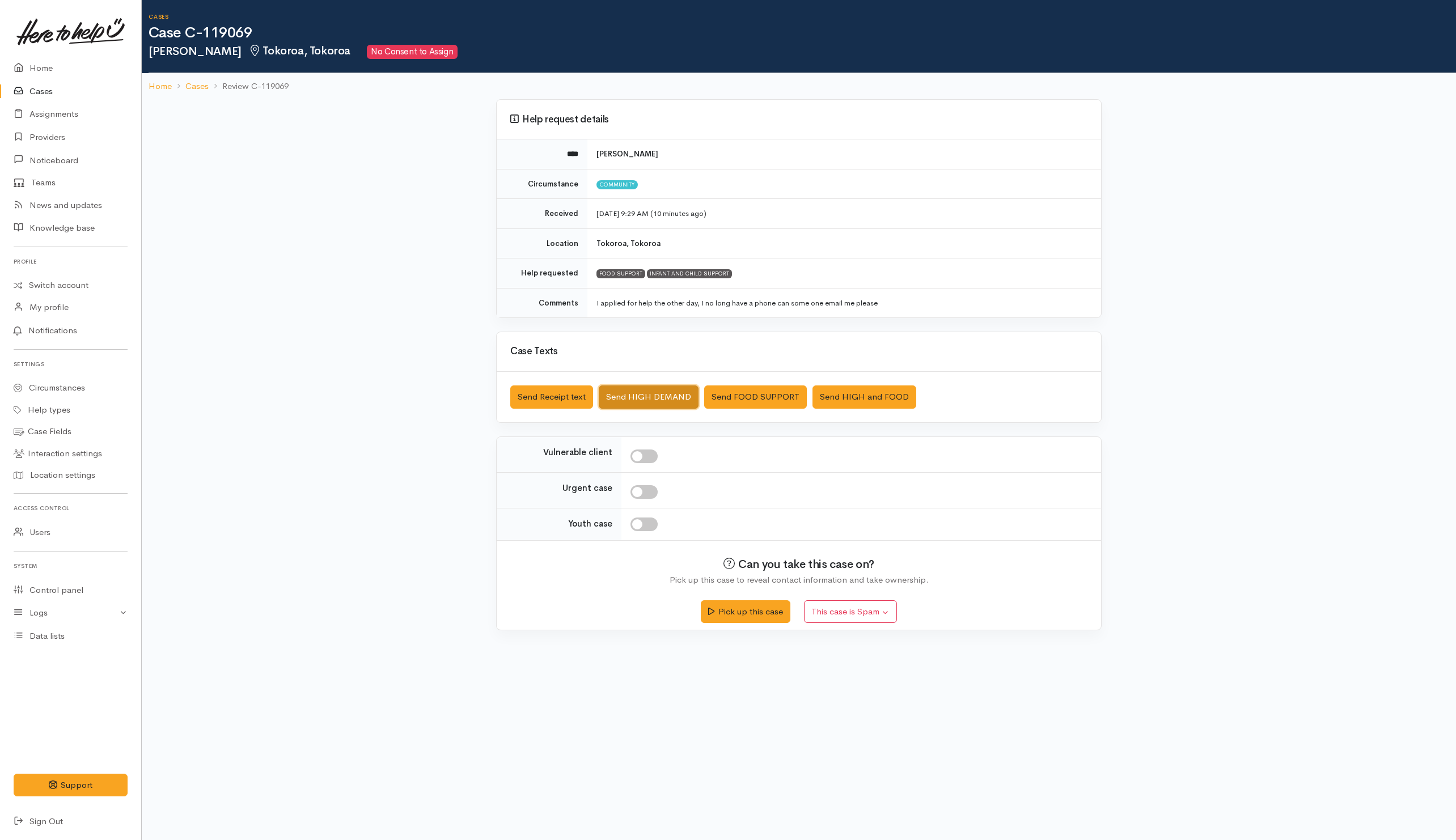
click at [618, 395] on button "Send HIGH DEMAND" at bounding box center [649, 397] width 100 height 24
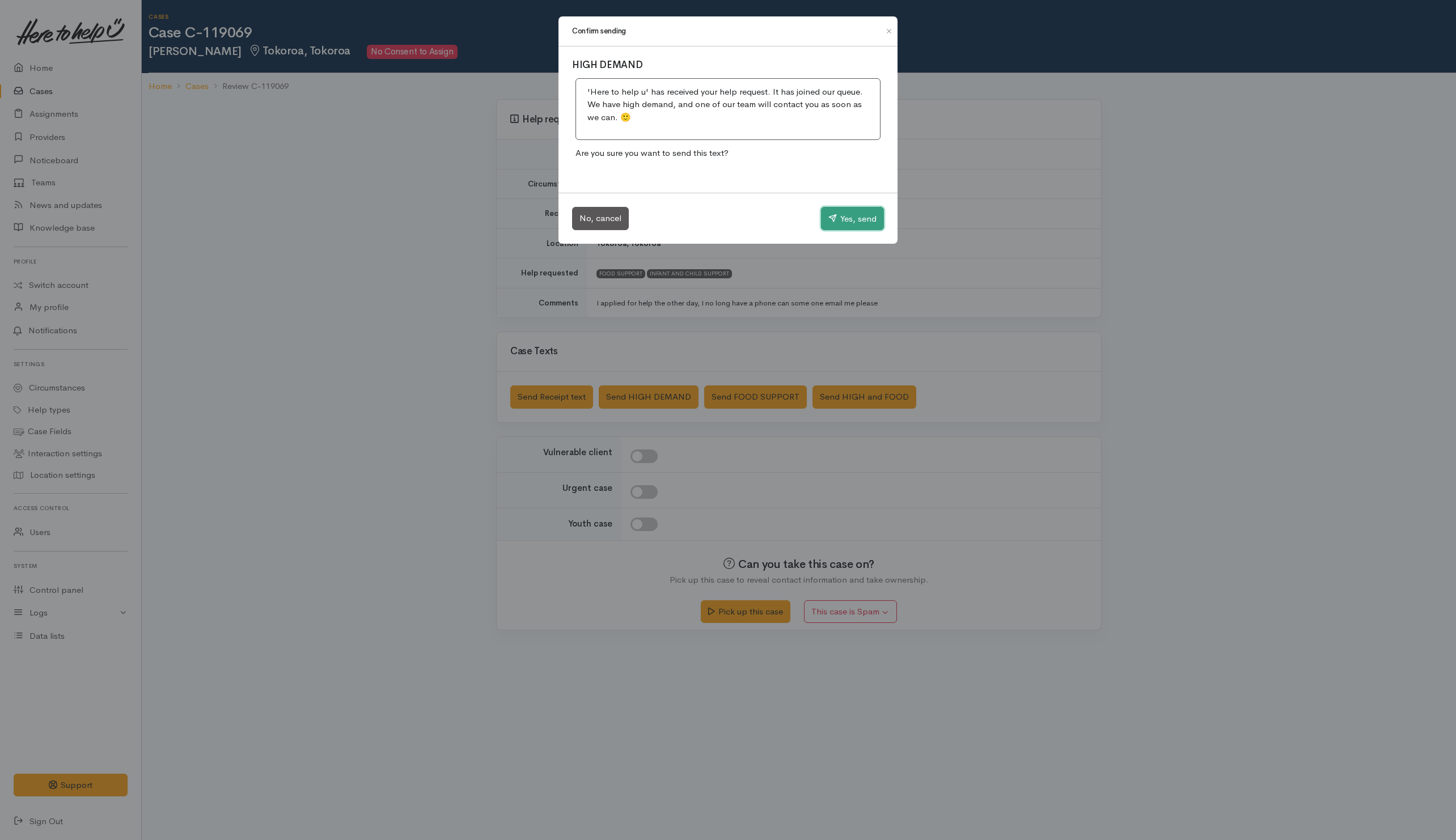
click at [851, 213] on button "Yes, send" at bounding box center [852, 218] width 63 height 24
